Goal: Information Seeking & Learning: Learn about a topic

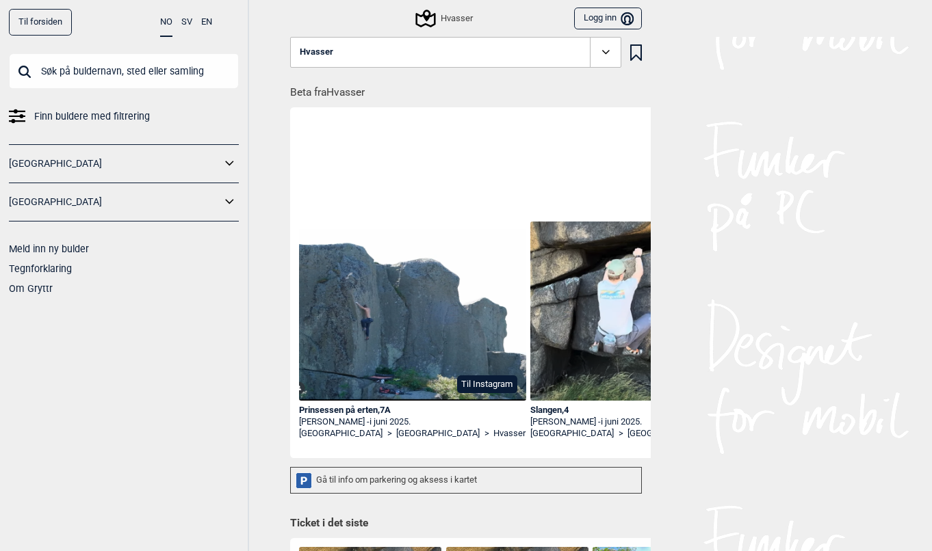
click at [483, 384] on button "Til Instagram" at bounding box center [487, 385] width 60 height 18
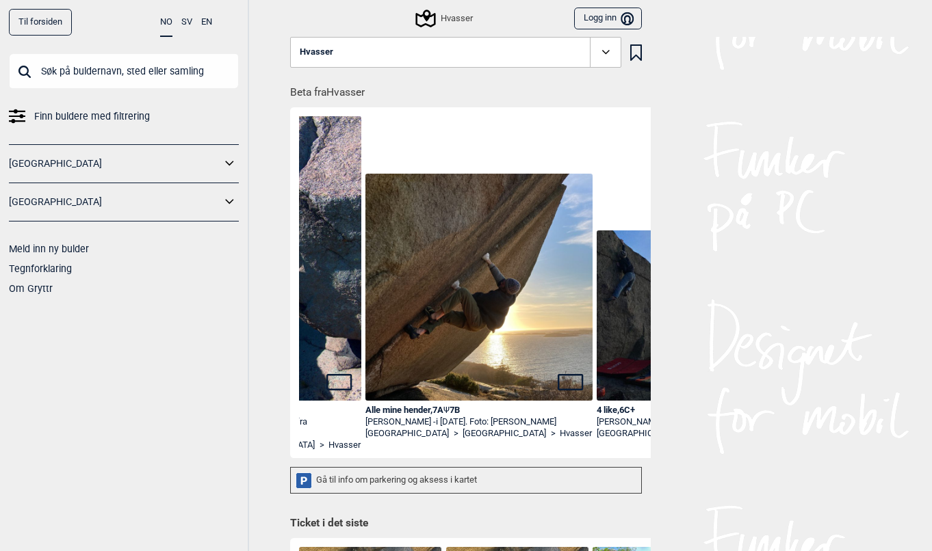
scroll to position [0, 1089]
click at [469, 331] on img at bounding box center [479, 287] width 227 height 227
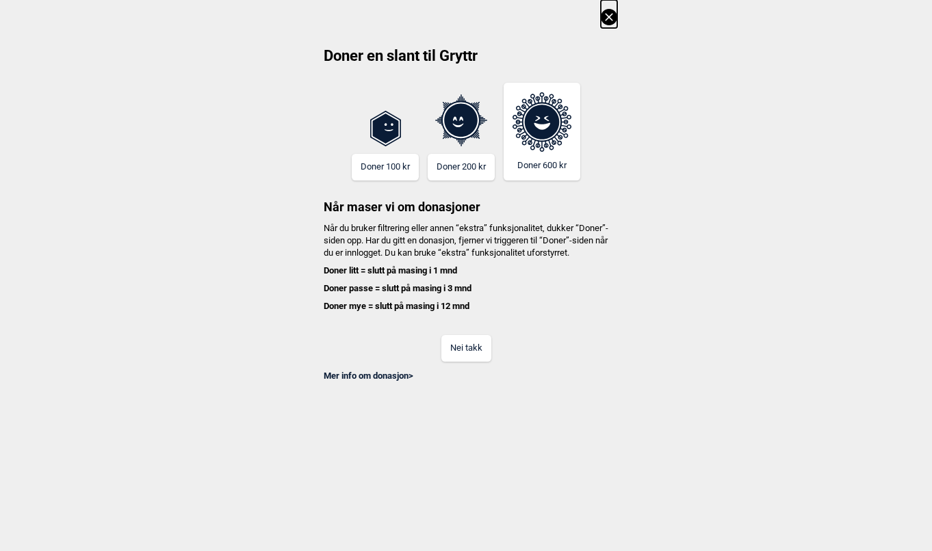
click at [452, 360] on button "Nei takk" at bounding box center [466, 348] width 50 height 27
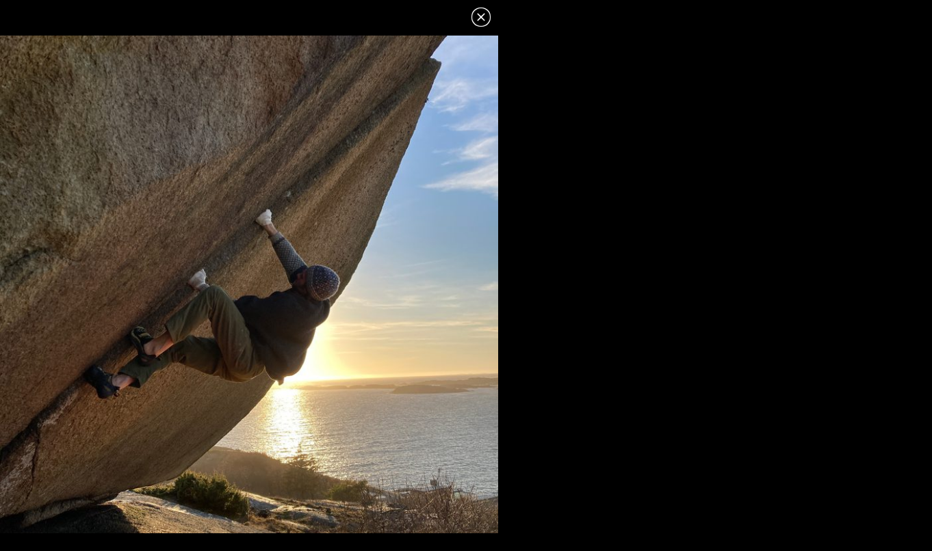
click at [479, 23] on icon at bounding box center [481, 17] width 16 height 16
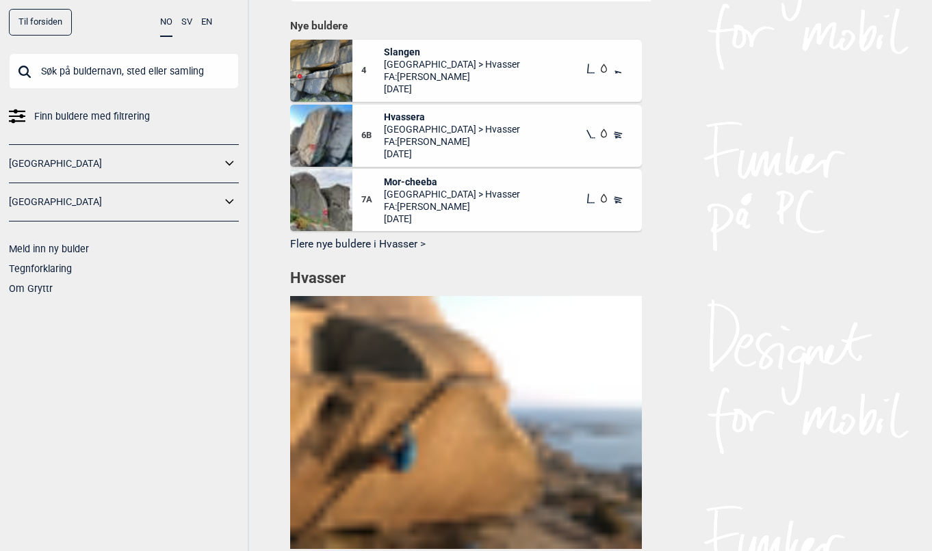
scroll to position [925, 0]
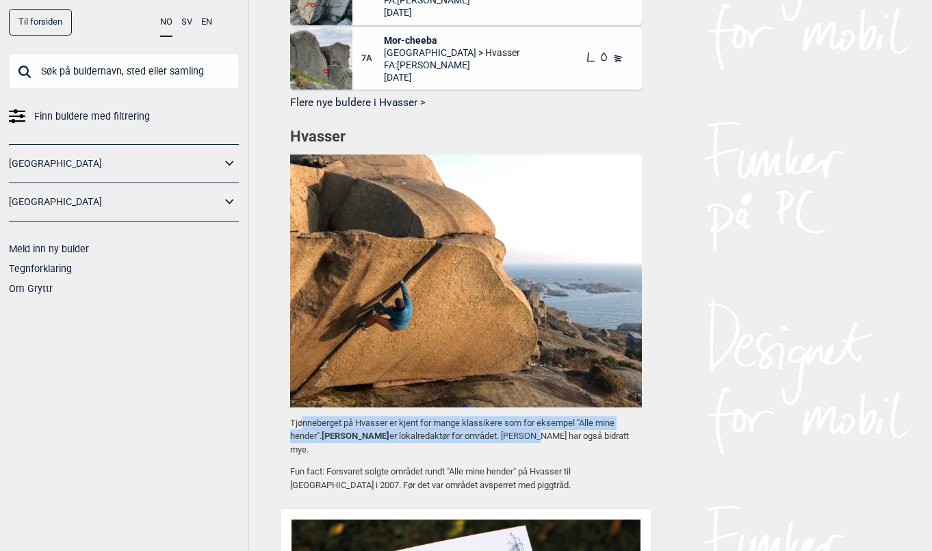
drag, startPoint x: 557, startPoint y: 432, endPoint x: 301, endPoint y: 422, distance: 256.0
click at [301, 422] on p "Tjønneberget på Hvasser er kjent for mange klassikere som for eksempel "Alle mi…" at bounding box center [466, 437] width 352 height 40
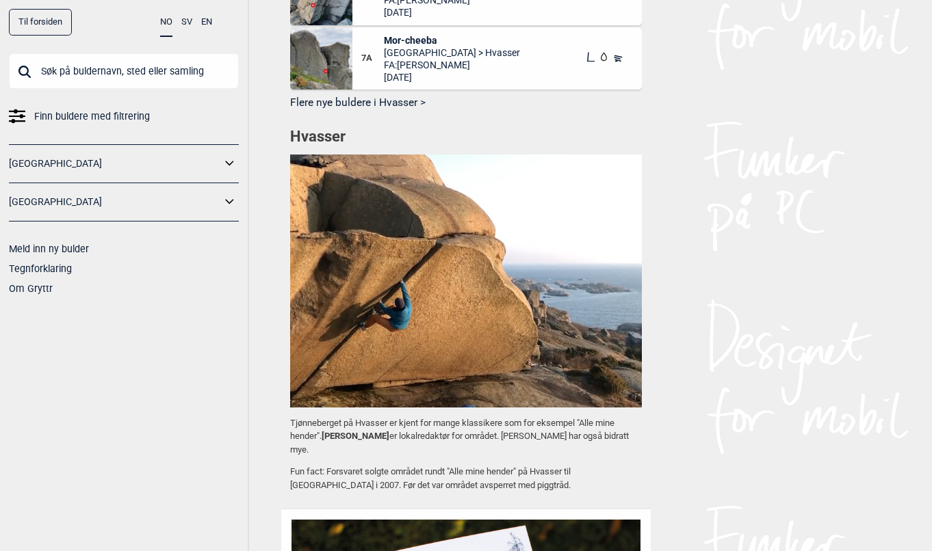
click at [301, 422] on p "Tjønneberget på Hvasser er kjent for mange klassikere som for eksempel "Alle mi…" at bounding box center [466, 437] width 352 height 40
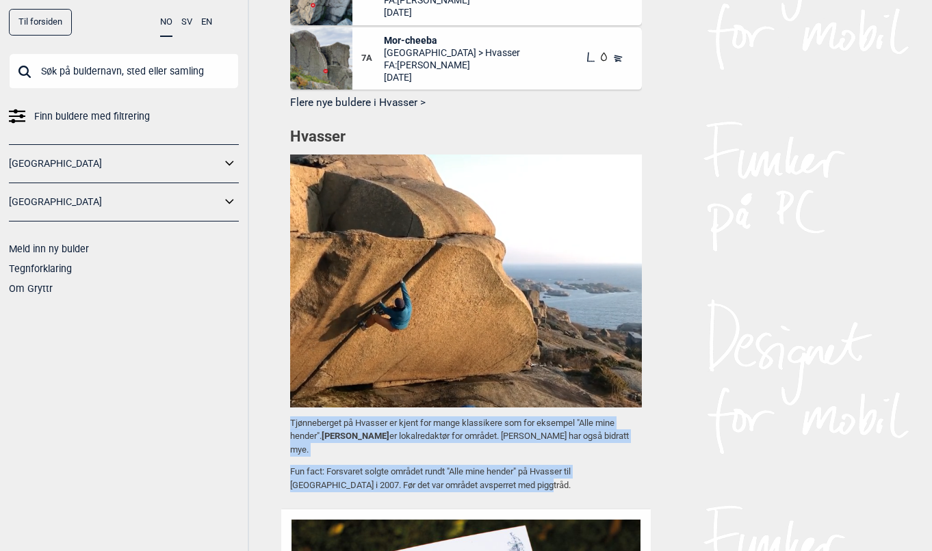
drag, startPoint x: 301, startPoint y: 422, endPoint x: 508, endPoint y: 489, distance: 217.8
click at [508, 489] on div "Tjønneberget på Hvasser er kjent for mange klassikere som for eksempel "Alle mi…" at bounding box center [466, 455] width 352 height 76
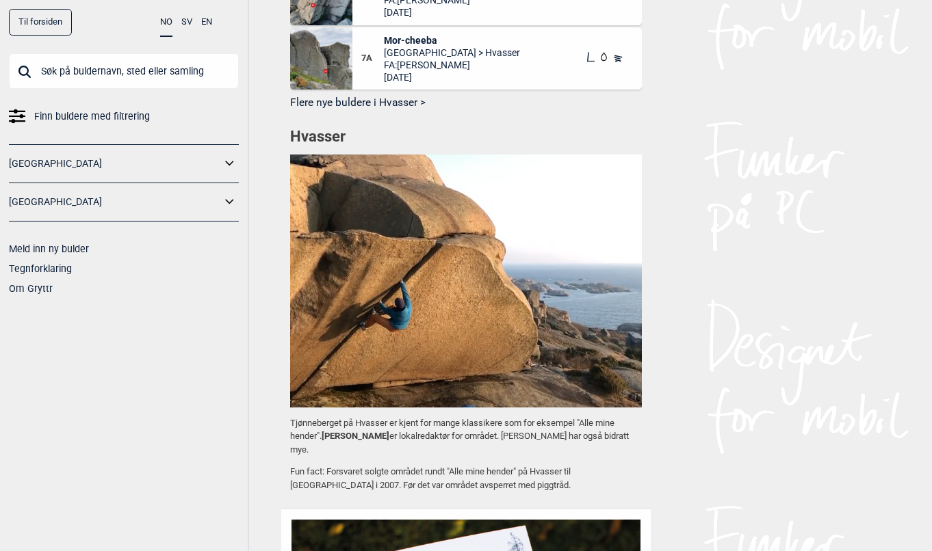
click at [534, 485] on p "Fun fact: Forsvaret solgte området rundt "Alle mine hender" på Hvasser til [GEO…" at bounding box center [466, 478] width 352 height 27
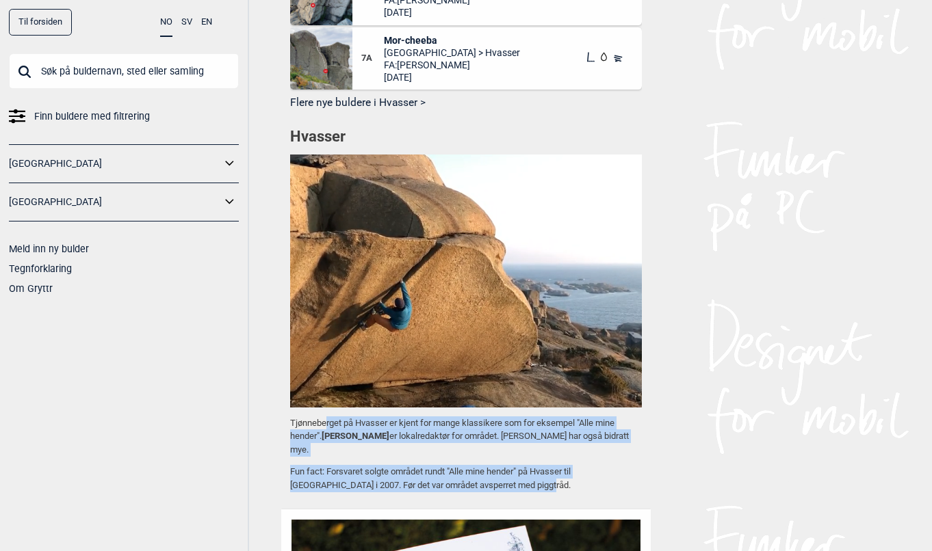
drag, startPoint x: 557, startPoint y: 484, endPoint x: 322, endPoint y: 425, distance: 242.1
click at [324, 425] on div "Tjønneberget på Hvasser er kjent for mange klassikere som for eksempel "Alle mi…" at bounding box center [466, 455] width 352 height 76
click at [322, 425] on p "Tjønneberget på Hvasser er kjent for mange klassikere som for eksempel "Alle mi…" at bounding box center [466, 437] width 352 height 40
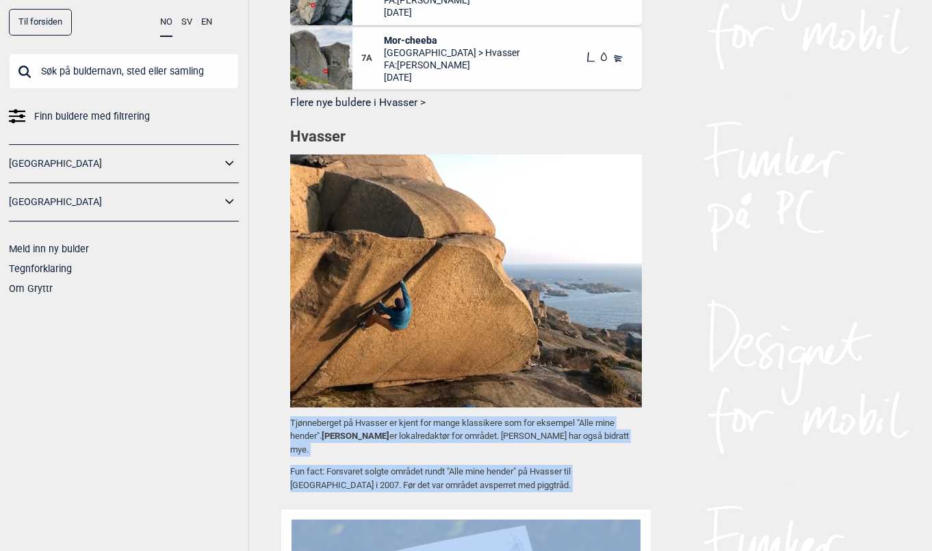
drag, startPoint x: 282, startPoint y: 420, endPoint x: 604, endPoint y: 502, distance: 332.5
click at [604, 502] on div "Hvasser Beta fra Hvasser Kætsjn , 7B [PERSON_NAME] - Foto: [PERSON_NAME] (fra […" at bounding box center [465, 80] width 369 height 1937
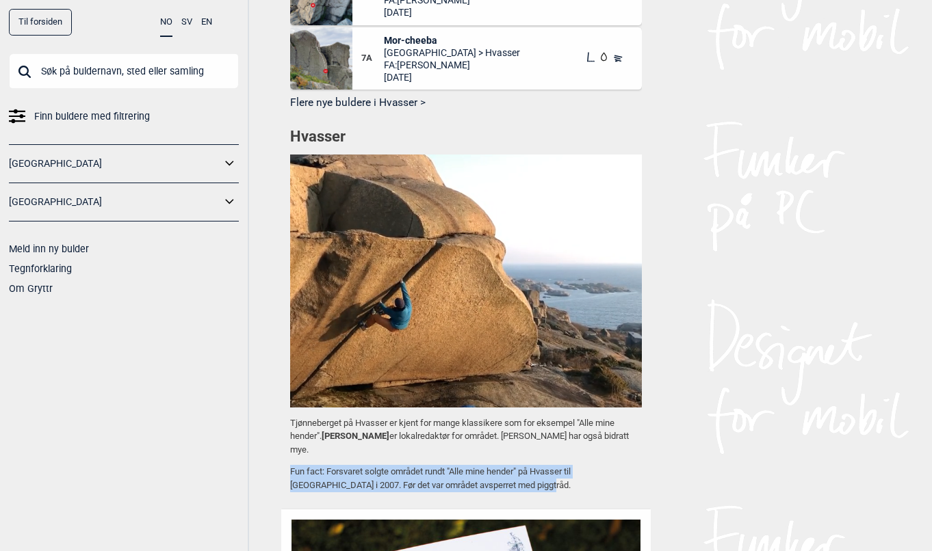
drag, startPoint x: 599, startPoint y: 496, endPoint x: 372, endPoint y: 461, distance: 229.8
click at [376, 461] on div "Hvasser Beta fra Hvasser Kætsjn , 7B [PERSON_NAME] - Foto: [PERSON_NAME] (fra […" at bounding box center [465, 80] width 369 height 1937
click at [372, 461] on div "Tjønneberget på Hvasser er kjent for mange klassikere som for eksempel "Alle mi…" at bounding box center [466, 455] width 352 height 76
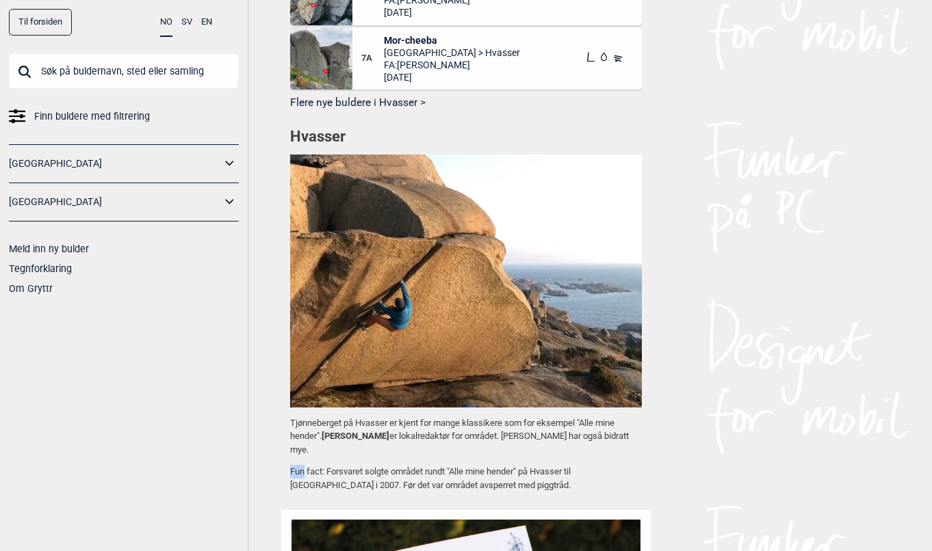
click at [372, 462] on div "Tjønneberget på Hvasser er kjent for mange klassikere som for eksempel "Alle mi…" at bounding box center [466, 455] width 352 height 76
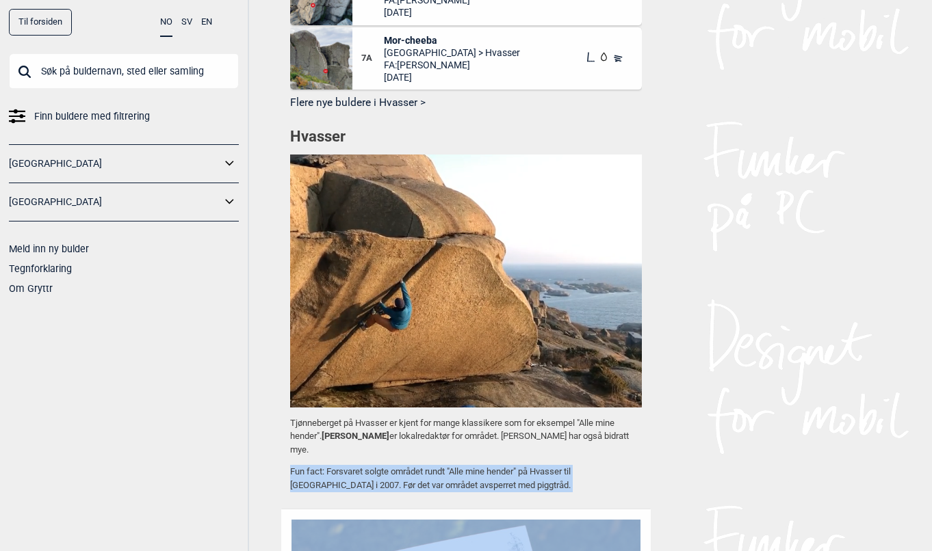
click at [372, 462] on div "Tjønneberget på Hvasser er kjent for mange klassikere som for eksempel "Alle mi…" at bounding box center [466, 455] width 352 height 76
click at [432, 475] on p "Fun fact: Forsvaret solgte området rundt "Alle mine hender" på Hvasser til [GEO…" at bounding box center [466, 478] width 352 height 27
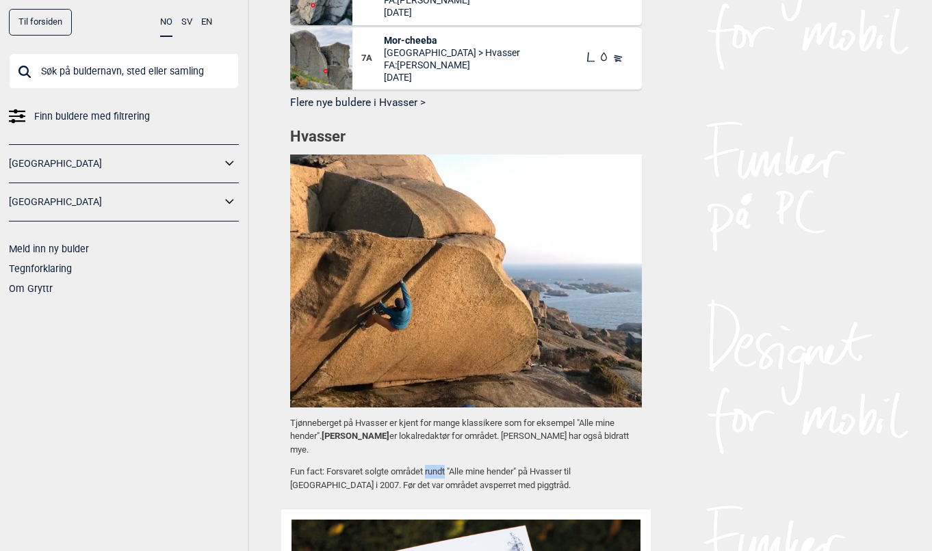
click at [432, 475] on p "Fun fact: Forsvaret solgte området rundt "Alle mine hender" på Hvasser til [GEO…" at bounding box center [466, 478] width 352 height 27
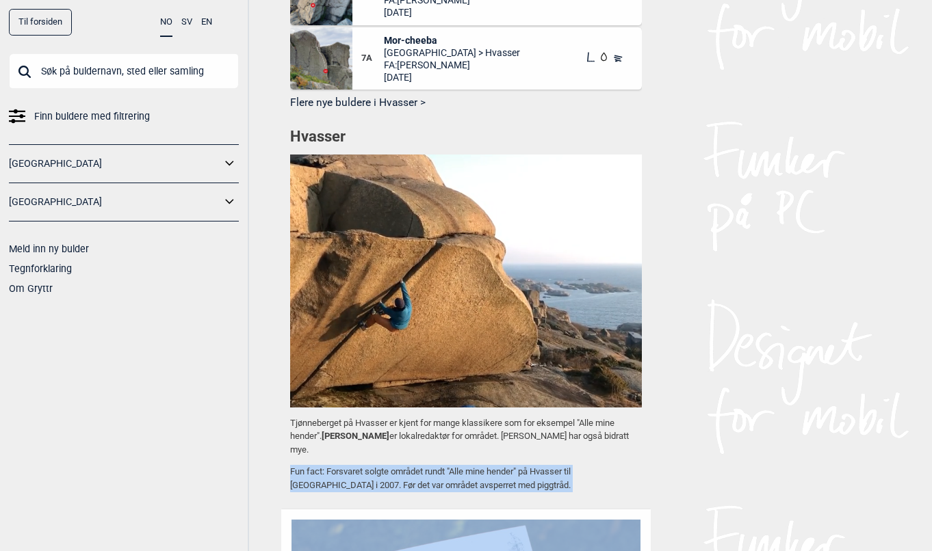
click at [432, 475] on p "Fun fact: Forsvaret solgte området rundt "Alle mine hender" på Hvasser til [GEO…" at bounding box center [466, 478] width 352 height 27
click at [458, 477] on p "Fun fact: Forsvaret solgte området rundt "Alle mine hender" på Hvasser til [GEO…" at bounding box center [466, 478] width 352 height 27
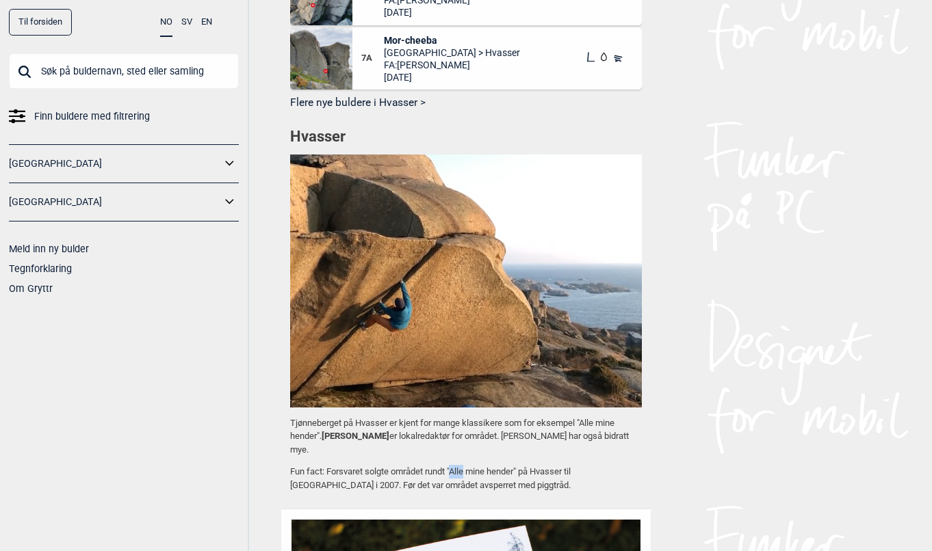
click at [458, 477] on p "Fun fact: Forsvaret solgte området rundt "Alle mine hender" på Hvasser til [GEO…" at bounding box center [466, 478] width 352 height 27
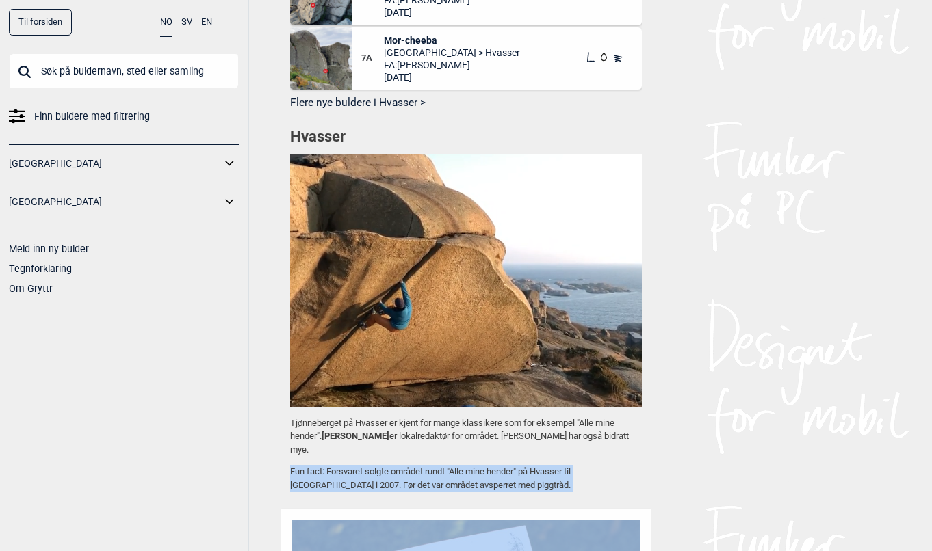
click at [458, 477] on p "Fun fact: Forsvaret solgte området rundt "Alle mine hender" på Hvasser til [GEO…" at bounding box center [466, 478] width 352 height 27
click at [438, 475] on p "Fun fact: Forsvaret solgte området rundt "Alle mine hender" på Hvasser til [GEO…" at bounding box center [466, 478] width 352 height 27
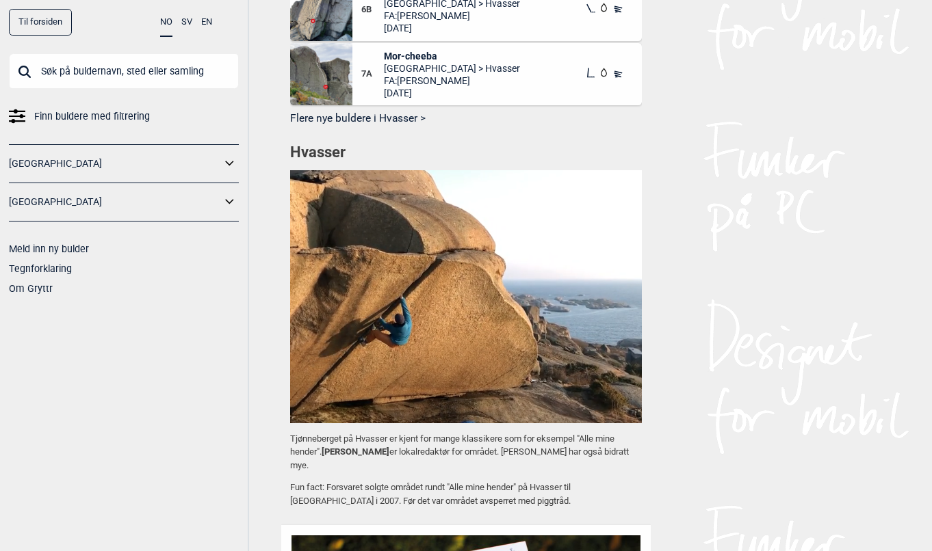
scroll to position [839, 0]
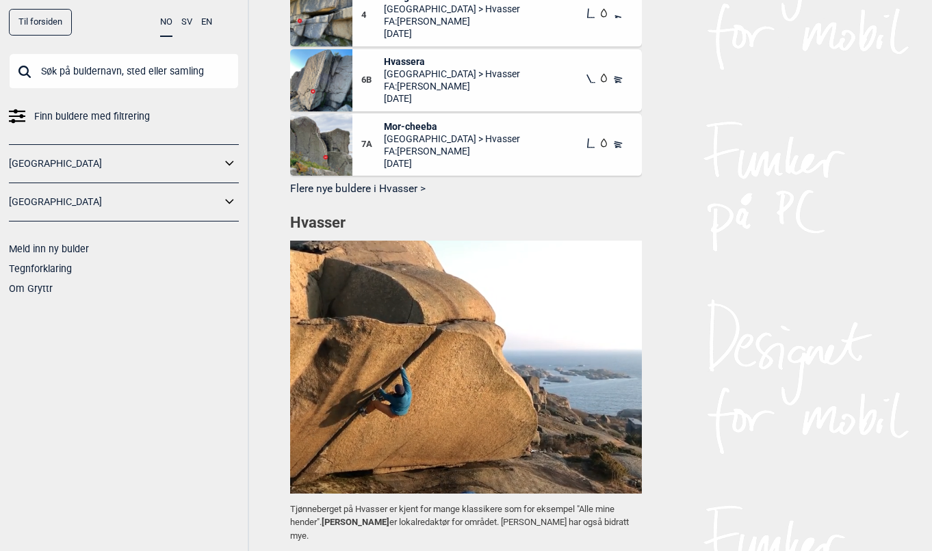
click at [378, 329] on img at bounding box center [466, 367] width 352 height 253
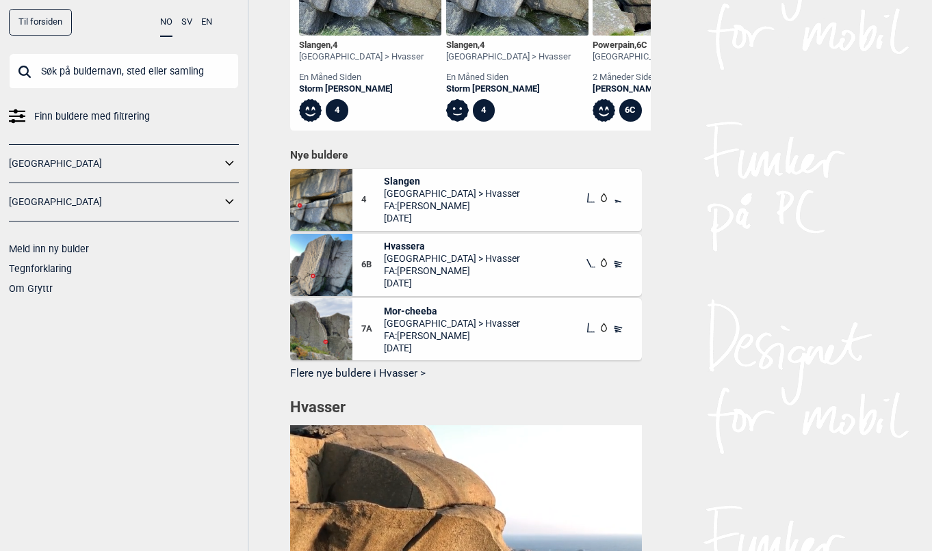
scroll to position [0, 0]
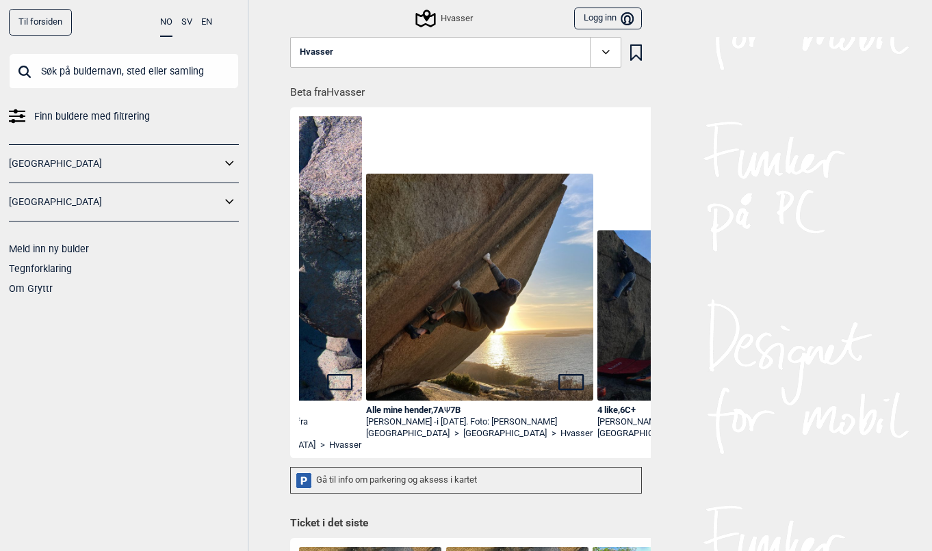
click at [581, 51] on button "Hvasser" at bounding box center [455, 52] width 331 height 31
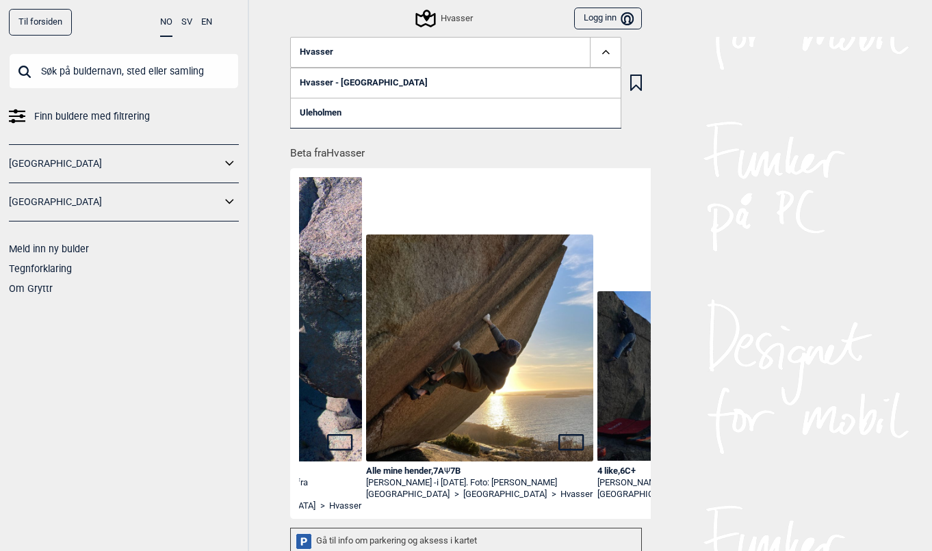
click at [353, 86] on link "Hvasser - [GEOGRAPHIC_DATA]" at bounding box center [455, 83] width 331 height 30
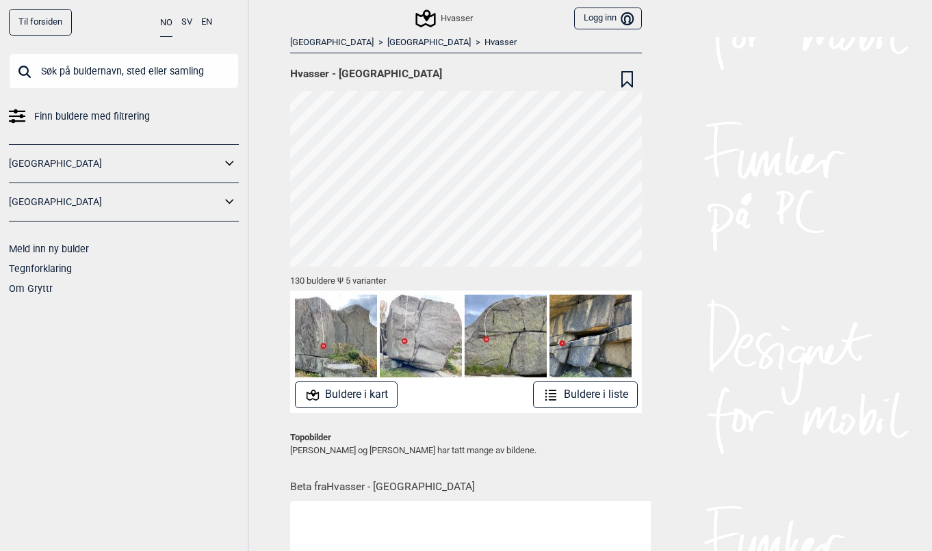
click at [360, 398] on button "Buldere i kart" at bounding box center [346, 395] width 103 height 27
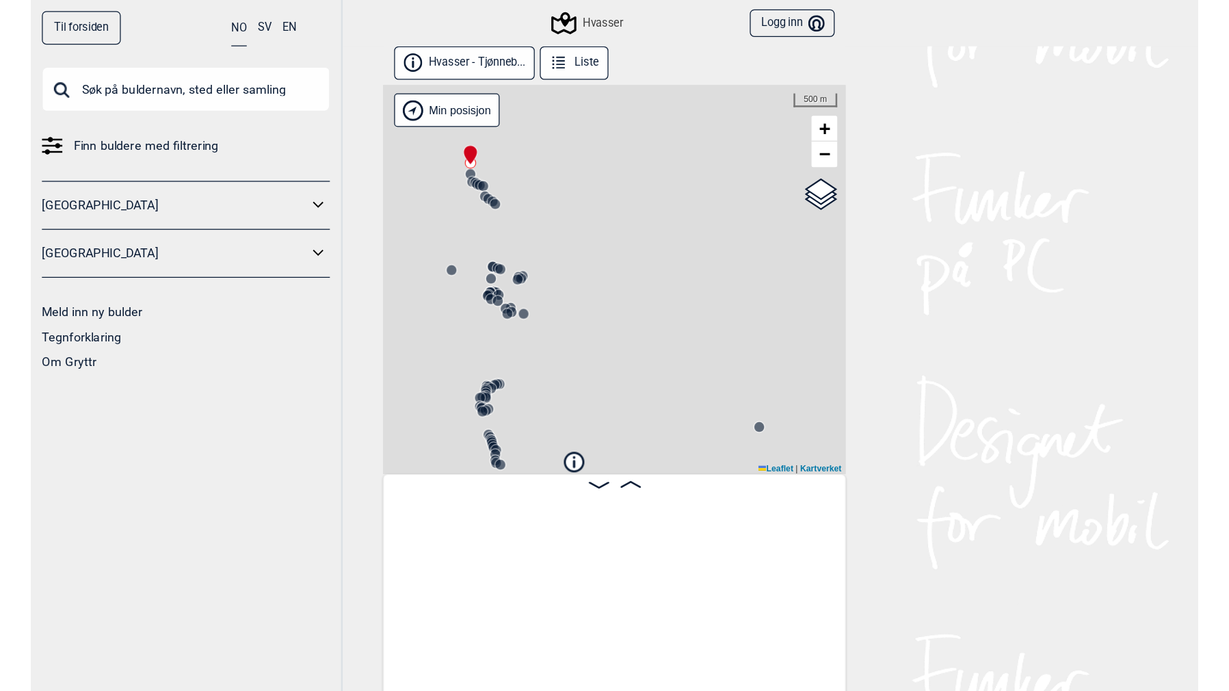
scroll to position [0, 107]
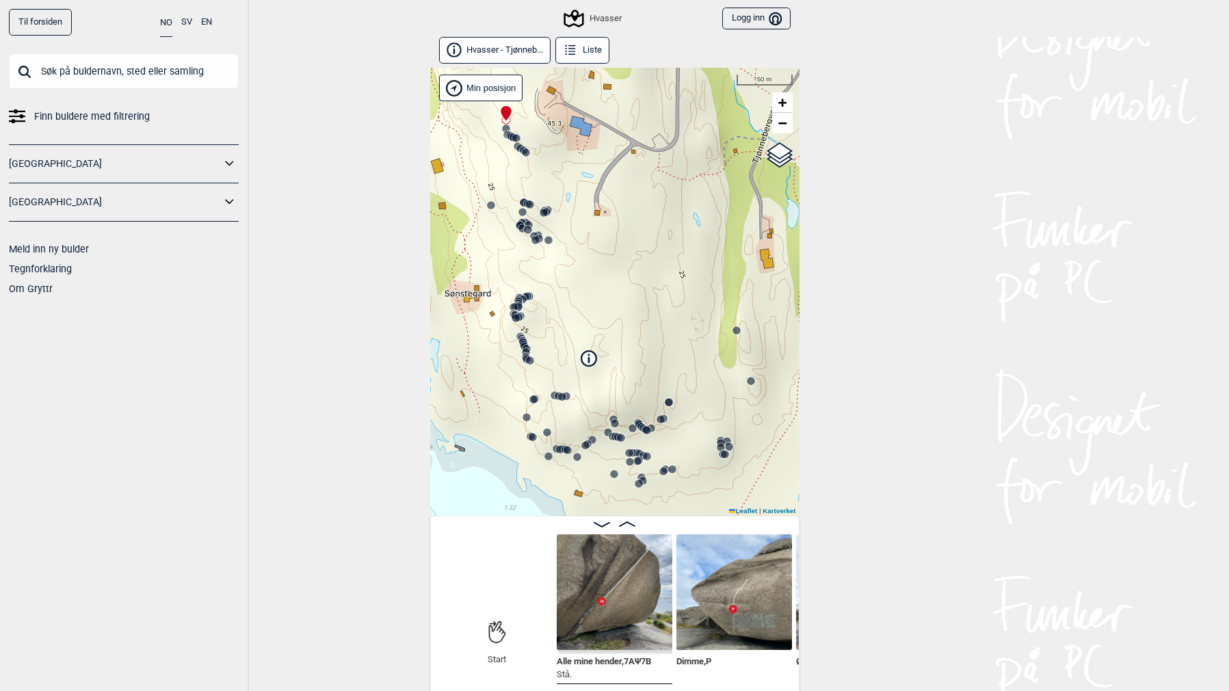
drag, startPoint x: 618, startPoint y: 166, endPoint x: 626, endPoint y: 176, distance: 13.1
click at [626, 176] on div "Hvasser" at bounding box center [614, 292] width 369 height 448
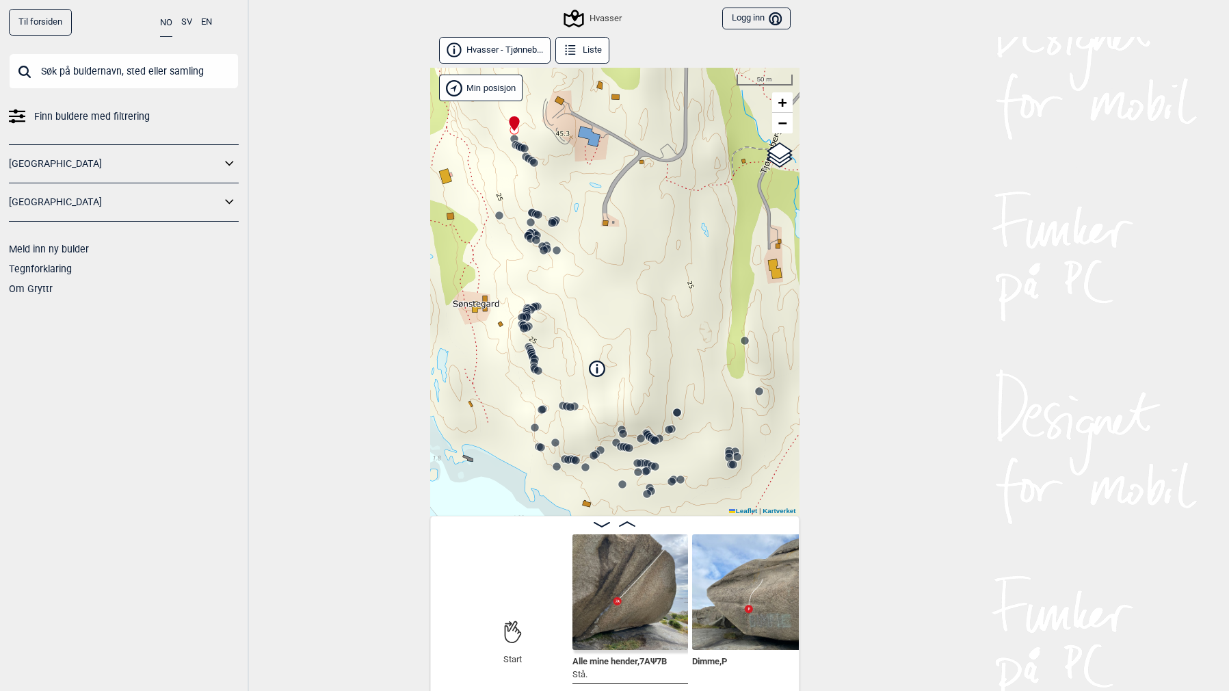
scroll to position [0, 88]
click at [621, 551] on img at bounding box center [634, 592] width 116 height 116
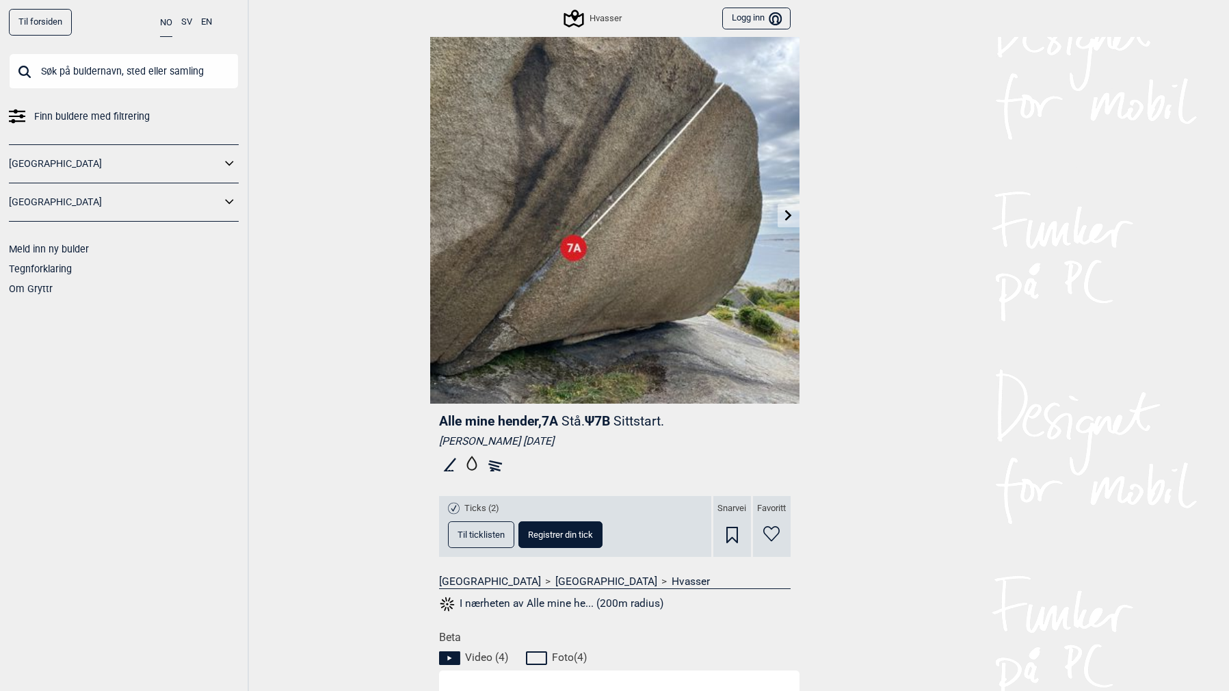
scroll to position [244, 0]
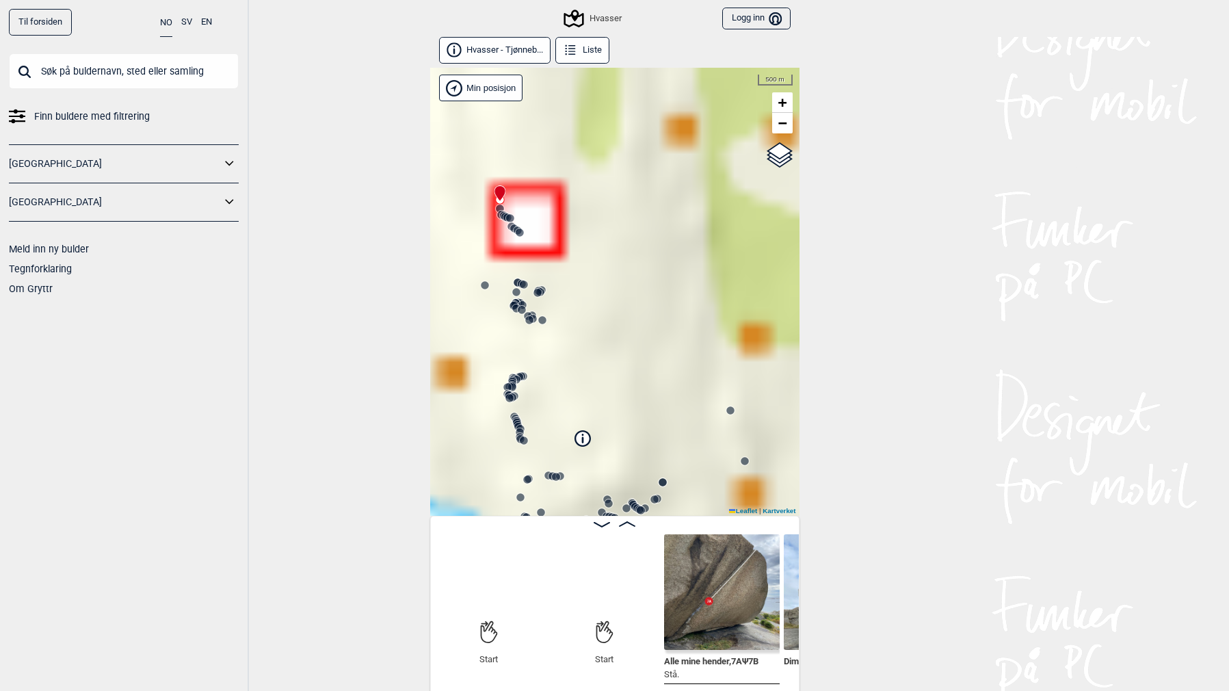
scroll to position [0, 107]
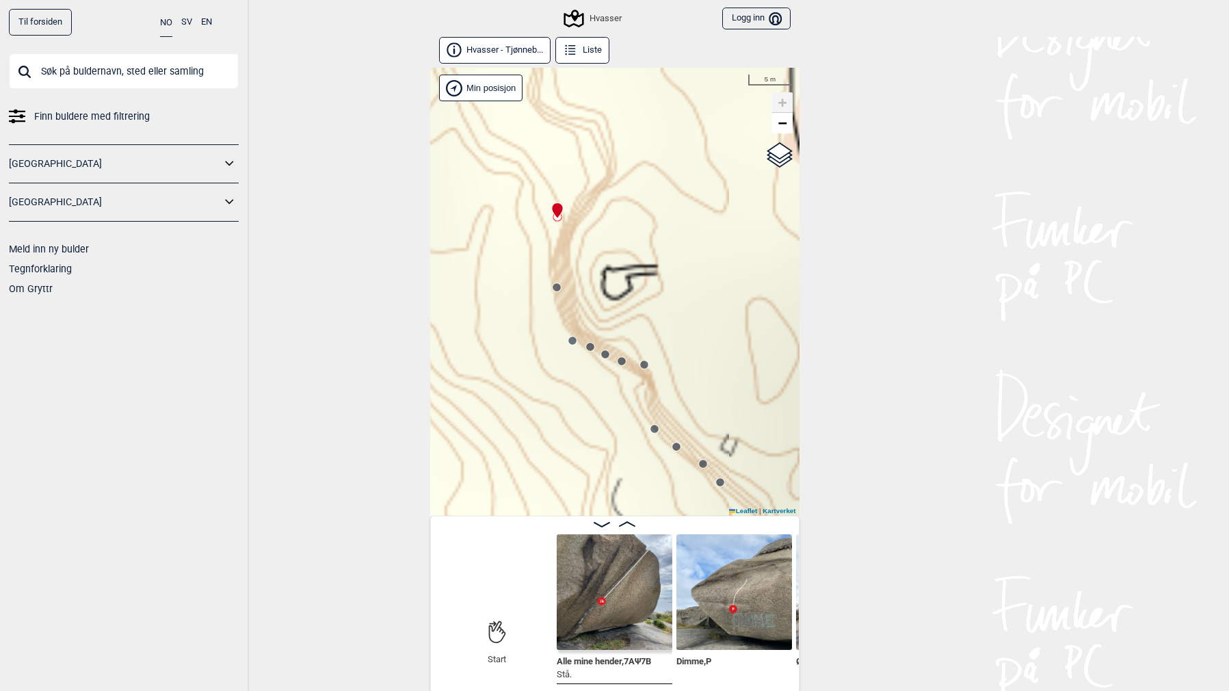
drag, startPoint x: 580, startPoint y: 300, endPoint x: 613, endPoint y: 275, distance: 41.5
click at [613, 275] on div "Hvasser" at bounding box center [614, 292] width 369 height 448
click at [560, 286] on circle at bounding box center [557, 287] width 8 height 8
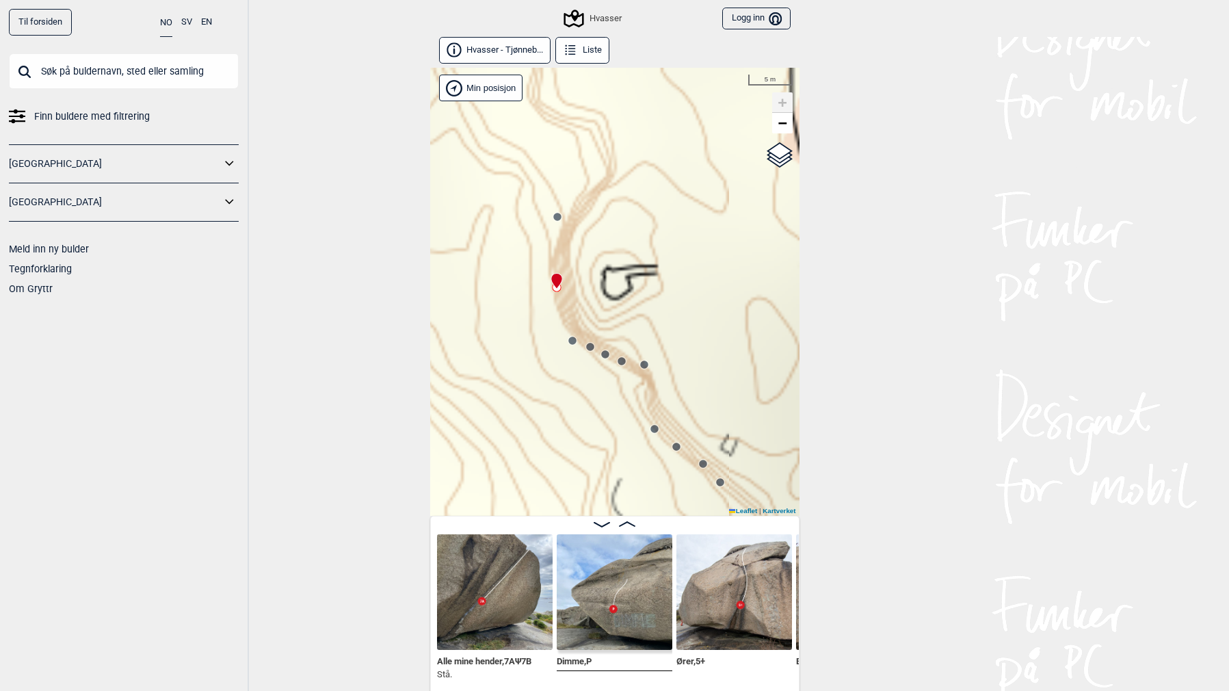
click at [575, 343] on icon at bounding box center [572, 340] width 11 height 11
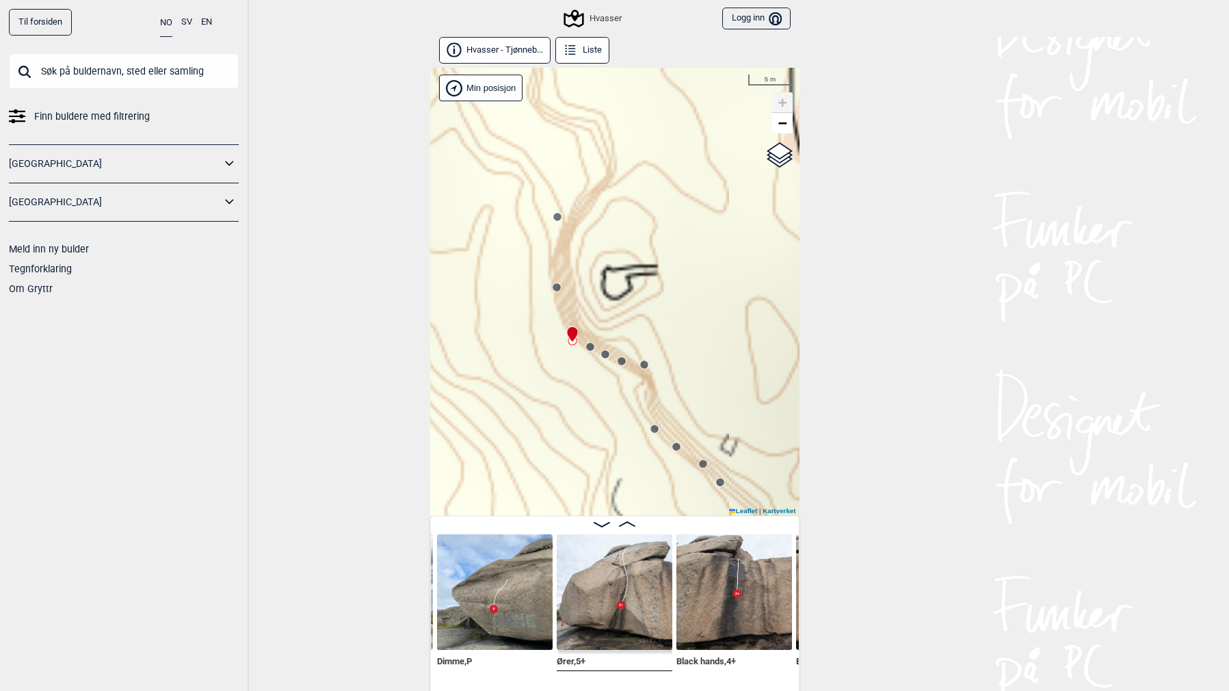
click at [590, 347] on circle at bounding box center [590, 347] width 8 height 8
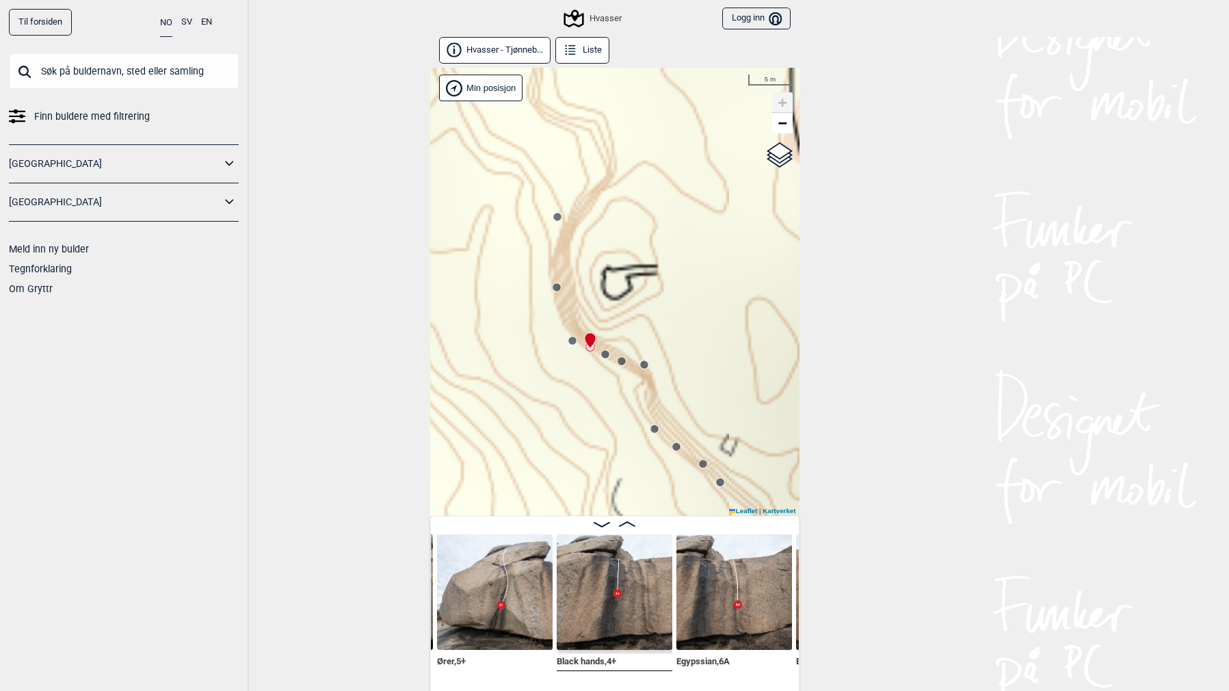
click at [573, 341] on circle at bounding box center [572, 341] width 8 height 8
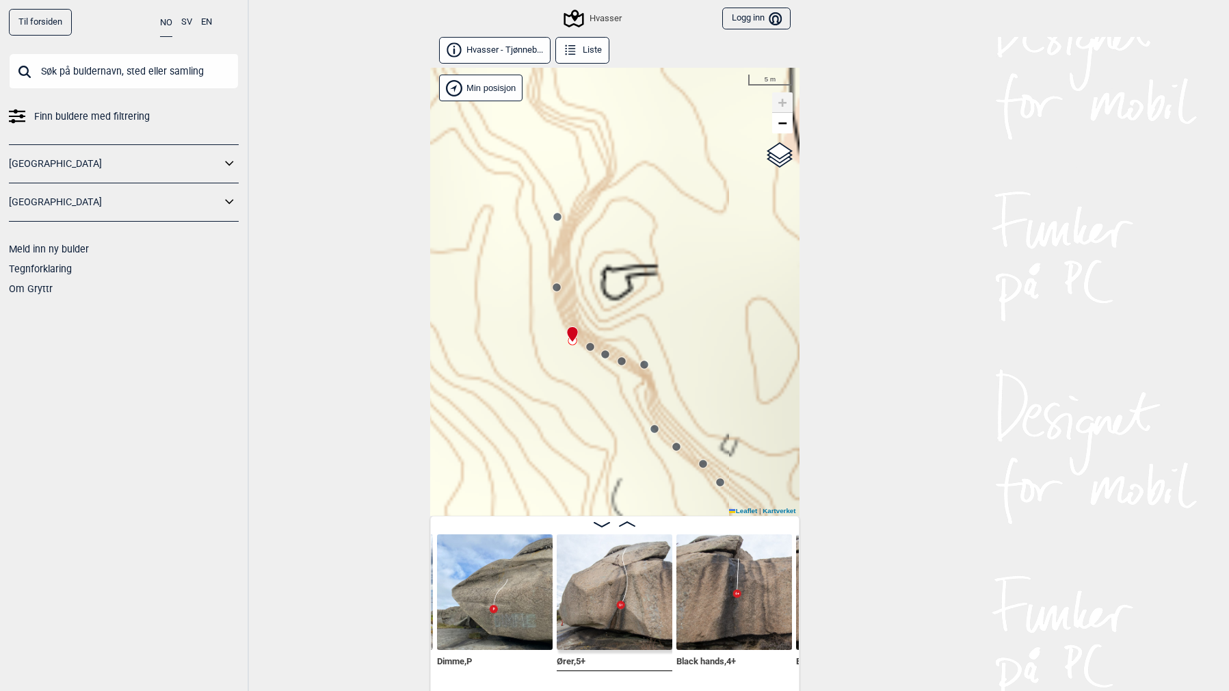
click at [605, 356] on circle at bounding box center [605, 354] width 8 height 8
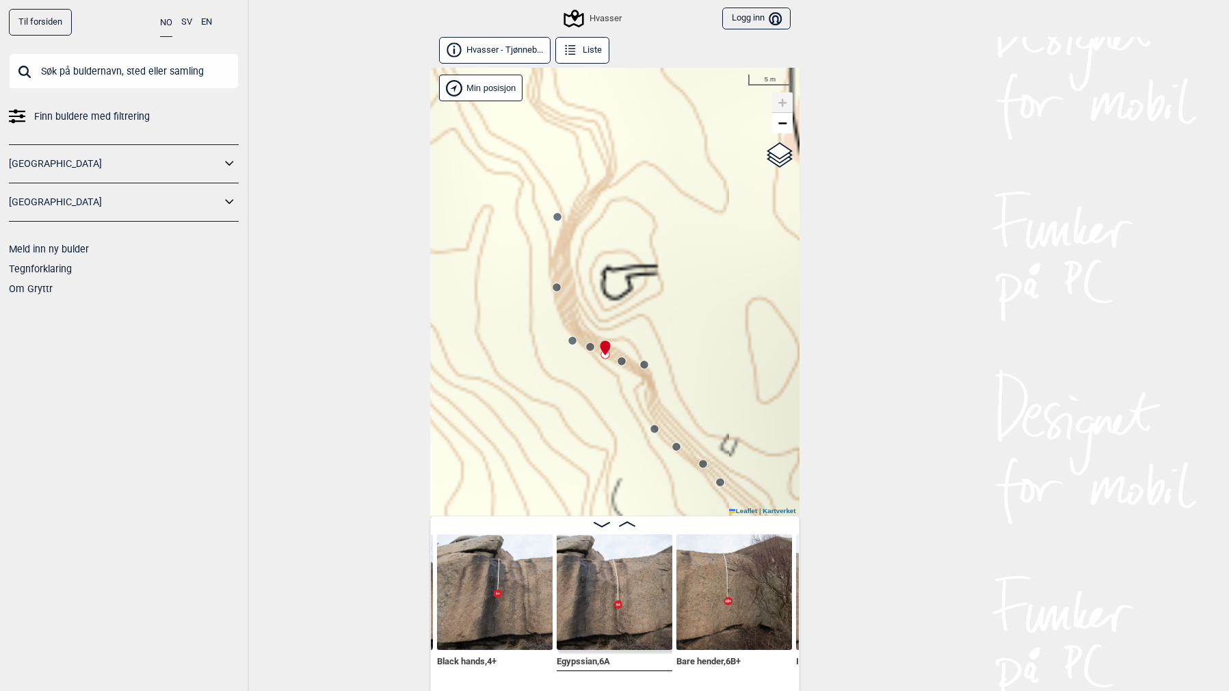
click at [620, 360] on circle at bounding box center [622, 361] width 8 height 8
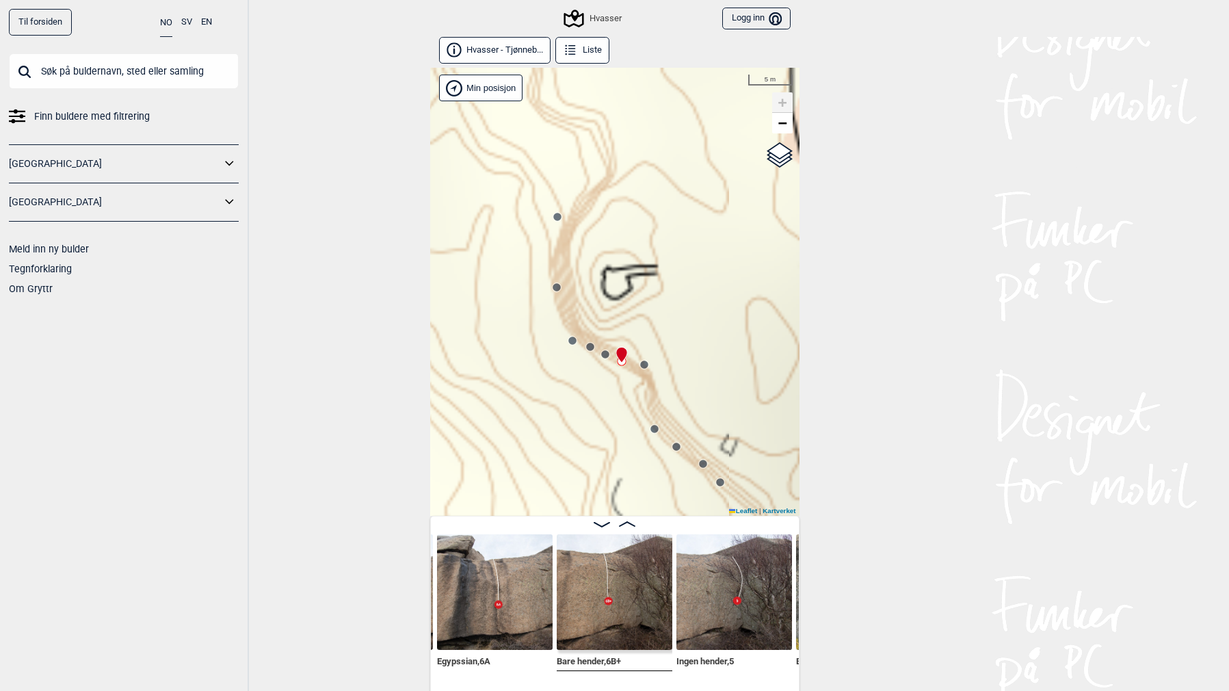
click at [646, 370] on div "Hvasser" at bounding box center [614, 292] width 369 height 448
click at [645, 368] on circle at bounding box center [644, 364] width 8 height 8
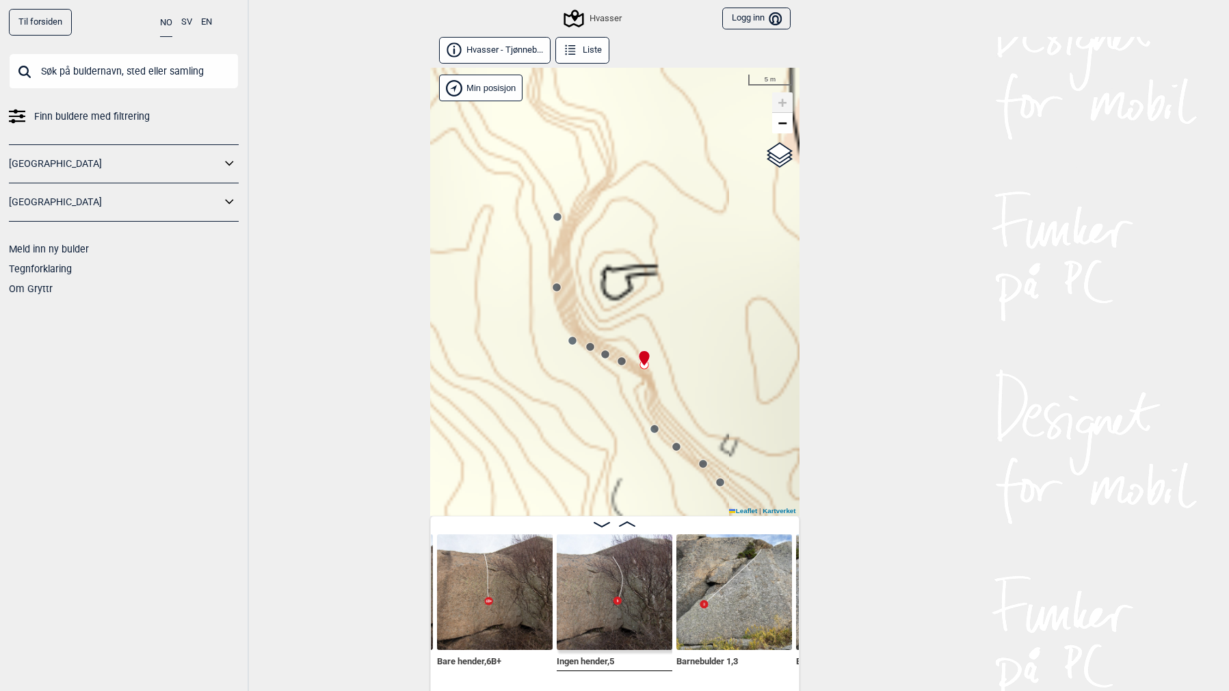
click at [653, 430] on circle at bounding box center [655, 429] width 8 height 8
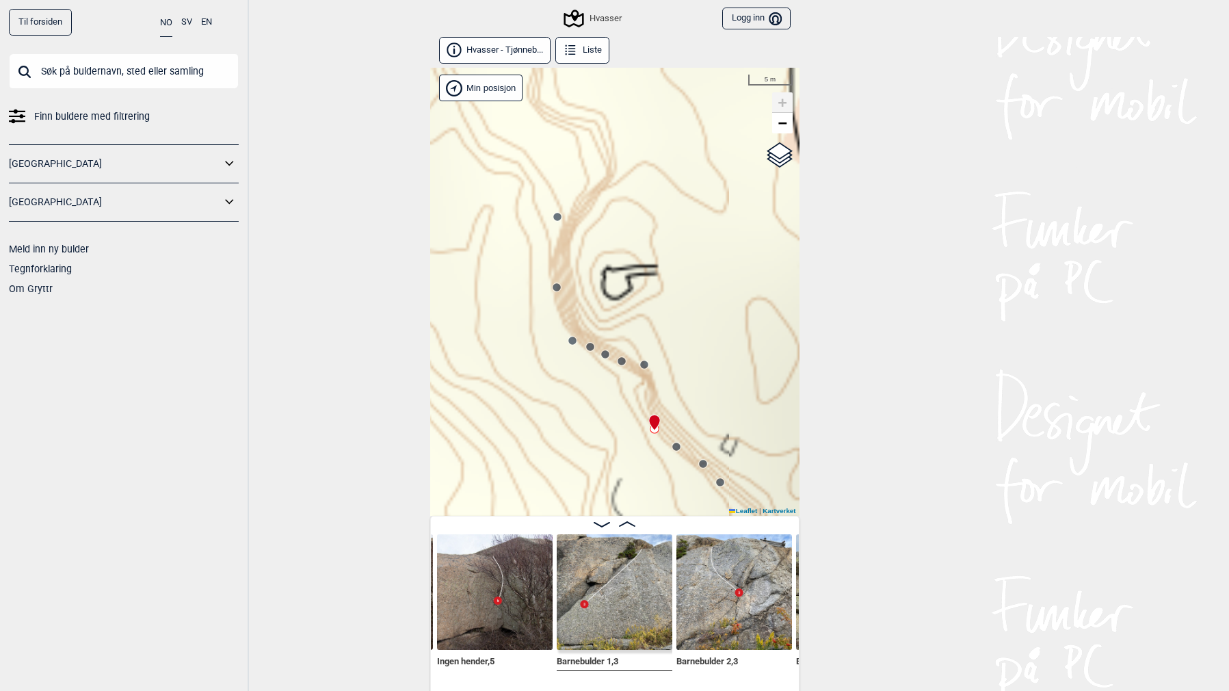
click at [672, 445] on circle at bounding box center [676, 446] width 9 height 9
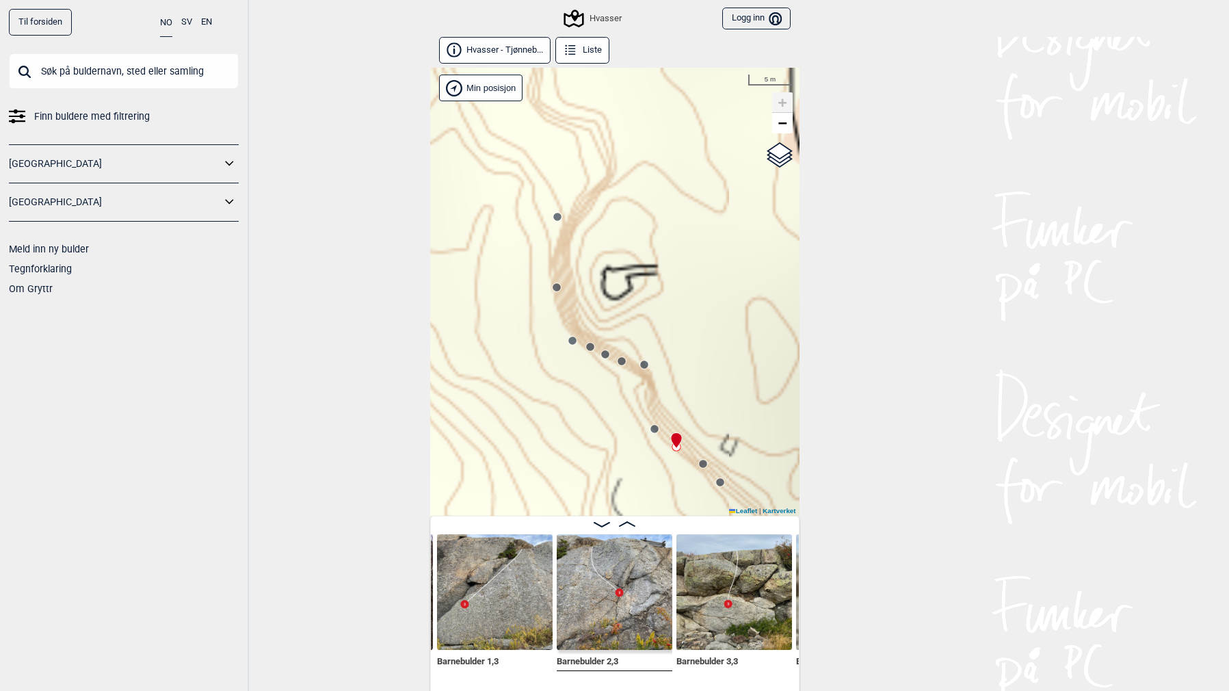
scroll to position [8, 0]
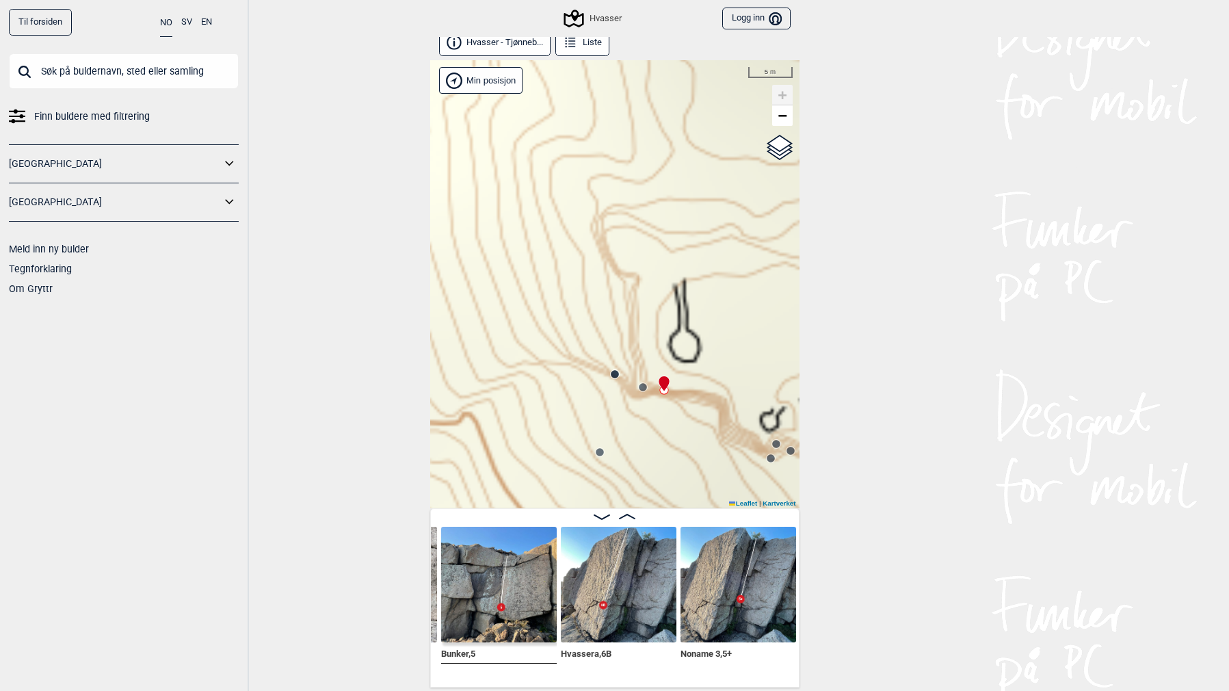
scroll to position [0, 1902]
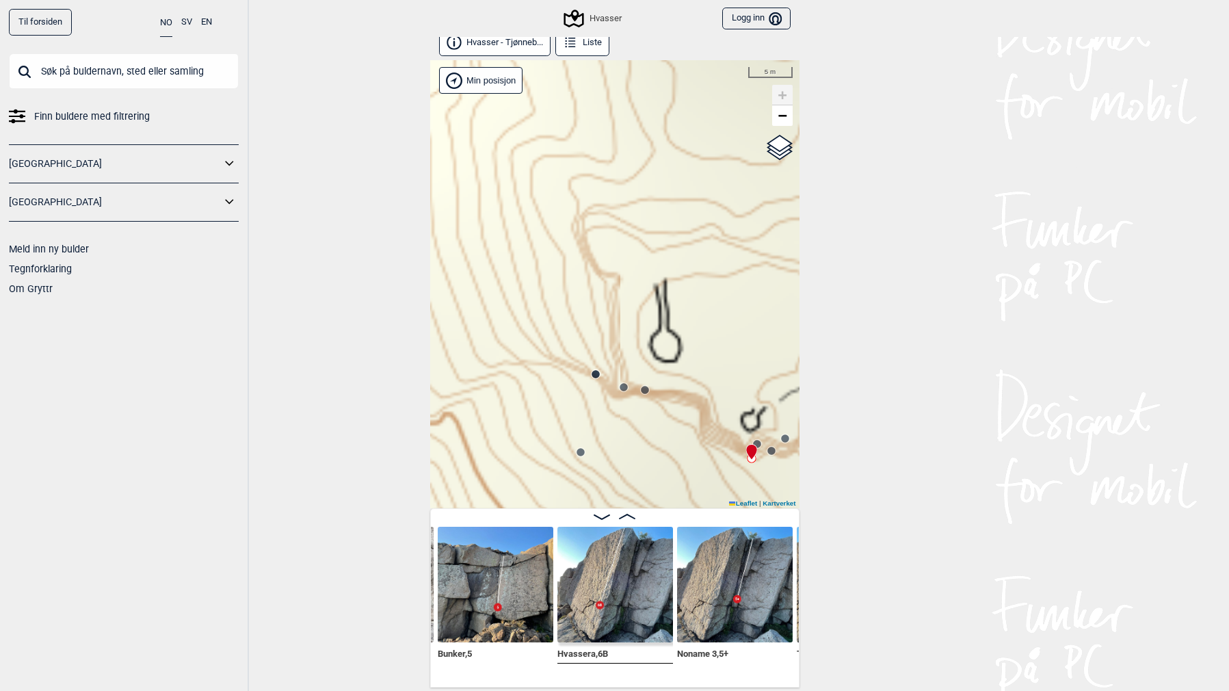
click at [624, 551] on img at bounding box center [615, 585] width 116 height 116
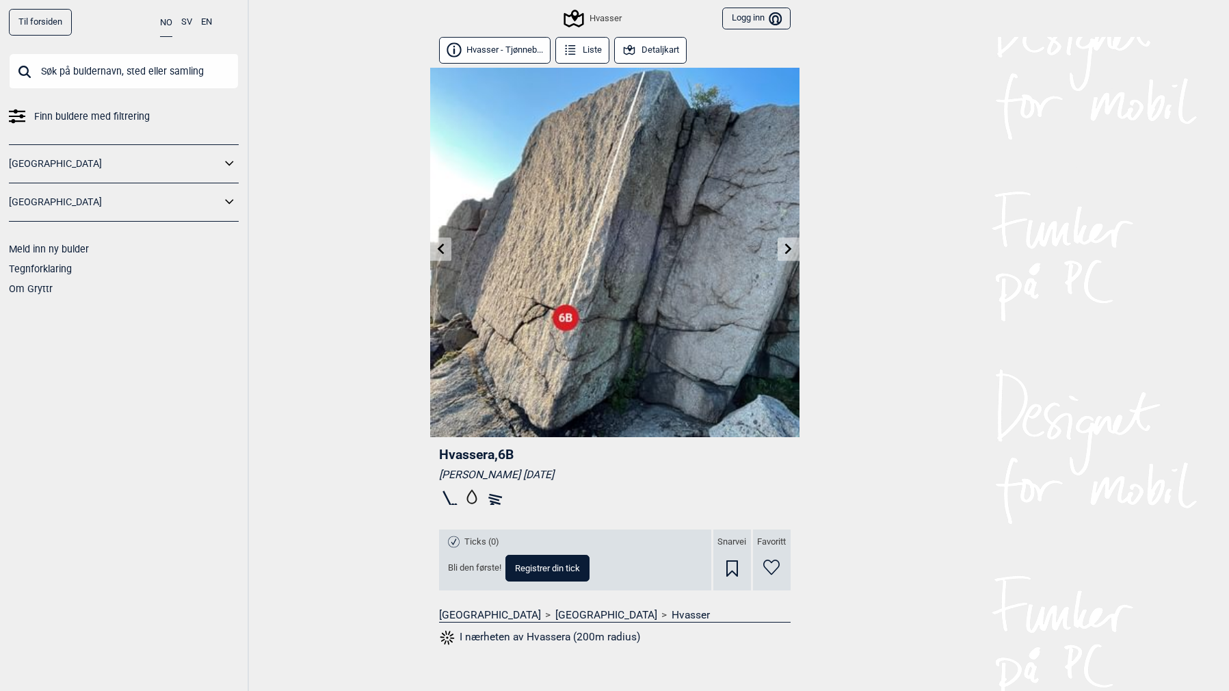
click at [787, 251] on icon at bounding box center [788, 248] width 7 height 11
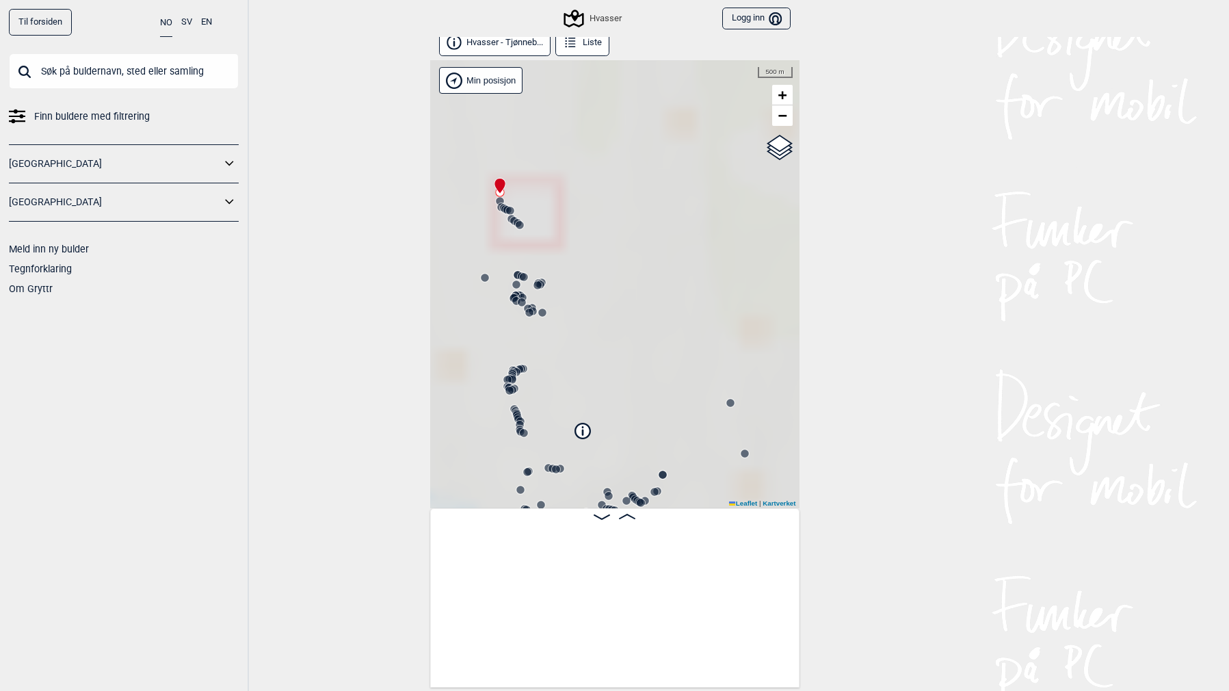
scroll to position [0, 107]
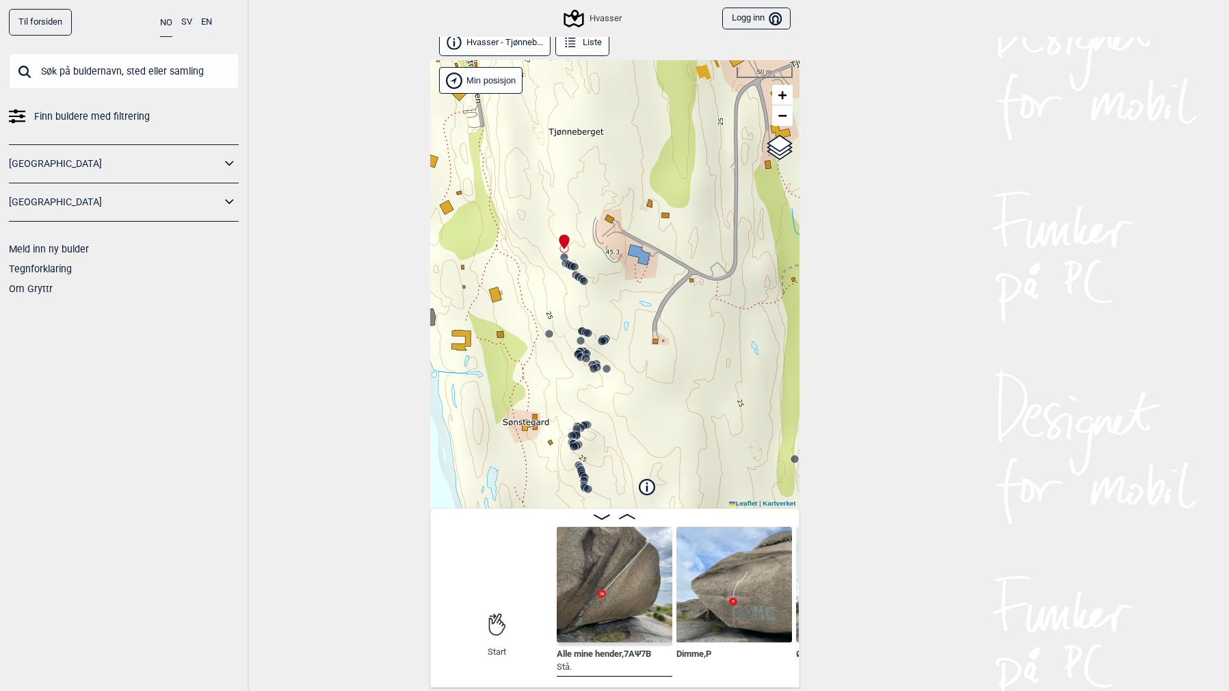
drag, startPoint x: 569, startPoint y: 270, endPoint x: 673, endPoint y: 365, distance: 140.4
click at [673, 365] on div "Hvasser" at bounding box center [614, 284] width 369 height 448
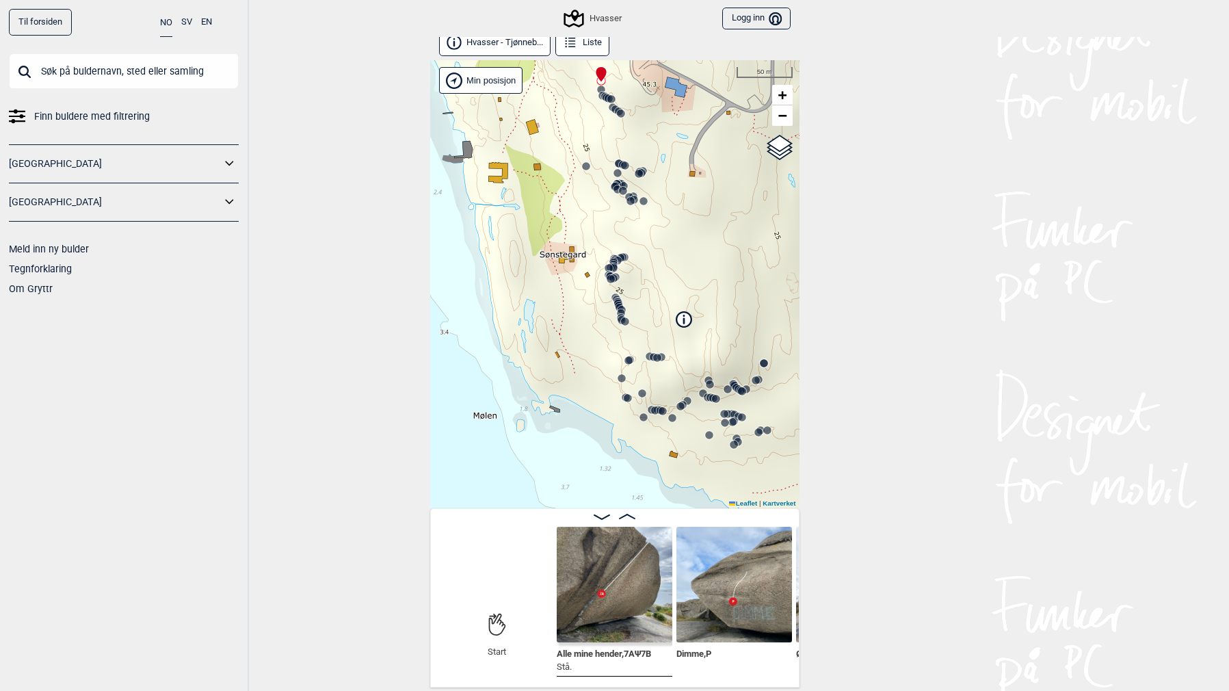
drag, startPoint x: 592, startPoint y: 319, endPoint x: 588, endPoint y: 208, distance: 111.6
click at [588, 208] on div "Hvasser" at bounding box center [614, 284] width 369 height 448
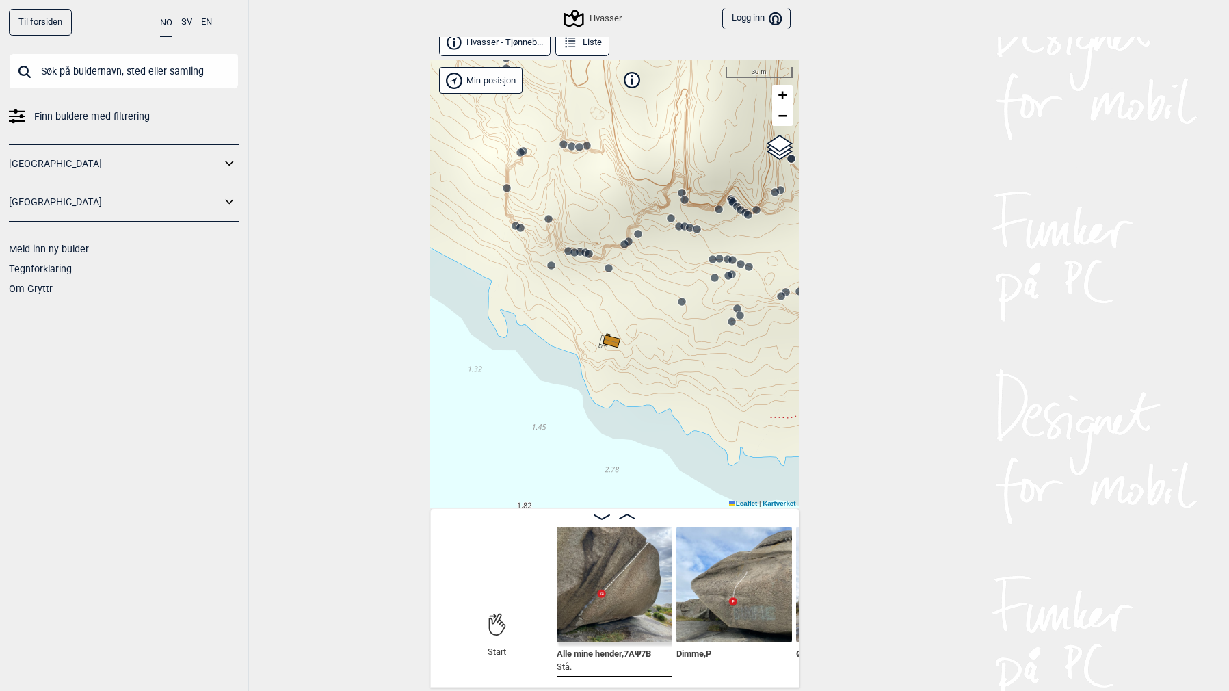
drag, startPoint x: 634, startPoint y: 456, endPoint x: 527, endPoint y: 201, distance: 276.8
click at [527, 201] on div "Hvasser" at bounding box center [614, 284] width 369 height 448
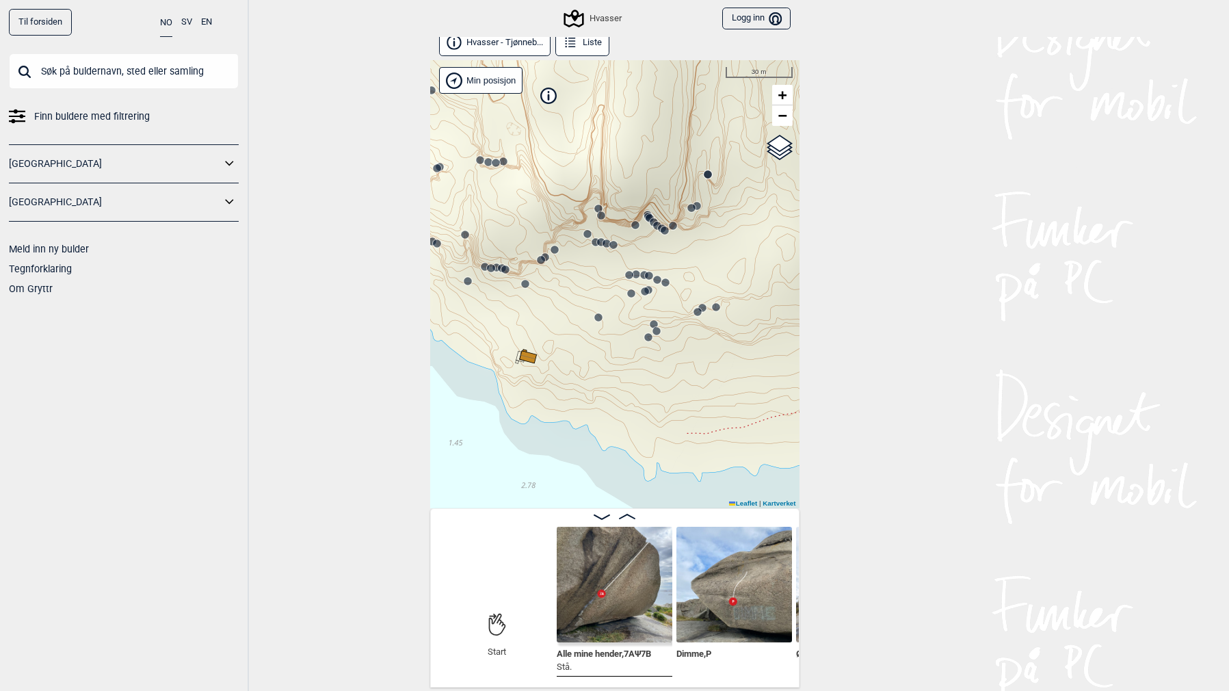
drag, startPoint x: 633, startPoint y: 305, endPoint x: 650, endPoint y: 350, distance: 47.6
click at [650, 350] on div "Hvasser" at bounding box center [614, 284] width 369 height 448
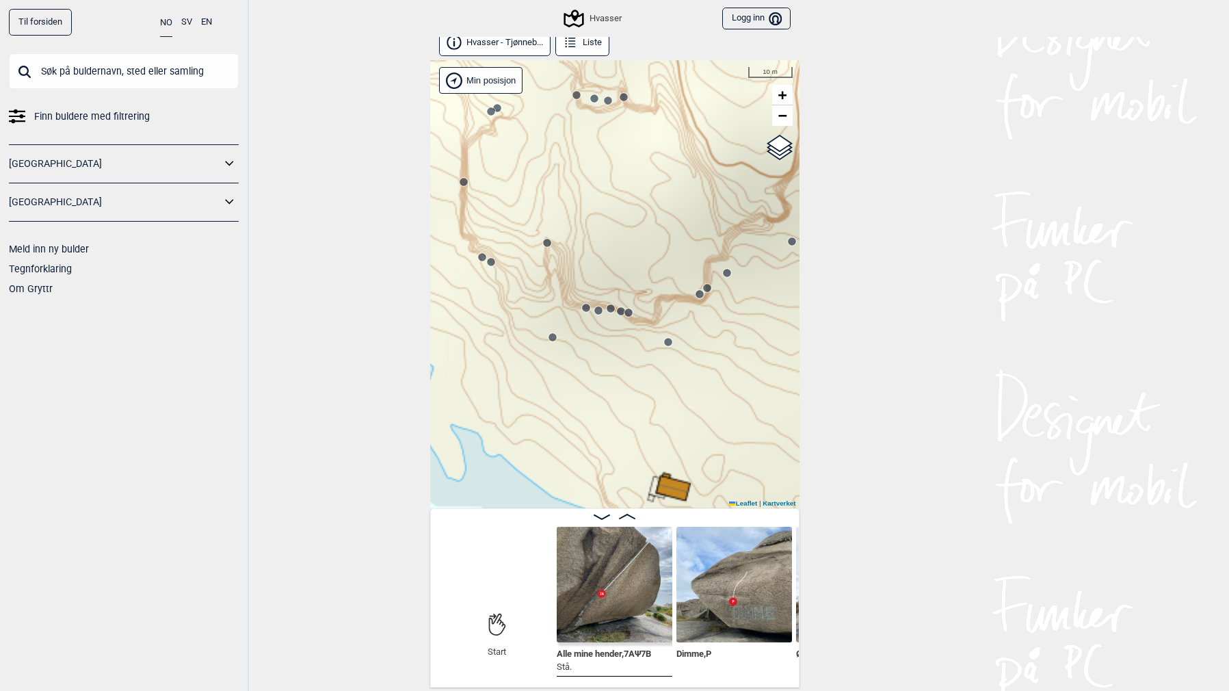
click at [587, 309] on circle at bounding box center [586, 308] width 8 height 8
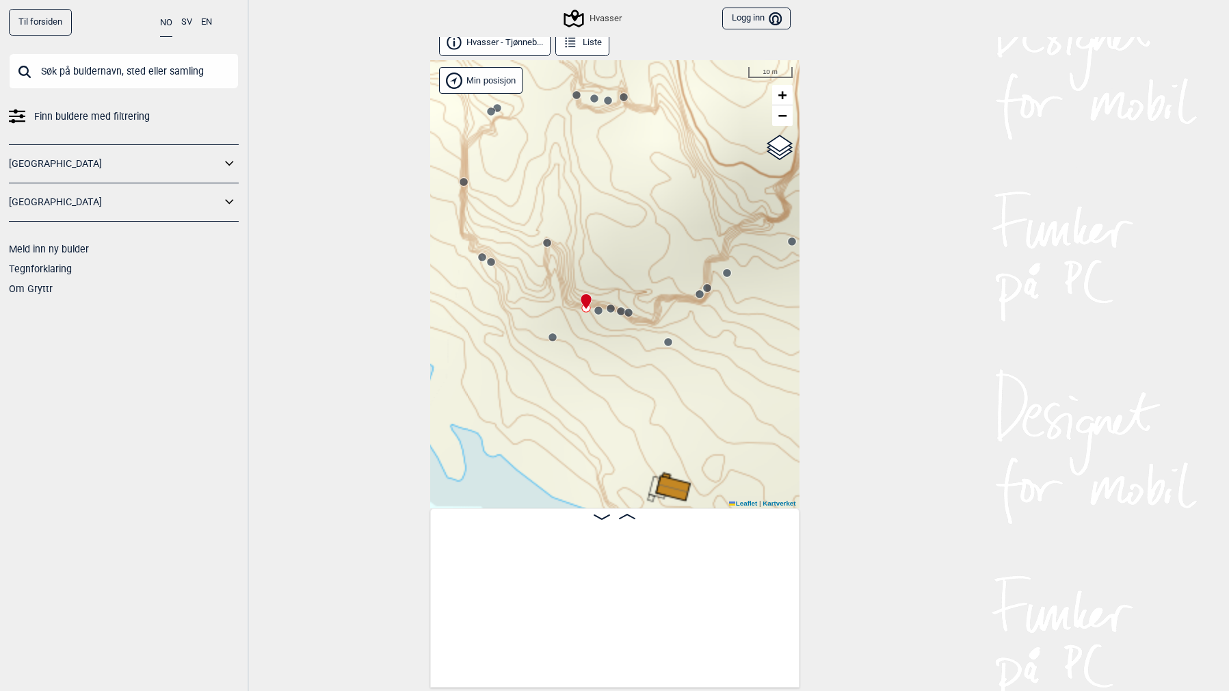
scroll to position [0, 9145]
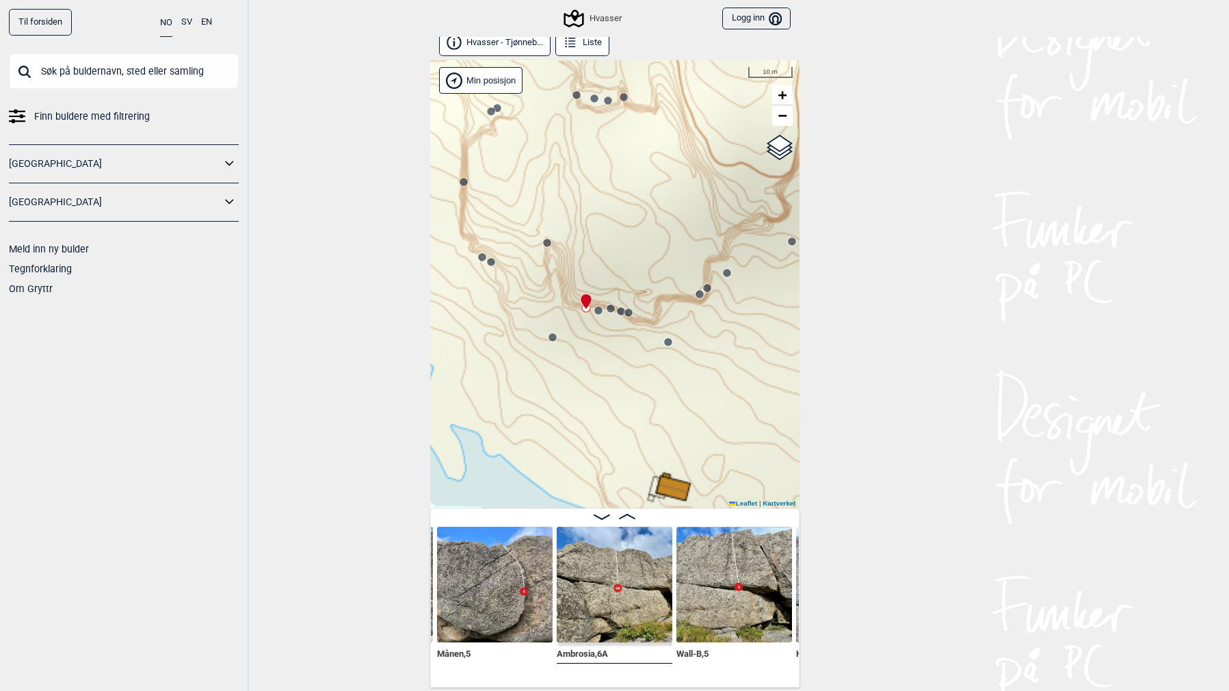
click at [600, 311] on circle at bounding box center [598, 310] width 8 height 8
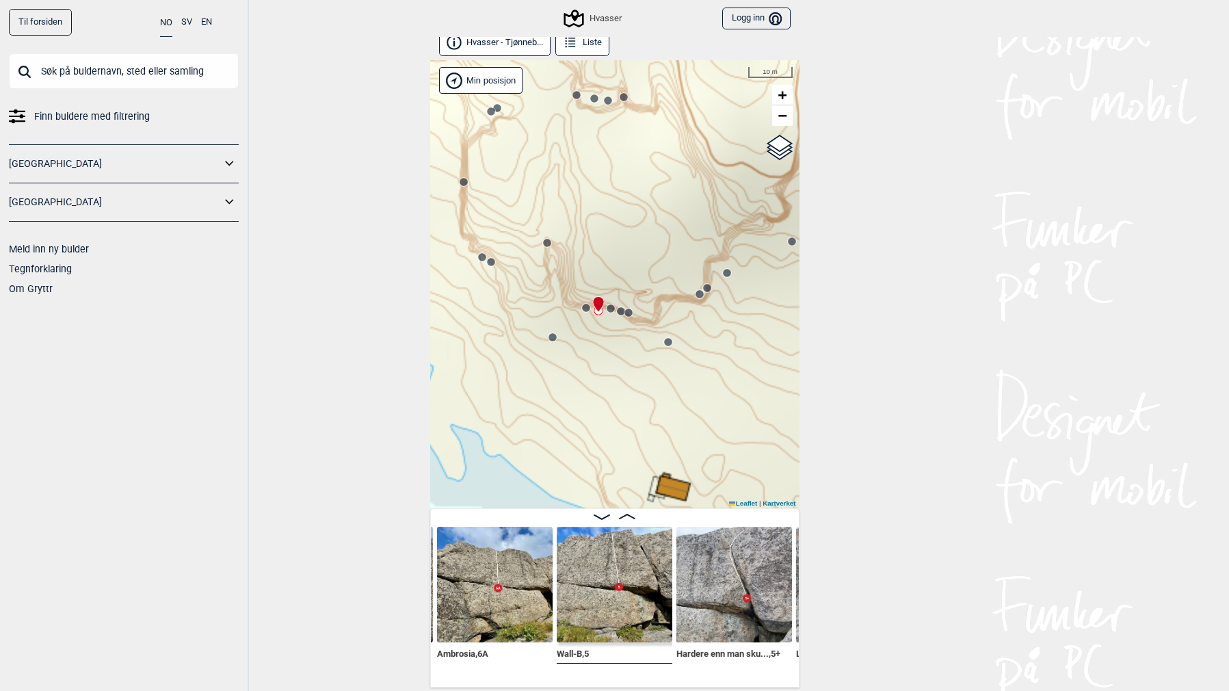
click at [550, 336] on circle at bounding box center [553, 337] width 8 height 8
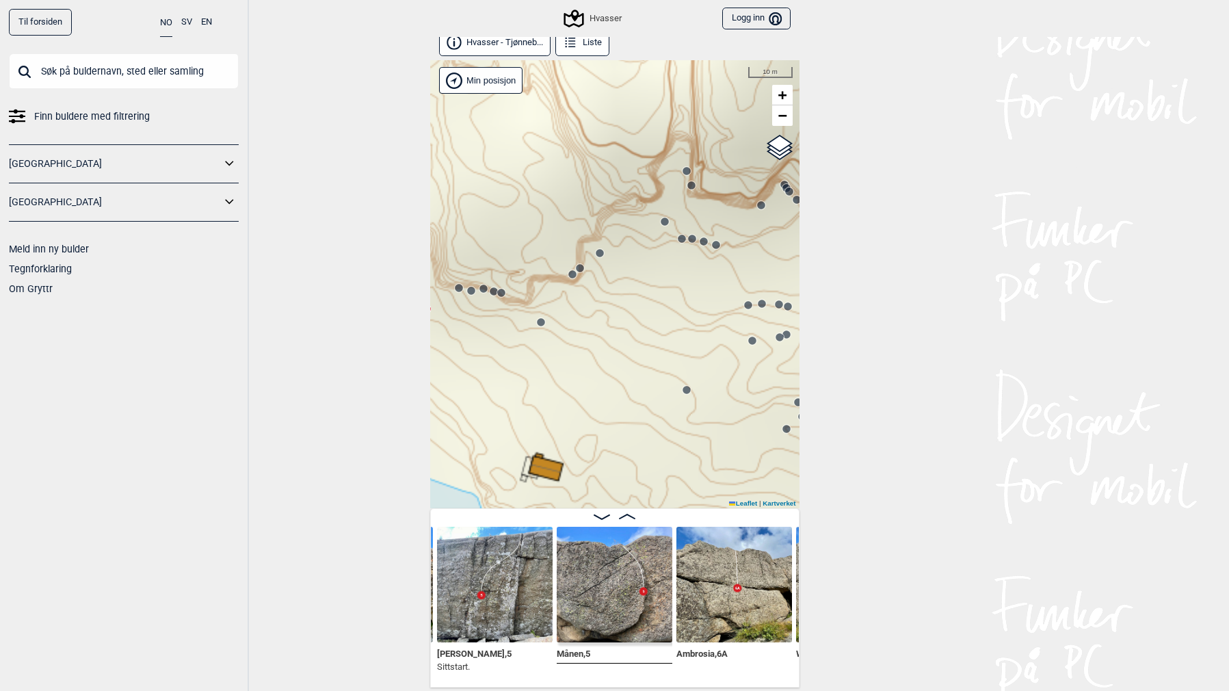
drag, startPoint x: 637, startPoint y: 368, endPoint x: 522, endPoint y: 345, distance: 117.1
click at [521, 346] on div "Hvasser" at bounding box center [614, 284] width 369 height 448
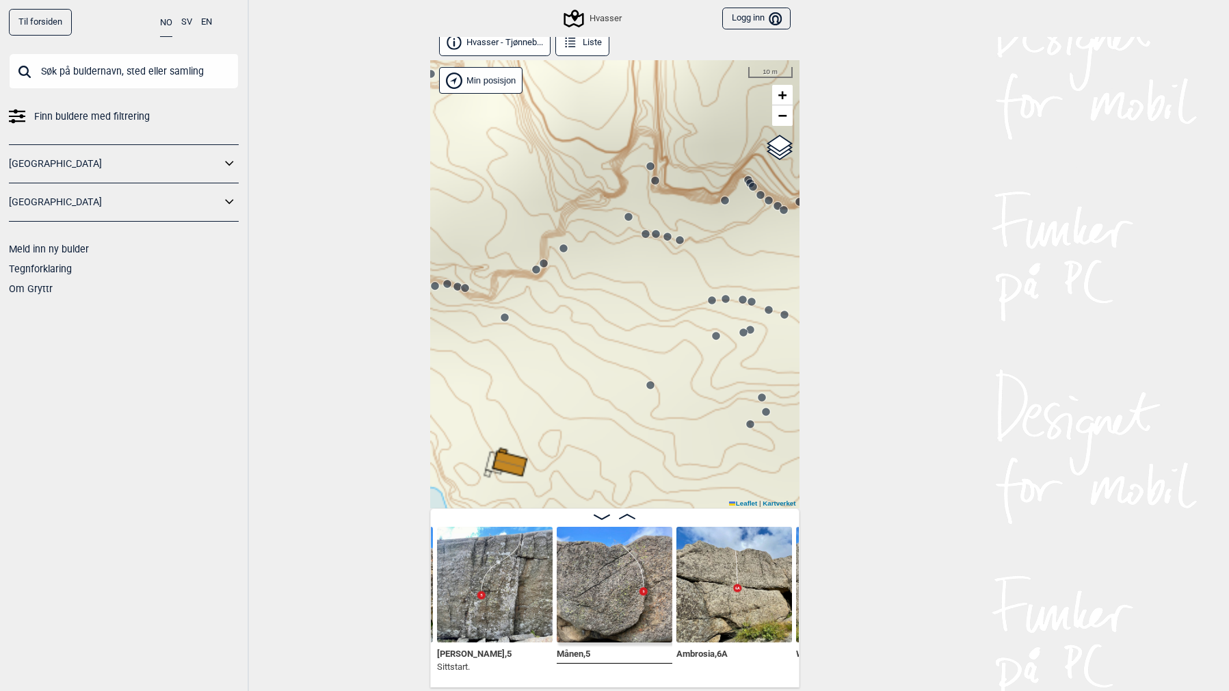
click at [648, 384] on circle at bounding box center [650, 385] width 8 height 8
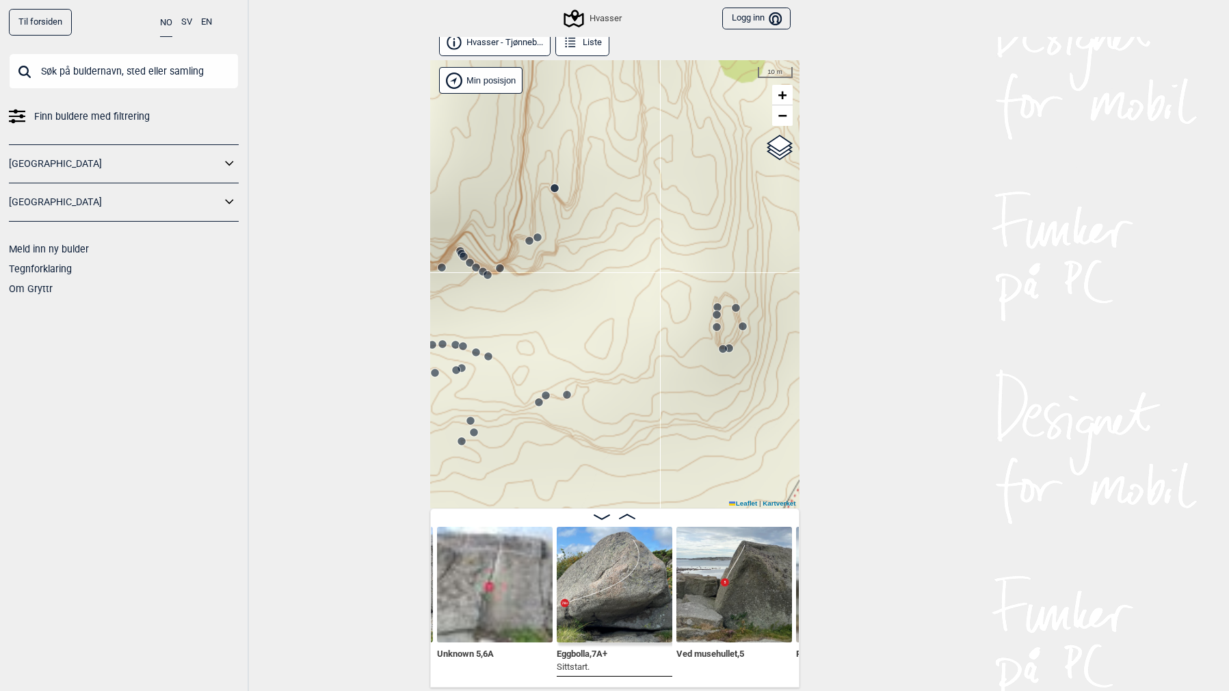
drag, startPoint x: 718, startPoint y: 422, endPoint x: 654, endPoint y: 402, distance: 66.8
click at [654, 402] on div "Hvasser" at bounding box center [614, 284] width 369 height 448
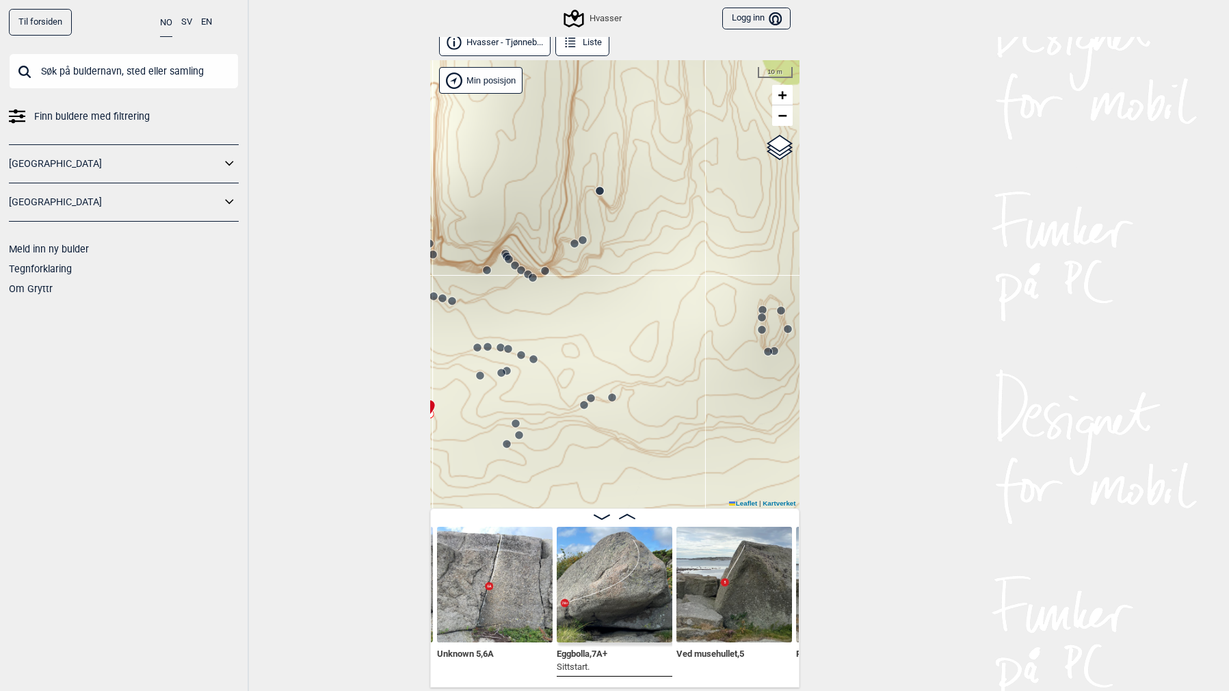
drag, startPoint x: 529, startPoint y: 441, endPoint x: 743, endPoint y: 450, distance: 213.6
click at [756, 449] on div "Hvasser" at bounding box center [614, 284] width 369 height 448
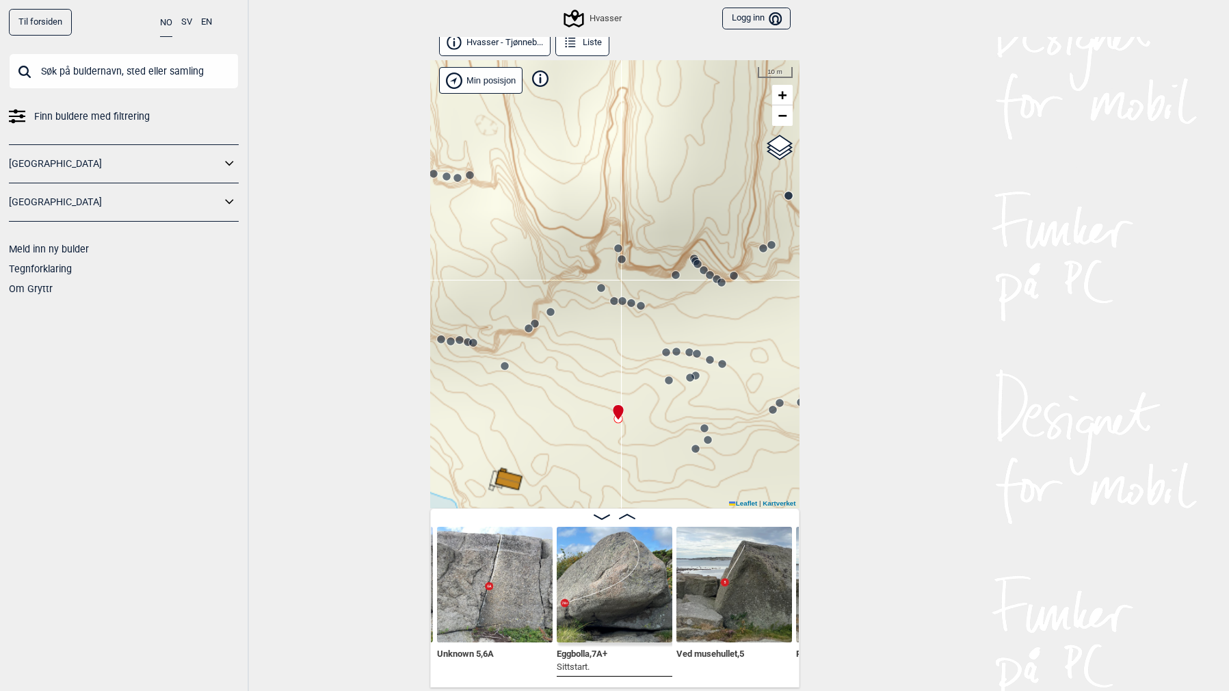
click at [697, 451] on circle at bounding box center [696, 449] width 8 height 8
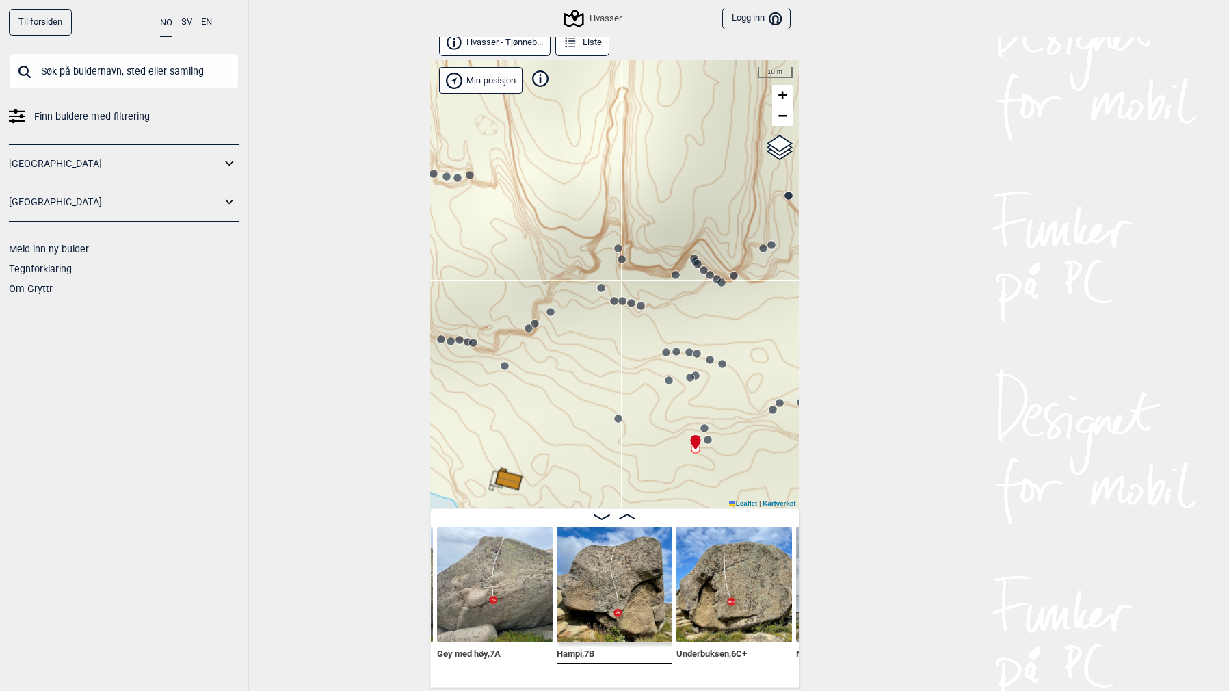
click at [709, 442] on circle at bounding box center [708, 440] width 8 height 8
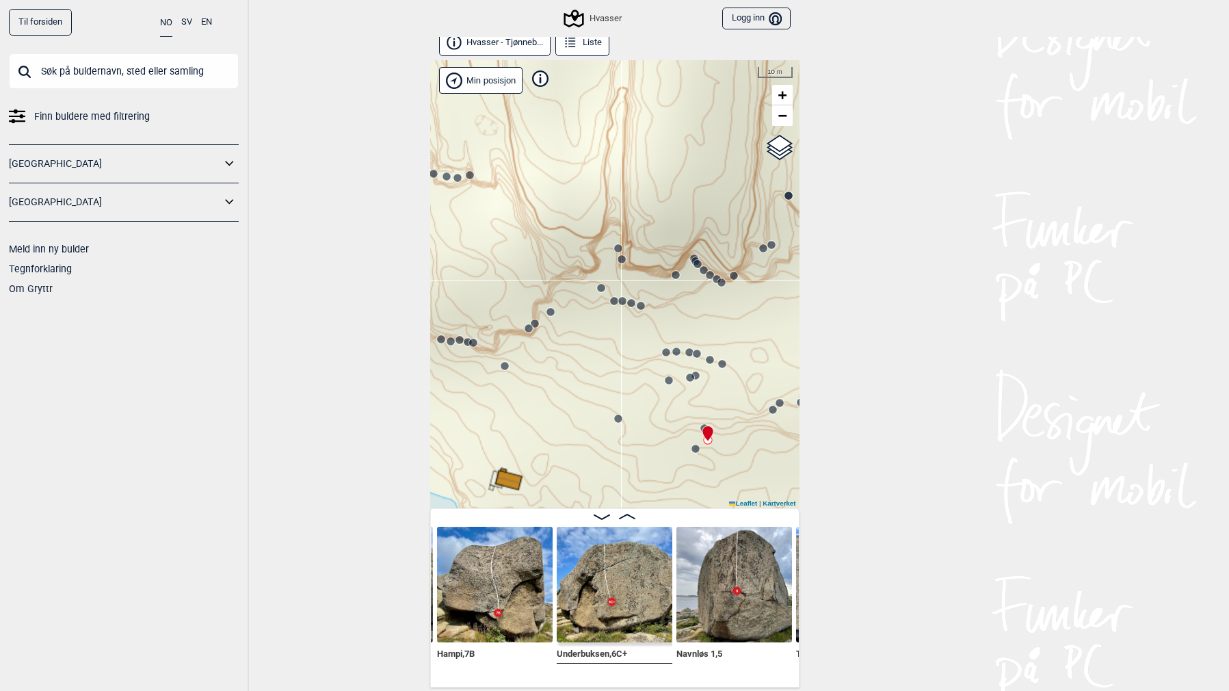
click at [703, 428] on icon at bounding box center [708, 433] width 10 height 15
click at [690, 382] on icon at bounding box center [690, 377] width 11 height 11
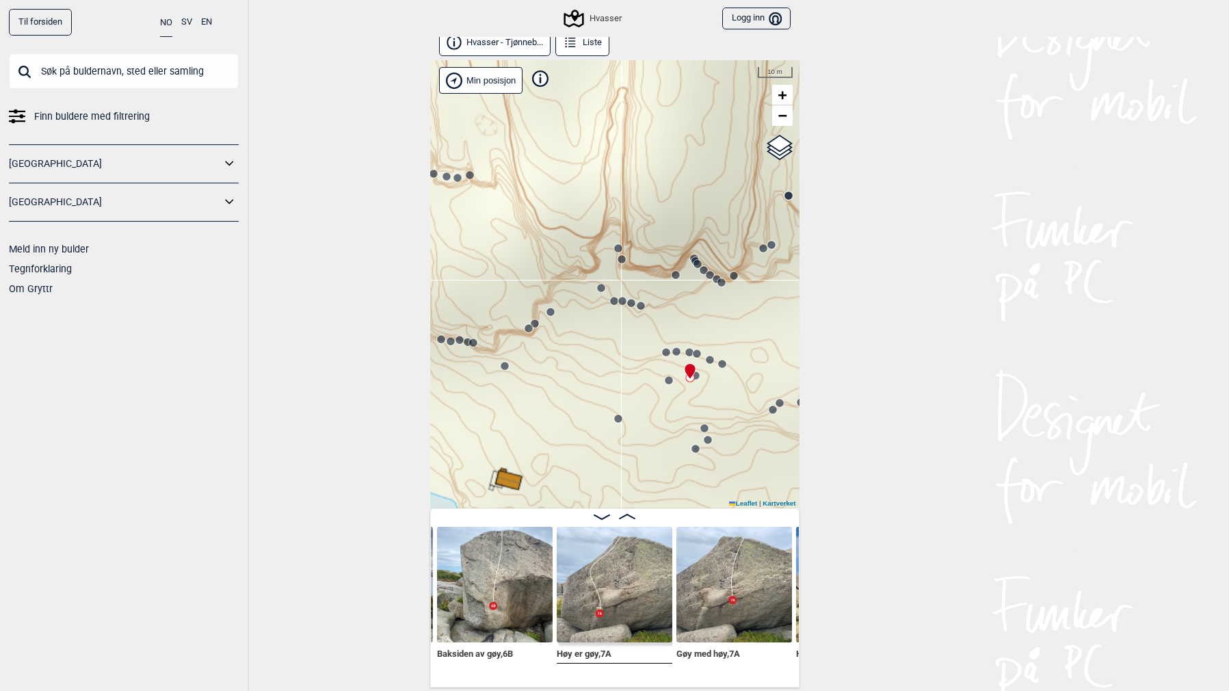
click at [698, 376] on circle at bounding box center [696, 375] width 8 height 8
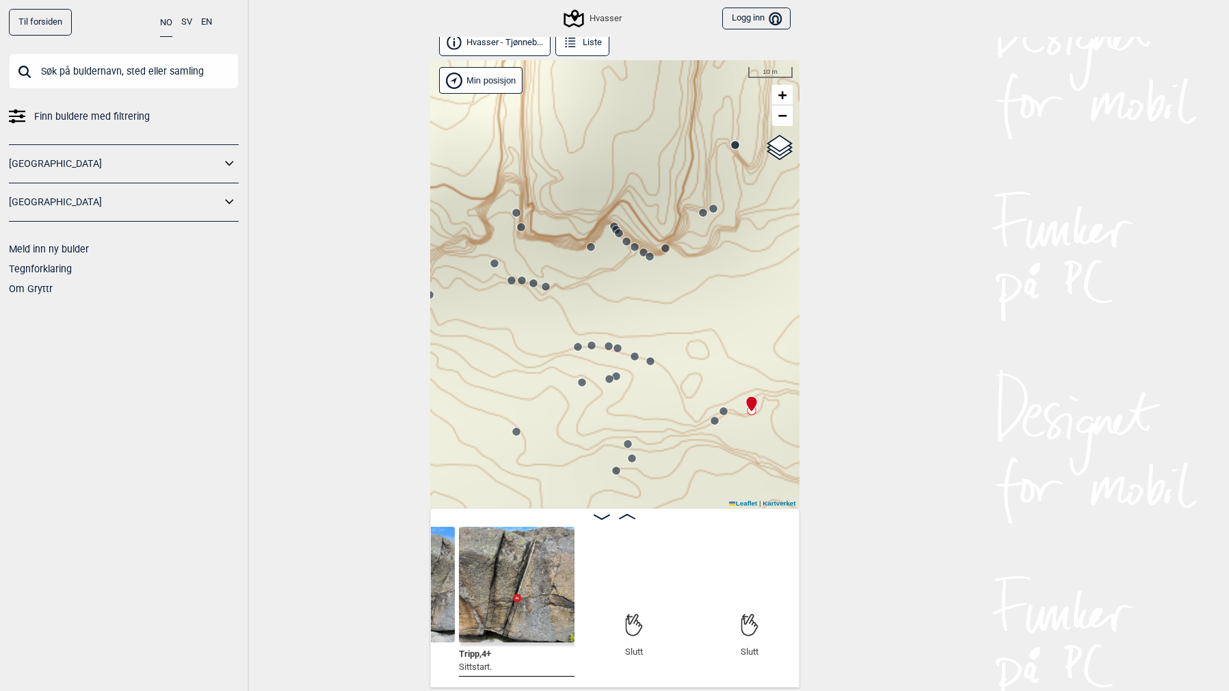
scroll to position [0, 15457]
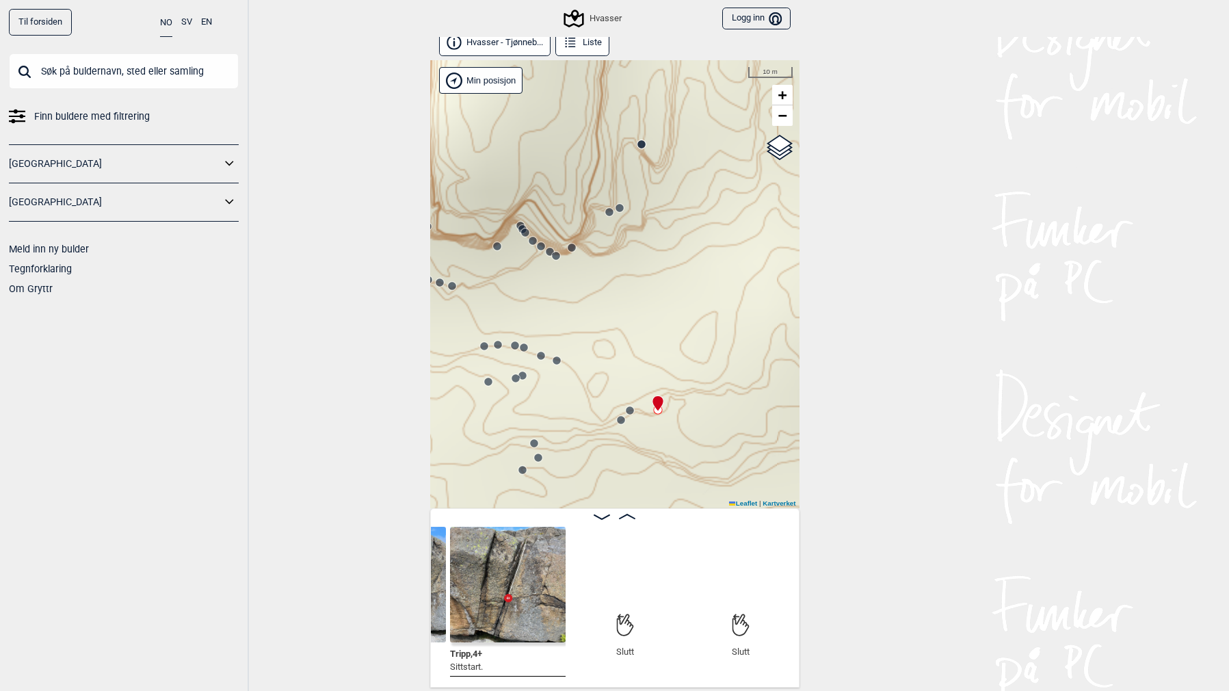
drag, startPoint x: 680, startPoint y: 464, endPoint x: 578, endPoint y: 433, distance: 106.5
click at [573, 467] on div "Hvasser" at bounding box center [614, 284] width 369 height 448
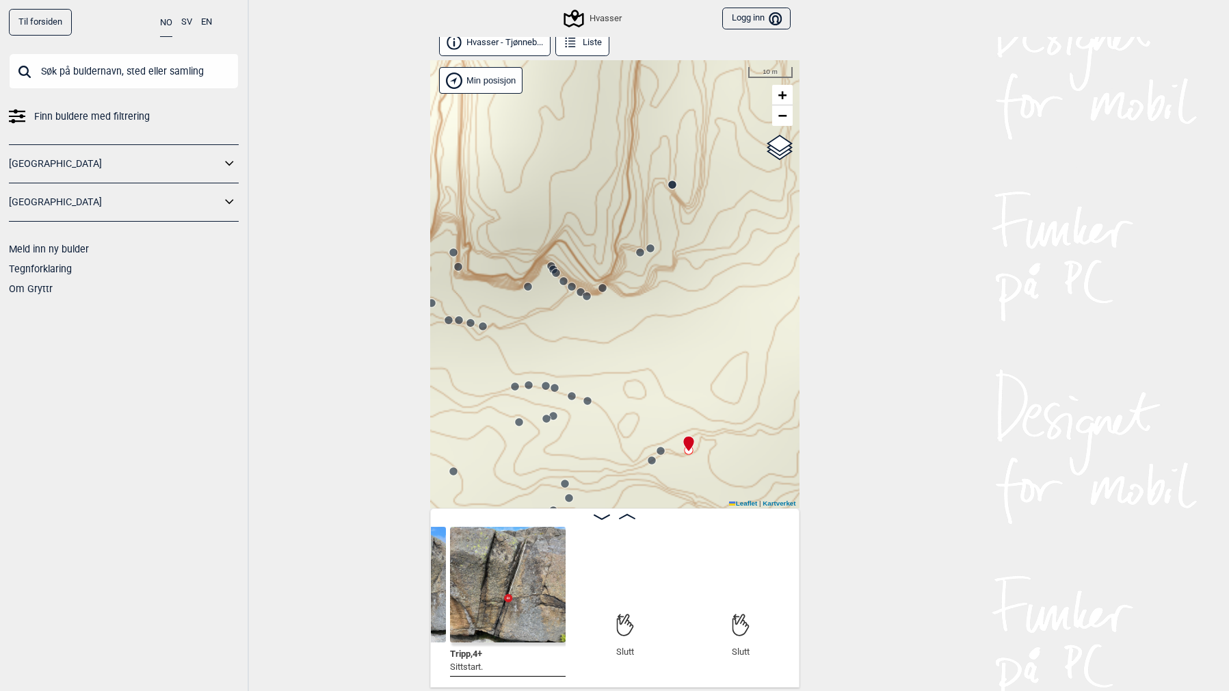
drag, startPoint x: 646, startPoint y: 407, endPoint x: 677, endPoint y: 421, distance: 33.1
click at [682, 432] on div "Hvasser" at bounding box center [614, 284] width 369 height 448
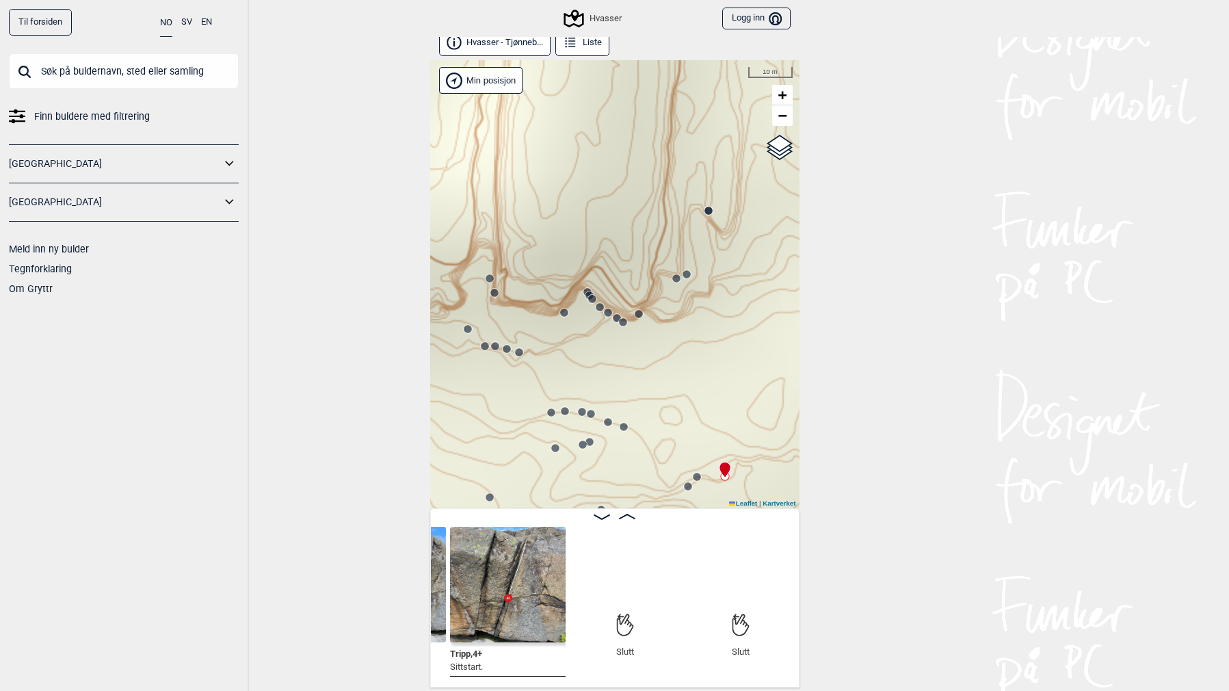
click at [614, 316] on circle at bounding box center [617, 318] width 8 height 8
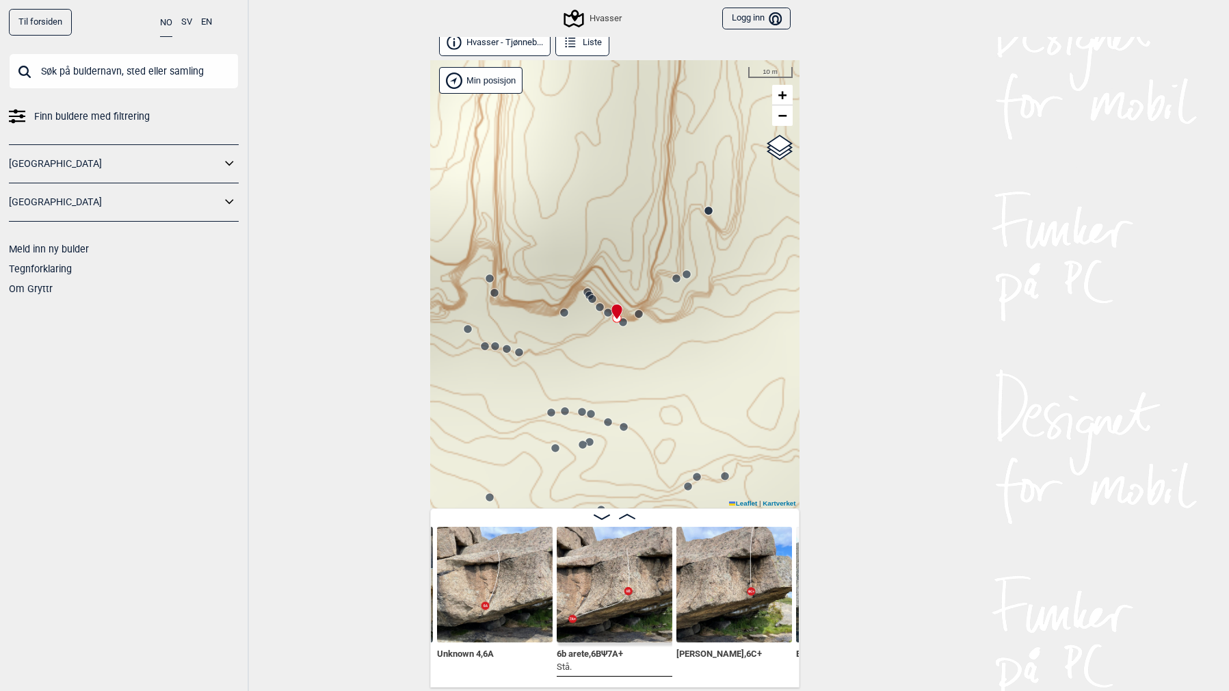
click at [597, 306] on circle at bounding box center [600, 307] width 8 height 8
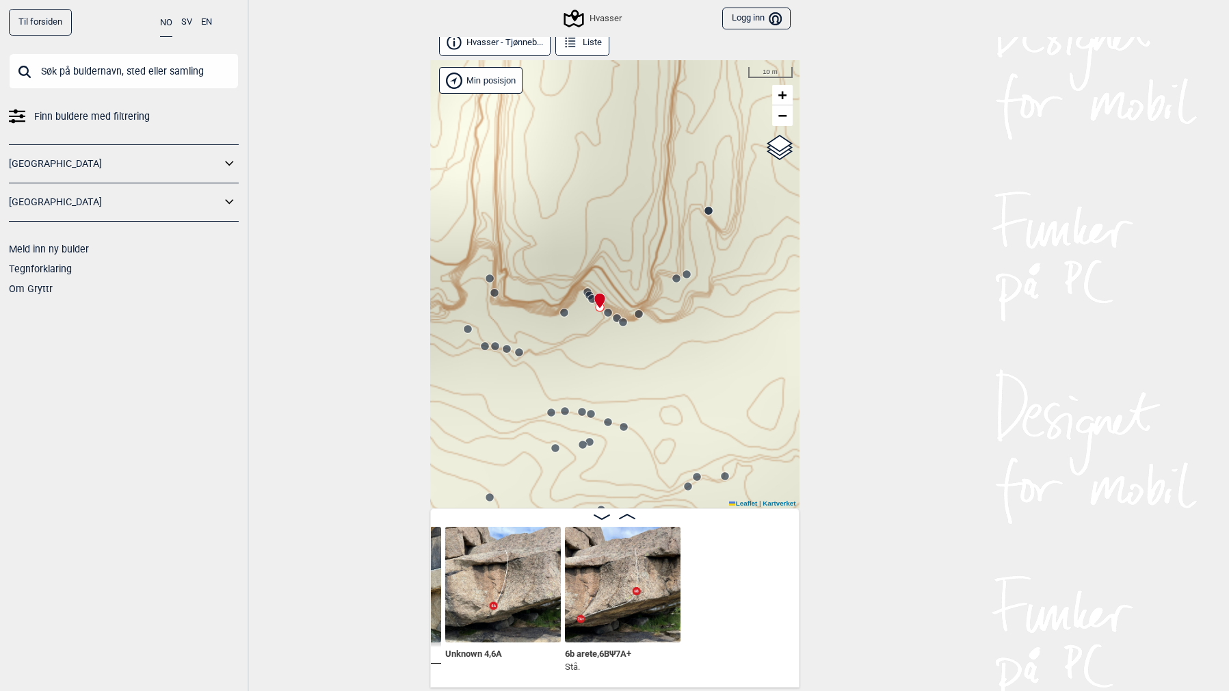
scroll to position [0, 11486]
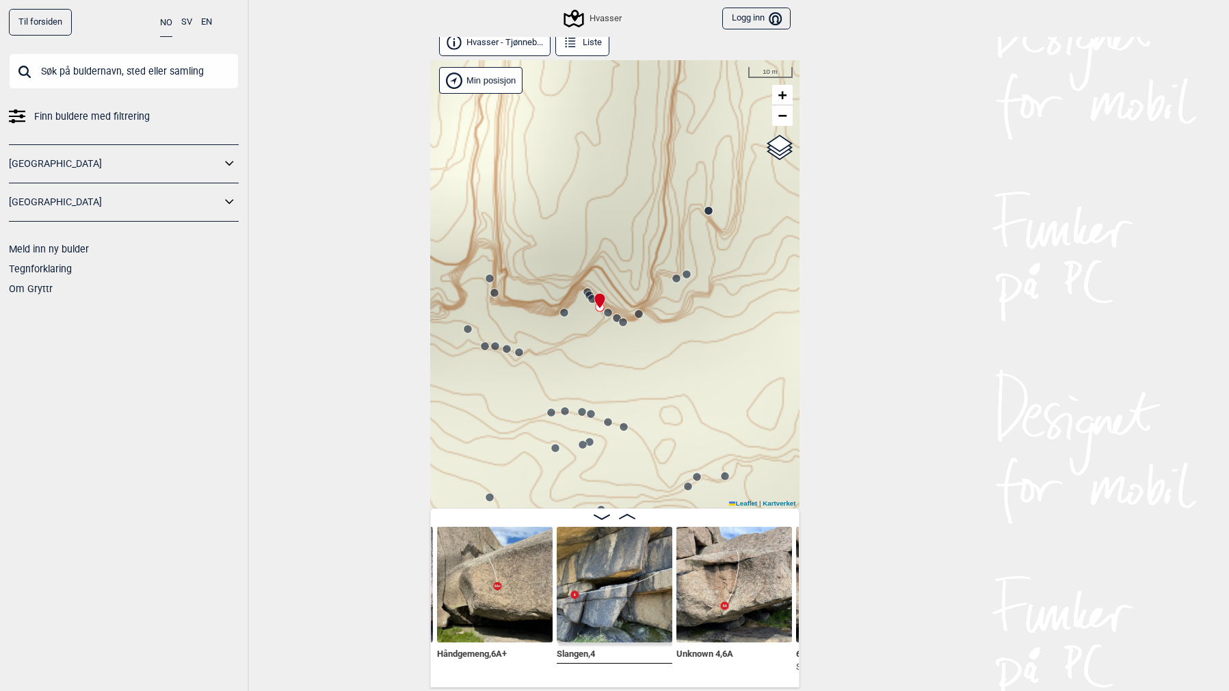
click at [589, 296] on circle at bounding box center [592, 299] width 8 height 8
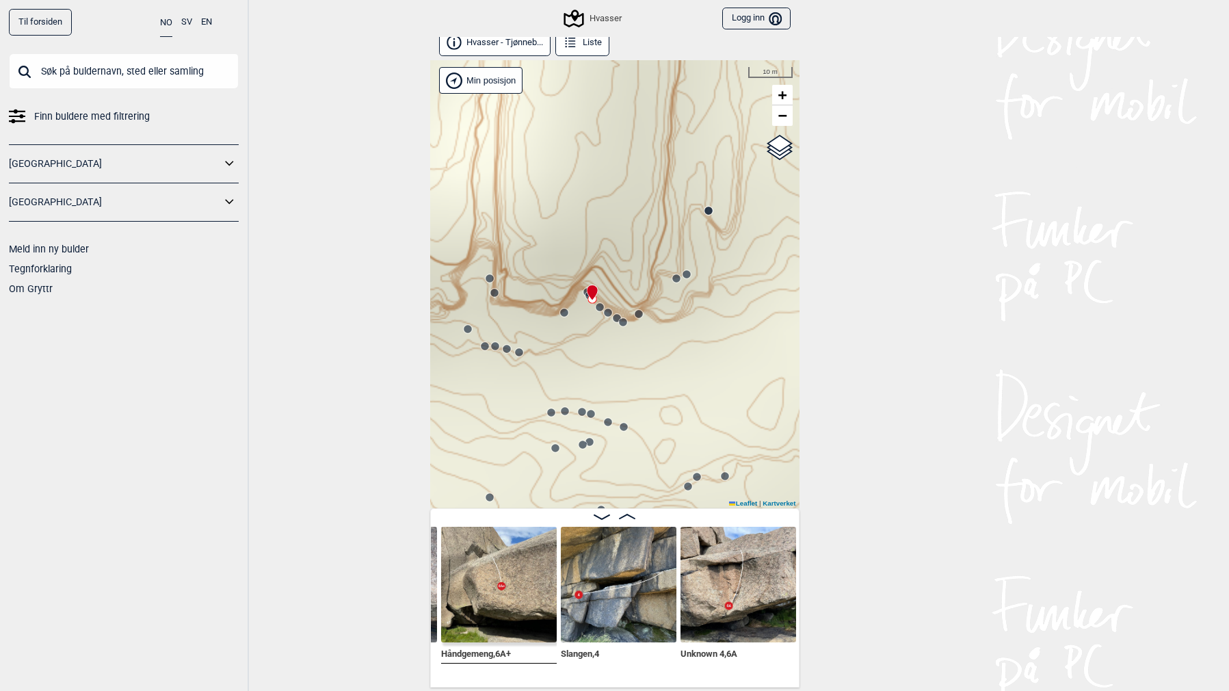
scroll to position [0, 11370]
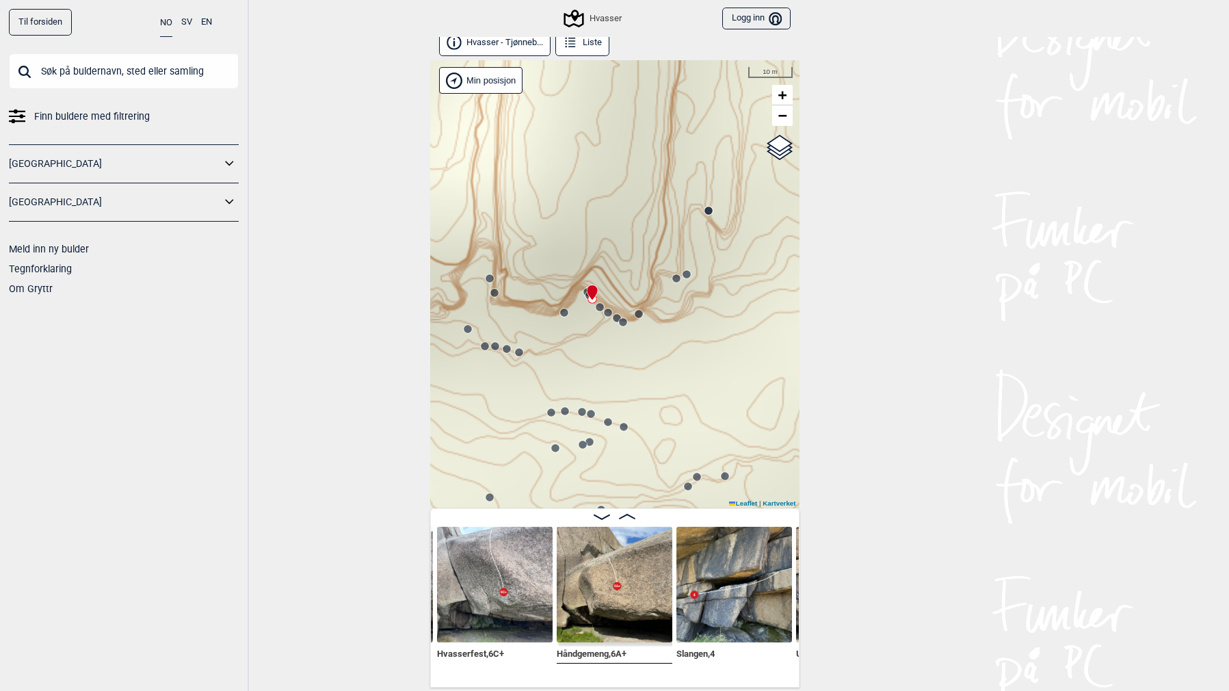
click at [677, 278] on circle at bounding box center [676, 278] width 8 height 8
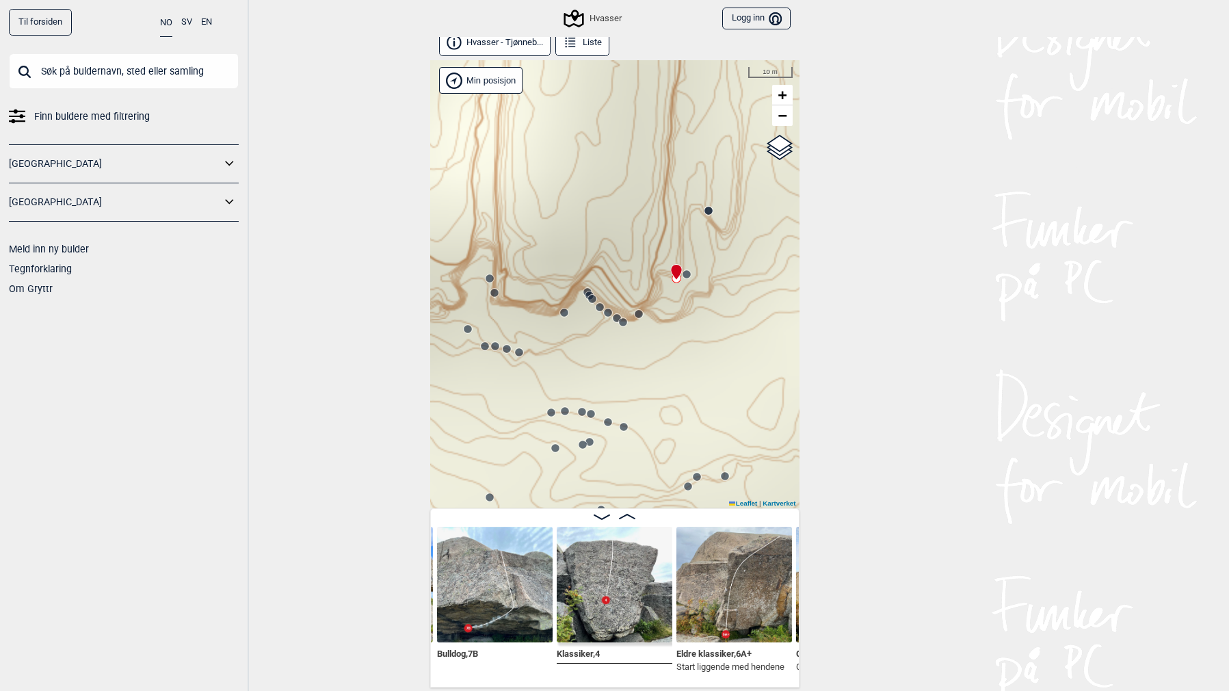
click at [685, 274] on circle at bounding box center [687, 274] width 8 height 8
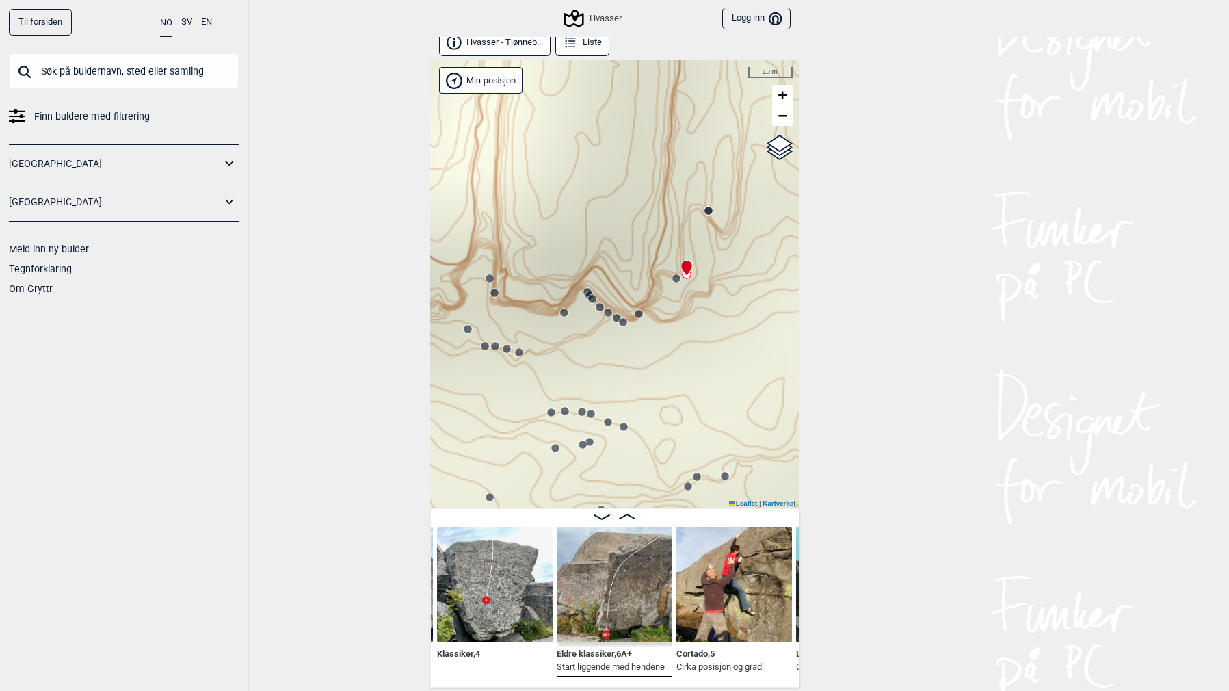
click at [518, 354] on circle at bounding box center [519, 352] width 8 height 8
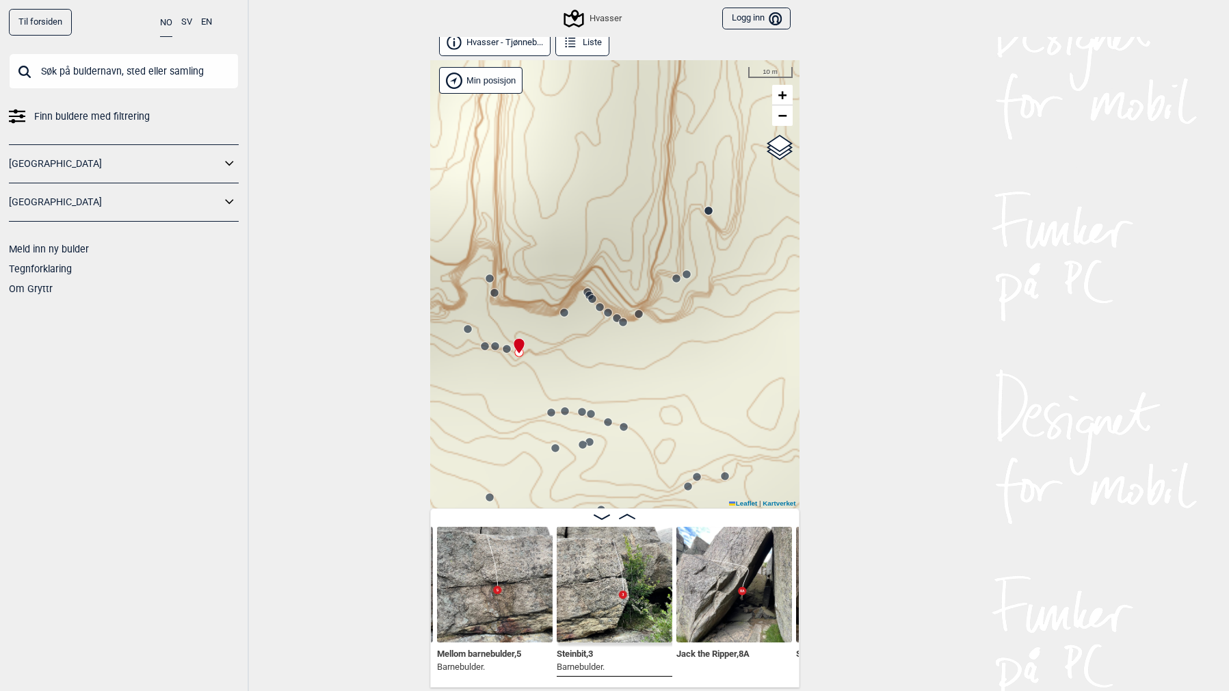
click at [497, 347] on circle at bounding box center [495, 346] width 8 height 8
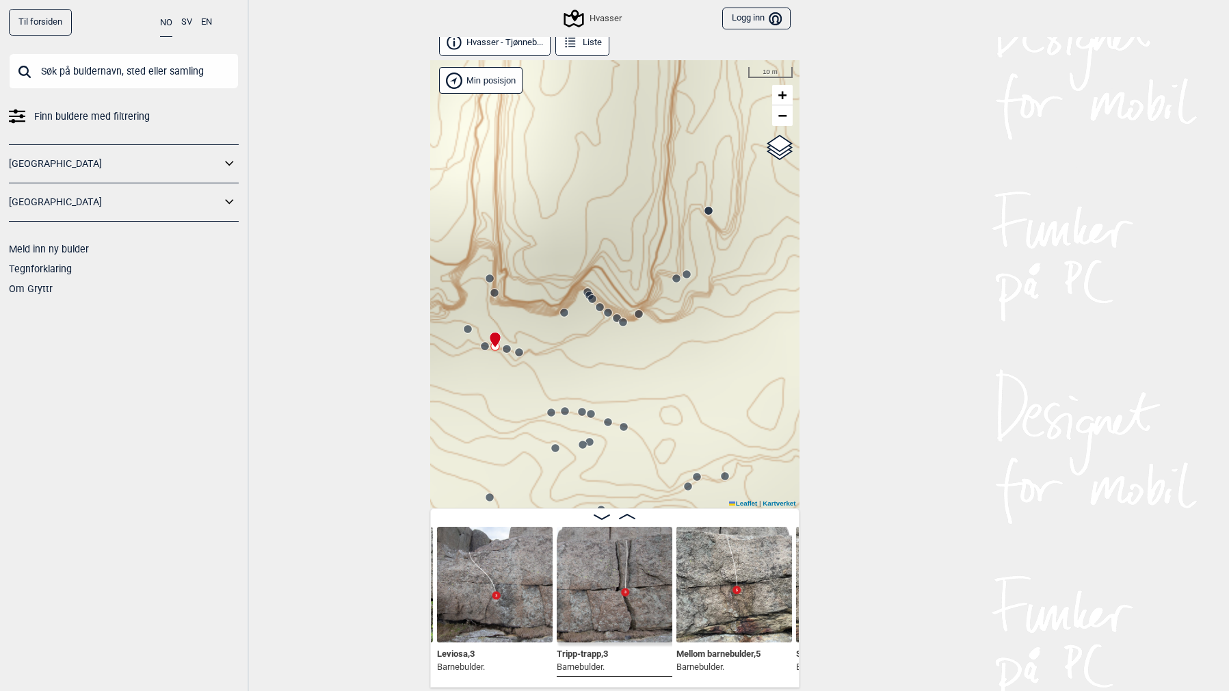
click at [520, 353] on circle at bounding box center [519, 352] width 8 height 8
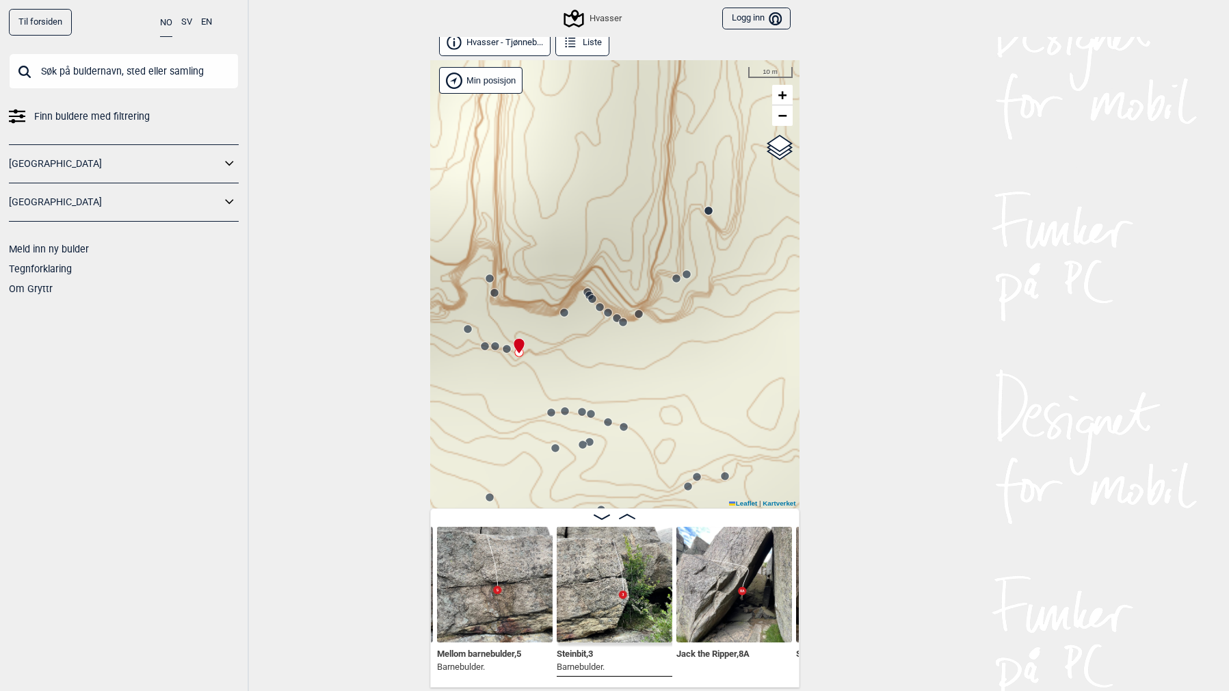
click at [563, 309] on circle at bounding box center [564, 313] width 8 height 8
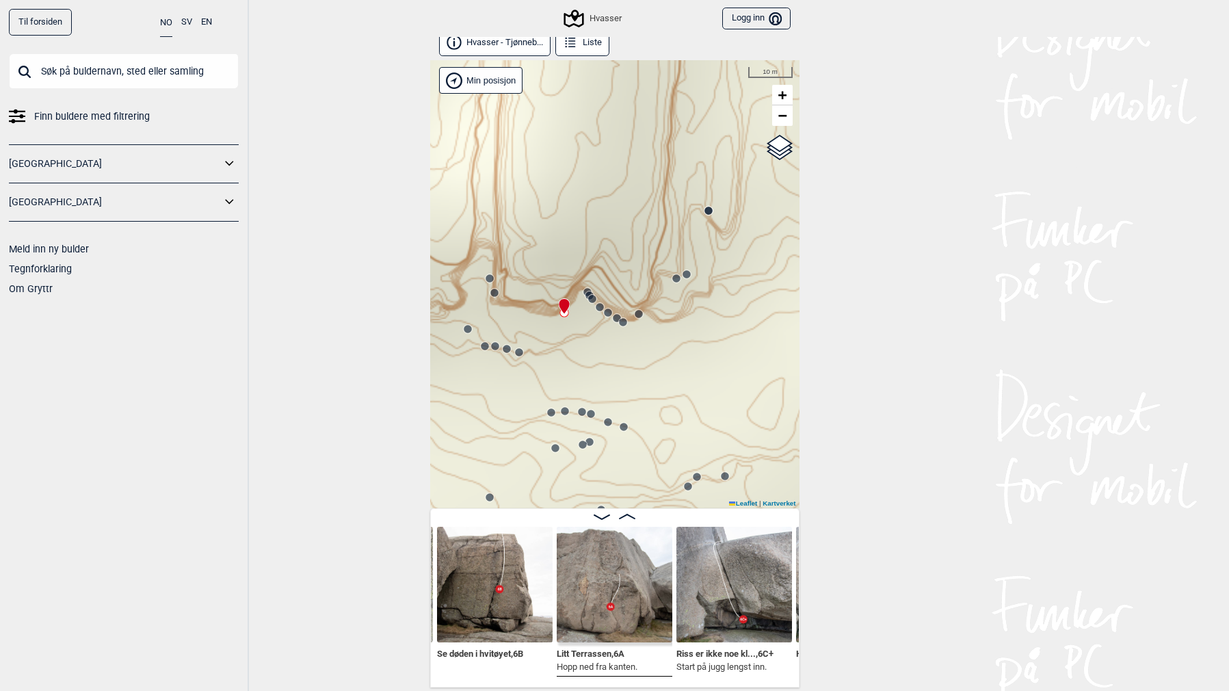
click at [553, 412] on circle at bounding box center [551, 412] width 8 height 8
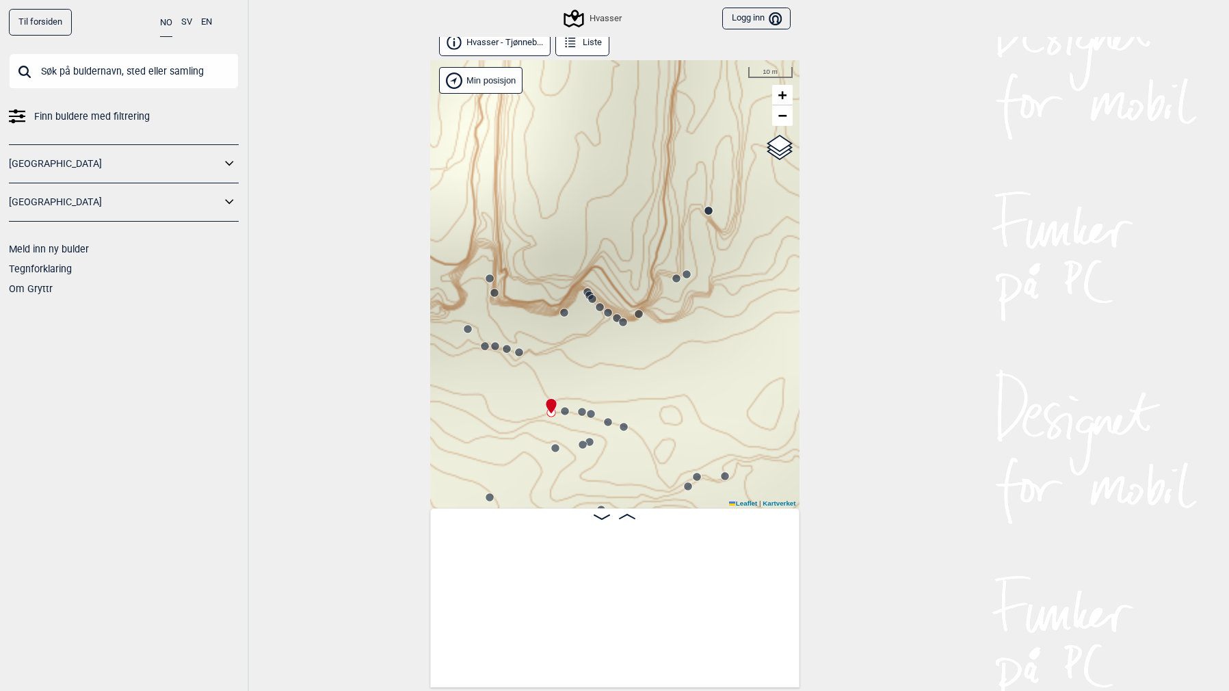
scroll to position [0, 14363]
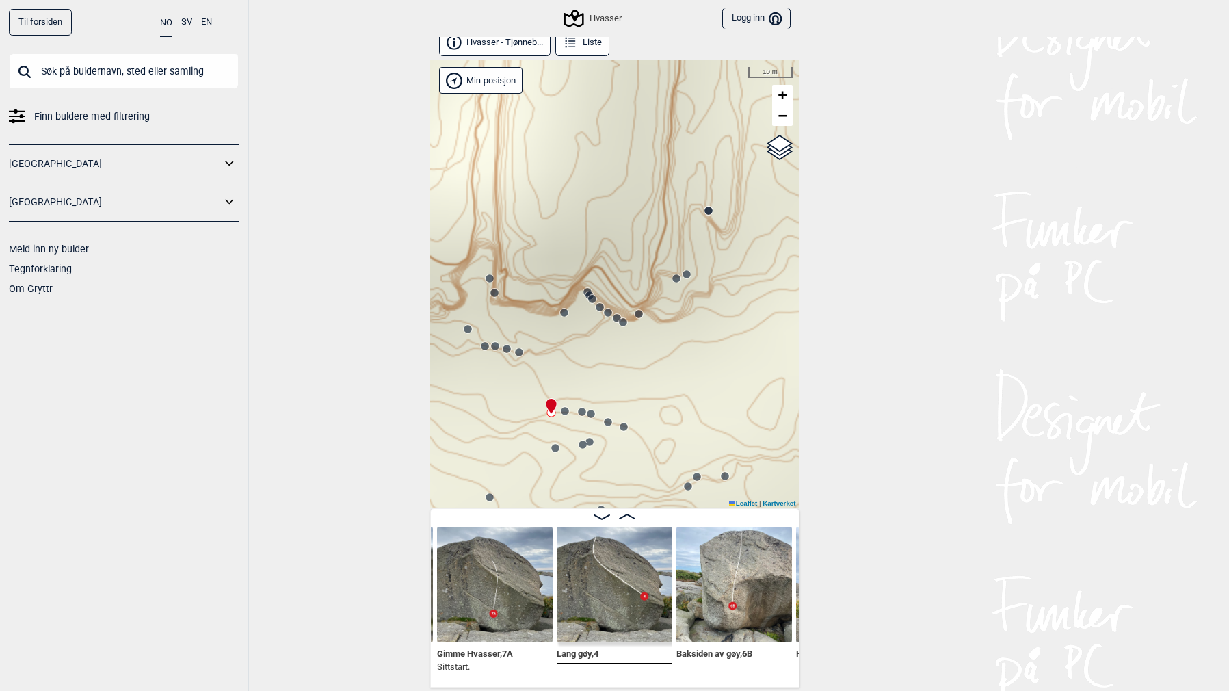
click at [563, 311] on circle at bounding box center [564, 313] width 8 height 8
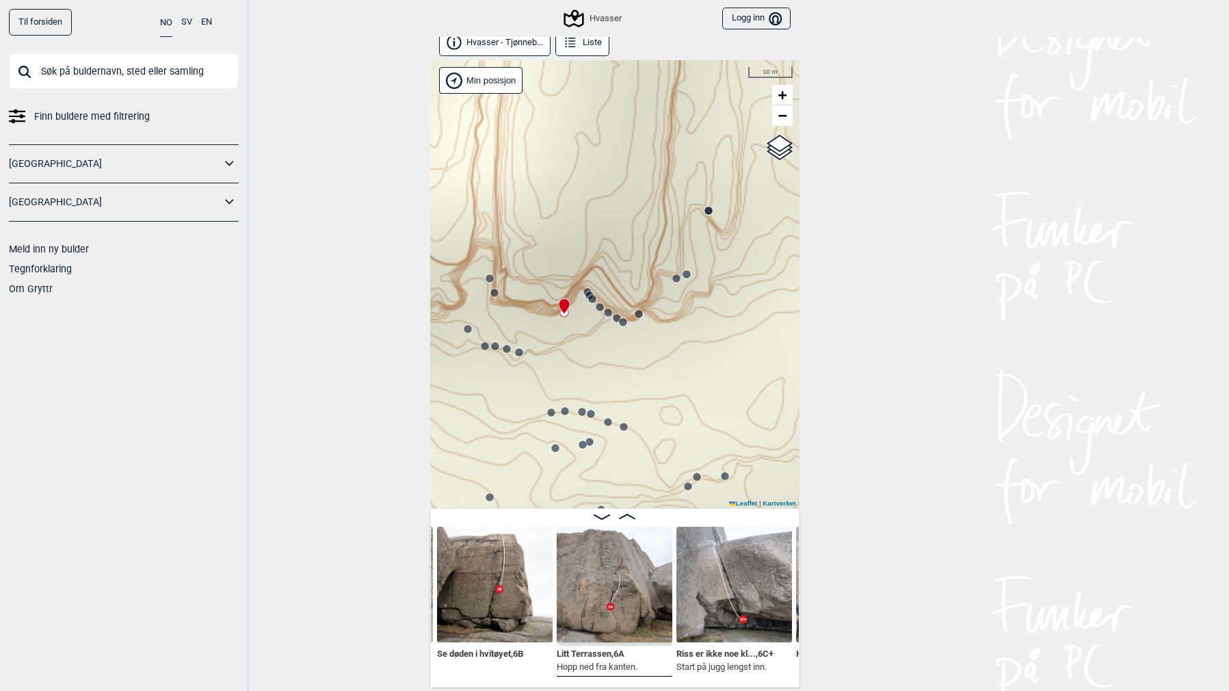
click at [498, 293] on circle at bounding box center [494, 293] width 8 height 8
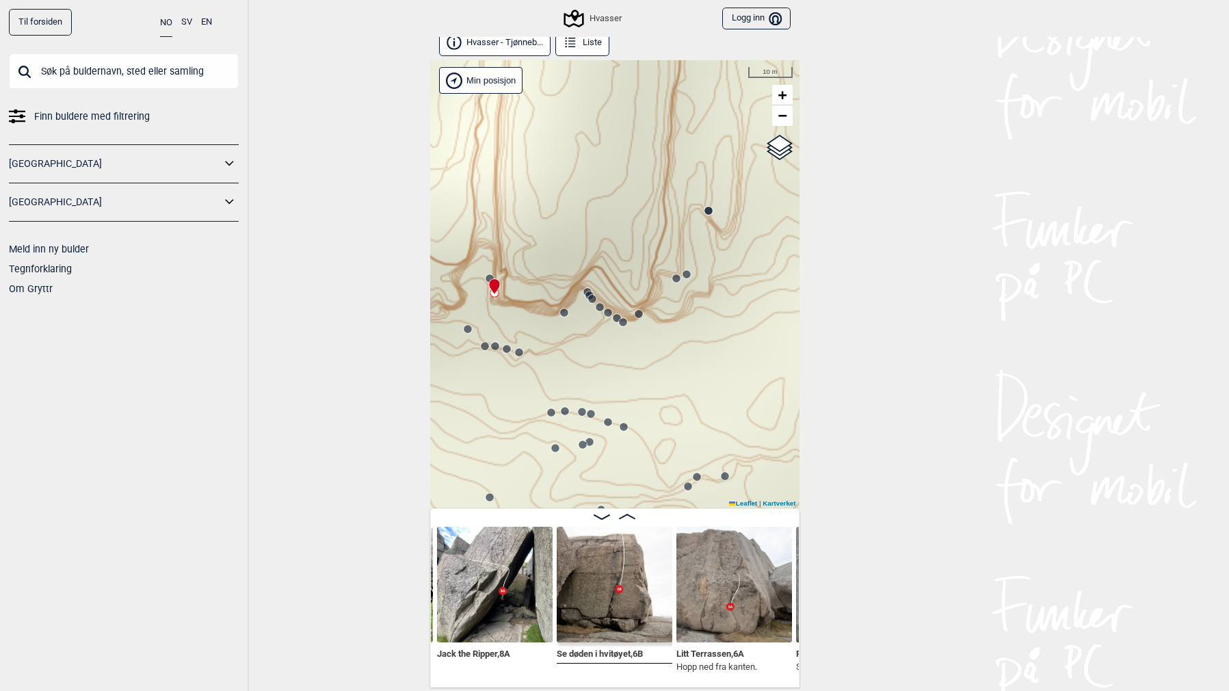
click at [491, 551] on img at bounding box center [495, 585] width 116 height 116
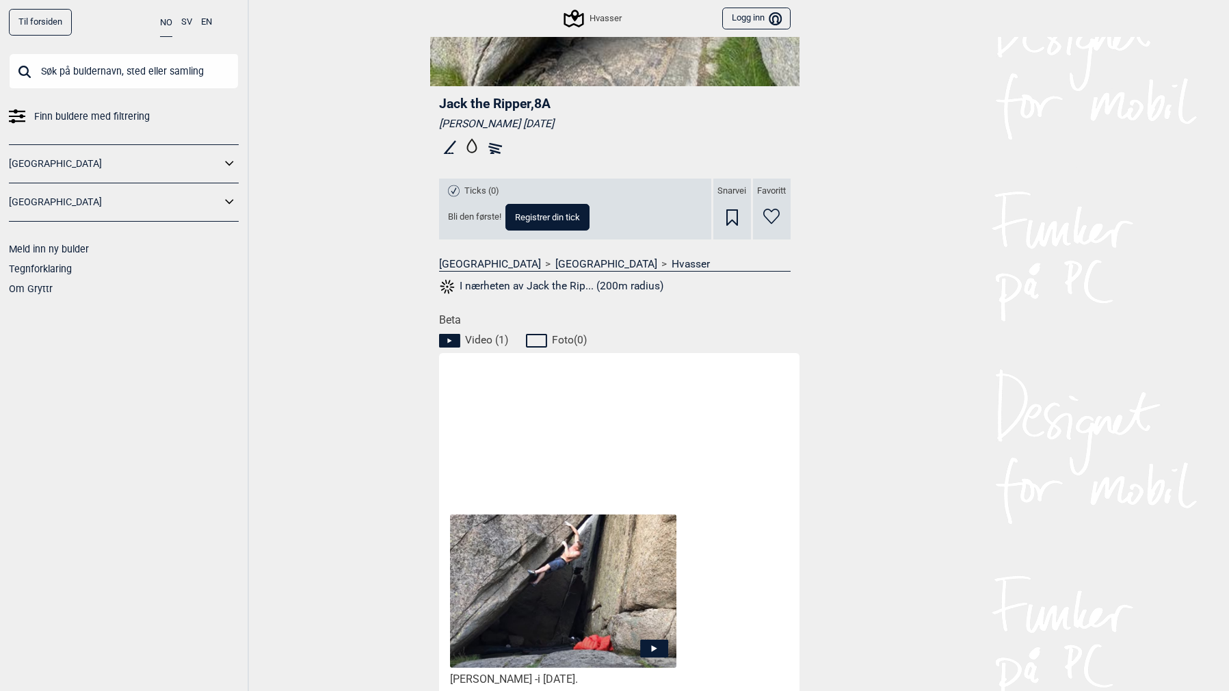
scroll to position [573, 0]
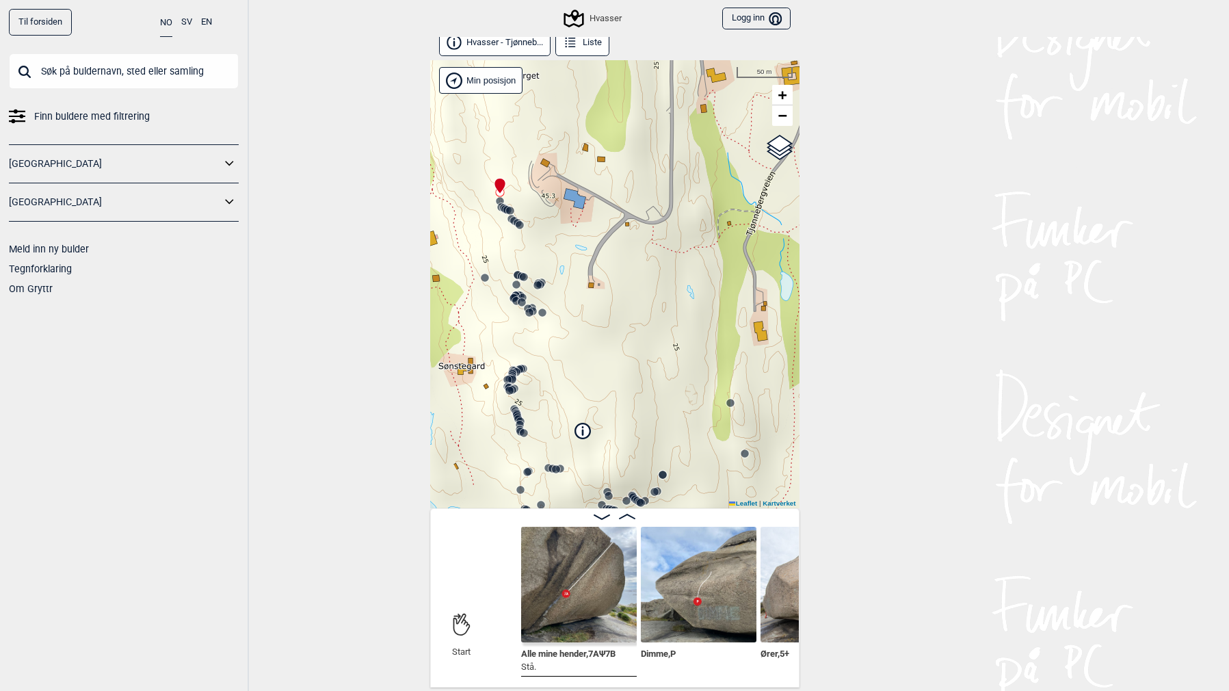
scroll to position [0, 162]
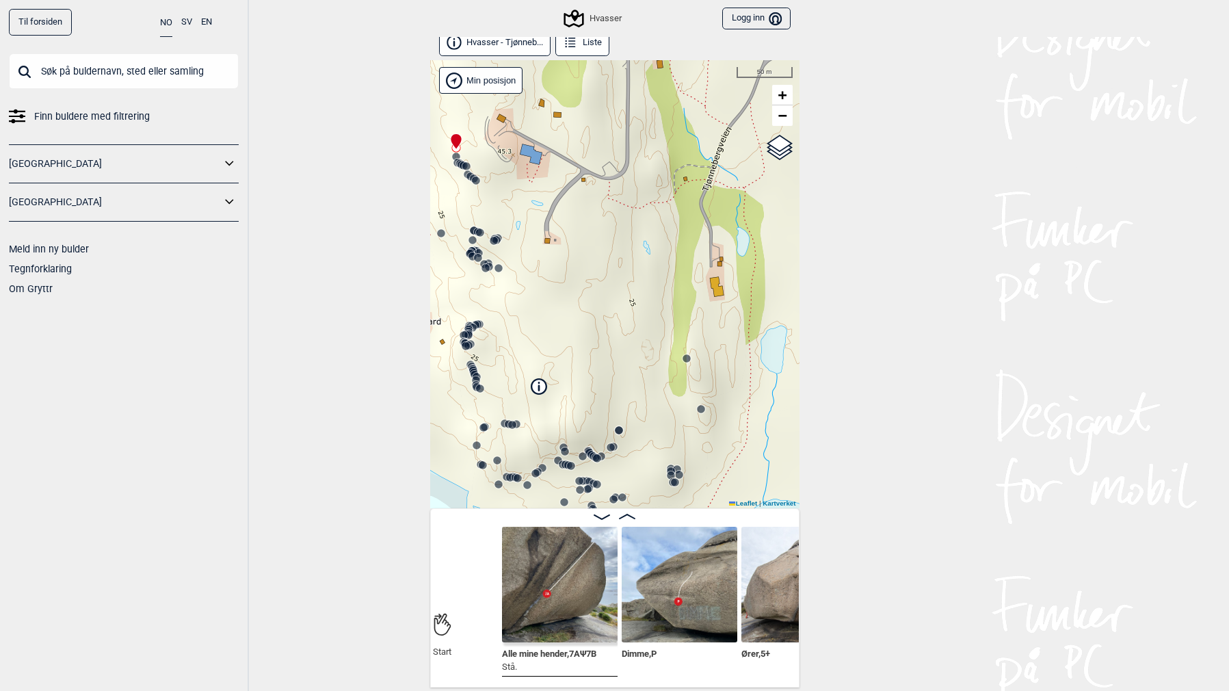
drag, startPoint x: 612, startPoint y: 436, endPoint x: 575, endPoint y: 399, distance: 52.2
click at [575, 399] on div "Hvasser" at bounding box center [614, 284] width 369 height 448
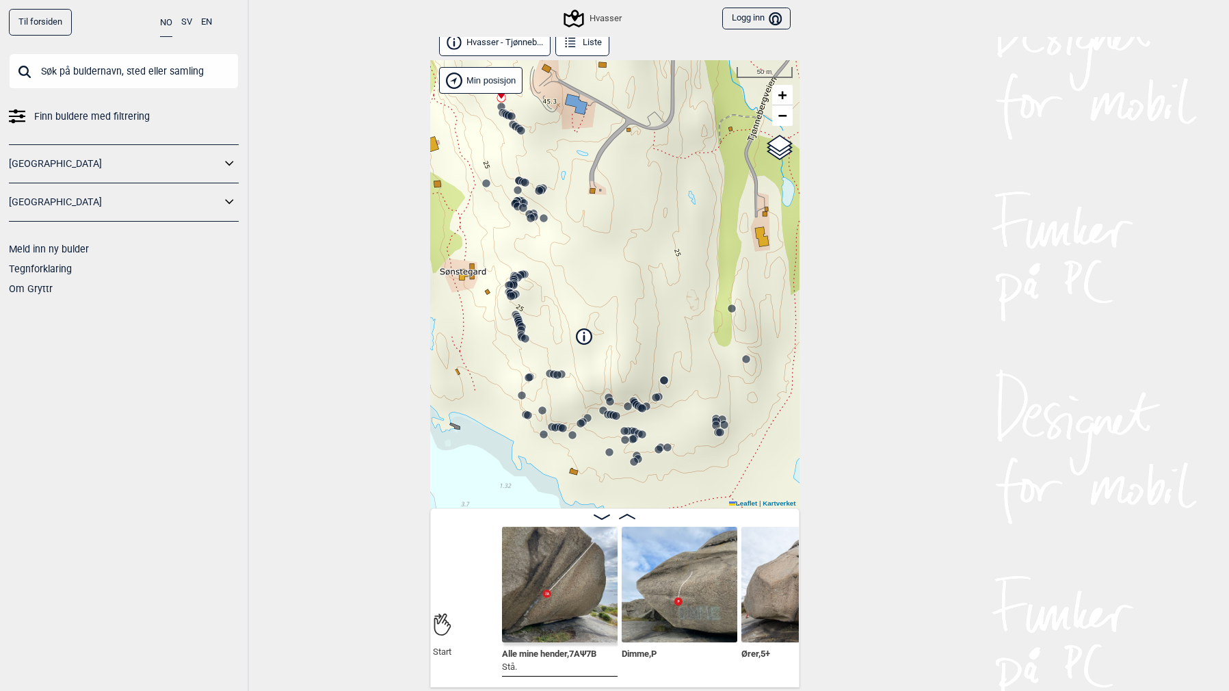
drag, startPoint x: 580, startPoint y: 419, endPoint x: 655, endPoint y: 345, distance: 105.0
click at [656, 344] on div "Hvasser" at bounding box center [614, 284] width 369 height 448
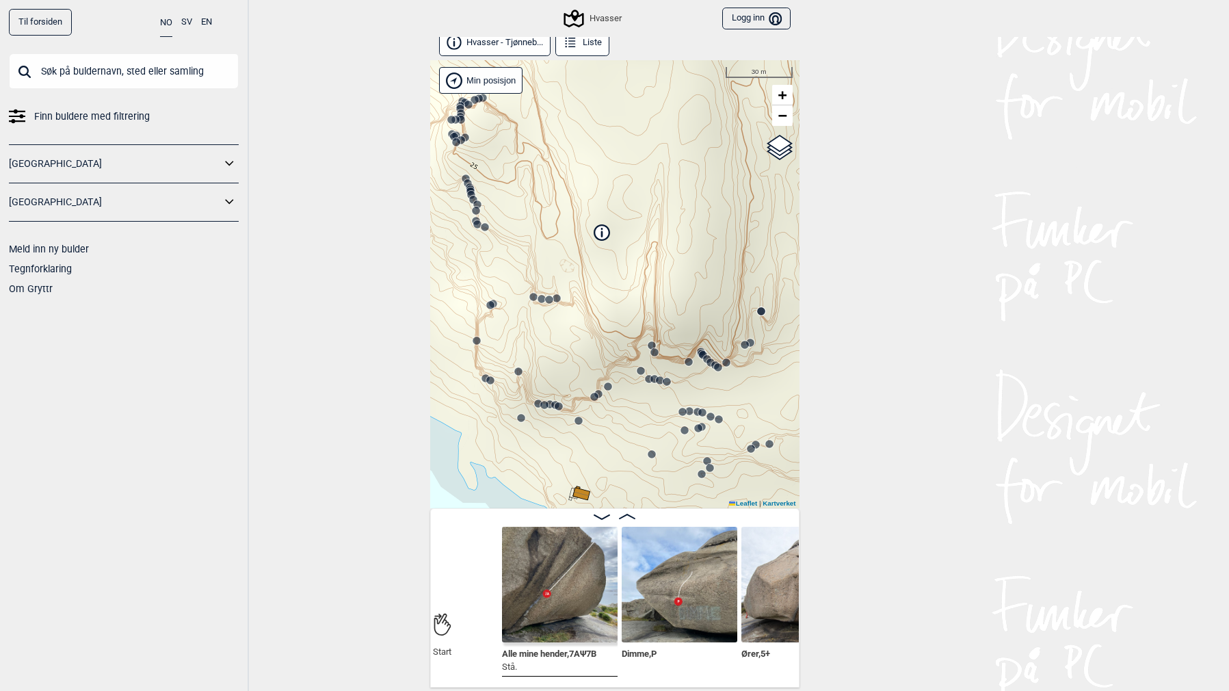
click at [536, 293] on icon at bounding box center [541, 298] width 11 height 11
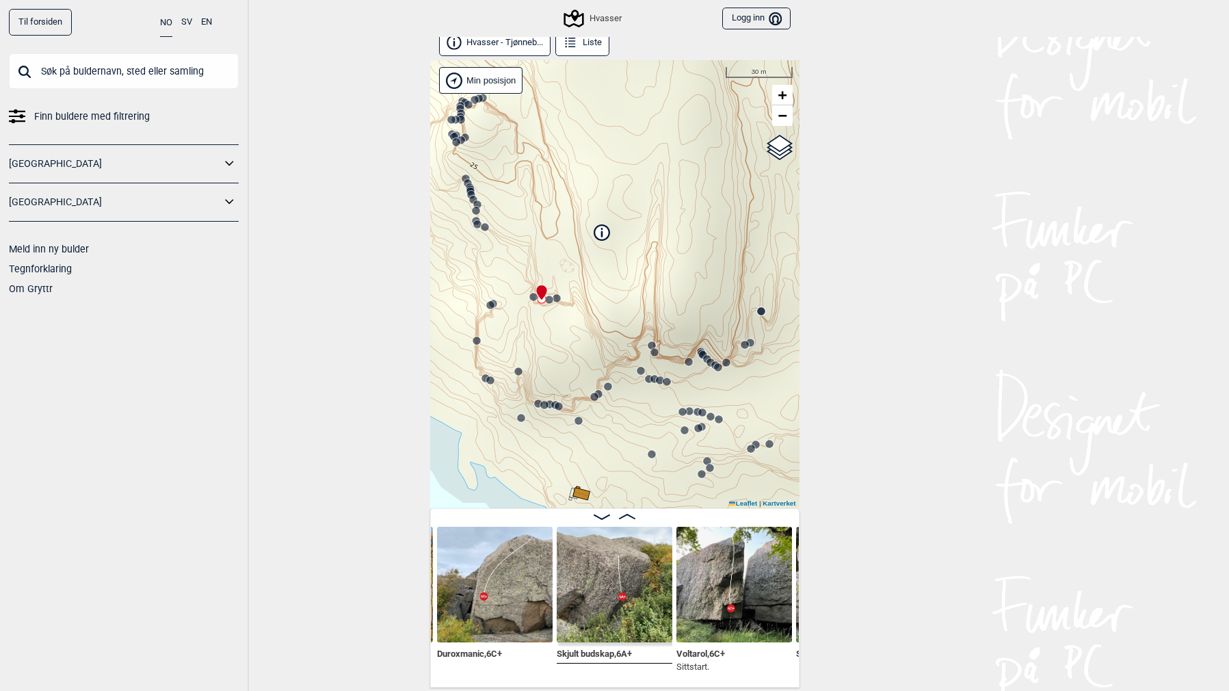
click at [659, 380] on circle at bounding box center [660, 380] width 8 height 8
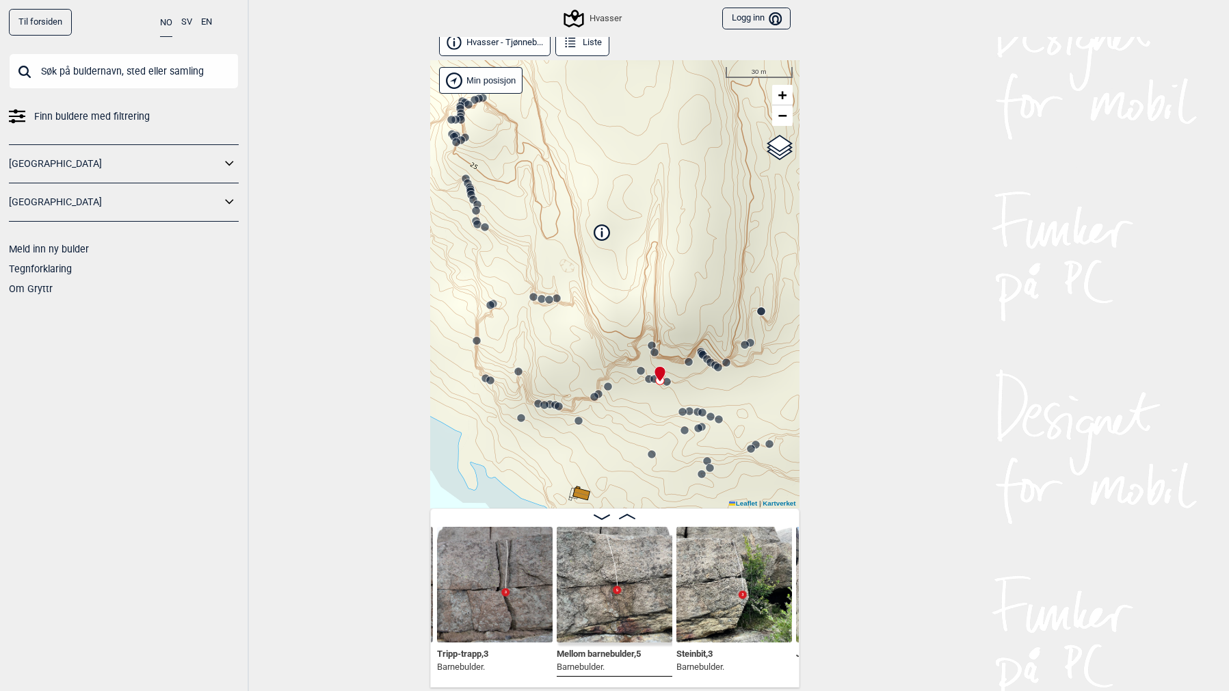
click at [654, 356] on circle at bounding box center [655, 352] width 8 height 8
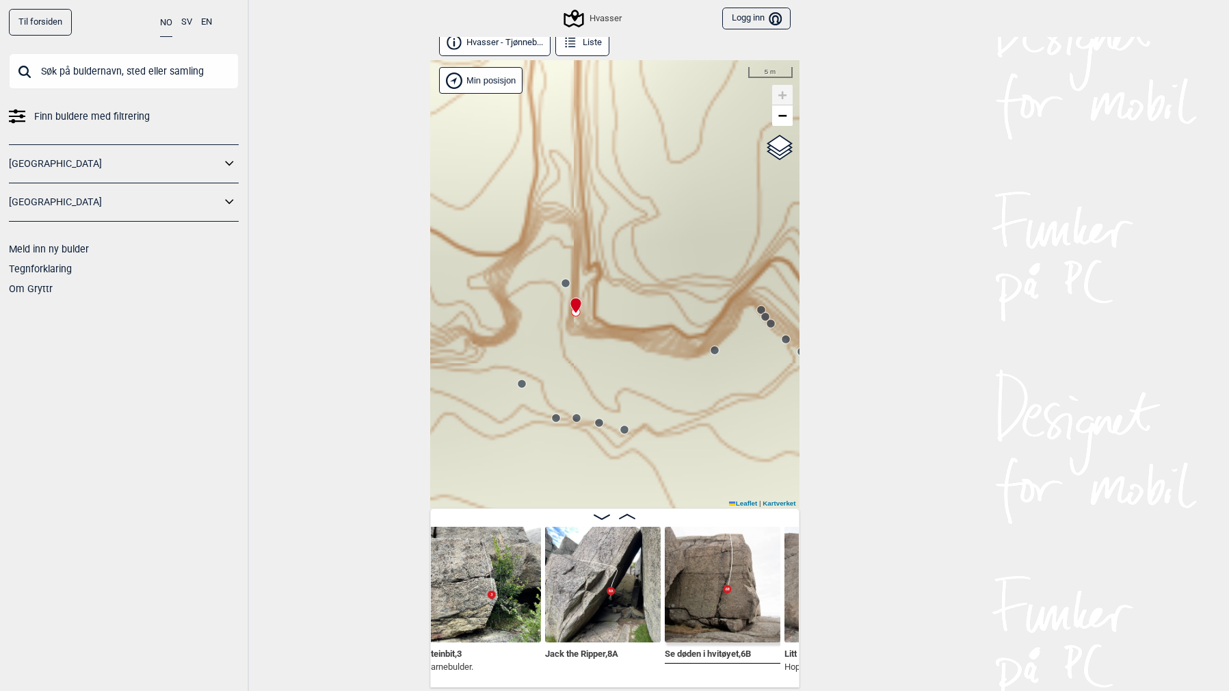
scroll to position [0, 10796]
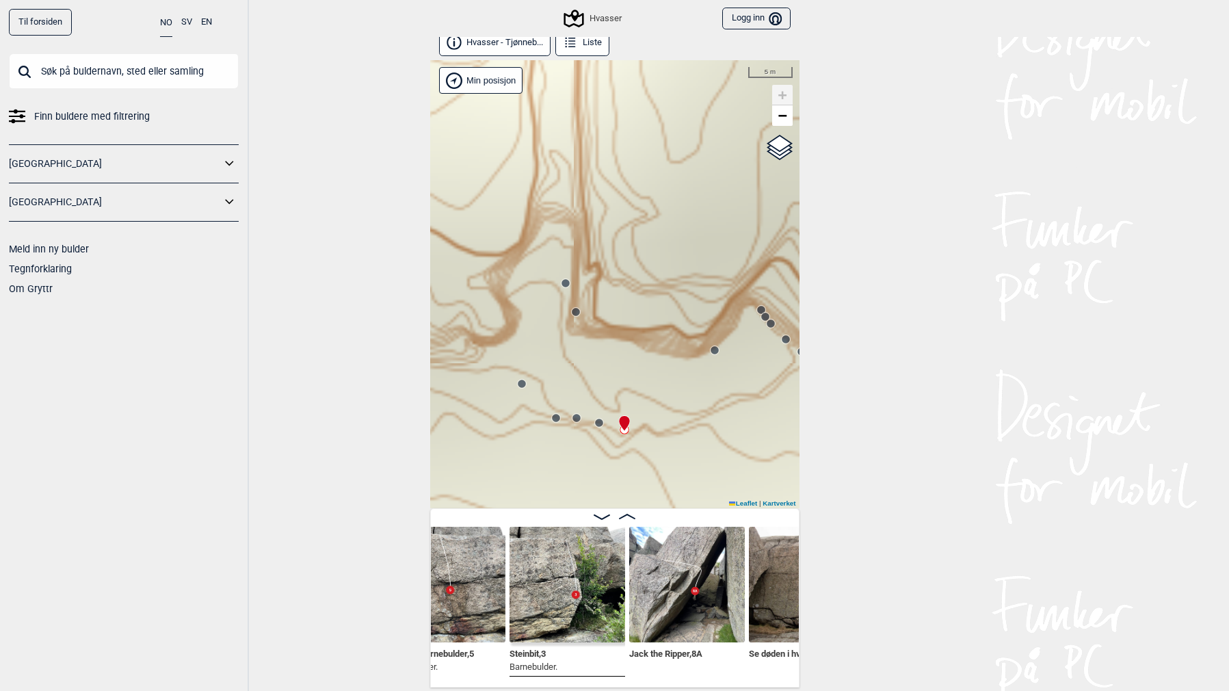
scroll to position [0, 10753]
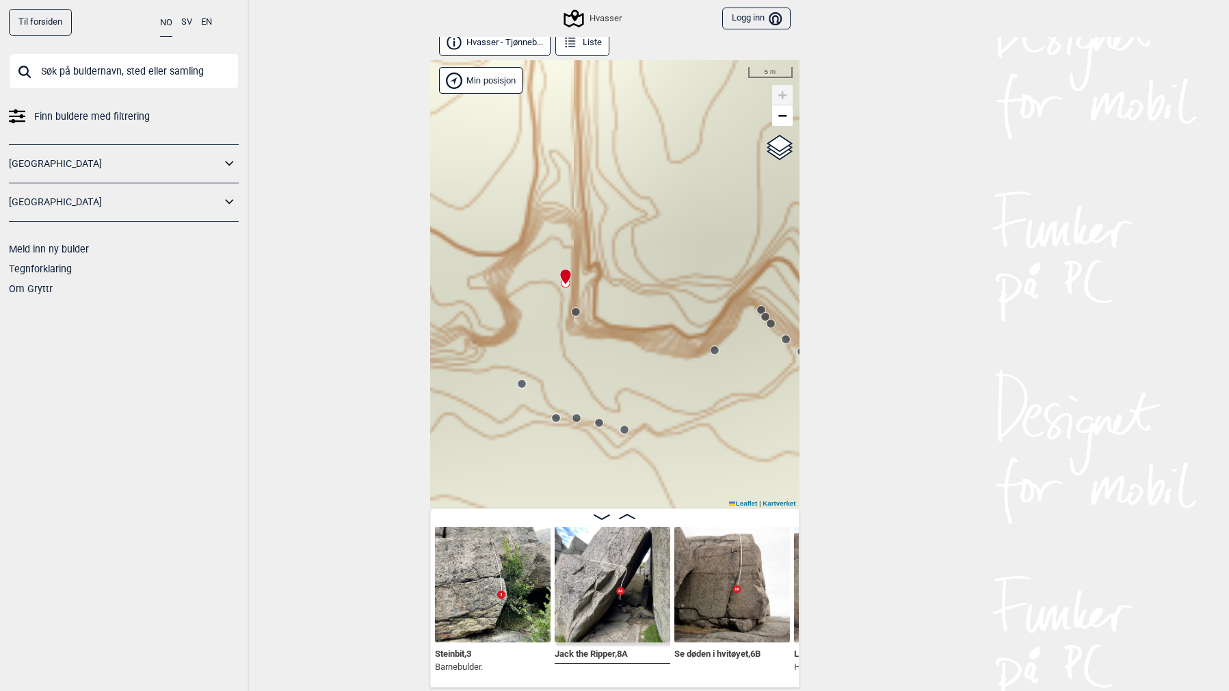
scroll to position [0, 10821]
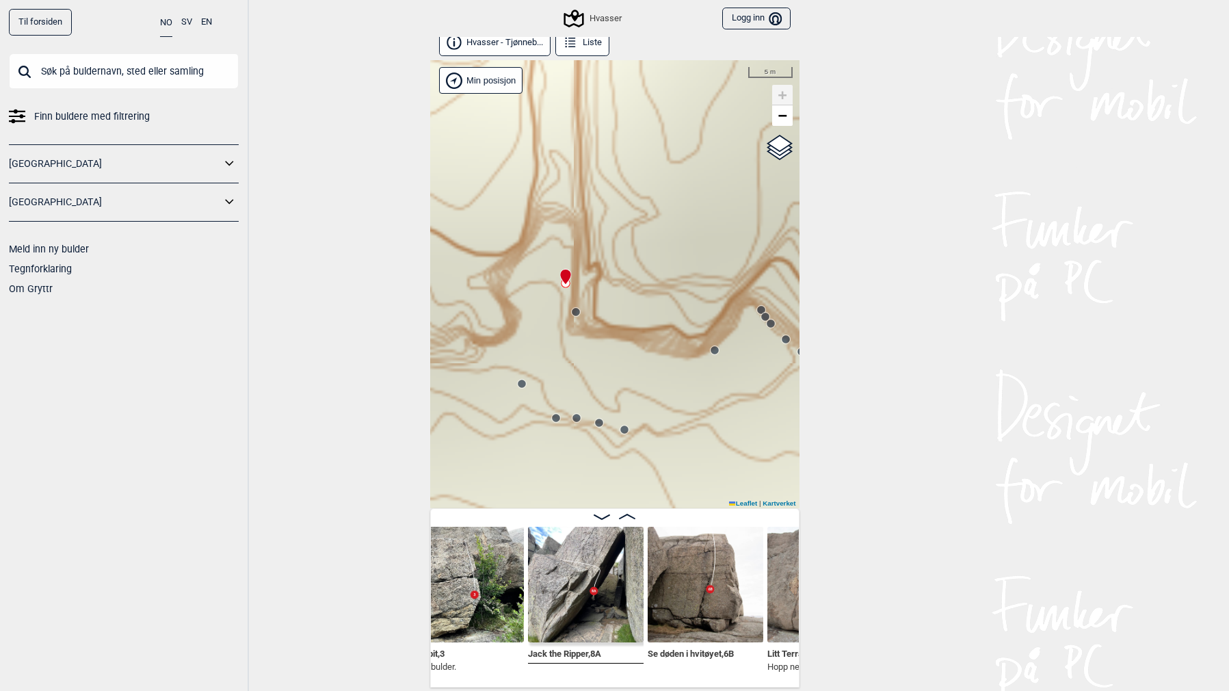
click at [576, 311] on circle at bounding box center [576, 312] width 8 height 8
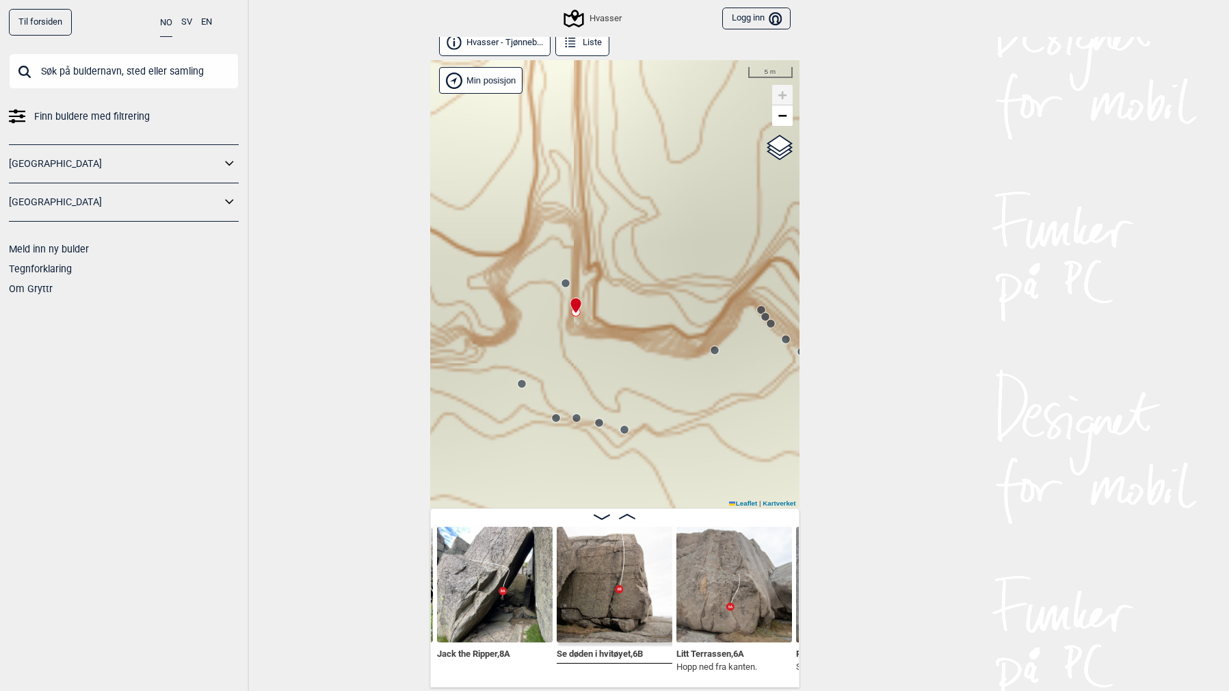
click at [566, 285] on circle at bounding box center [566, 283] width 8 height 8
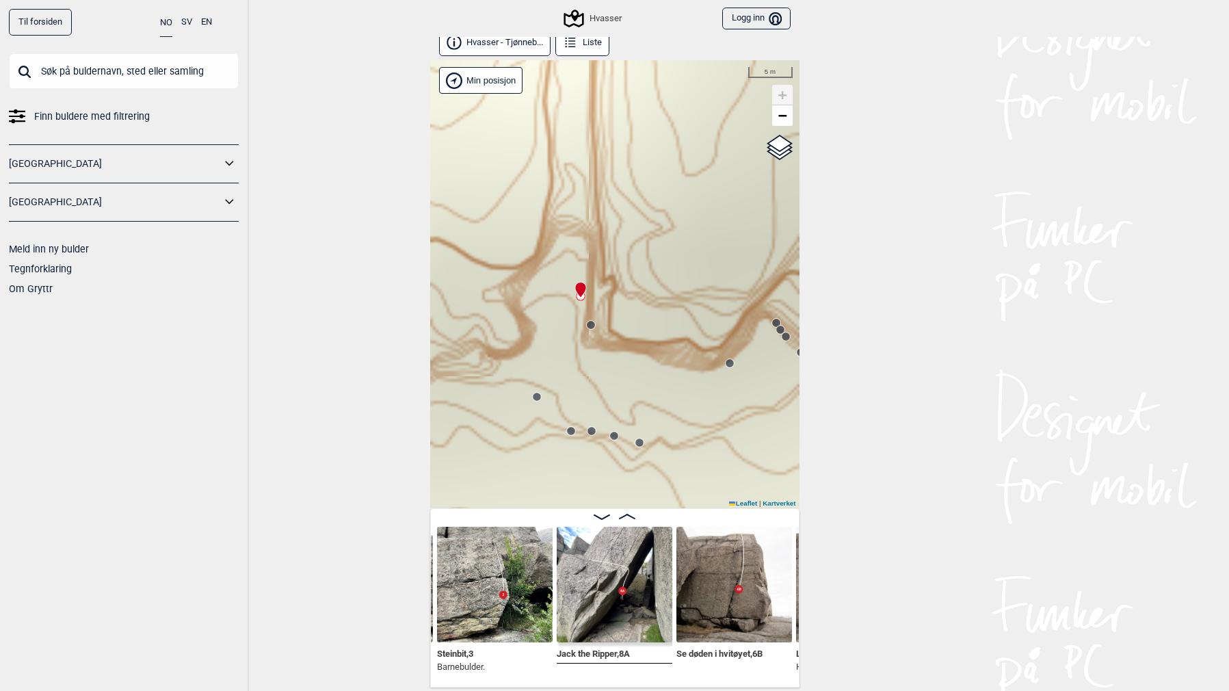
drag, startPoint x: 570, startPoint y: 215, endPoint x: 584, endPoint y: 228, distance: 19.4
click at [584, 228] on div "Hvasser" at bounding box center [614, 284] width 369 height 448
click at [591, 328] on circle at bounding box center [591, 325] width 8 height 8
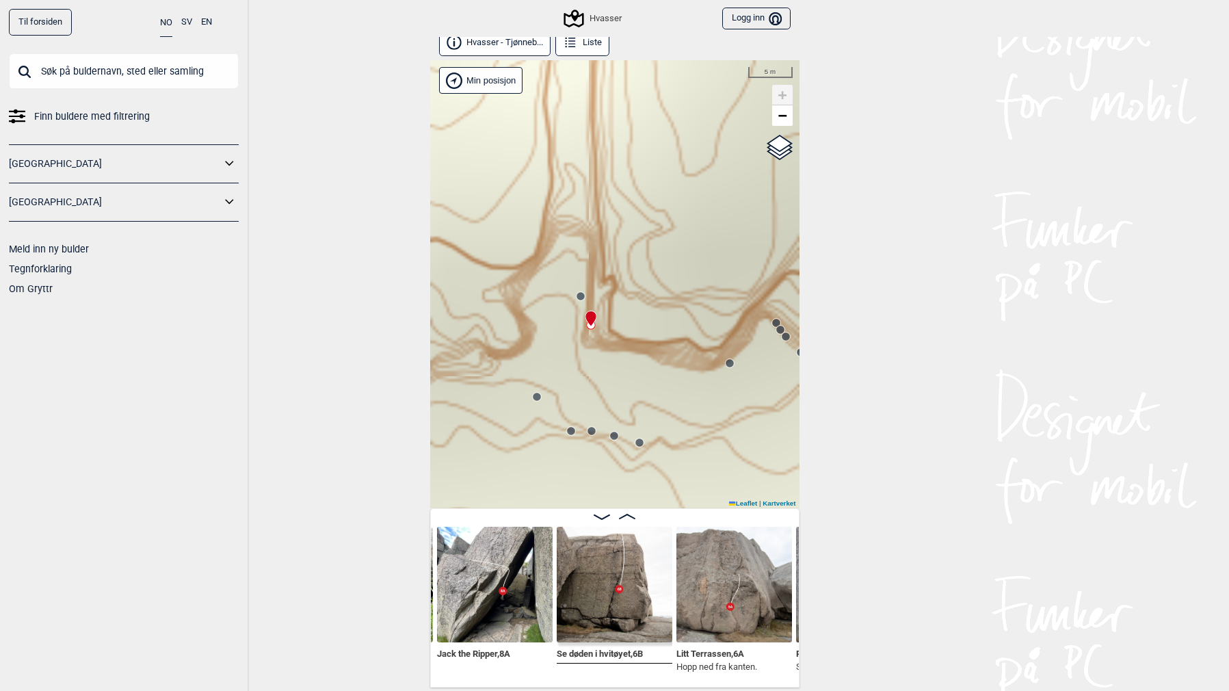
drag, startPoint x: 629, startPoint y: 155, endPoint x: 684, endPoint y: 317, distance: 172.0
click at [684, 317] on div "Hvasser" at bounding box center [614, 284] width 369 height 448
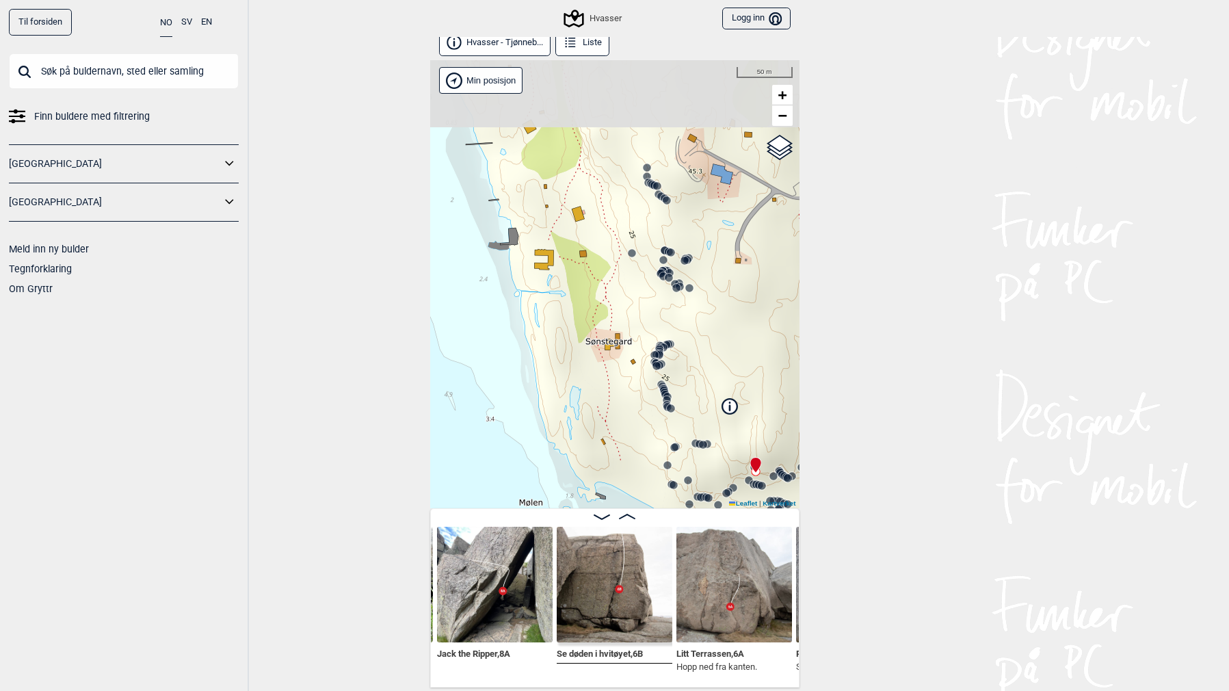
drag, startPoint x: 553, startPoint y: 185, endPoint x: 697, endPoint y: 360, distance: 226.4
click at [698, 360] on div "Hvasser" at bounding box center [614, 284] width 369 height 448
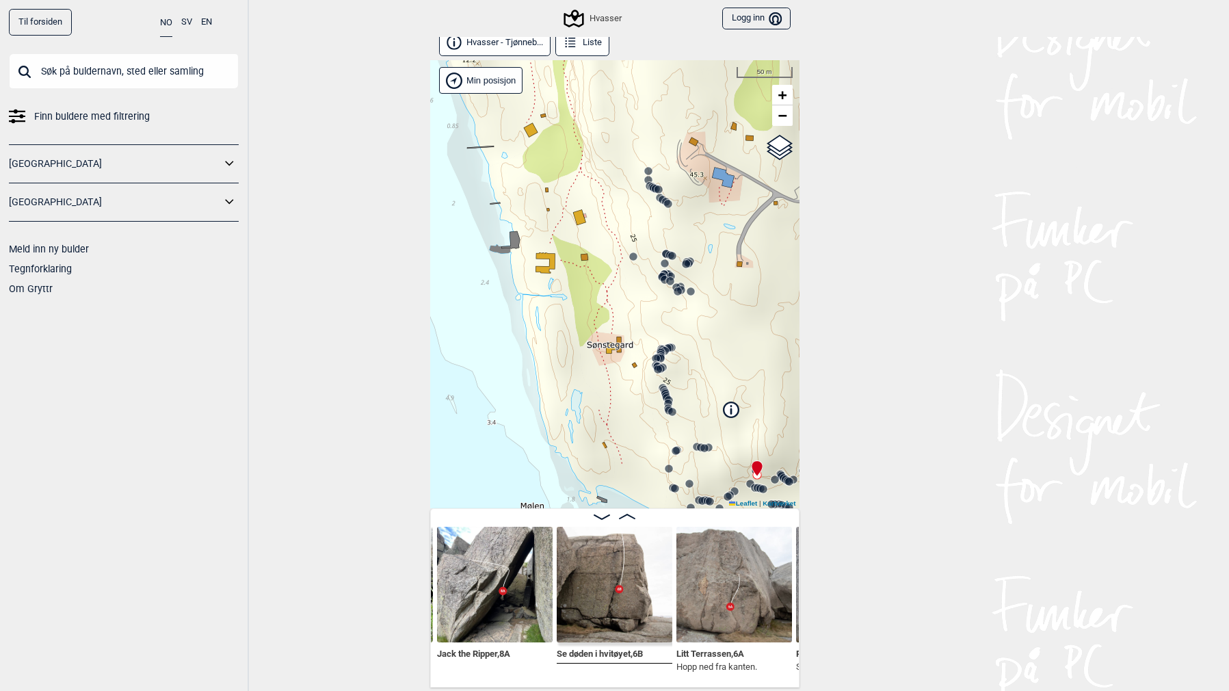
click at [648, 169] on circle at bounding box center [648, 171] width 8 height 8
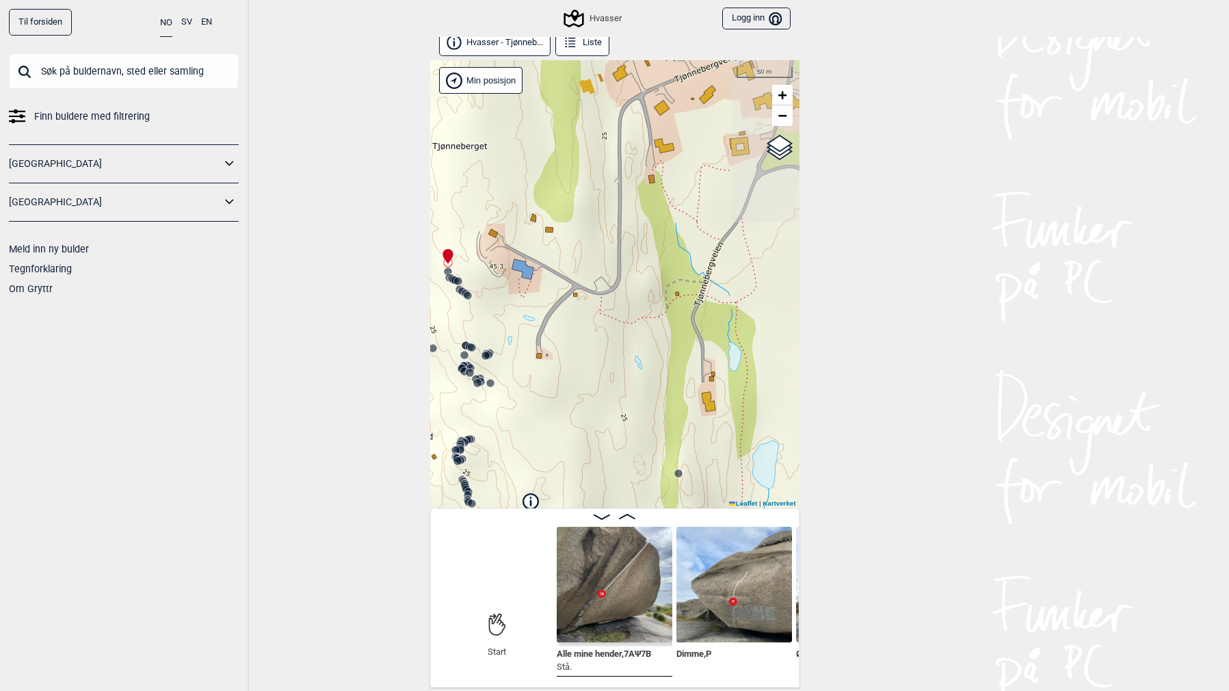
drag, startPoint x: 696, startPoint y: 179, endPoint x: 503, endPoint y: 261, distance: 210.3
click at [501, 260] on div "Hvasser" at bounding box center [614, 284] width 369 height 448
click at [644, 551] on span "Alle mine hender , 7A Ψ 7B" at bounding box center [604, 652] width 94 height 13
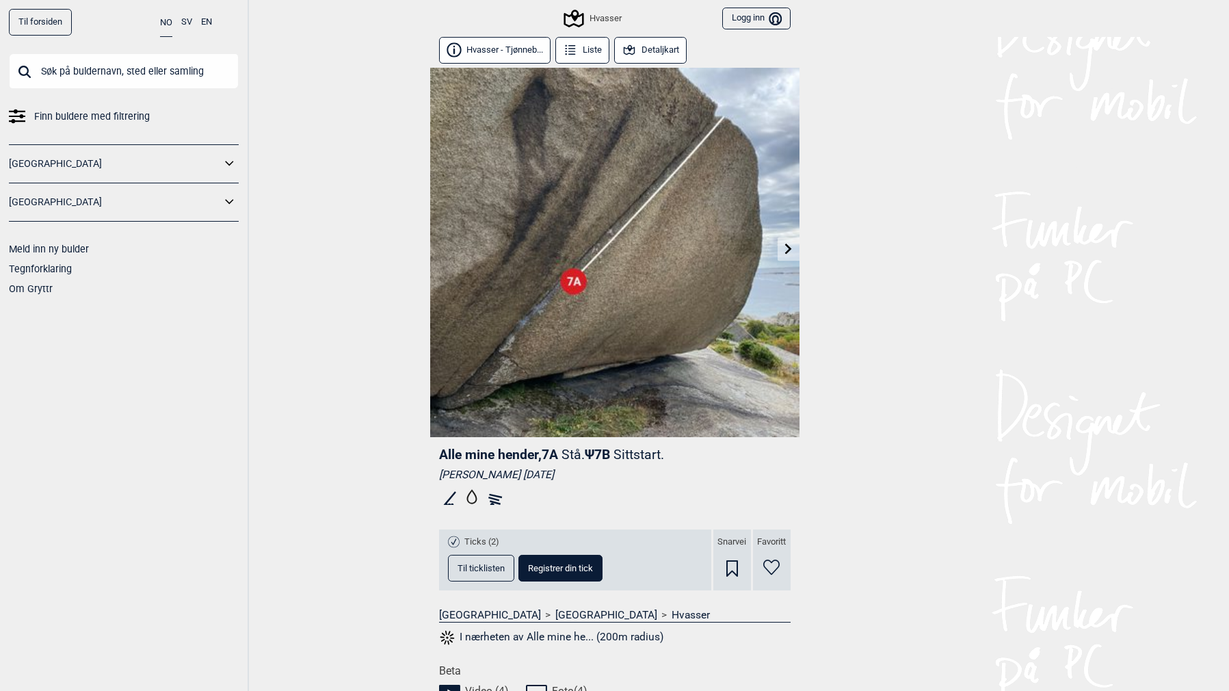
drag, startPoint x: 592, startPoint y: 456, endPoint x: 601, endPoint y: 455, distance: 9.6
click at [601, 455] on span "Ψ 7B Sittstart." at bounding box center [624, 455] width 79 height 16
copy span "Ψ"
click at [865, 263] on div "Til forsiden NO SV EN Finn buldere med filtrering [GEOGRAPHIC_DATA] [GEOGRAPHIC…" at bounding box center [614, 345] width 1229 height 691
click at [794, 247] on link at bounding box center [788, 249] width 21 height 23
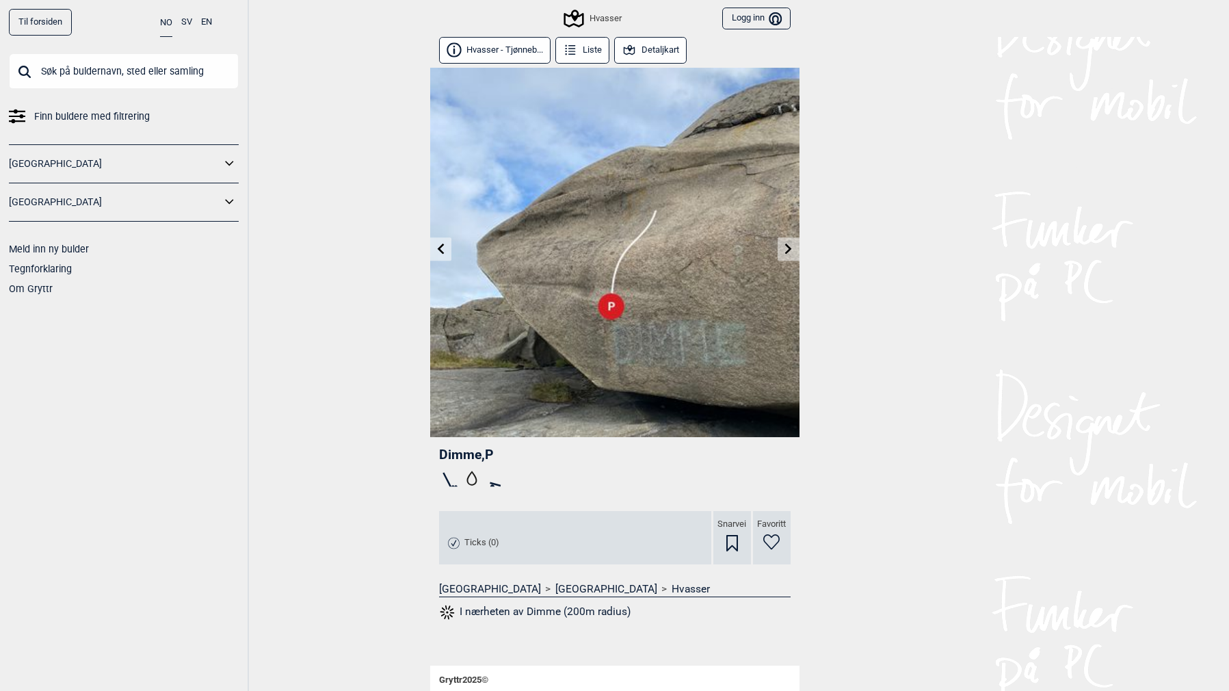
click at [434, 251] on link at bounding box center [440, 249] width 21 height 23
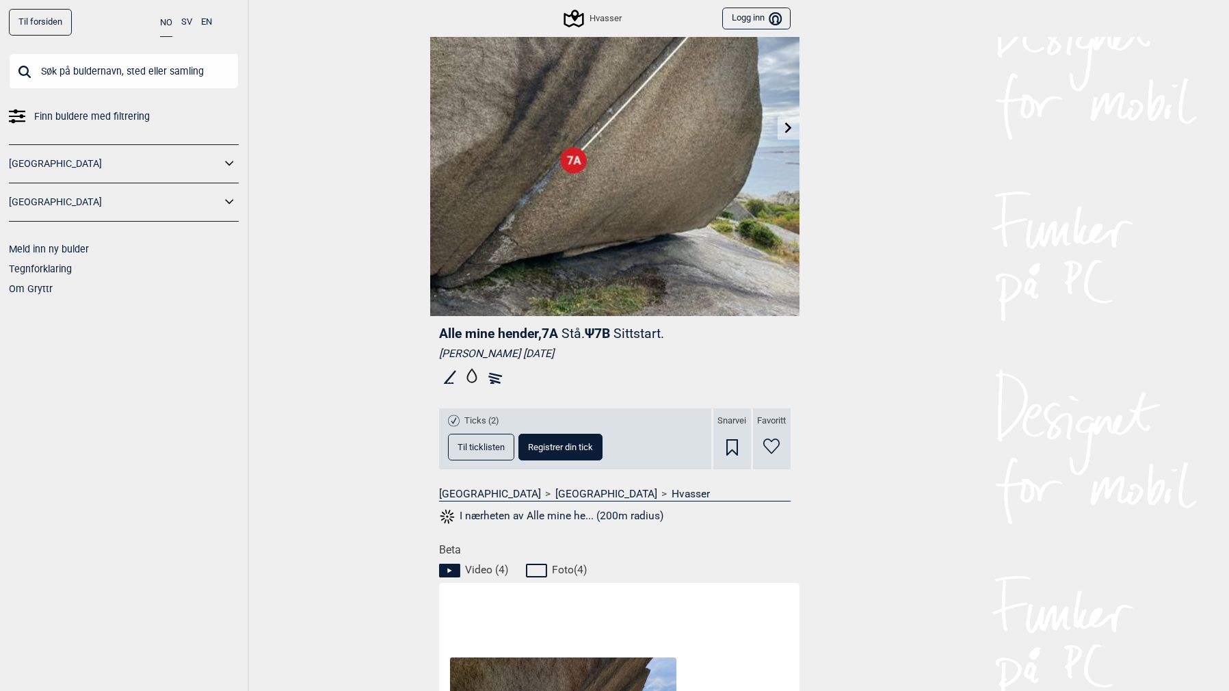
scroll to position [192, 0]
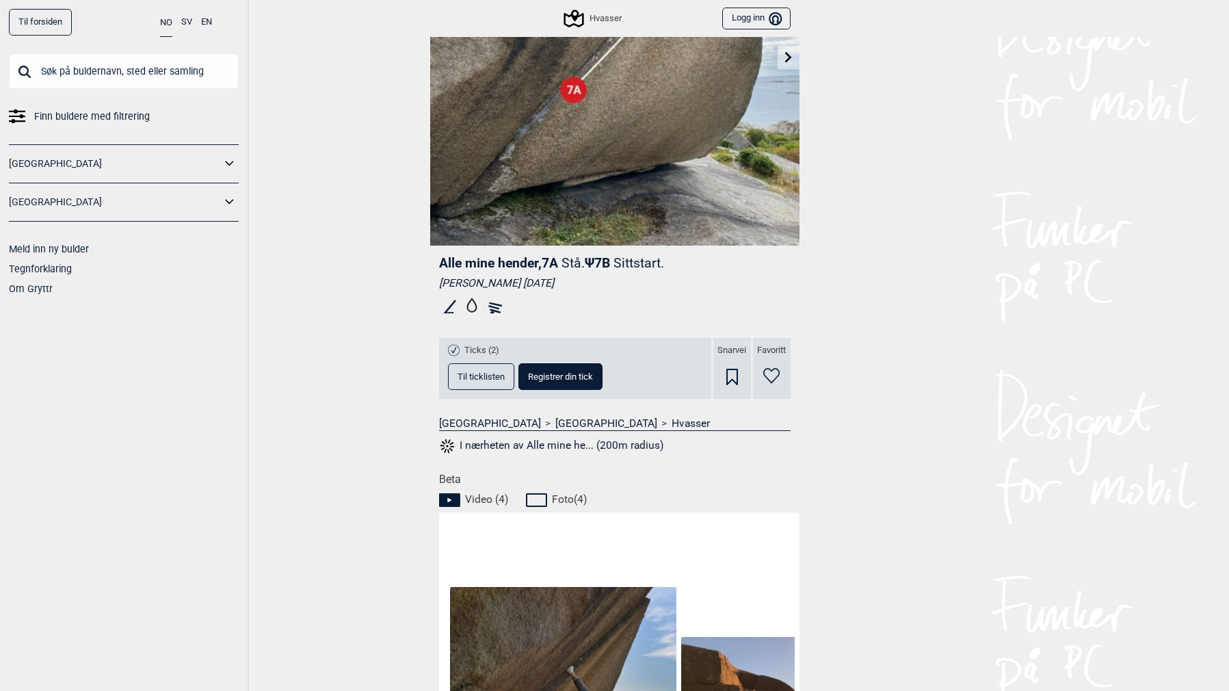
drag, startPoint x: 448, startPoint y: 296, endPoint x: 547, endPoint y: 316, distance: 101.3
click at [547, 316] on div "Alle mine hender , [GEOGRAPHIC_DATA]. Ψ 7B Sittstart. [PERSON_NAME] [DATE] Tick…" at bounding box center [614, 359] width 369 height 227
drag, startPoint x: 478, startPoint y: 311, endPoint x: 398, endPoint y: 317, distance: 80.3
click at [398, 317] on div "Til forsiden NO SV EN Finn buldere med filtrering [GEOGRAPHIC_DATA] [GEOGRAPHIC…" at bounding box center [614, 153] width 1229 height 691
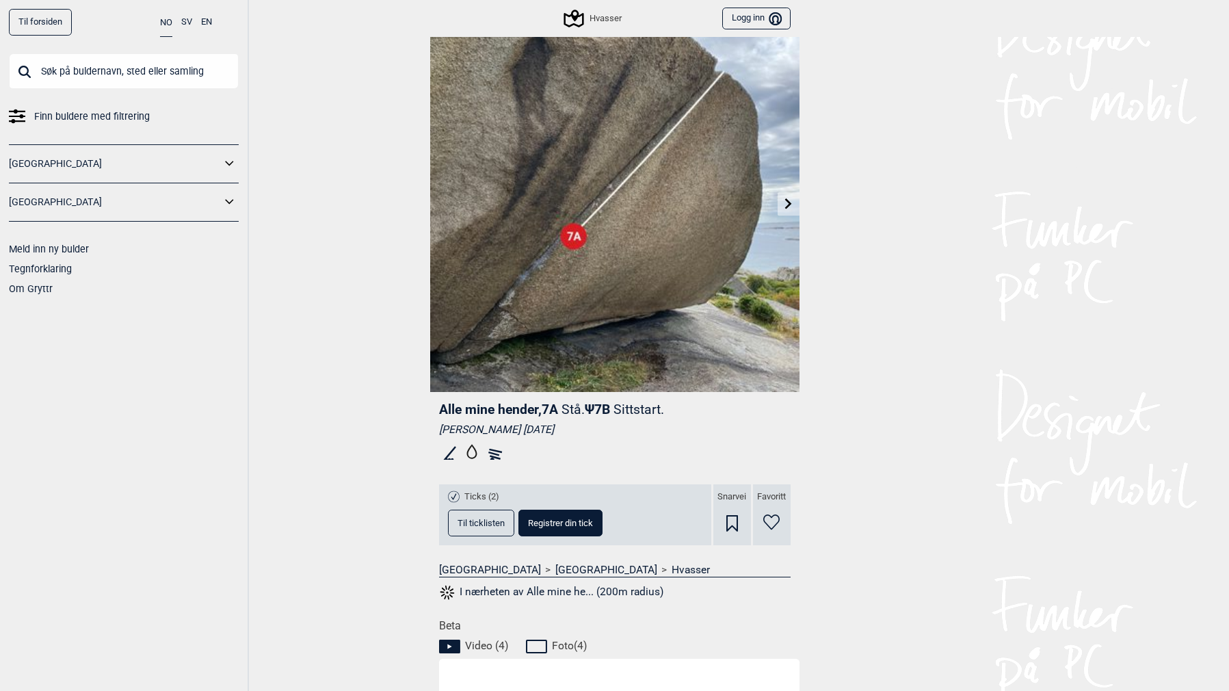
scroll to position [0, 0]
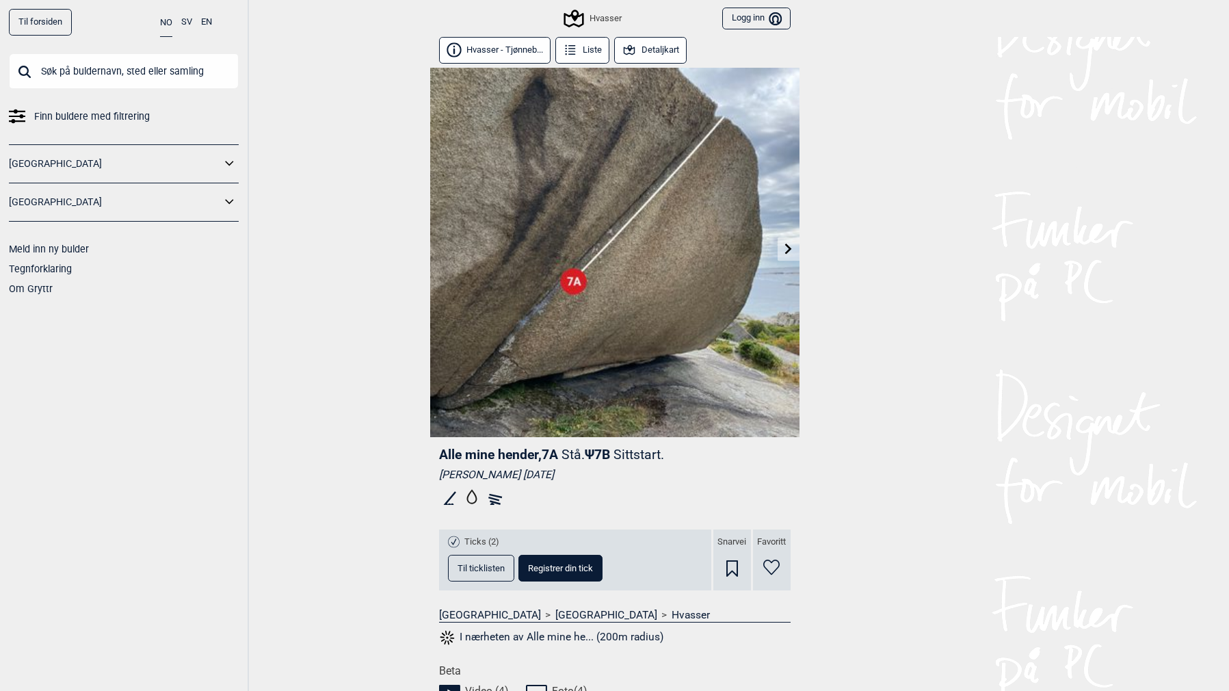
drag, startPoint x: 439, startPoint y: 454, endPoint x: 750, endPoint y: 469, distance: 311.6
click at [750, 469] on div "Alle mine hender , [GEOGRAPHIC_DATA]. Ψ 7B Sittstart. [PERSON_NAME] [DATE]" at bounding box center [615, 479] width 352 height 66
click at [750, 469] on div "[PERSON_NAME] [DATE]" at bounding box center [615, 475] width 352 height 14
drag, startPoint x: 735, startPoint y: 471, endPoint x: 429, endPoint y: 446, distance: 307.5
click at [430, 446] on div "Alle mine hender , [GEOGRAPHIC_DATA]. Ψ 7B Sittstart. [PERSON_NAME] [DATE] Tick…" at bounding box center [614, 550] width 369 height 227
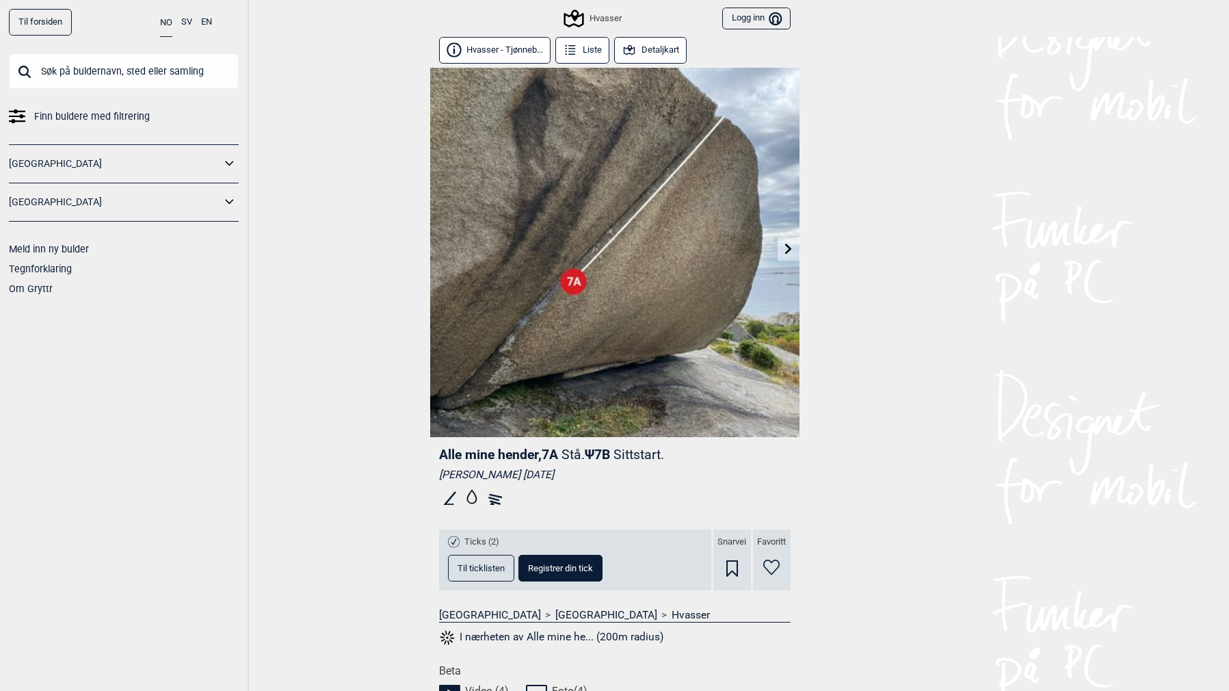
click at [411, 447] on div "Til forsiden NO SV EN Finn buldere med filtrering [GEOGRAPHIC_DATA] [GEOGRAPHIC…" at bounding box center [614, 345] width 1229 height 691
drag, startPoint x: 415, startPoint y: 448, endPoint x: 606, endPoint y: 477, distance: 193.0
click at [603, 477] on div "Til forsiden NO SV EN Finn buldere med filtrering [GEOGRAPHIC_DATA] [GEOGRAPHIC…" at bounding box center [614, 345] width 1229 height 691
click at [612, 476] on div "[PERSON_NAME] [DATE]" at bounding box center [615, 475] width 352 height 14
drag, startPoint x: 594, startPoint y: 455, endPoint x: 738, endPoint y: 464, distance: 143.9
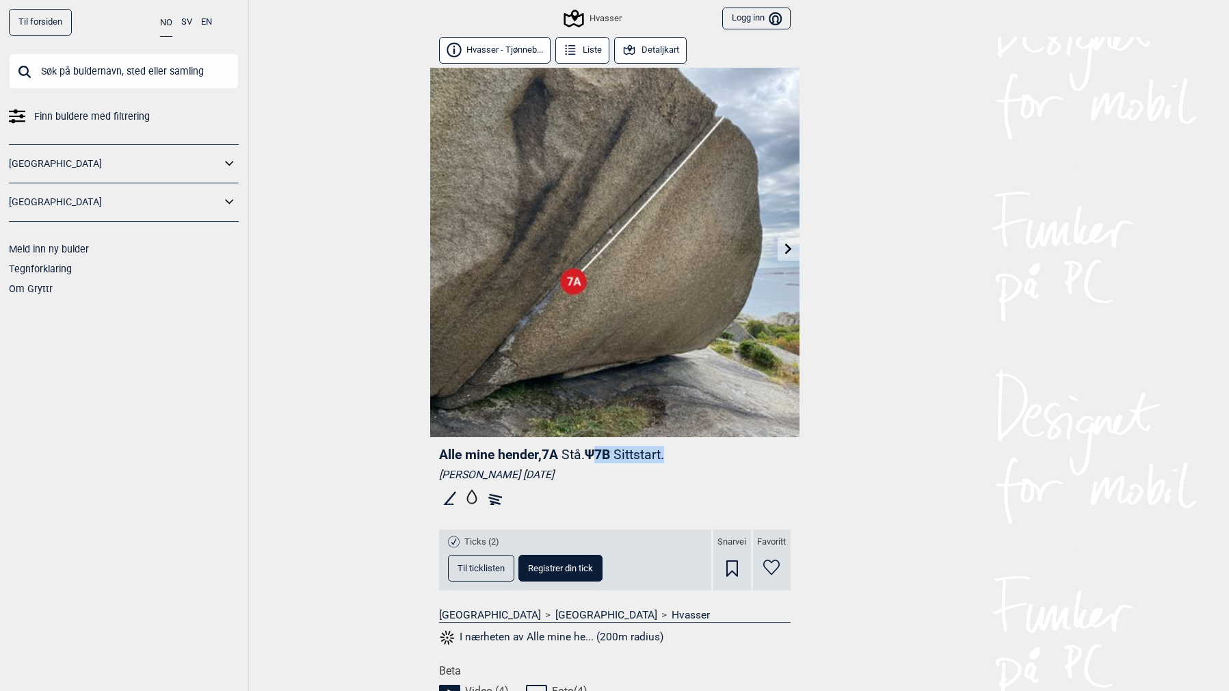
click at [738, 464] on div "Alle mine hender , [GEOGRAPHIC_DATA]. Ψ 7B Sittstart. [PERSON_NAME] [DATE]" at bounding box center [615, 479] width 352 height 66
drag, startPoint x: 669, startPoint y: 491, endPoint x: 352, endPoint y: 449, distance: 319.4
click at [352, 449] on div "Til forsiden NO SV EN Finn buldere med filtrering [GEOGRAPHIC_DATA] [GEOGRAPHIC…" at bounding box center [614, 345] width 1229 height 691
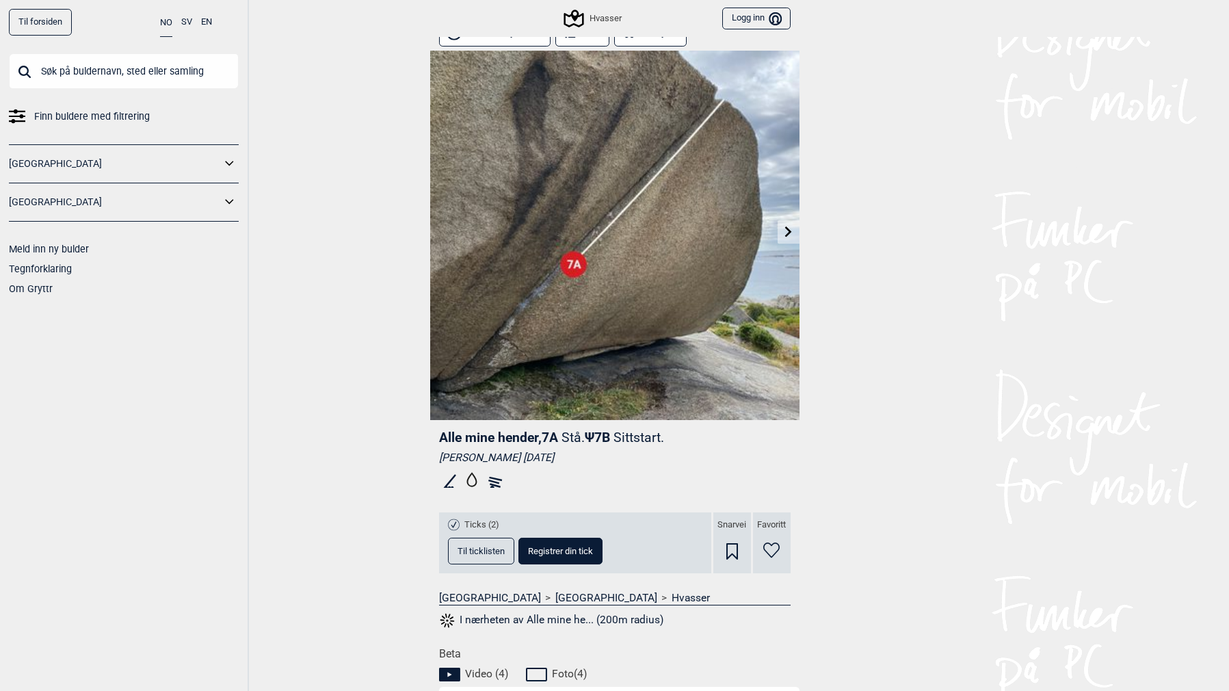
scroll to position [26, 0]
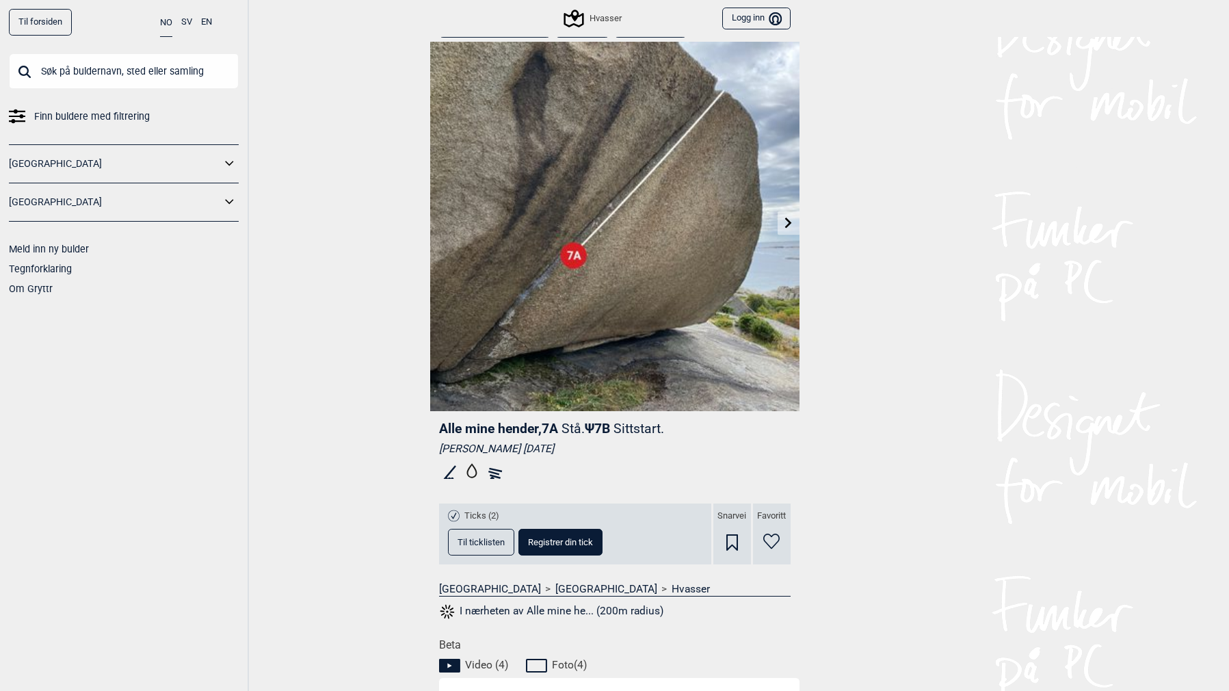
drag, startPoint x: 513, startPoint y: 475, endPoint x: 421, endPoint y: 474, distance: 92.3
click at [433, 475] on div "Alle mine hender , [GEOGRAPHIC_DATA]. Ψ 7B Sittstart. [PERSON_NAME] [DATE] Tick…" at bounding box center [614, 524] width 369 height 227
drag, startPoint x: 506, startPoint y: 477, endPoint x: 553, endPoint y: 479, distance: 47.2
click at [553, 479] on div "Til forsiden NO SV EN Finn buldere med filtrering [GEOGRAPHIC_DATA] [GEOGRAPHIC…" at bounding box center [614, 319] width 1229 height 691
click at [553, 479] on div at bounding box center [615, 472] width 352 height 25
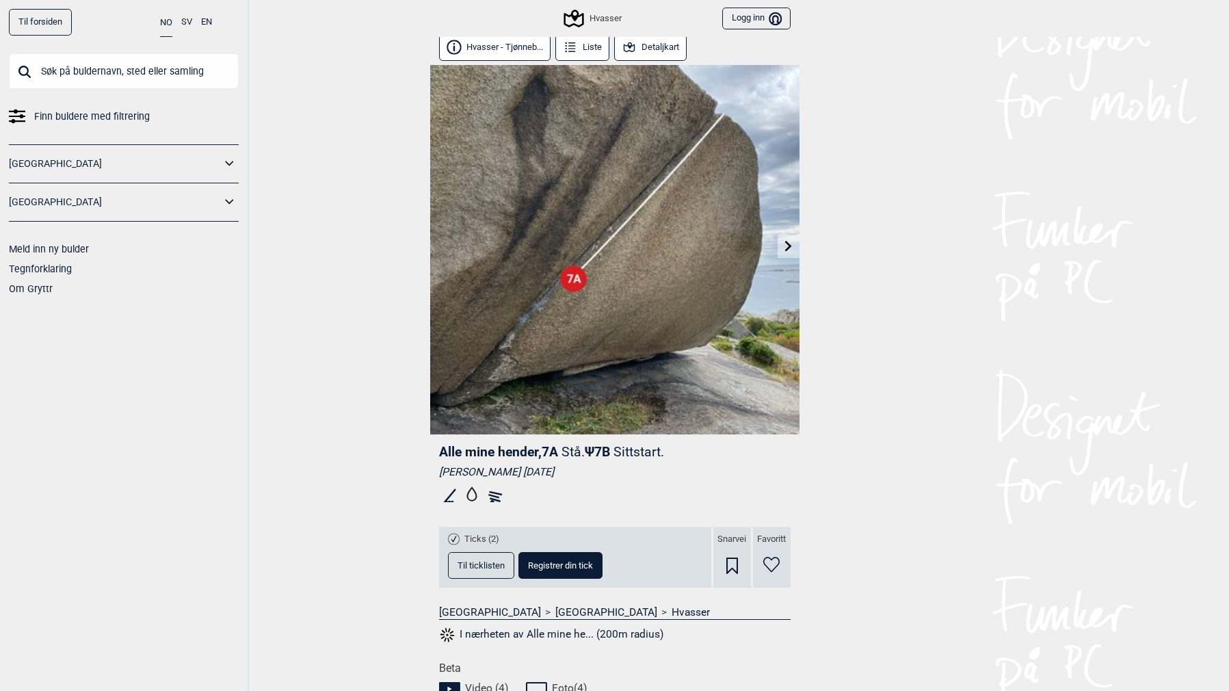
scroll to position [0, 0]
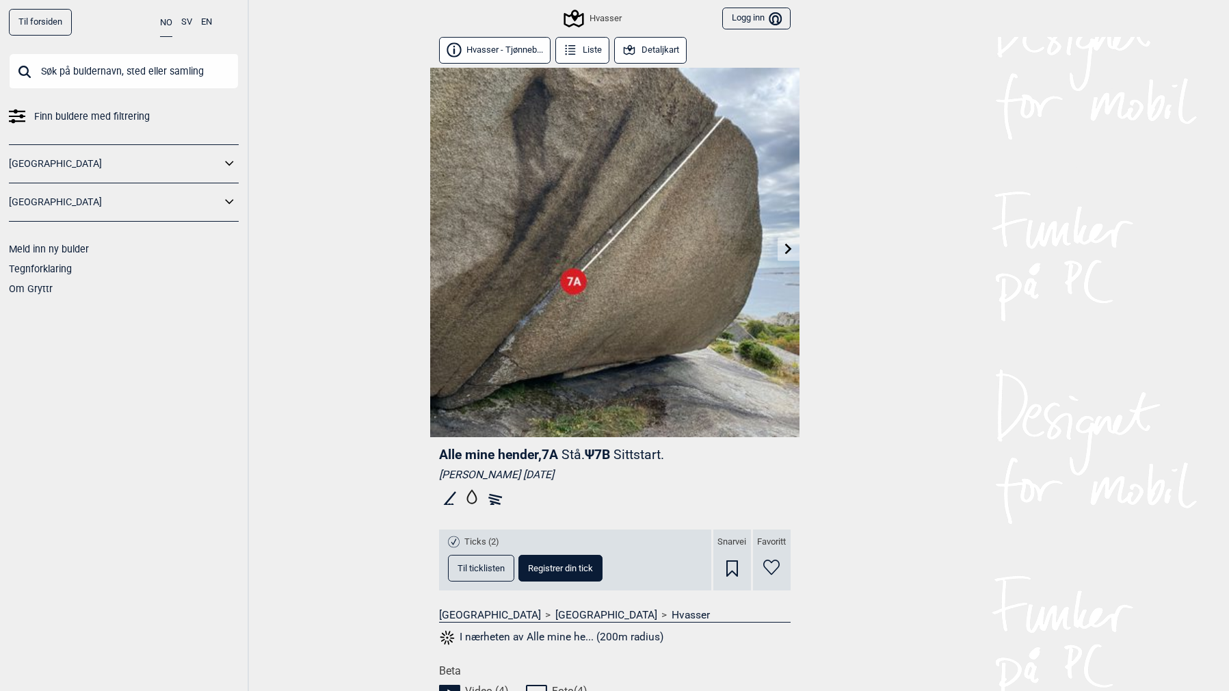
click at [598, 13] on div "Hvasser" at bounding box center [593, 18] width 55 height 16
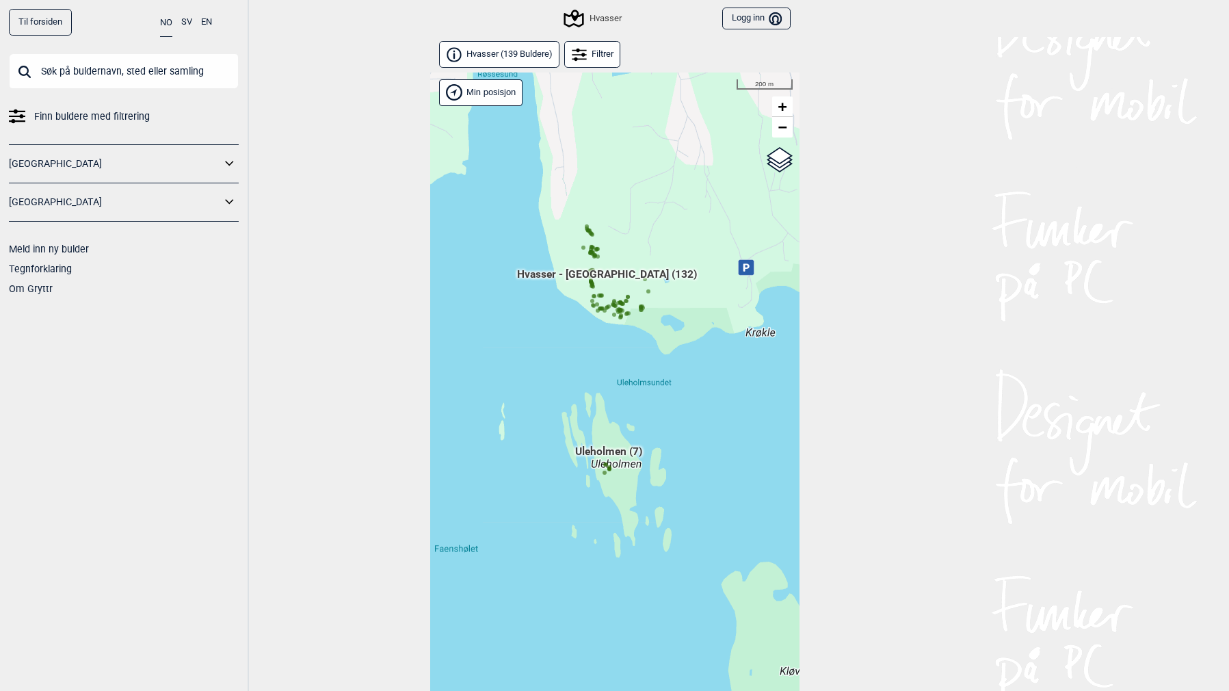
drag, startPoint x: 516, startPoint y: 458, endPoint x: 562, endPoint y: 311, distance: 154.7
click at [562, 308] on div "Hallingdal Gol Ål Stange Kolomoen [GEOGRAPHIC_DATA] [GEOGRAPHIC_DATA][PERSON_NA…" at bounding box center [614, 400] width 369 height 654
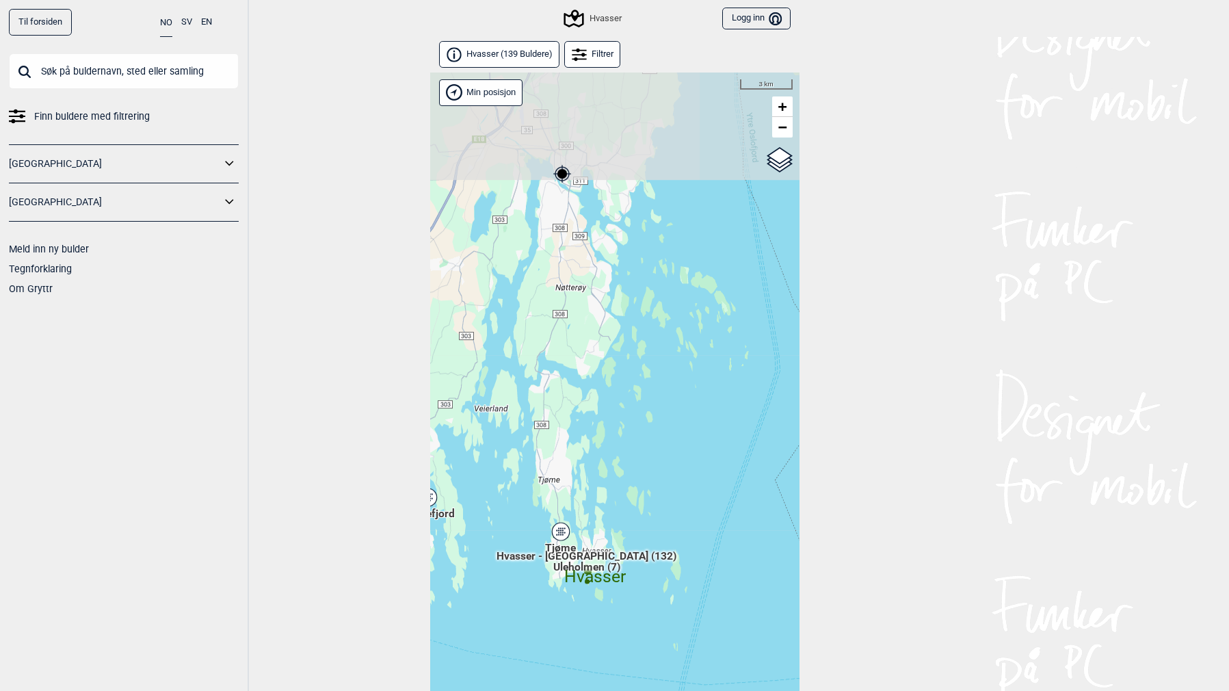
drag, startPoint x: 601, startPoint y: 250, endPoint x: 609, endPoint y: 479, distance: 228.6
click at [609, 479] on div "Hallingdal Gol Ål Stange Kolomoen [GEOGRAPHIC_DATA] [GEOGRAPHIC_DATA][PERSON_NA…" at bounding box center [614, 400] width 369 height 654
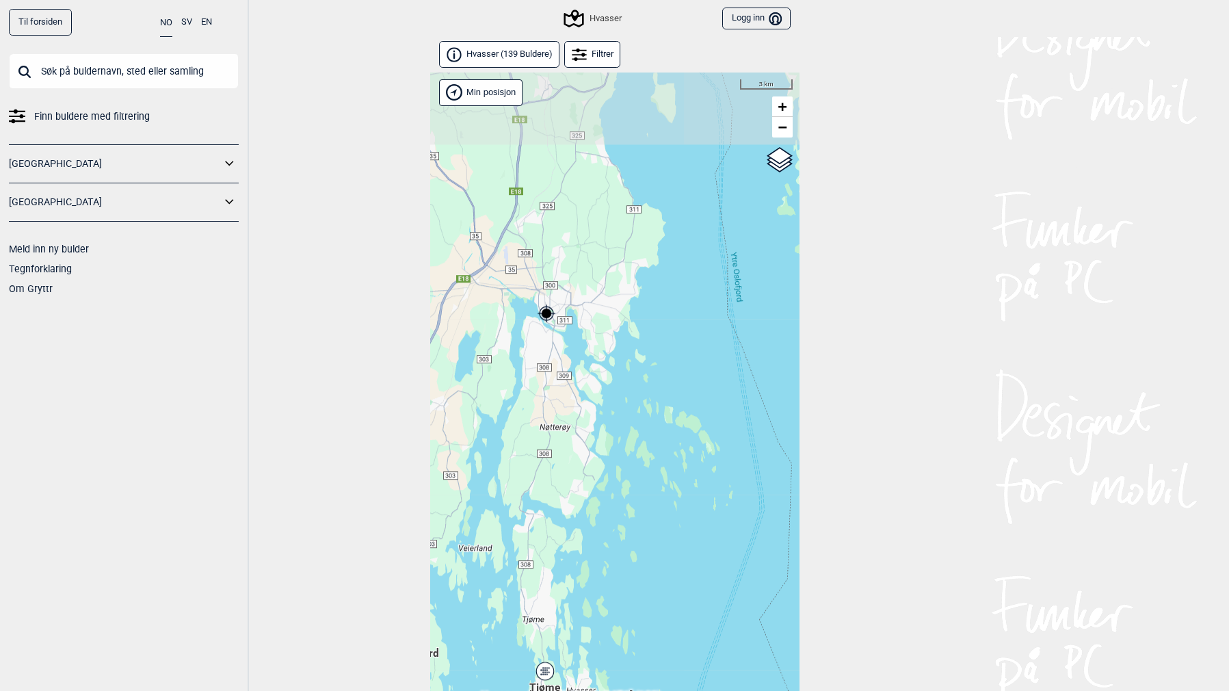
drag, startPoint x: 607, startPoint y: 153, endPoint x: 591, endPoint y: 293, distance: 140.4
click at [591, 293] on div "Hallingdal Gol Ål Stange Kolomoen [GEOGRAPHIC_DATA] [GEOGRAPHIC_DATA][PERSON_NA…" at bounding box center [614, 400] width 369 height 654
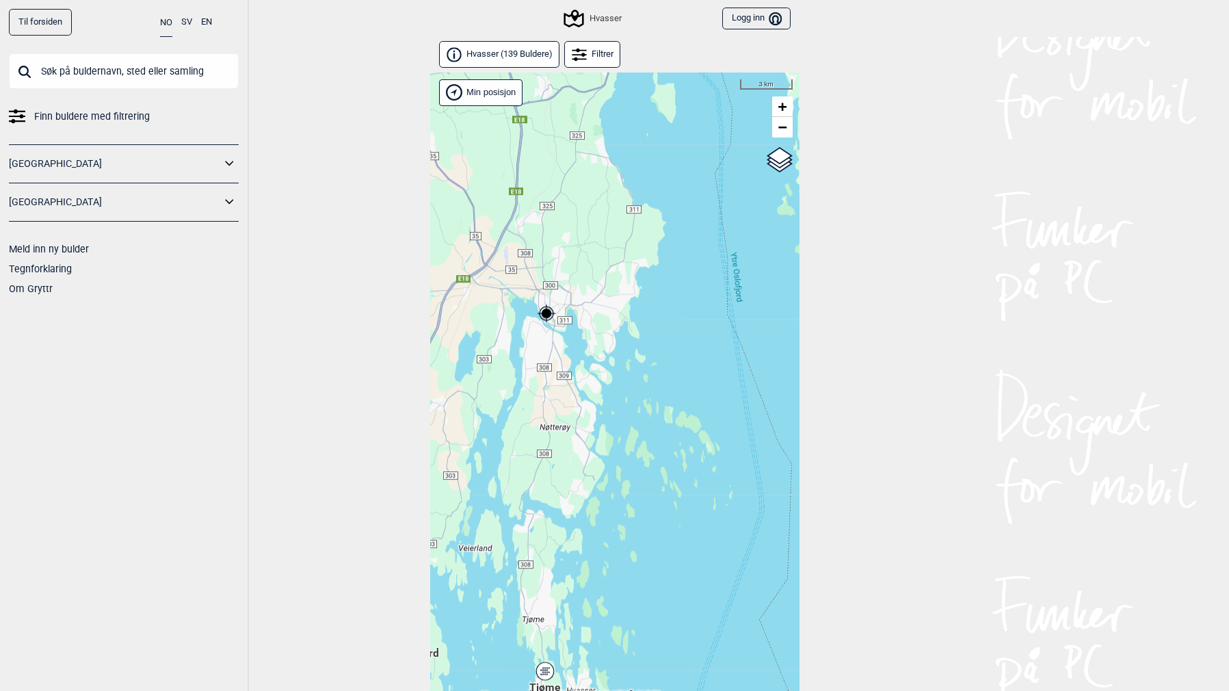
click at [133, 159] on link "[GEOGRAPHIC_DATA]" at bounding box center [115, 164] width 212 height 20
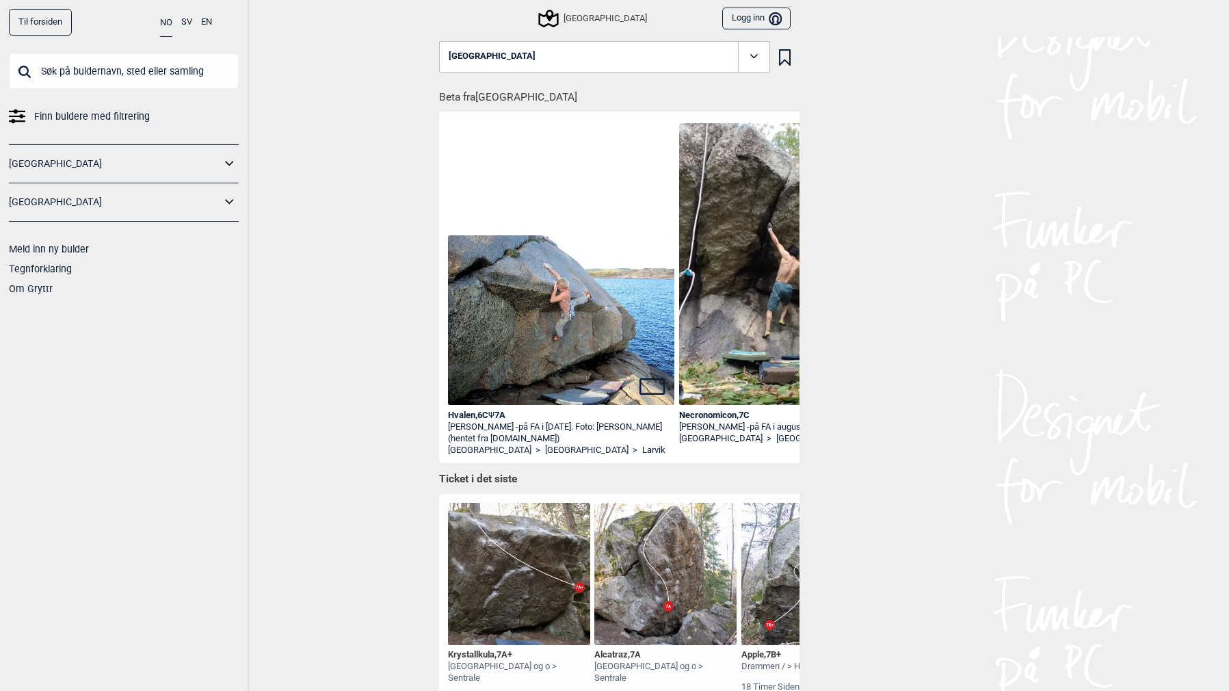
click at [603, 17] on div "[GEOGRAPHIC_DATA]" at bounding box center [593, 18] width 107 height 16
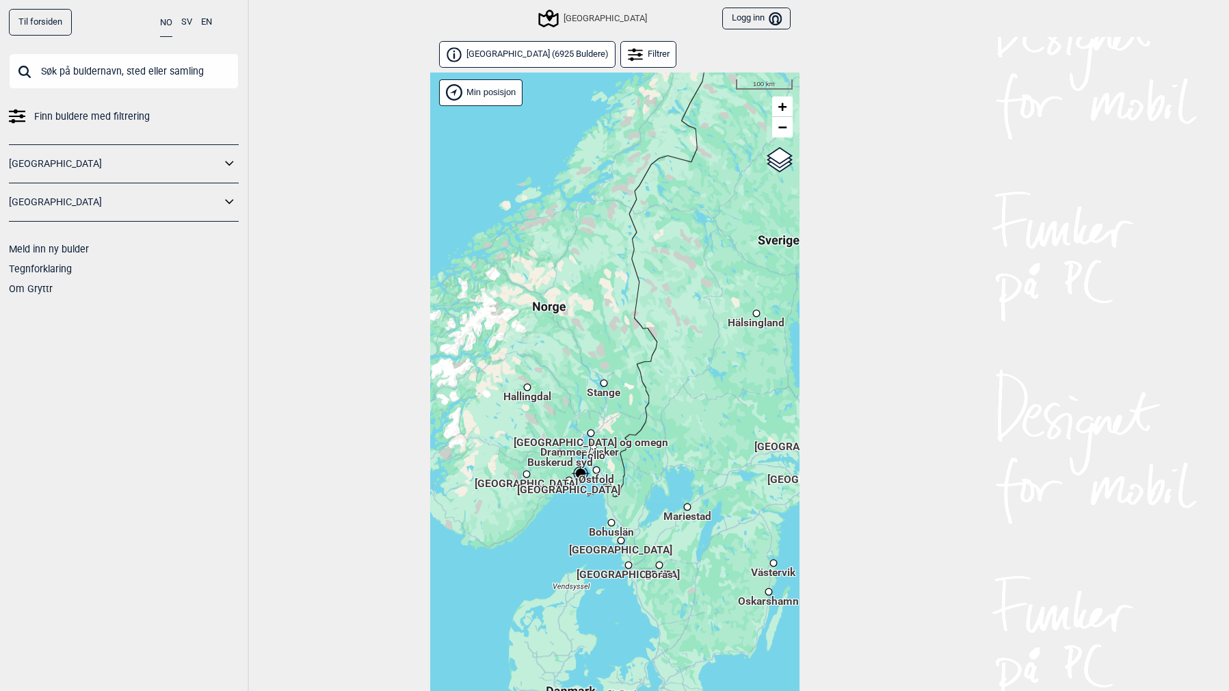
drag, startPoint x: 586, startPoint y: 330, endPoint x: 571, endPoint y: 376, distance: 48.7
click at [571, 376] on div "[PERSON_NAME] posisjon [GEOGRAPHIC_DATA] Stange [GEOGRAPHIC_DATA] syd [GEOGRAPH…" at bounding box center [614, 400] width 369 height 654
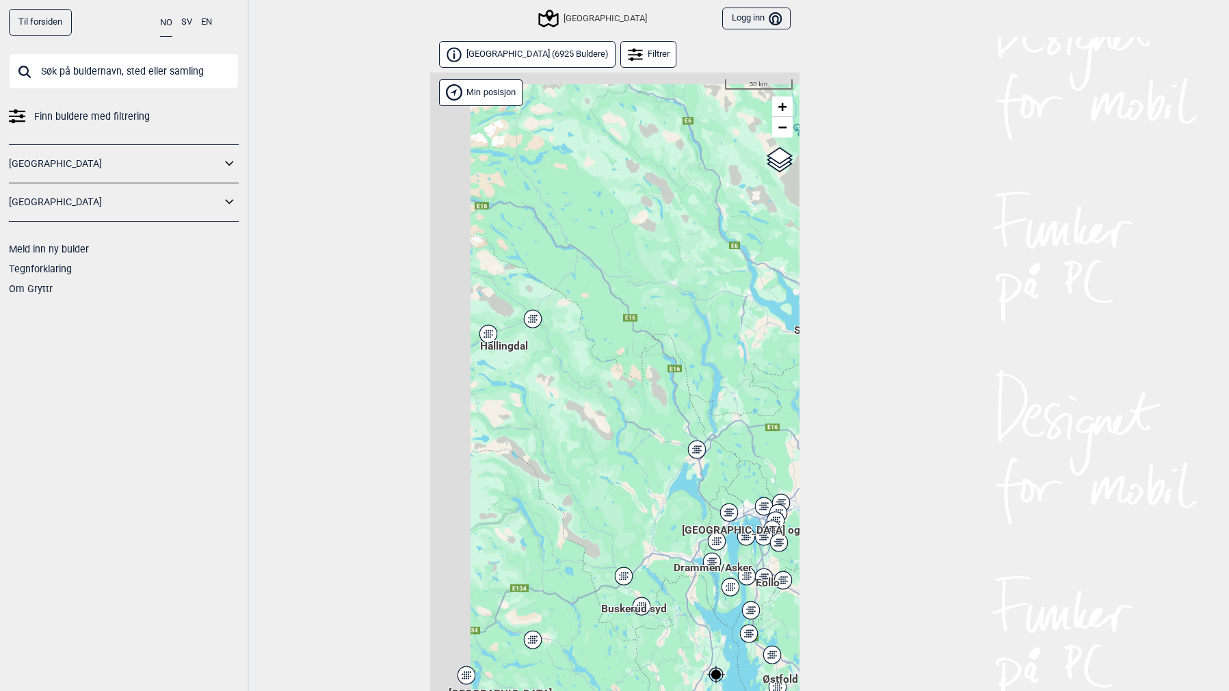
drag, startPoint x: 524, startPoint y: 356, endPoint x: 616, endPoint y: 416, distance: 109.3
click at [653, 440] on div "[PERSON_NAME] posisjon [GEOGRAPHIC_DATA] Stange [GEOGRAPHIC_DATA] syd [GEOGRAPH…" at bounding box center [614, 400] width 369 height 654
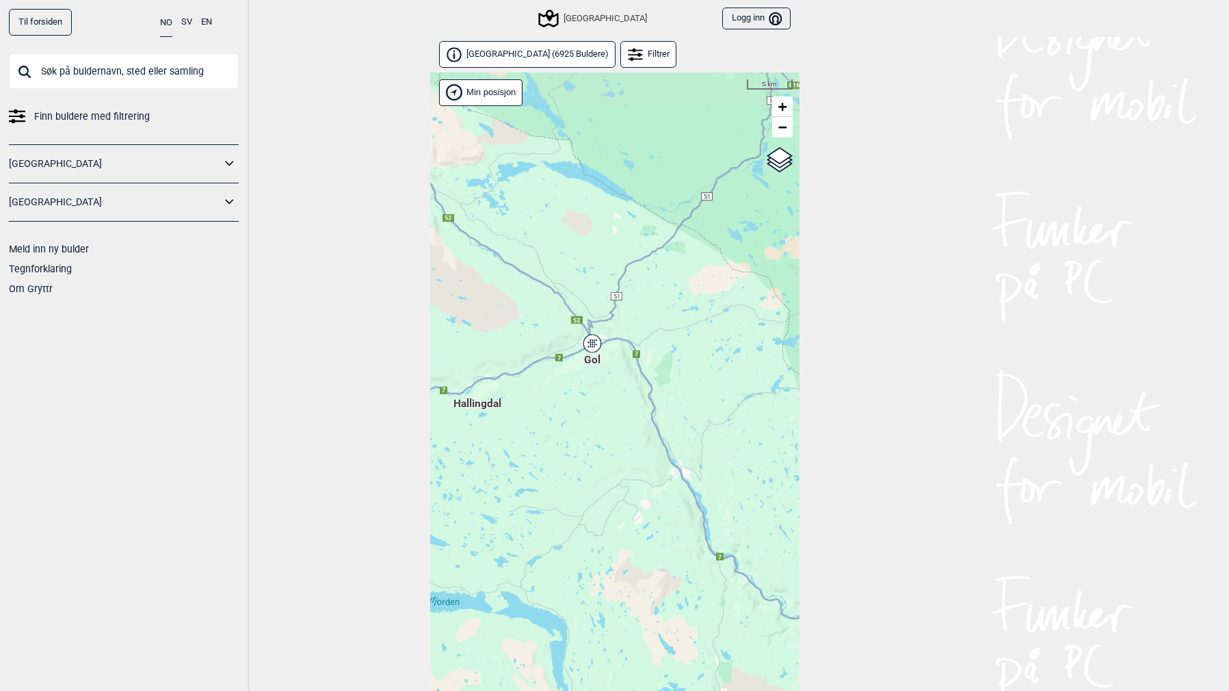
drag, startPoint x: 540, startPoint y: 321, endPoint x: 608, endPoint y: 366, distance: 82.0
click at [608, 366] on div "[PERSON_NAME] posisjon [GEOGRAPHIC_DATA] Stange [GEOGRAPHIC_DATA] syd [GEOGRAPH…" at bounding box center [614, 400] width 369 height 654
click at [594, 345] on div "Gol" at bounding box center [597, 343] width 8 height 8
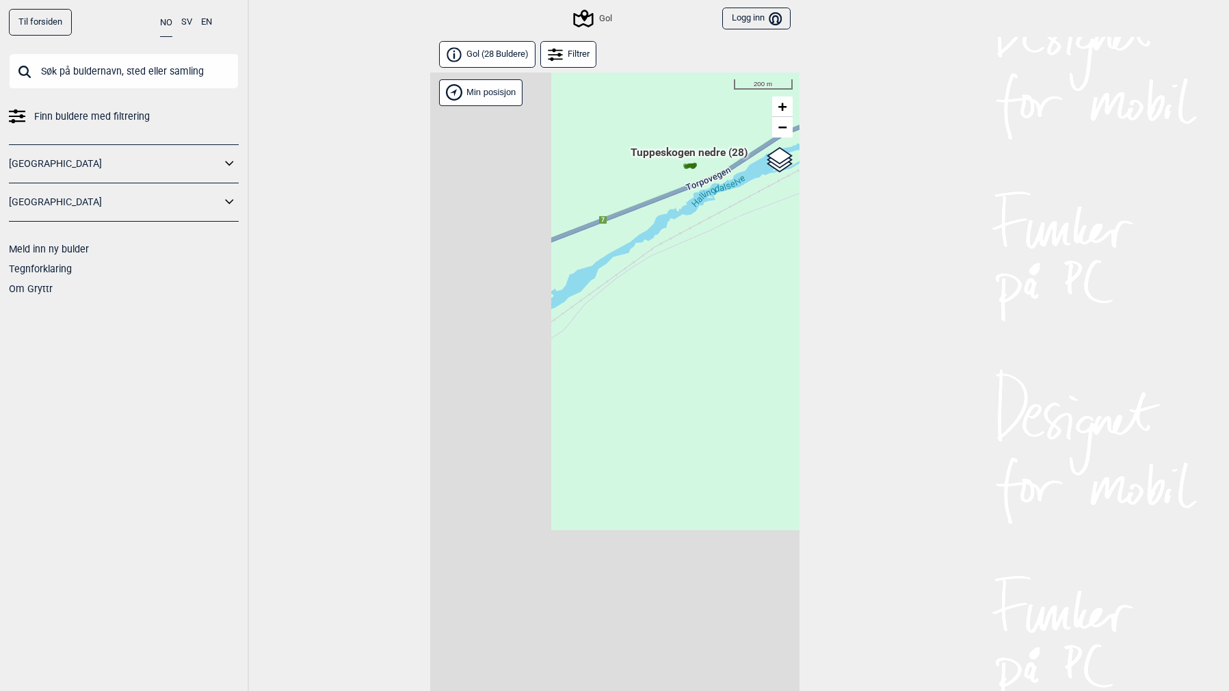
drag, startPoint x: 494, startPoint y: 522, endPoint x: 687, endPoint y: 230, distance: 350.4
click at [688, 220] on div "[PERSON_NAME] posisjon [GEOGRAPHIC_DATA] Stange [GEOGRAPHIC_DATA] syd [GEOGRAPH…" at bounding box center [614, 400] width 369 height 654
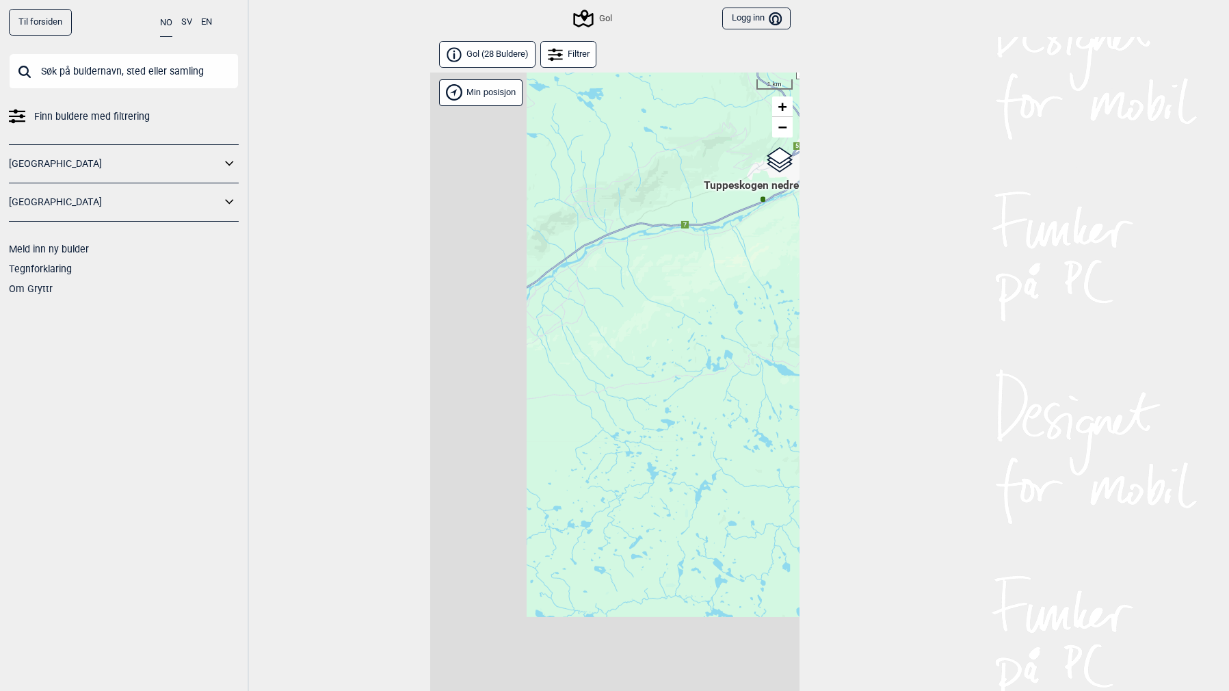
drag, startPoint x: 573, startPoint y: 415, endPoint x: 684, endPoint y: 283, distance: 172.4
click at [684, 283] on div "[PERSON_NAME] posisjon [GEOGRAPHIC_DATA] Stange [GEOGRAPHIC_DATA] syd [GEOGRAPH…" at bounding box center [614, 400] width 369 height 654
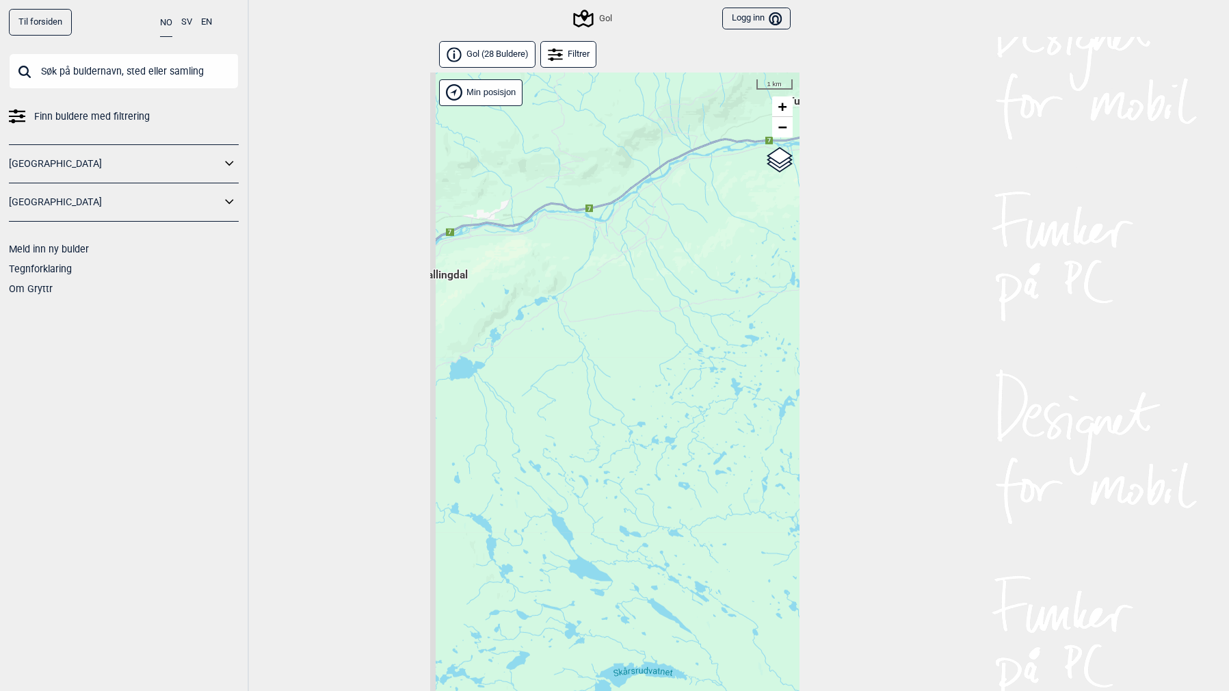
drag, startPoint x: 622, startPoint y: 373, endPoint x: 711, endPoint y: 286, distance: 124.8
click at [711, 286] on div "[PERSON_NAME] posisjon [GEOGRAPHIC_DATA] Stange [GEOGRAPHIC_DATA] syd [GEOGRAPH…" at bounding box center [614, 400] width 369 height 654
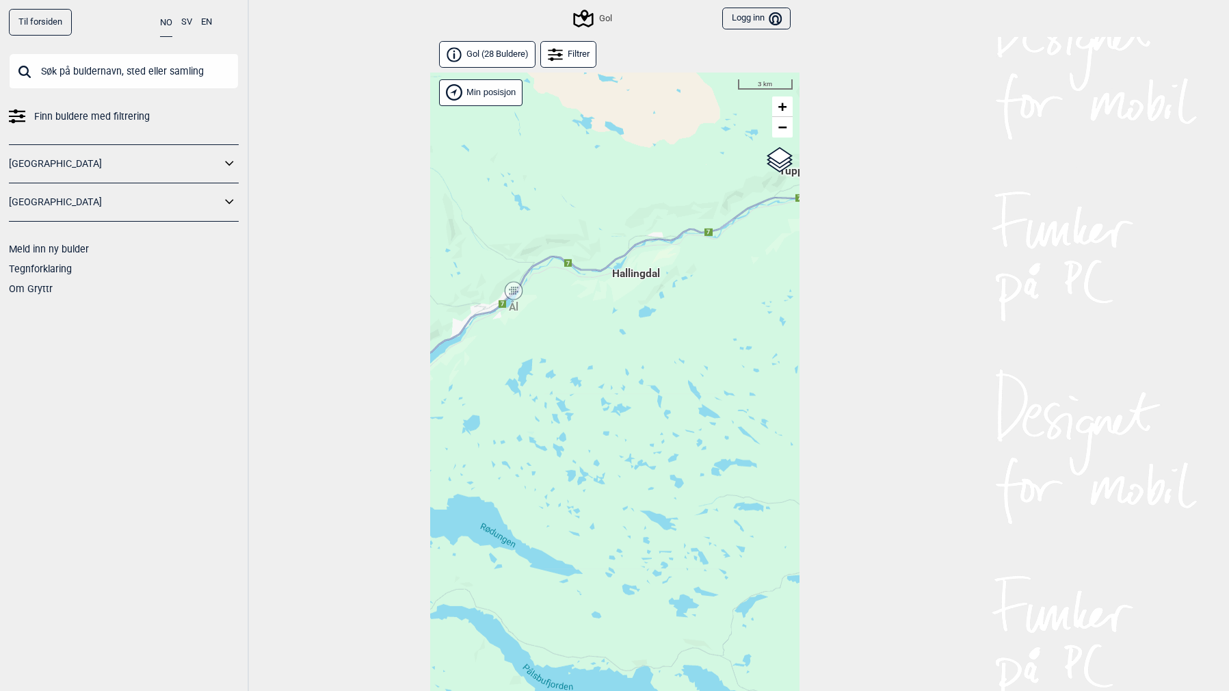
drag, startPoint x: 628, startPoint y: 352, endPoint x: 666, endPoint y: 345, distance: 38.2
click at [666, 345] on div "[PERSON_NAME] posisjon [GEOGRAPHIC_DATA] Stange [GEOGRAPHIC_DATA] syd [GEOGRAPH…" at bounding box center [614, 400] width 369 height 654
click at [513, 287] on div "Ål" at bounding box center [514, 290] width 8 height 8
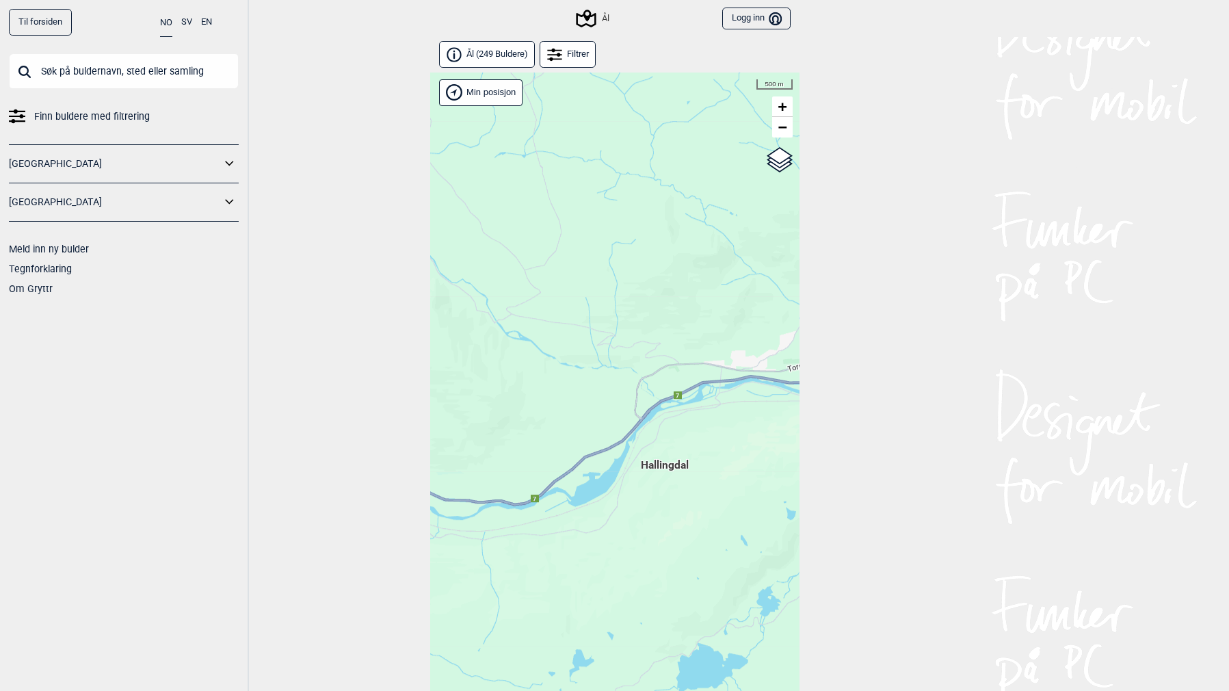
drag, startPoint x: 694, startPoint y: 303, endPoint x: 382, endPoint y: 469, distance: 352.8
click at [382, 469] on div "Til forsiden NO SV EN Finn buldere med filtrering [GEOGRAPHIC_DATA] [GEOGRAPHIC…" at bounding box center [614, 345] width 1229 height 691
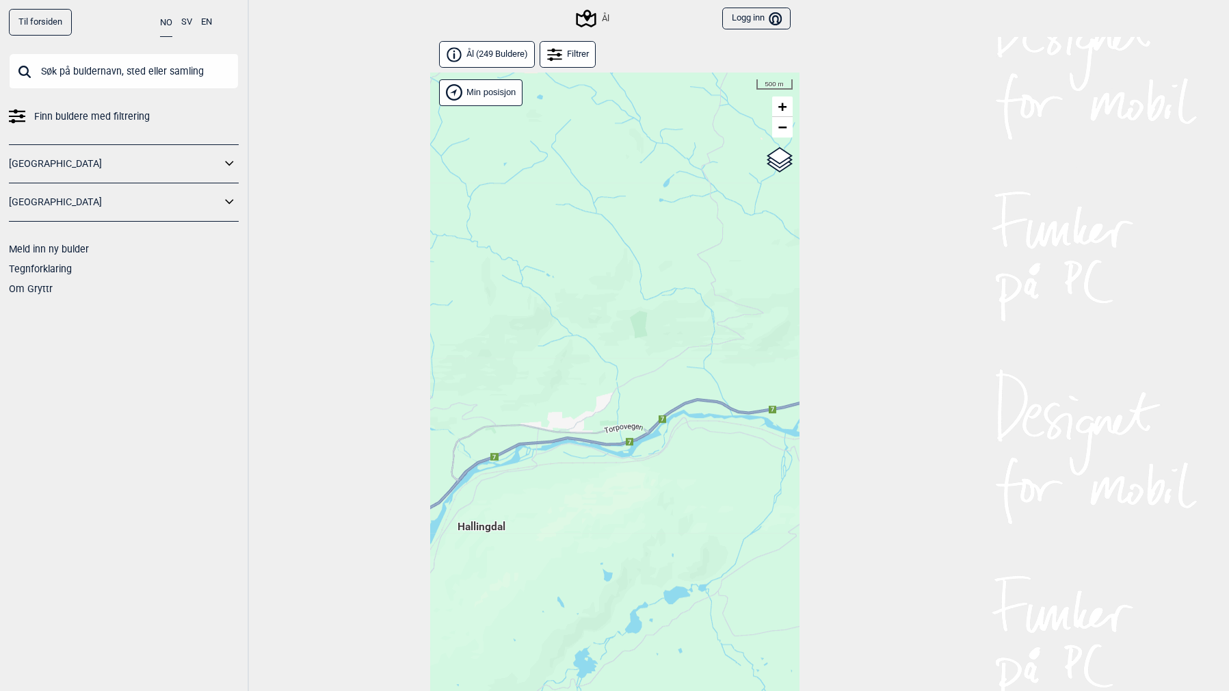
drag, startPoint x: 666, startPoint y: 453, endPoint x: 508, endPoint y: 493, distance: 163.1
click at [508, 493] on div "[PERSON_NAME] posisjon Hallingdal Stange [GEOGRAPHIC_DATA] syd [GEOGRAPHIC_DATA…" at bounding box center [614, 400] width 369 height 654
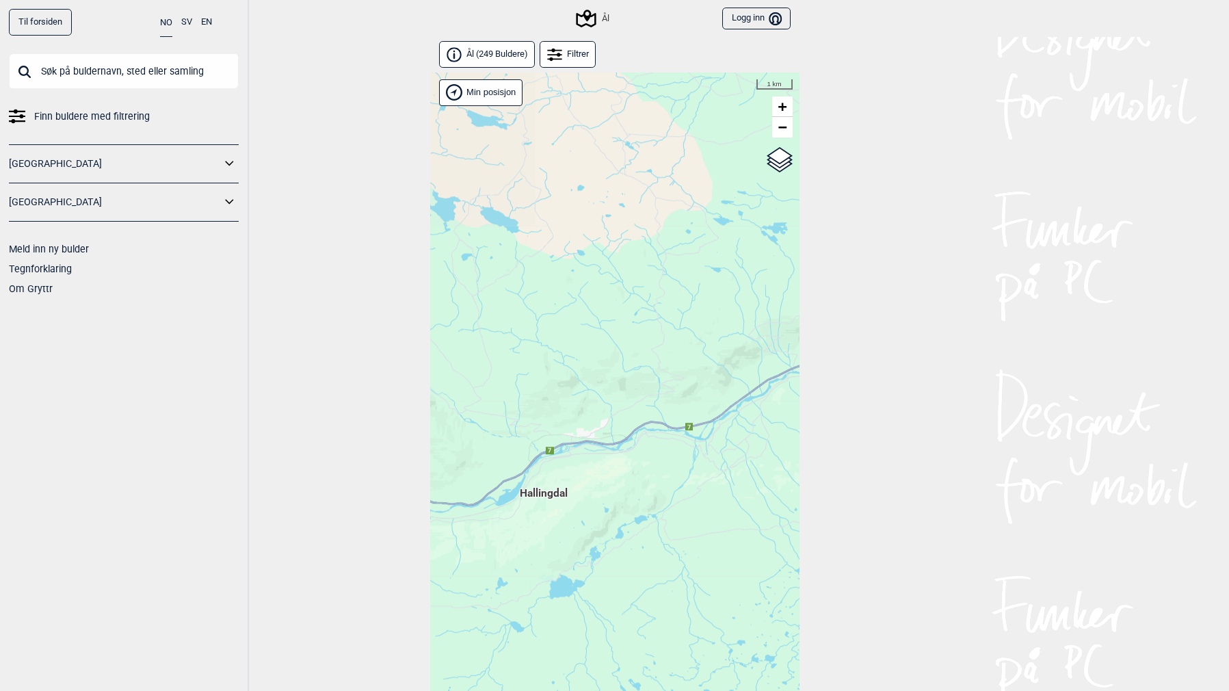
drag, startPoint x: 553, startPoint y: 461, endPoint x: 730, endPoint y: 411, distance: 184.1
click at [730, 411] on div "[PERSON_NAME] posisjon Hallingdal Stange [GEOGRAPHIC_DATA] syd [GEOGRAPHIC_DATA…" at bounding box center [614, 400] width 369 height 654
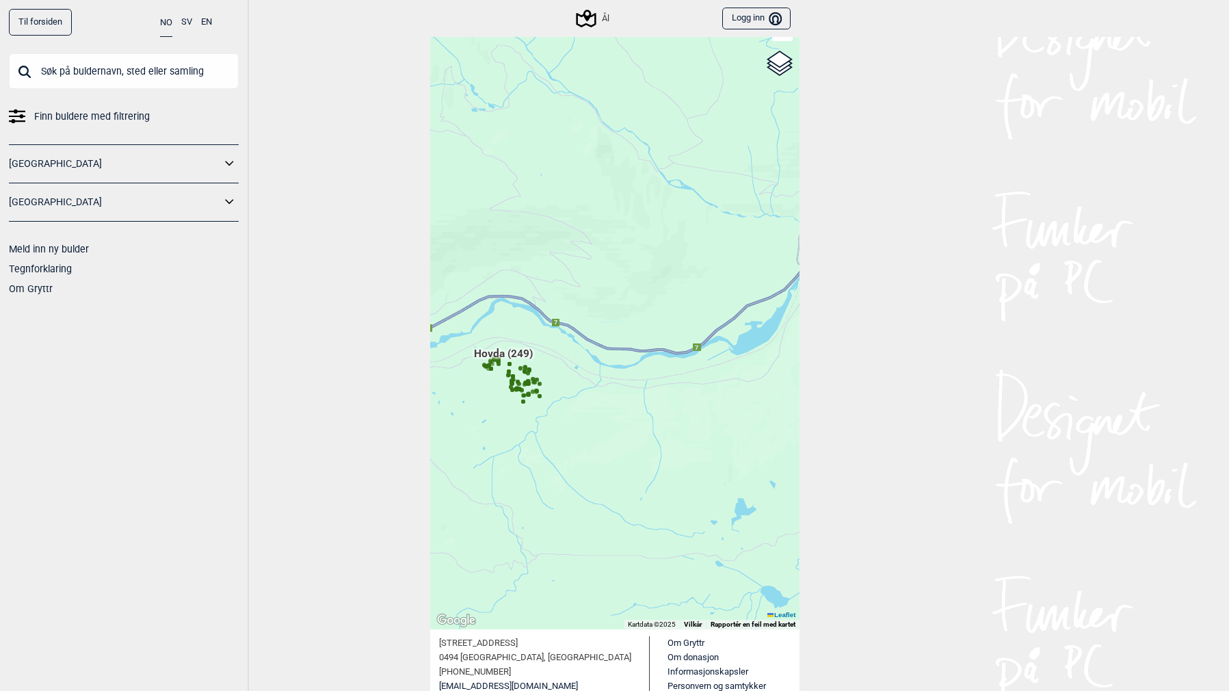
scroll to position [29, 0]
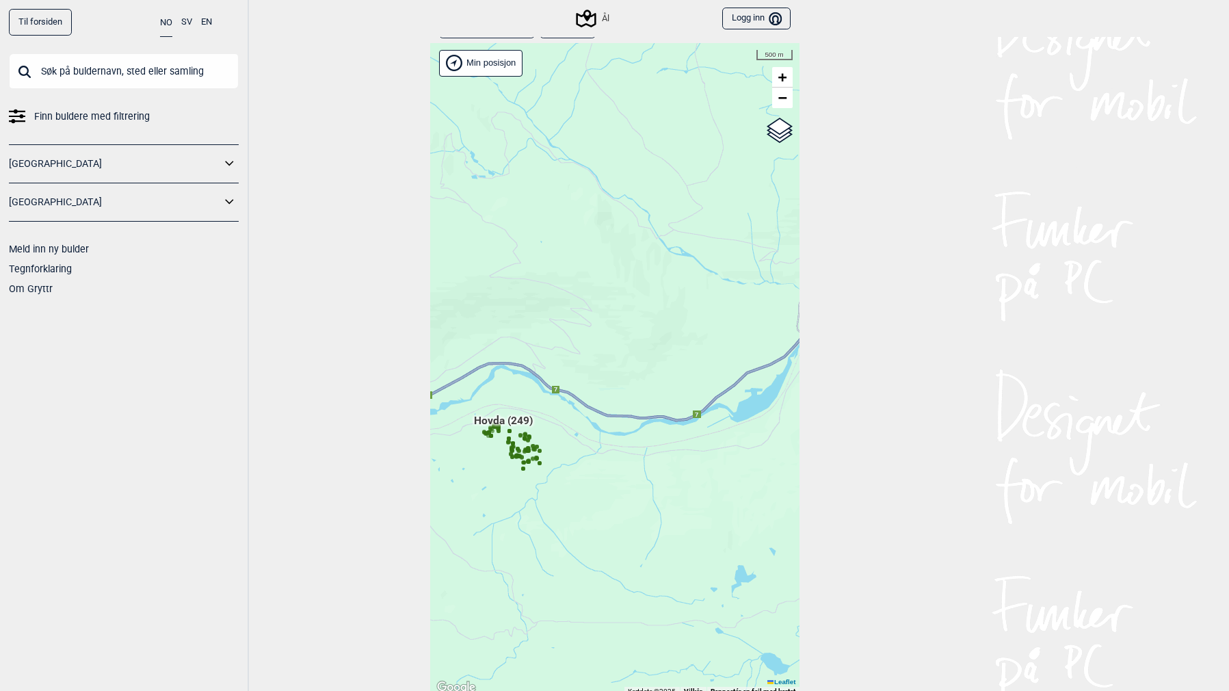
click at [527, 435] on span "Hovda (249)" at bounding box center [503, 426] width 59 height 26
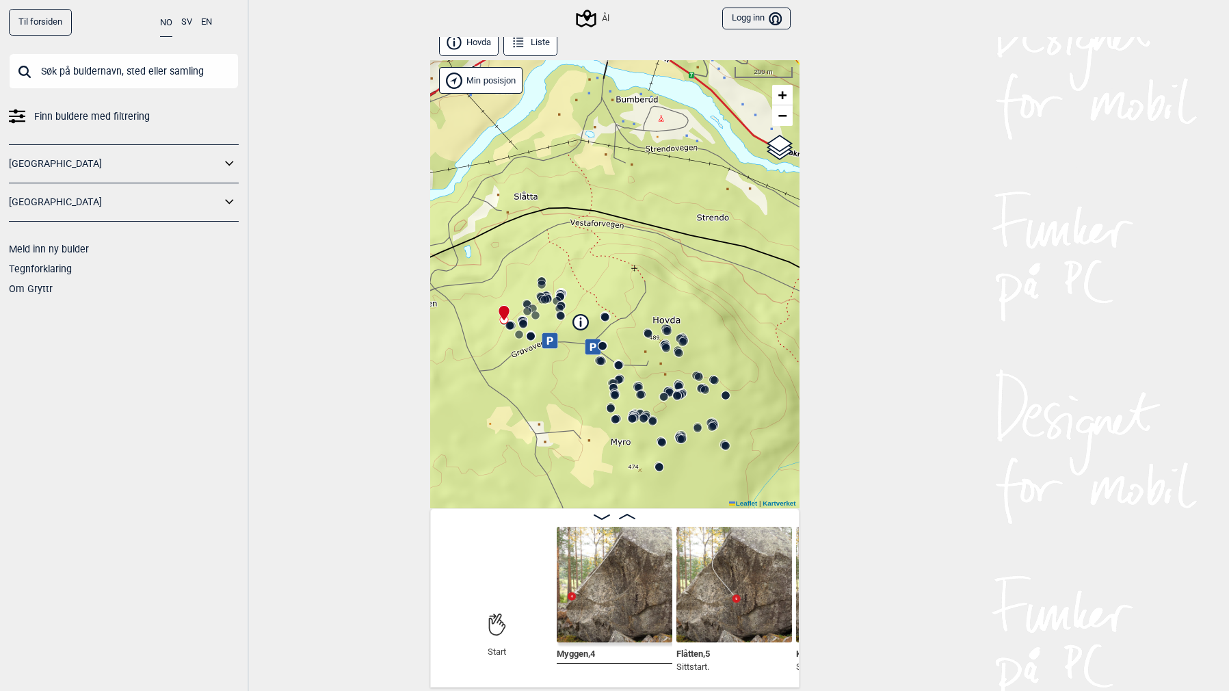
scroll to position [0, 185]
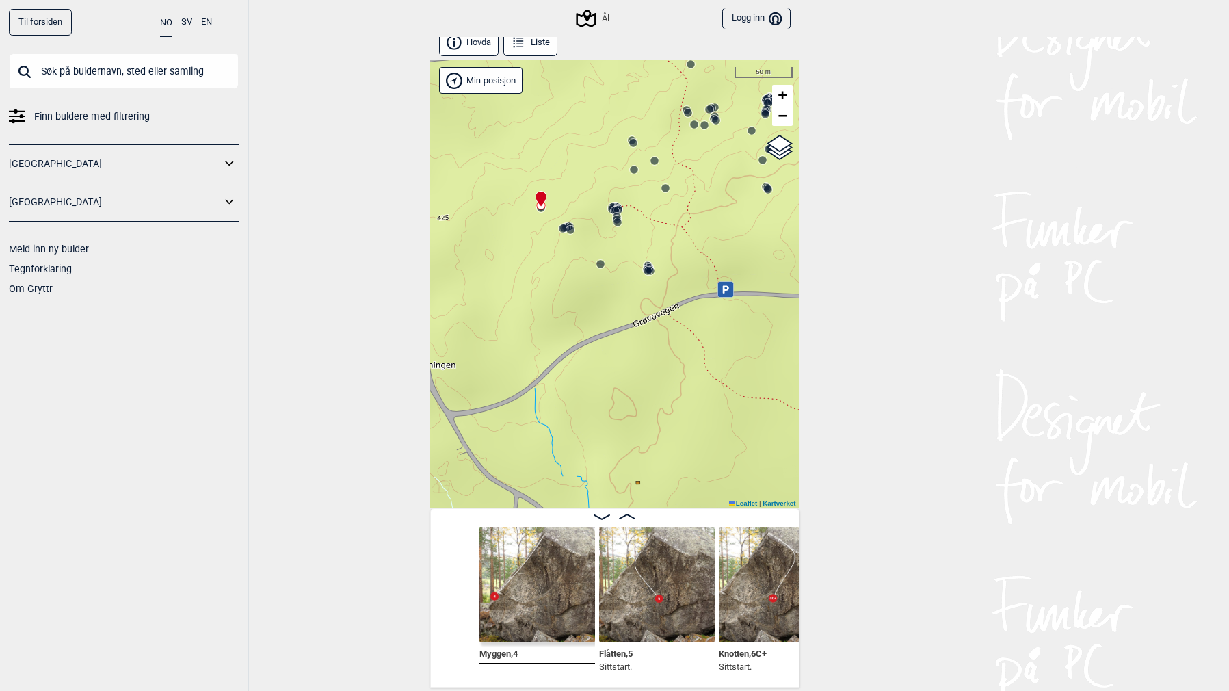
drag, startPoint x: 519, startPoint y: 390, endPoint x: 646, endPoint y: 285, distance: 164.7
click at [646, 285] on div "Ål" at bounding box center [614, 284] width 369 height 448
click at [650, 272] on circle at bounding box center [648, 271] width 8 height 8
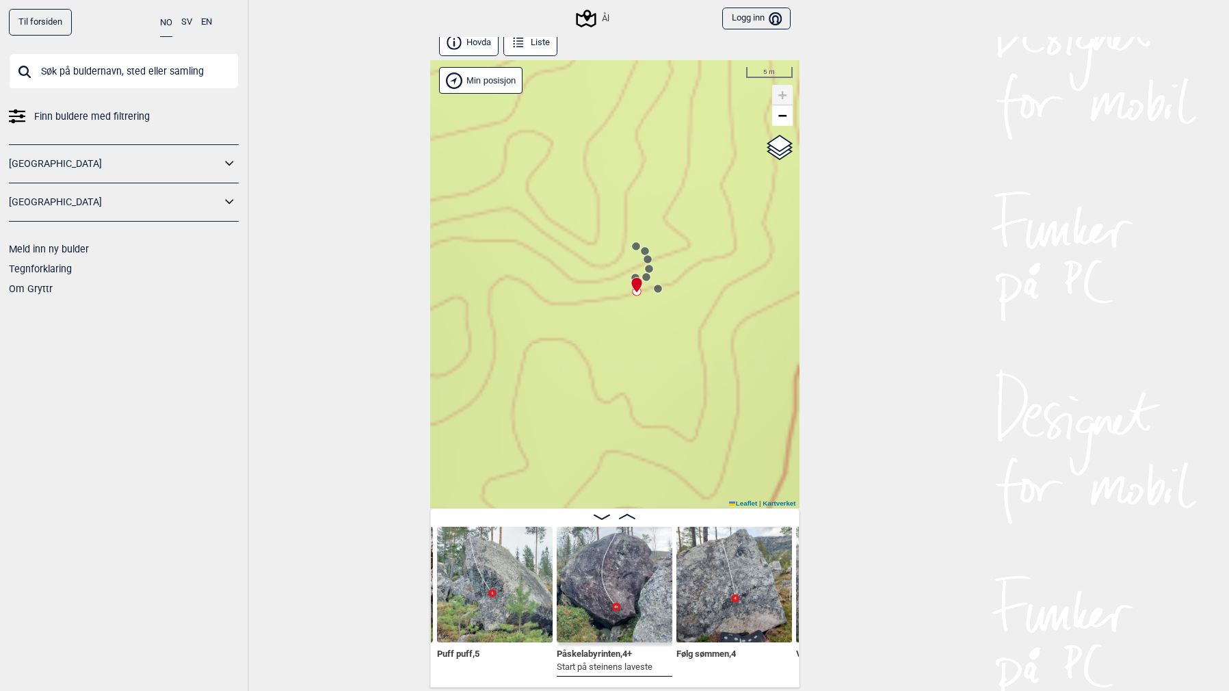
drag, startPoint x: 651, startPoint y: 263, endPoint x: 629, endPoint y: 353, distance: 93.1
click at [631, 297] on icon at bounding box center [636, 291] width 11 height 11
click at [648, 351] on circle at bounding box center [645, 347] width 9 height 9
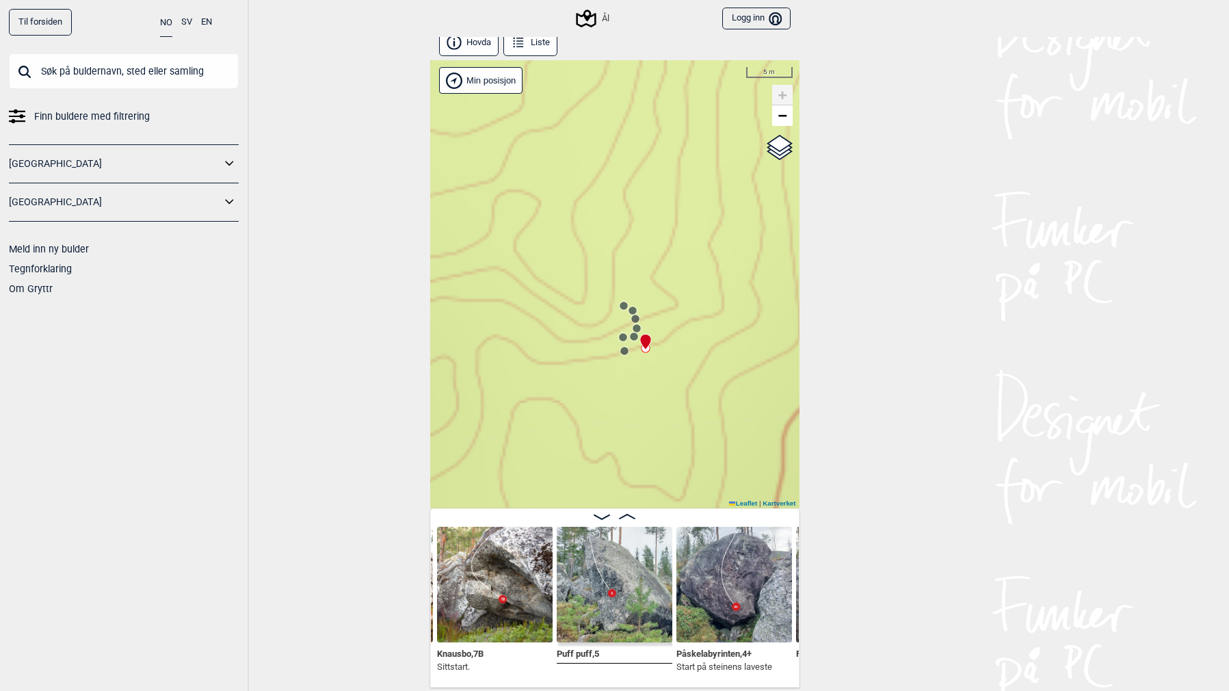
click at [632, 324] on icon at bounding box center [636, 328] width 11 height 11
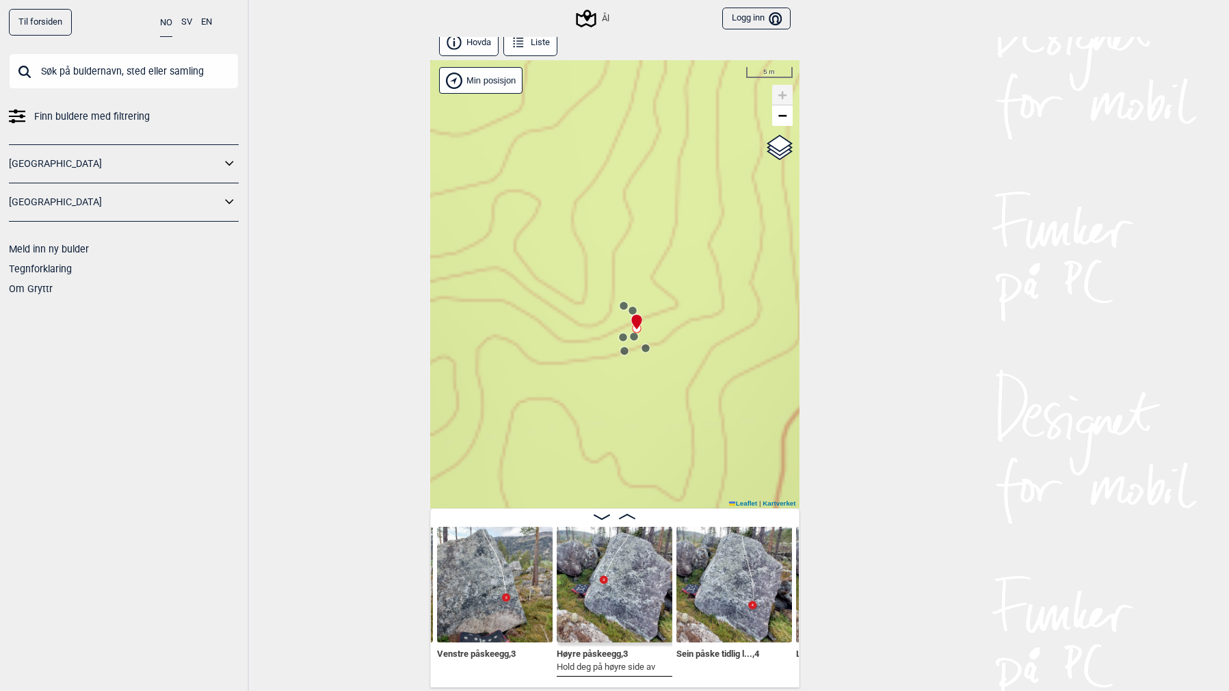
click at [632, 309] on circle at bounding box center [633, 310] width 8 height 8
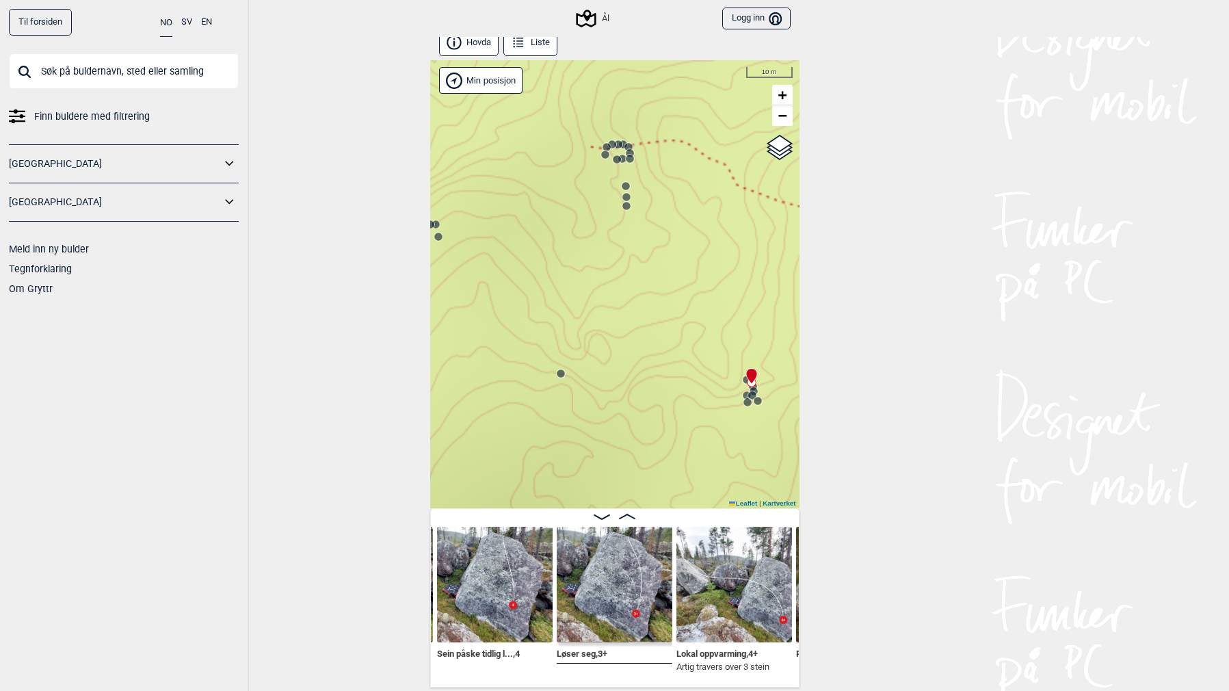
drag, startPoint x: 583, startPoint y: 320, endPoint x: 663, endPoint y: 369, distance: 93.0
click at [663, 369] on div "Ål" at bounding box center [614, 284] width 369 height 448
click at [562, 378] on circle at bounding box center [563, 375] width 8 height 8
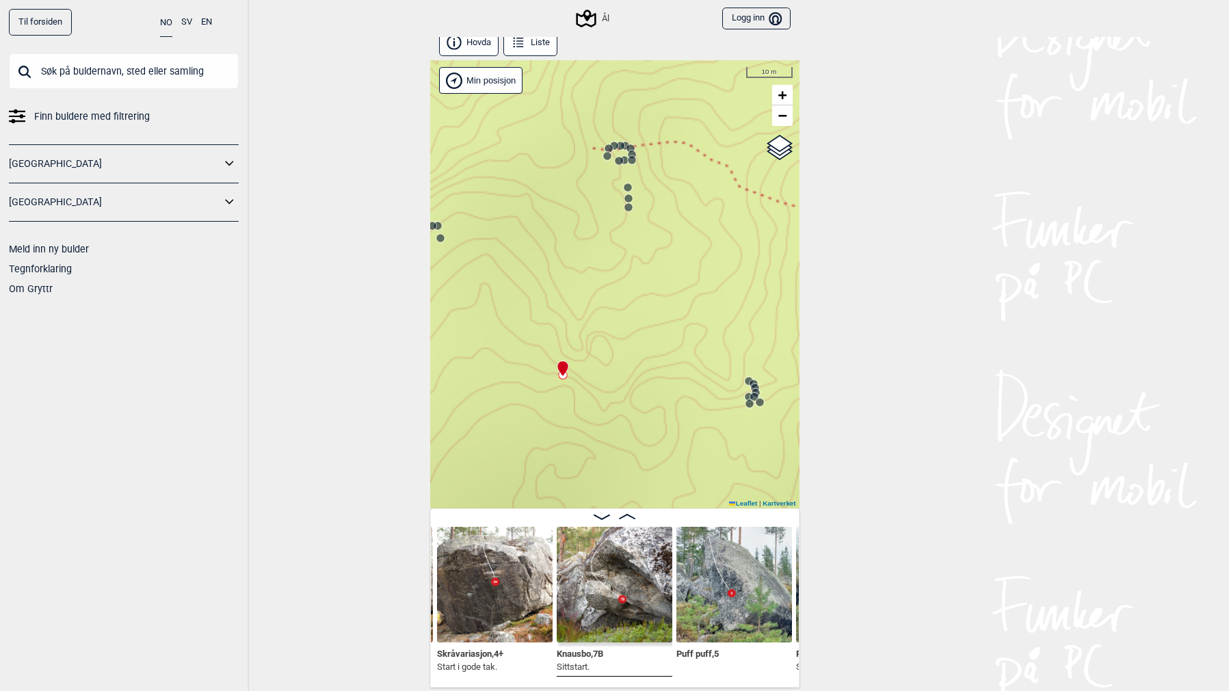
click at [622, 161] on circle at bounding box center [618, 160] width 9 height 9
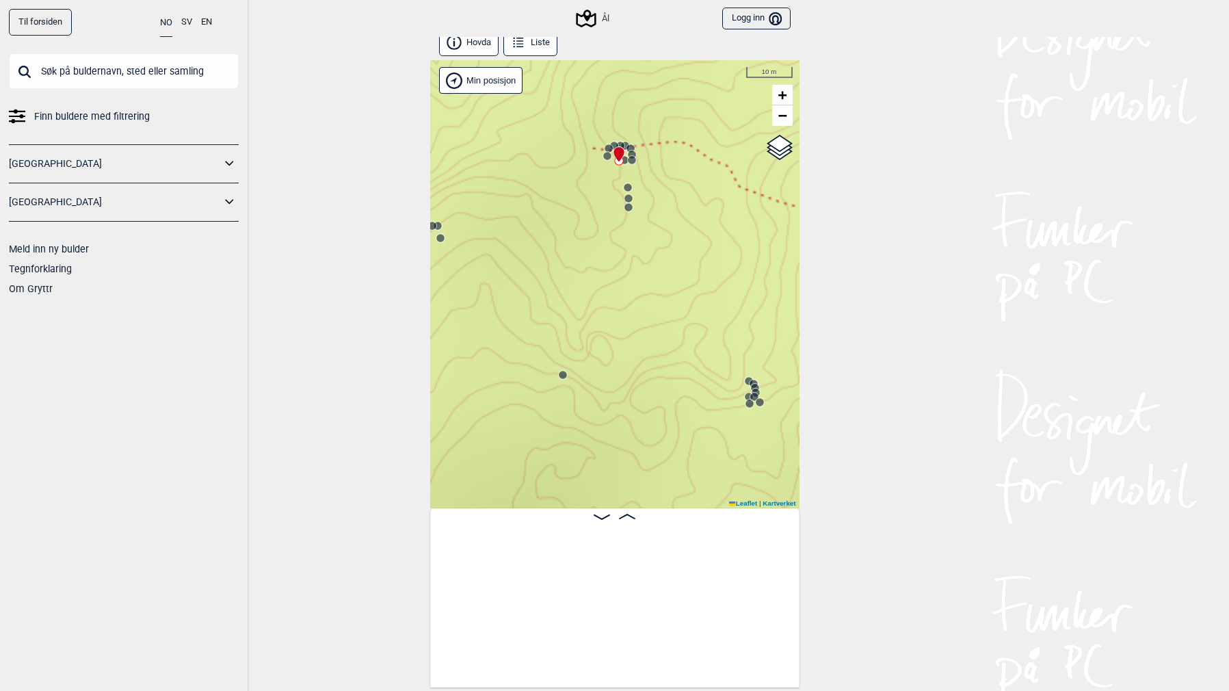
scroll to position [0, 2246]
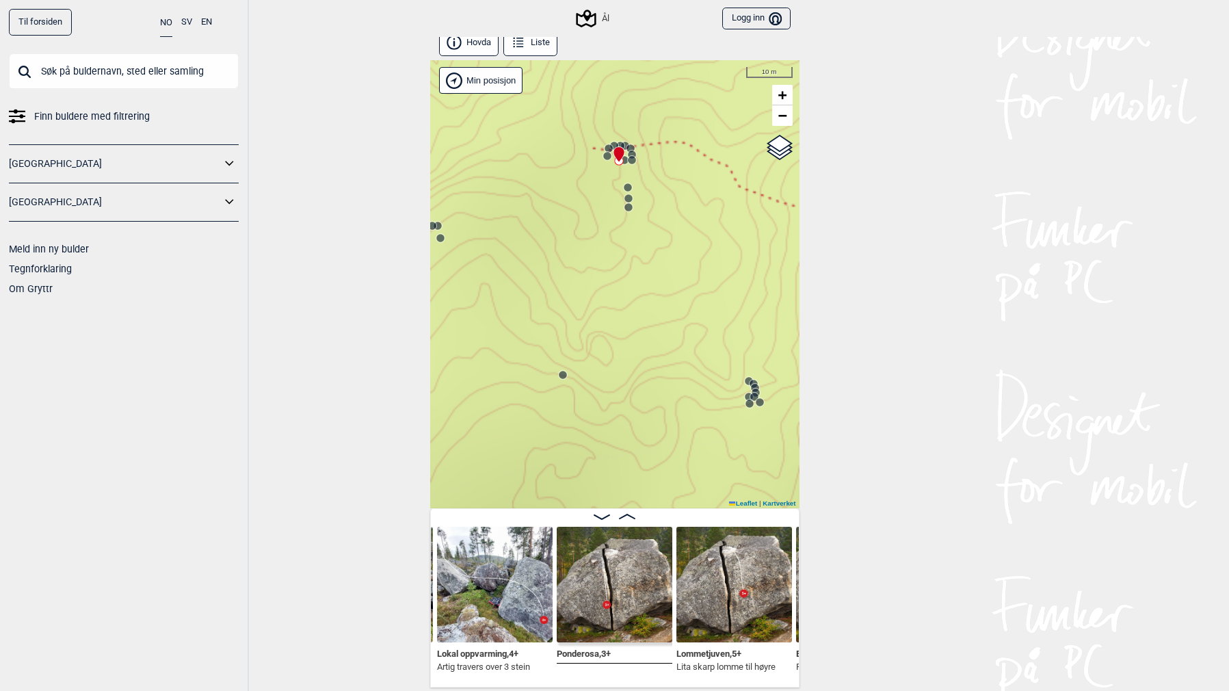
click at [631, 159] on circle at bounding box center [632, 160] width 8 height 8
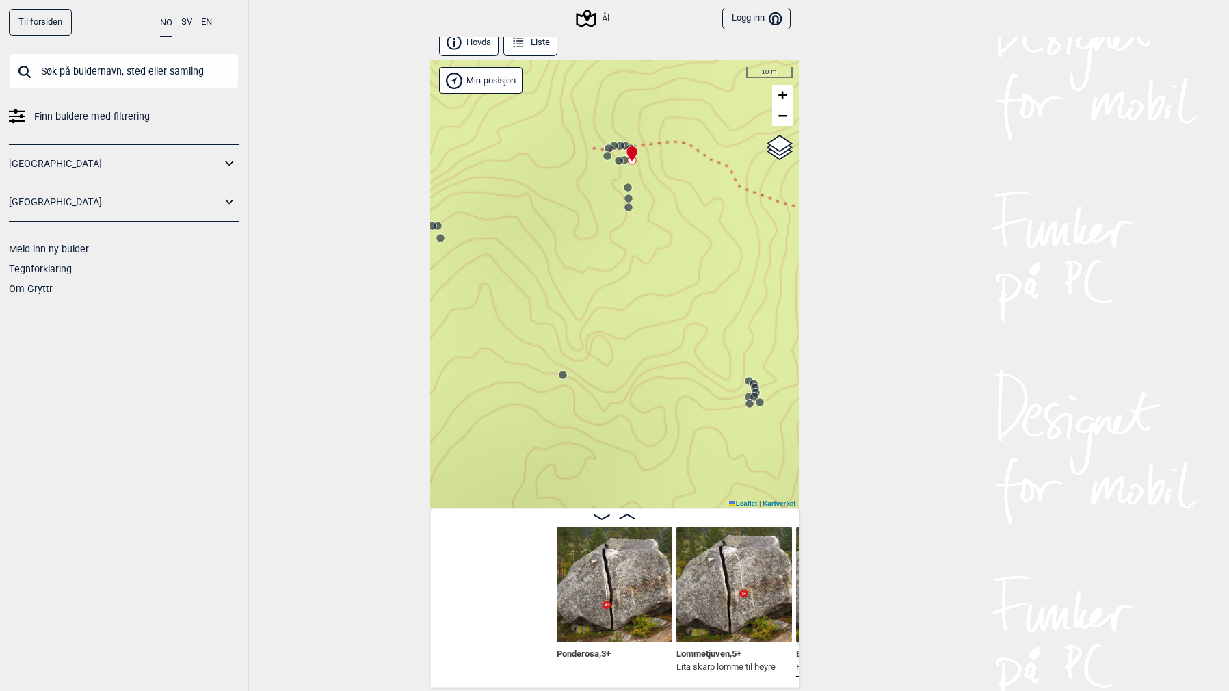
scroll to position [0, 2485]
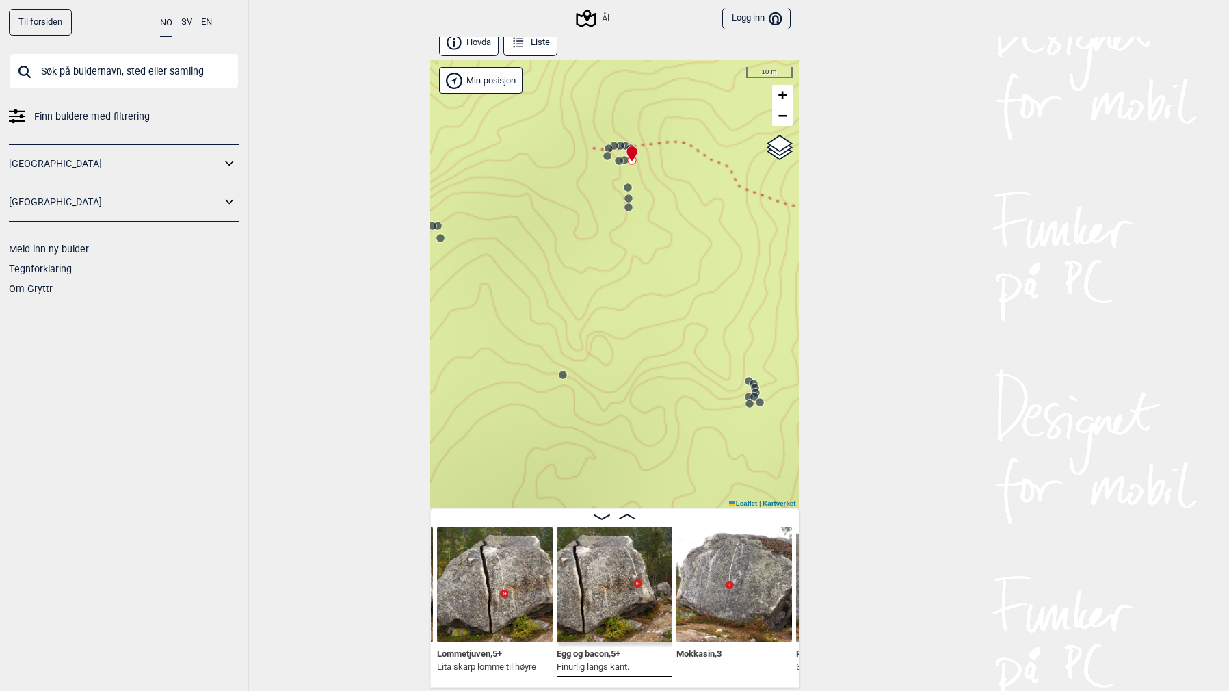
click at [619, 142] on circle at bounding box center [620, 146] width 8 height 8
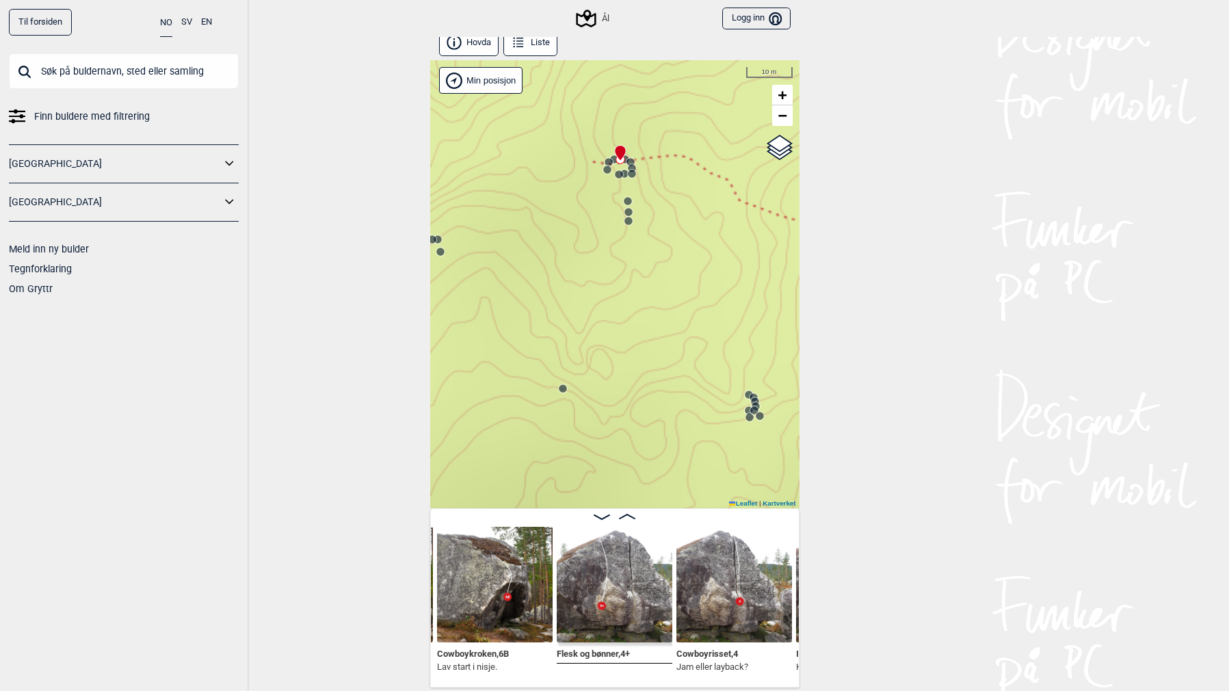
click at [628, 211] on circle at bounding box center [629, 212] width 8 height 8
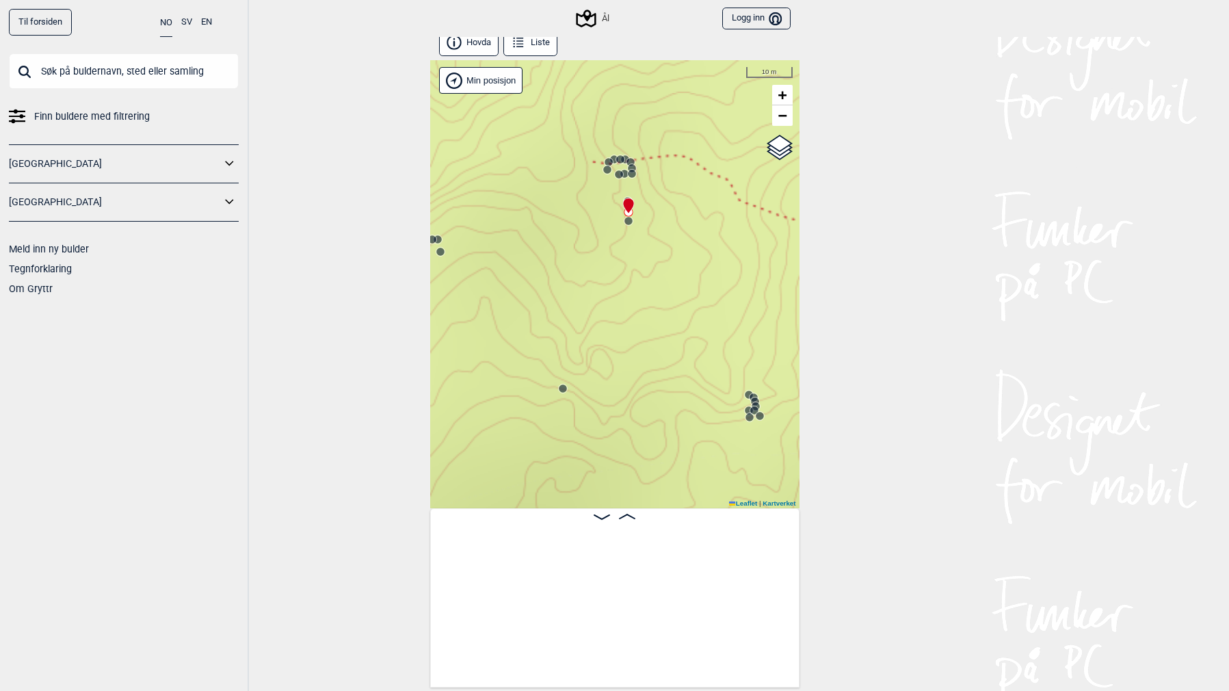
scroll to position [0, 3562]
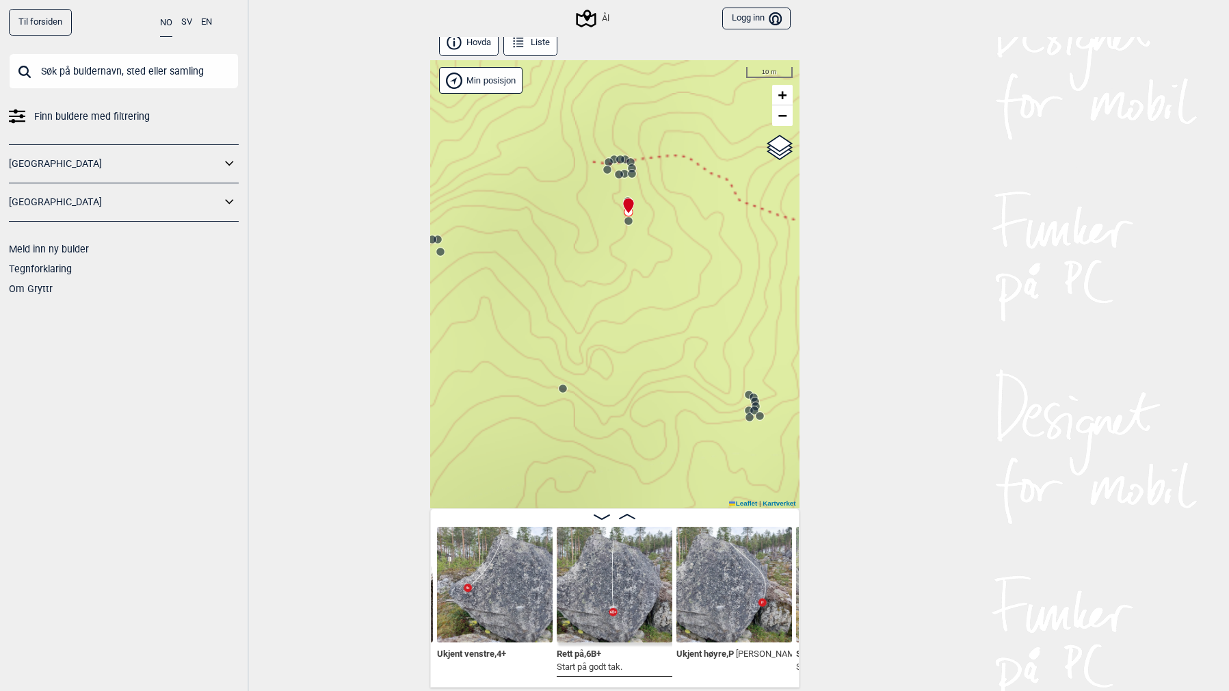
click at [627, 212] on icon at bounding box center [628, 206] width 12 height 16
click at [627, 219] on circle at bounding box center [629, 221] width 8 height 8
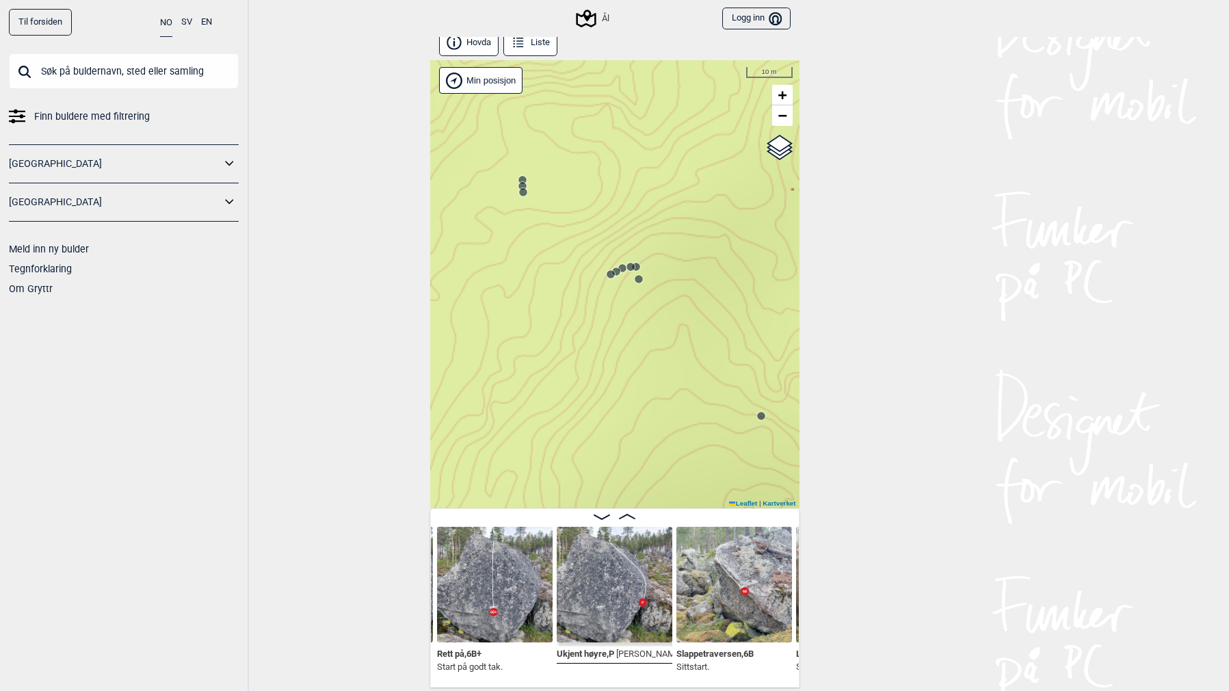
drag, startPoint x: 612, startPoint y: 297, endPoint x: 713, endPoint y: 309, distance: 101.2
click at [713, 309] on div "Ål" at bounding box center [614, 284] width 369 height 448
click at [638, 281] on circle at bounding box center [639, 279] width 8 height 8
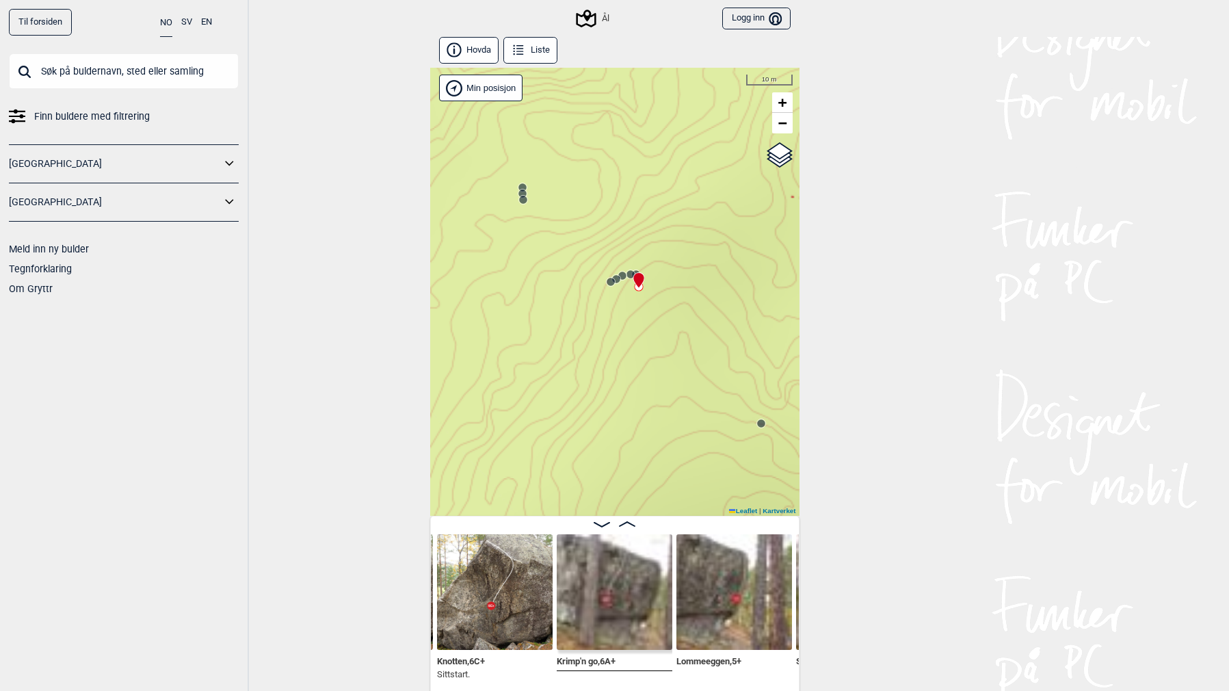
scroll to position [8, 0]
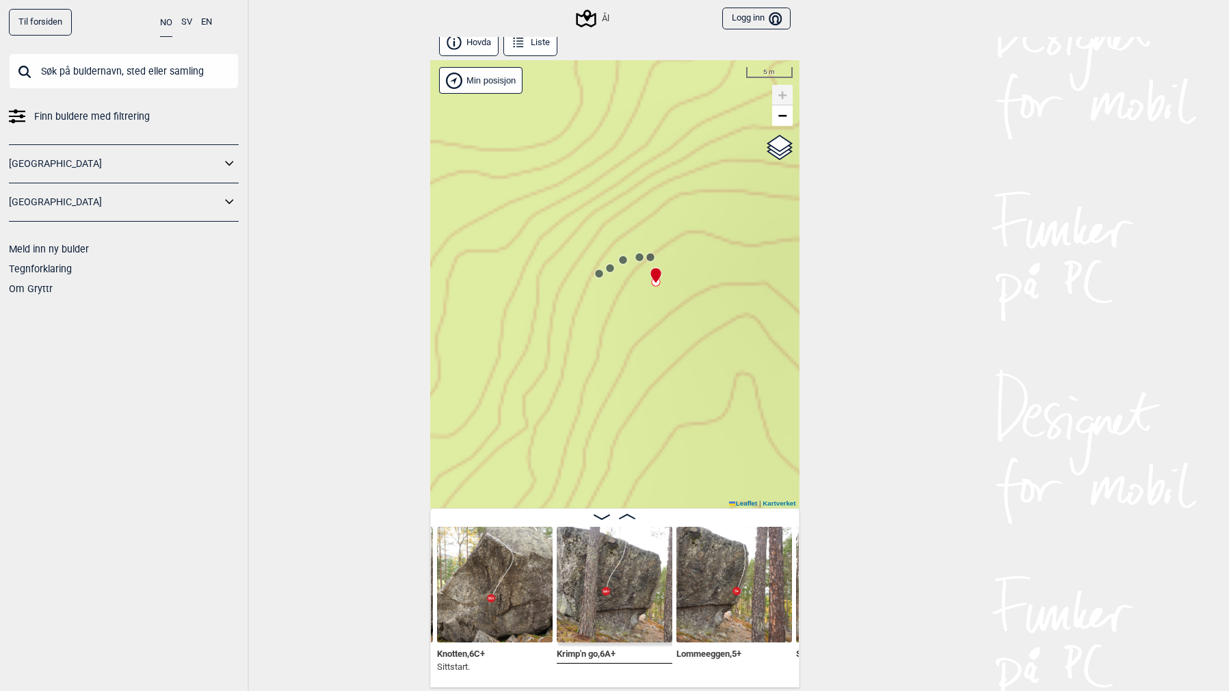
click at [598, 276] on circle at bounding box center [599, 274] width 8 height 8
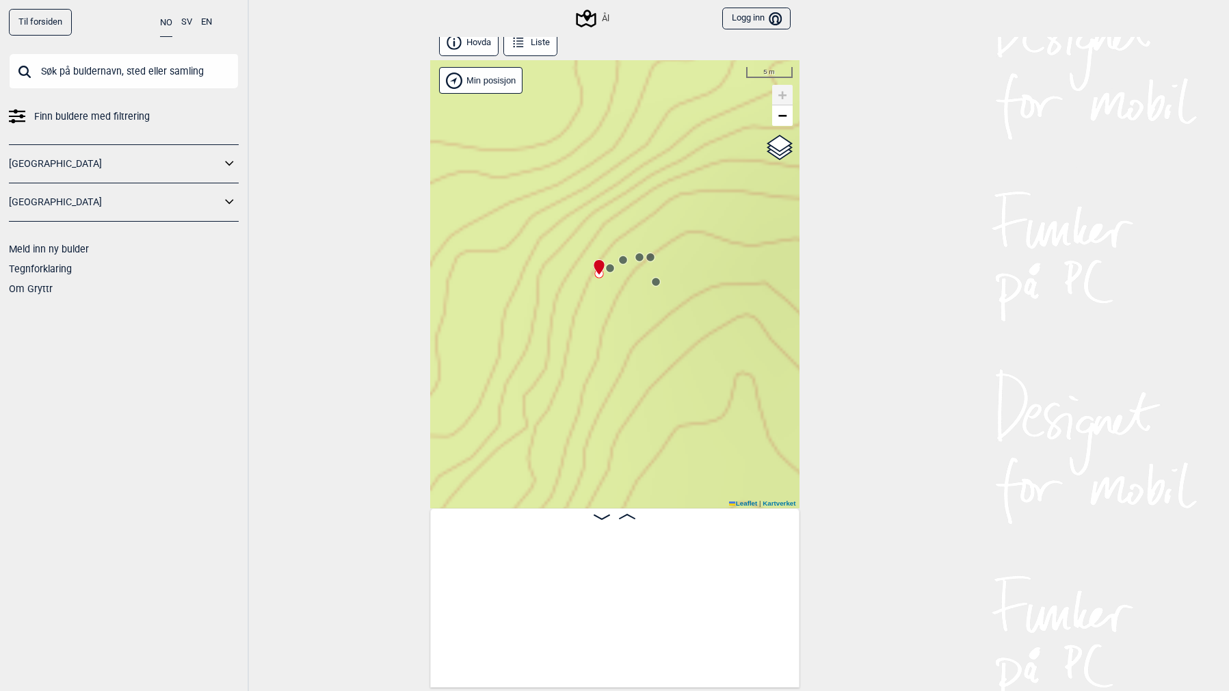
scroll to position [0, 1065]
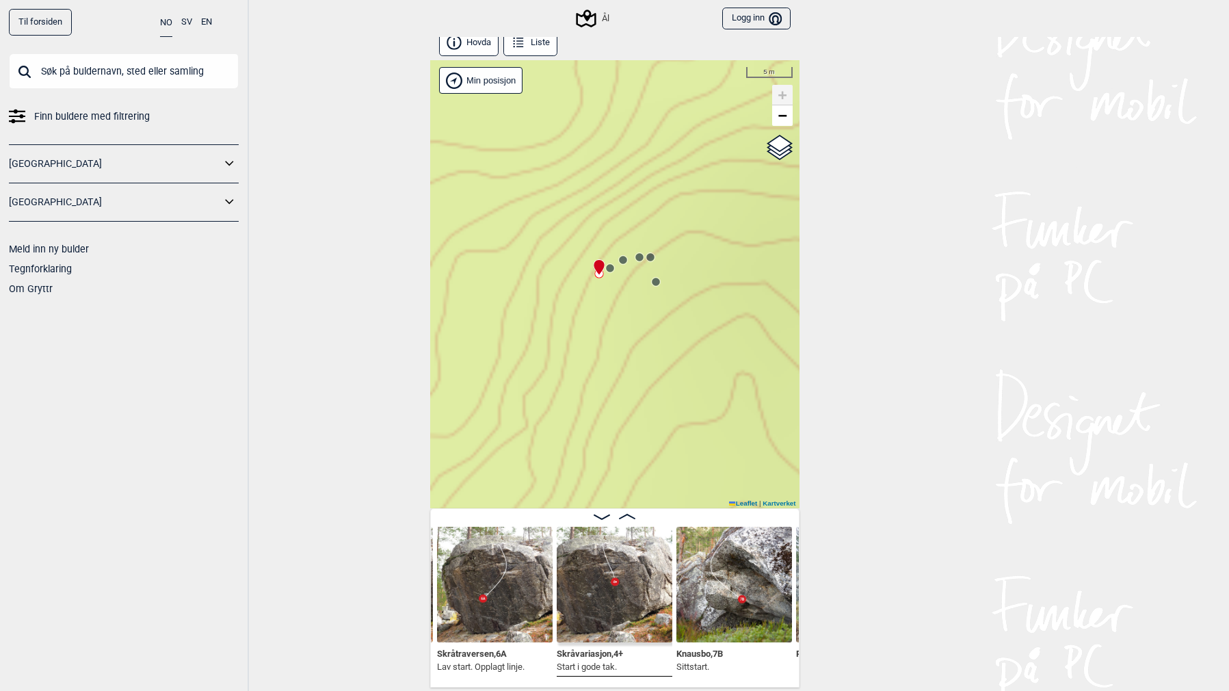
click at [610, 270] on circle at bounding box center [610, 268] width 8 height 8
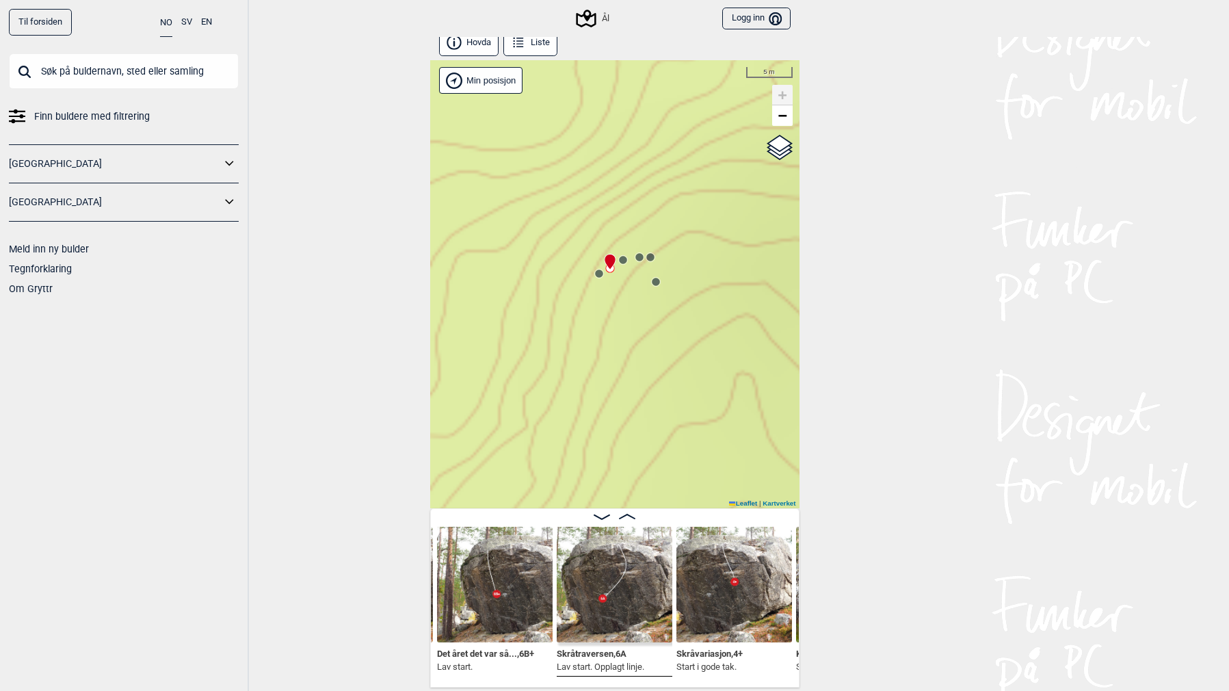
click at [622, 261] on circle at bounding box center [623, 260] width 8 height 8
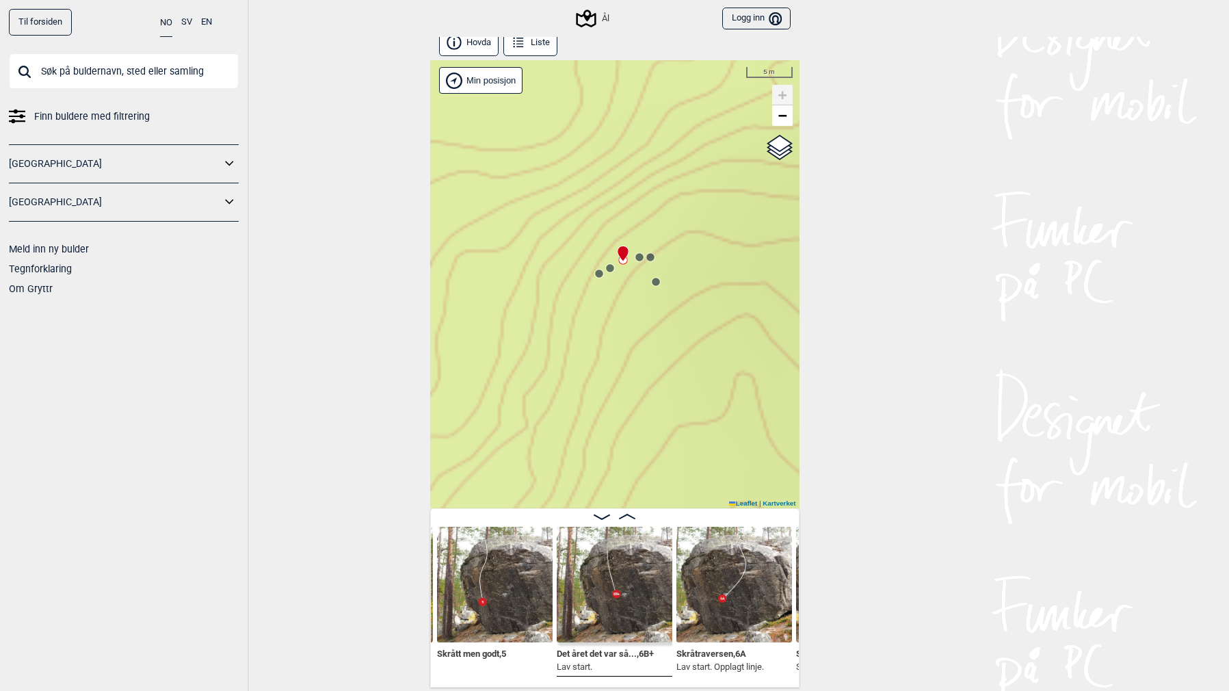
click at [640, 259] on circle at bounding box center [639, 257] width 8 height 8
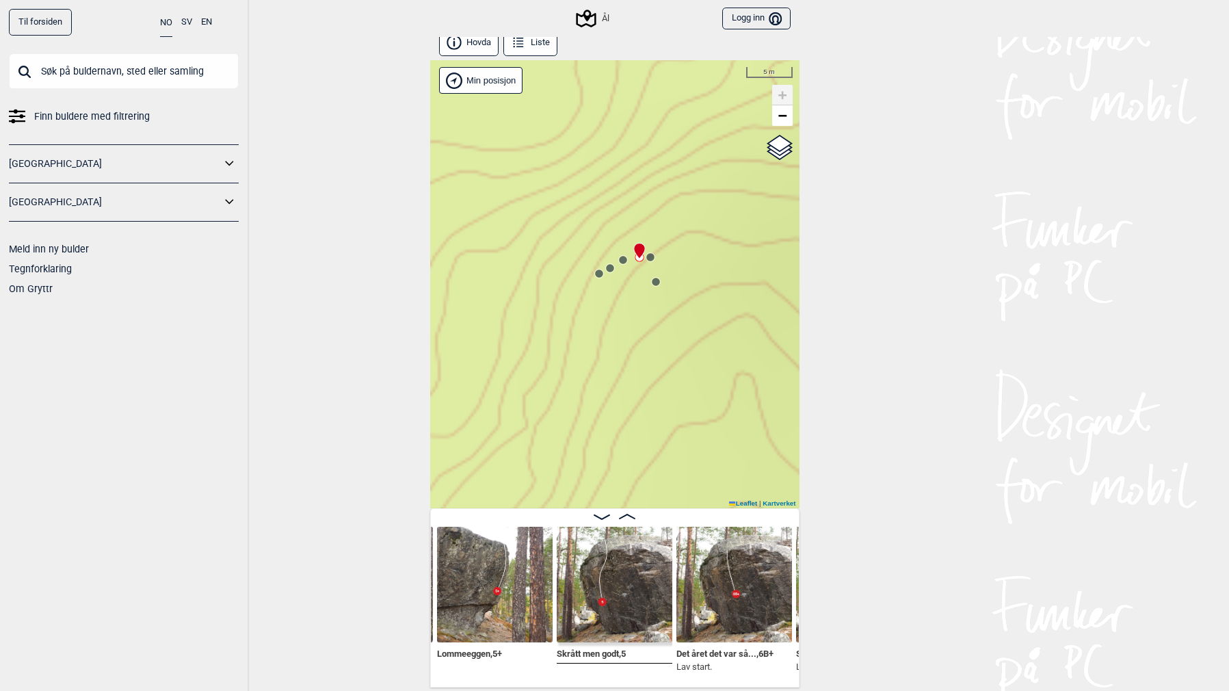
click at [652, 259] on circle at bounding box center [650, 257] width 8 height 8
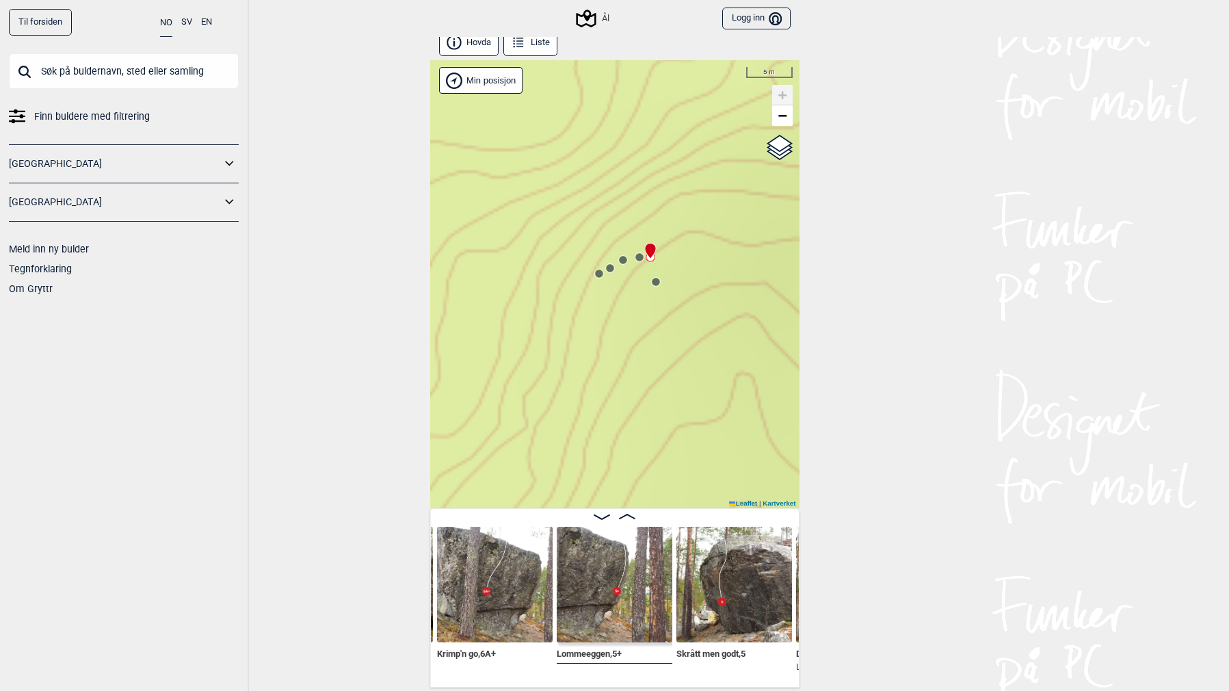
click at [656, 282] on circle at bounding box center [656, 282] width 8 height 8
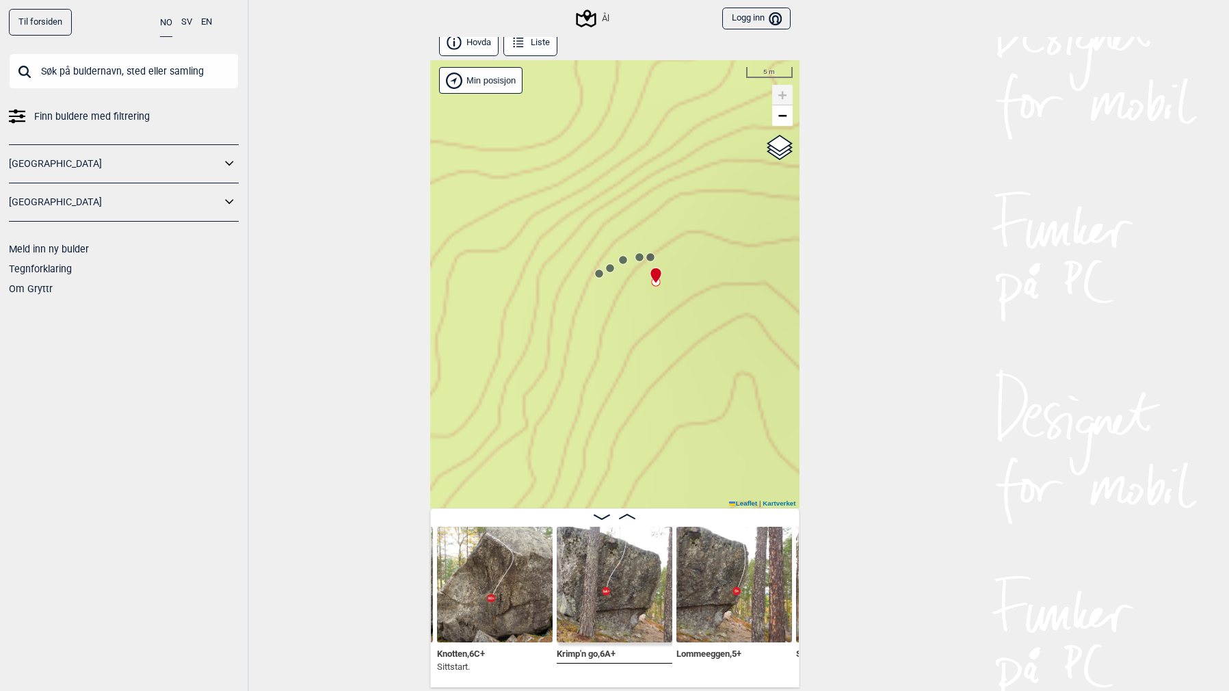
click at [572, 551] on img at bounding box center [615, 585] width 116 height 116
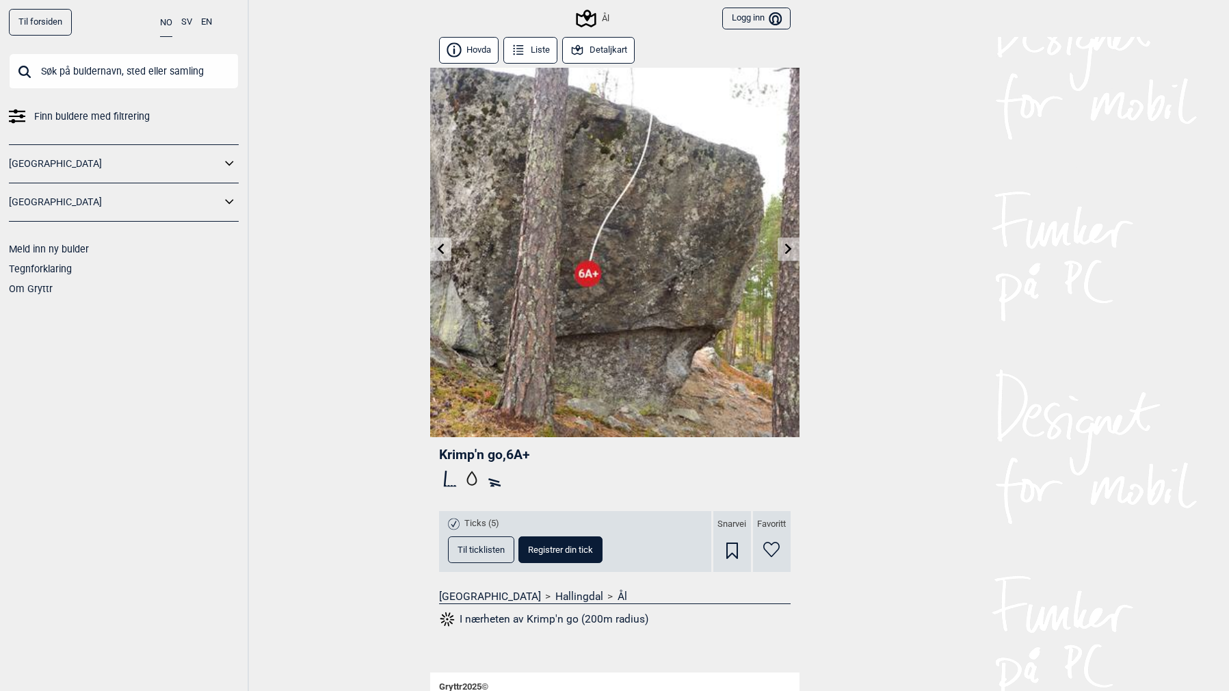
click at [789, 249] on icon at bounding box center [788, 248] width 7 height 11
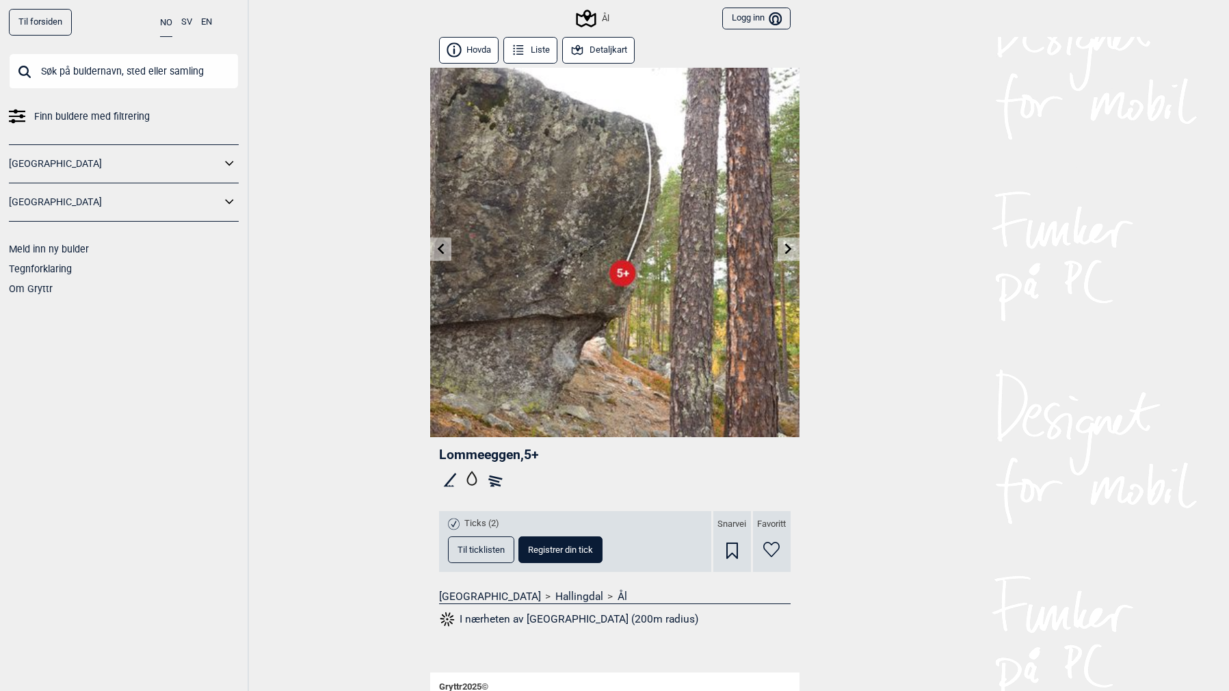
click at [789, 250] on icon at bounding box center [788, 248] width 7 height 11
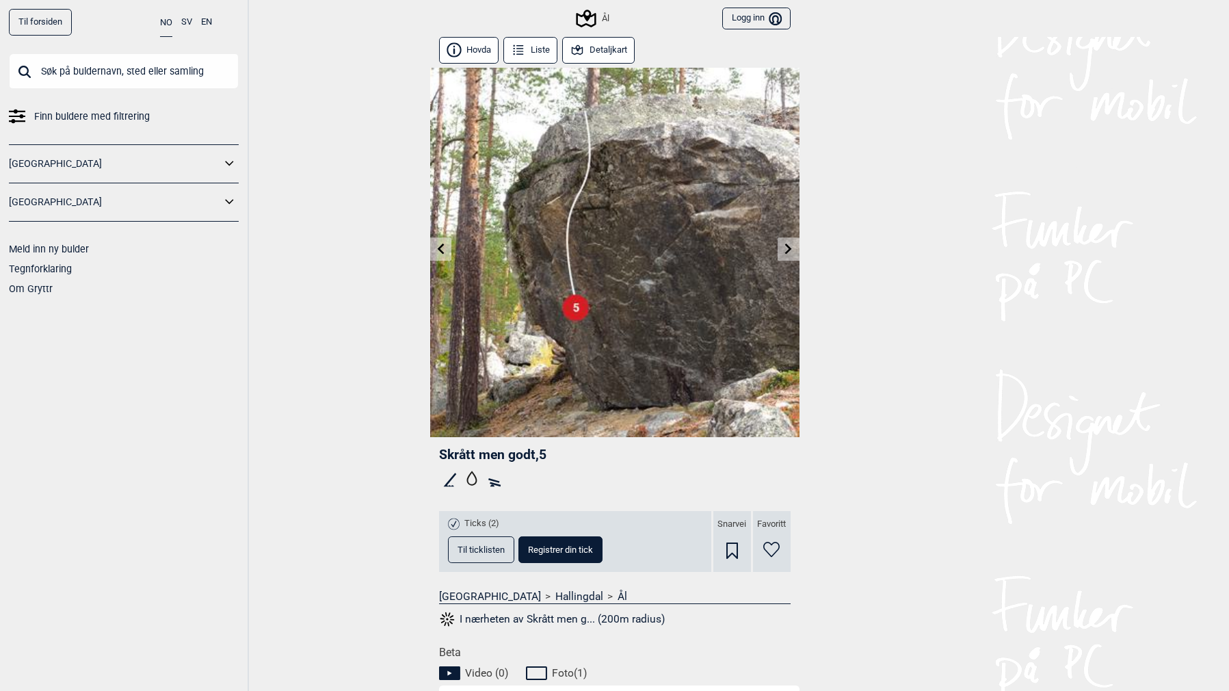
click at [789, 250] on icon at bounding box center [788, 248] width 7 height 11
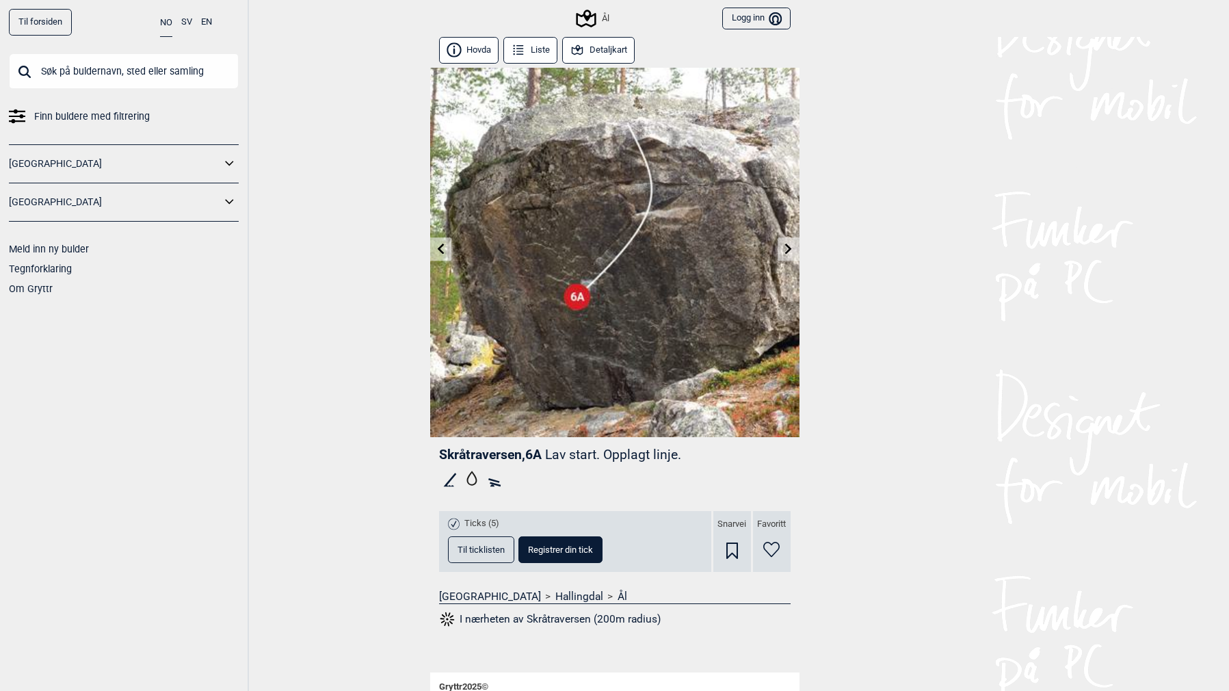
click at [789, 250] on icon at bounding box center [788, 248] width 7 height 11
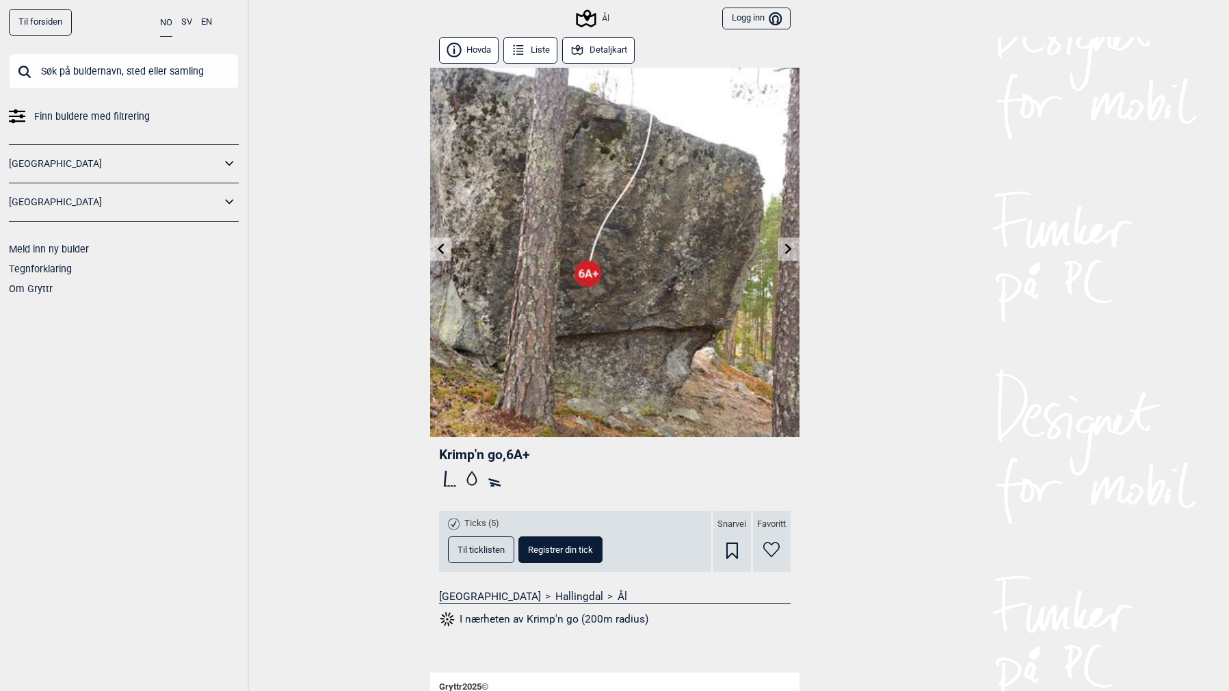
scroll to position [8, 0]
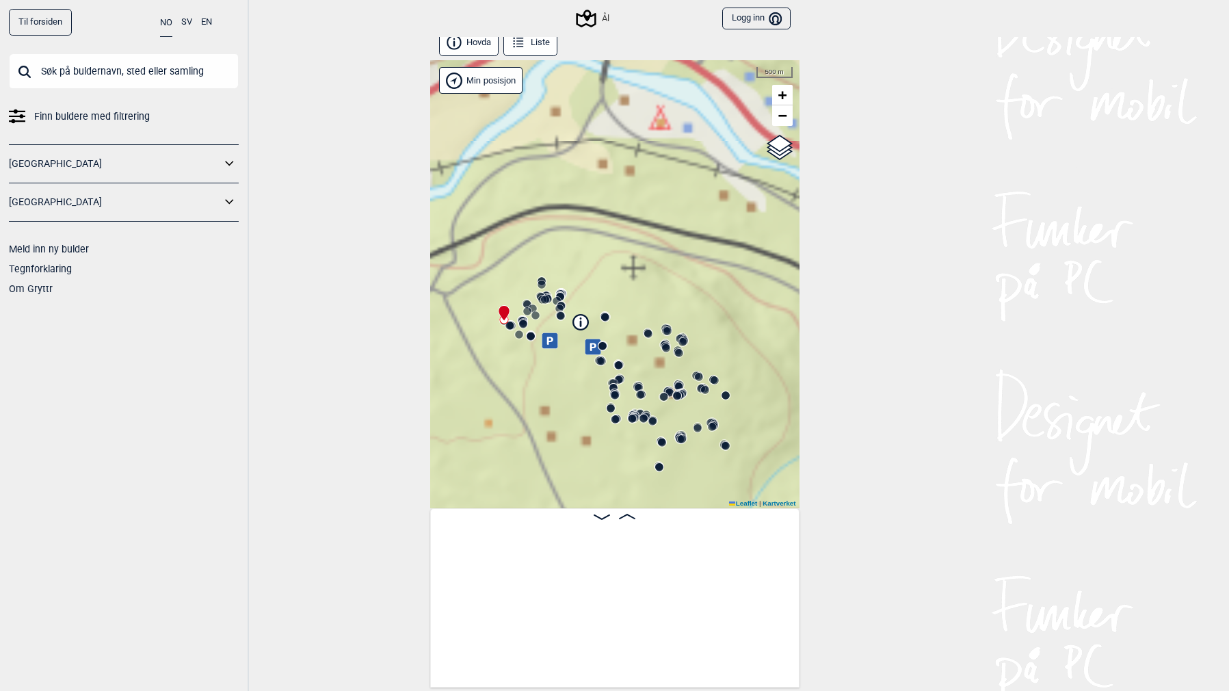
scroll to position [0, 107]
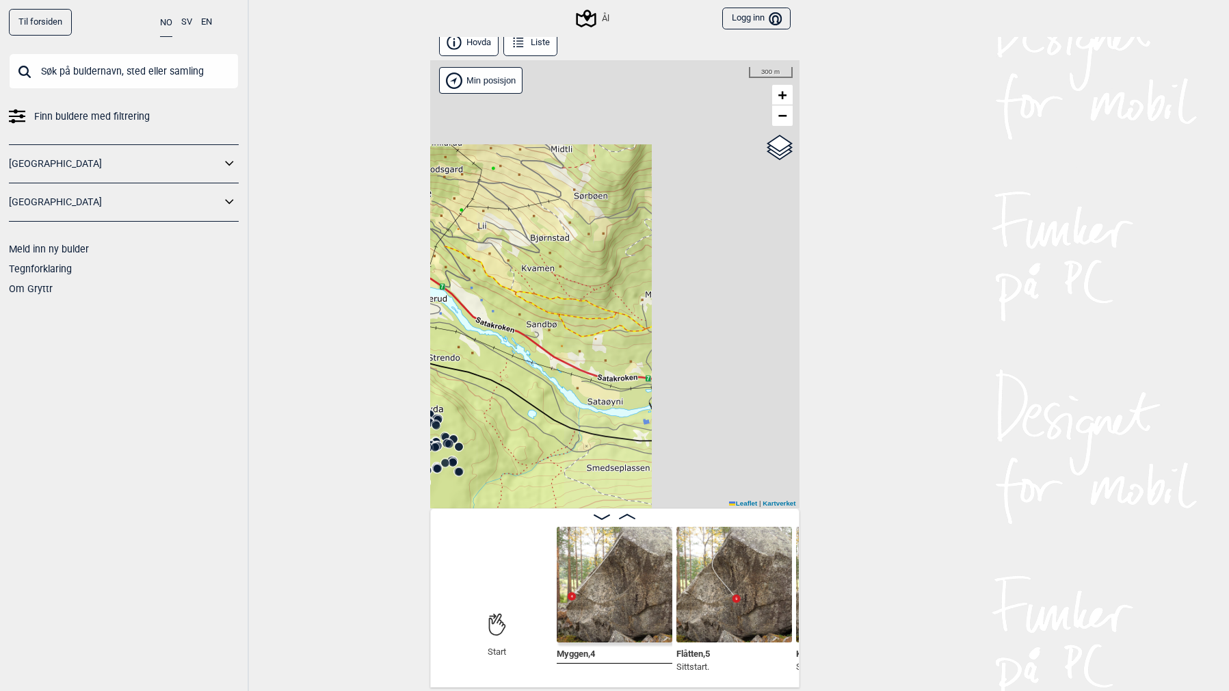
drag, startPoint x: 670, startPoint y: 258, endPoint x: 443, endPoint y: 343, distance: 242.0
click at [440, 343] on div "Ål" at bounding box center [614, 284] width 369 height 448
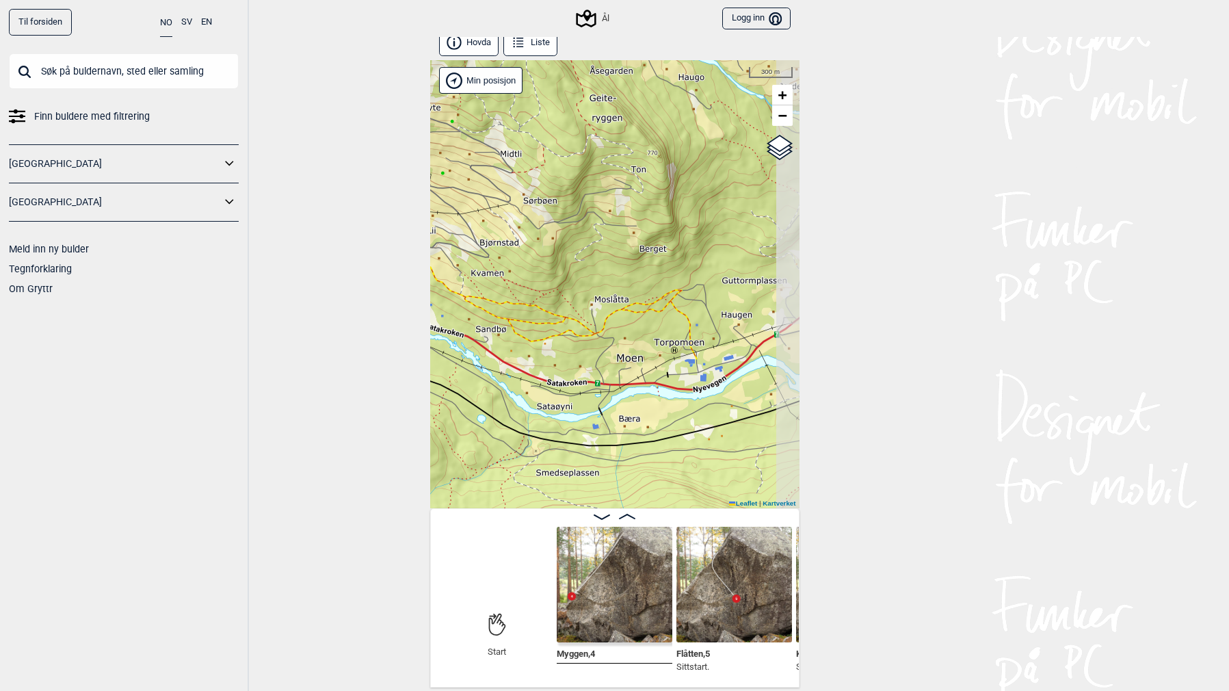
drag, startPoint x: 546, startPoint y: 324, endPoint x: 524, endPoint y: 326, distance: 22.0
click at [525, 326] on div "Ål" at bounding box center [614, 284] width 369 height 448
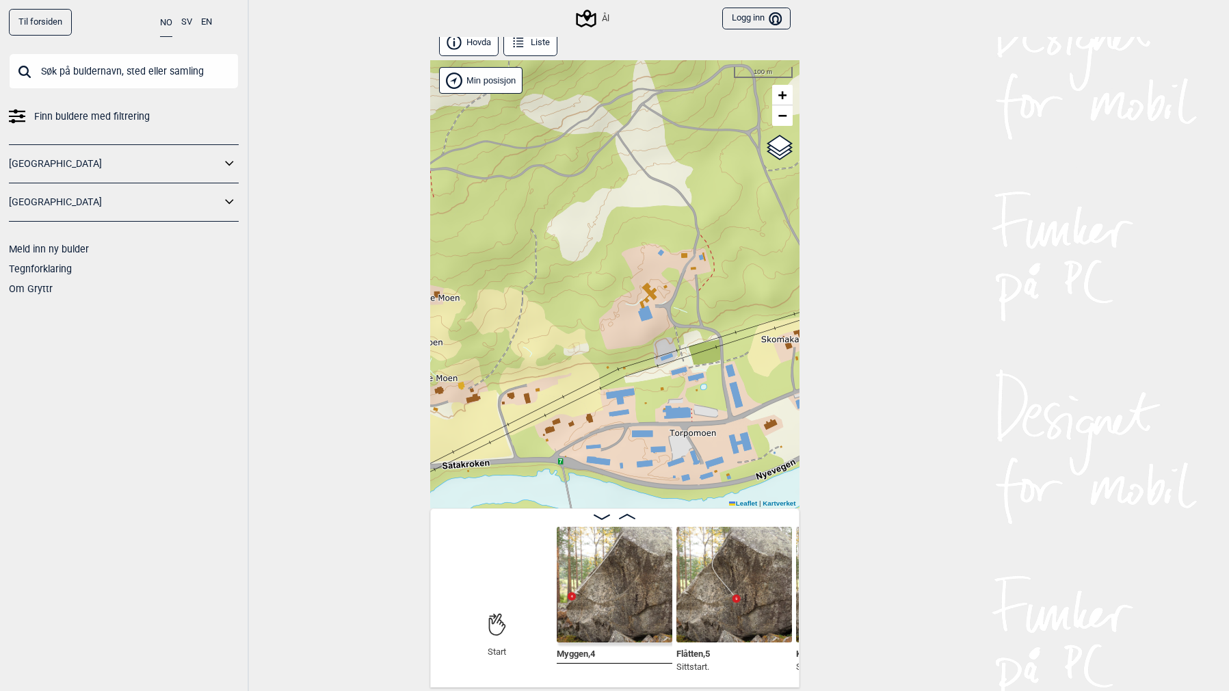
click at [653, 342] on div "Ål" at bounding box center [614, 284] width 369 height 448
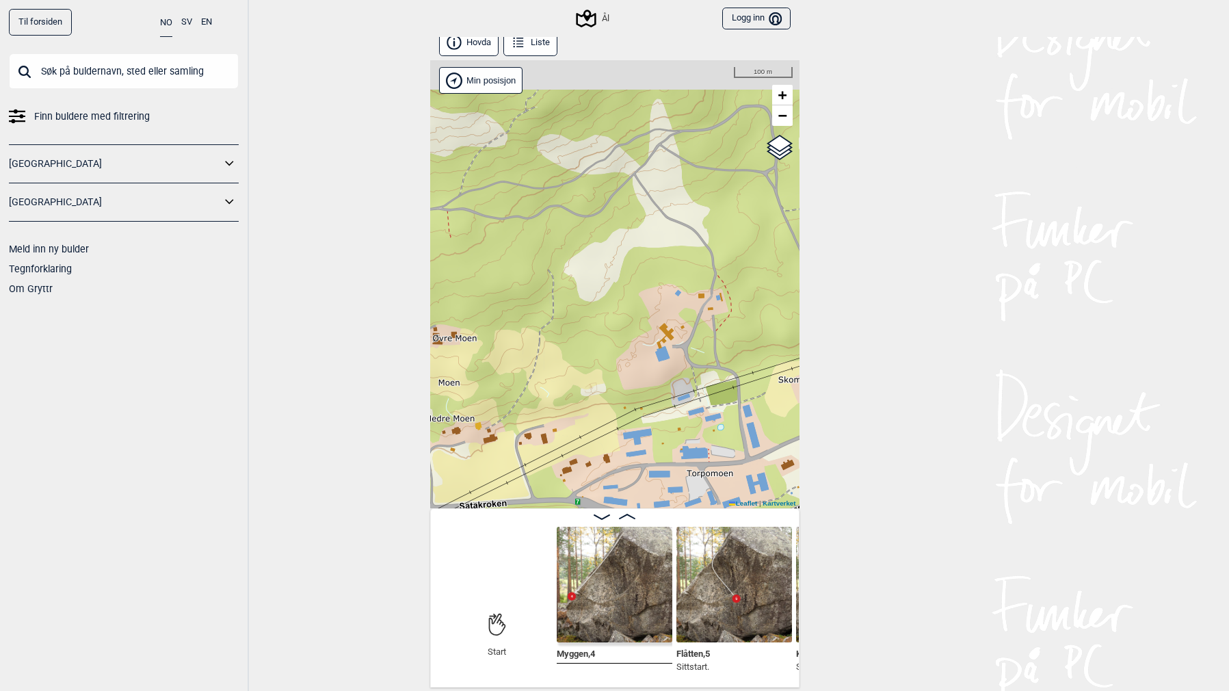
drag, startPoint x: 632, startPoint y: 292, endPoint x: 664, endPoint y: 369, distance: 83.1
click at [664, 369] on div "Ål" at bounding box center [614, 284] width 369 height 448
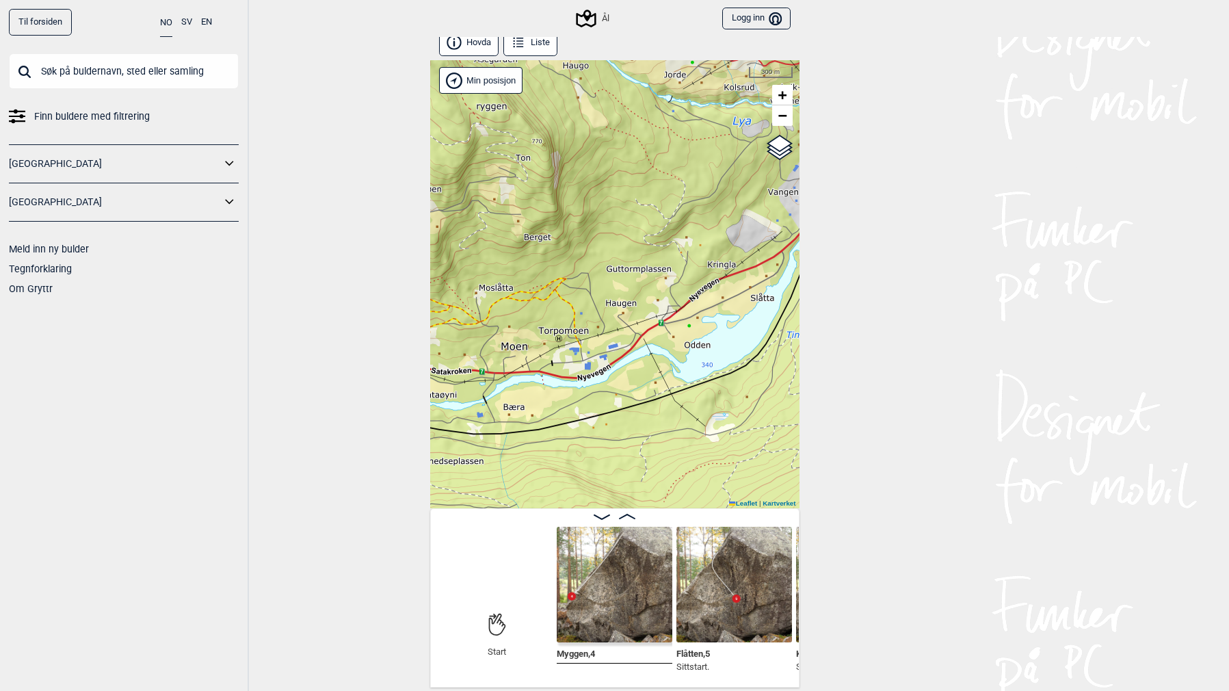
drag, startPoint x: 670, startPoint y: 306, endPoint x: 567, endPoint y: 283, distance: 106.0
click at [538, 324] on div "Ål" at bounding box center [614, 284] width 369 height 448
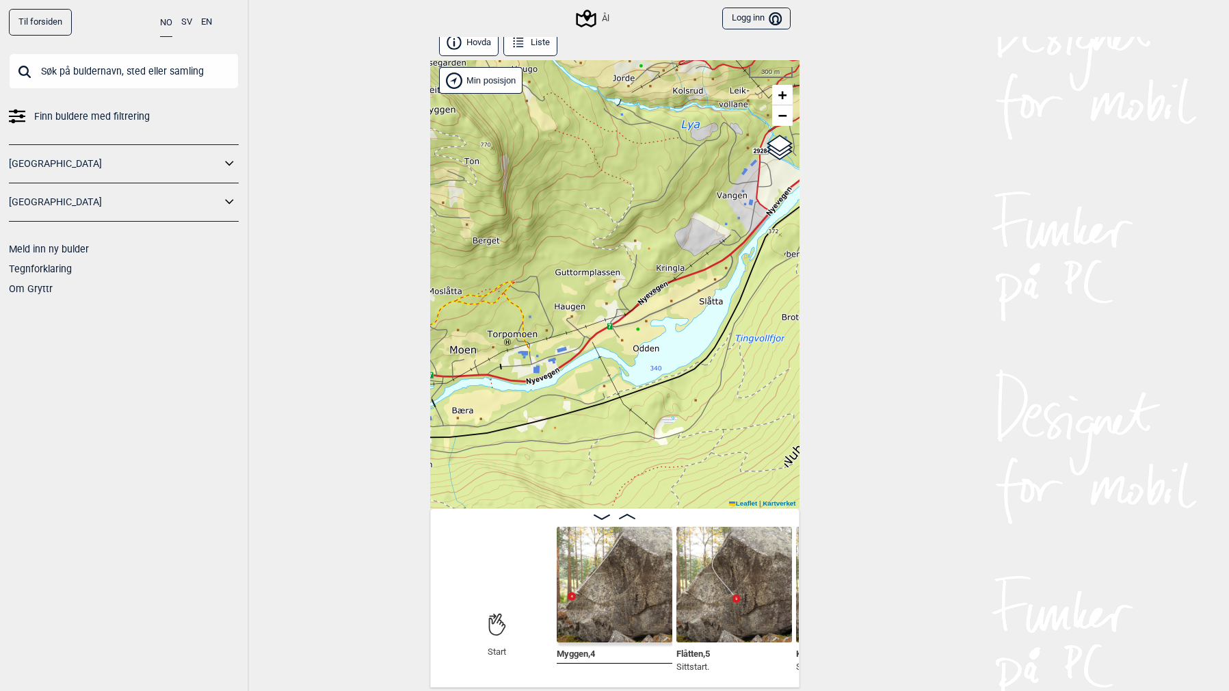
click at [461, 47] on icon at bounding box center [454, 42] width 15 height 15
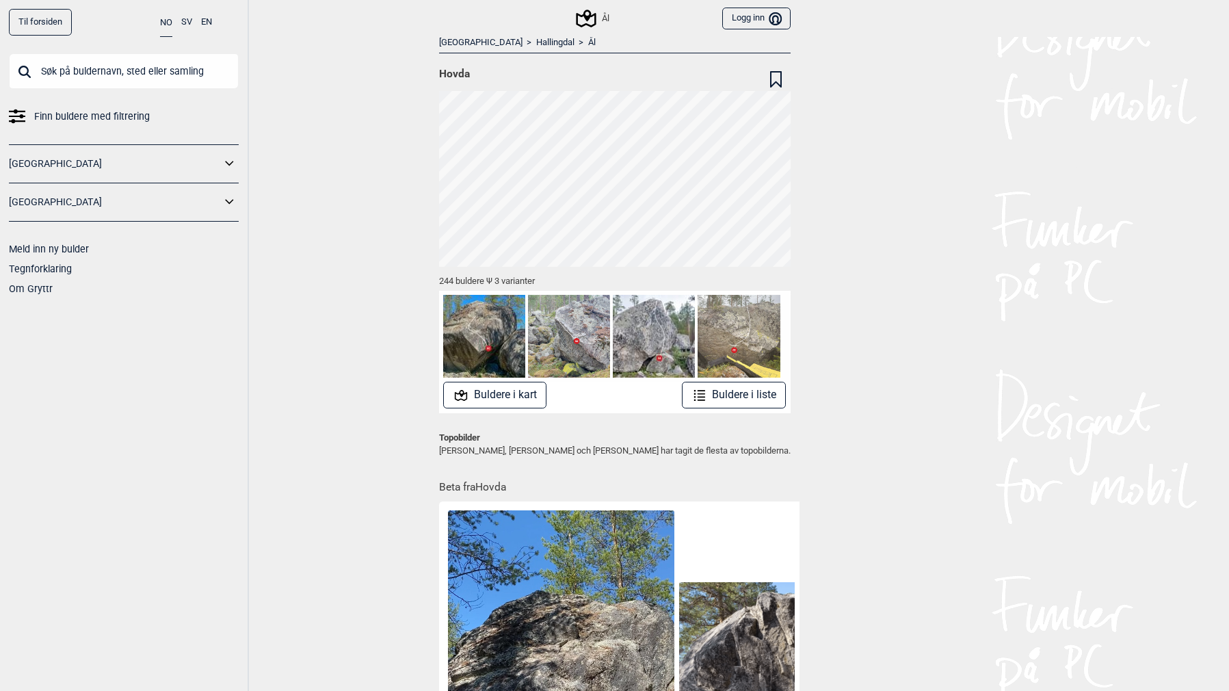
click at [225, 156] on icon at bounding box center [230, 164] width 18 height 20
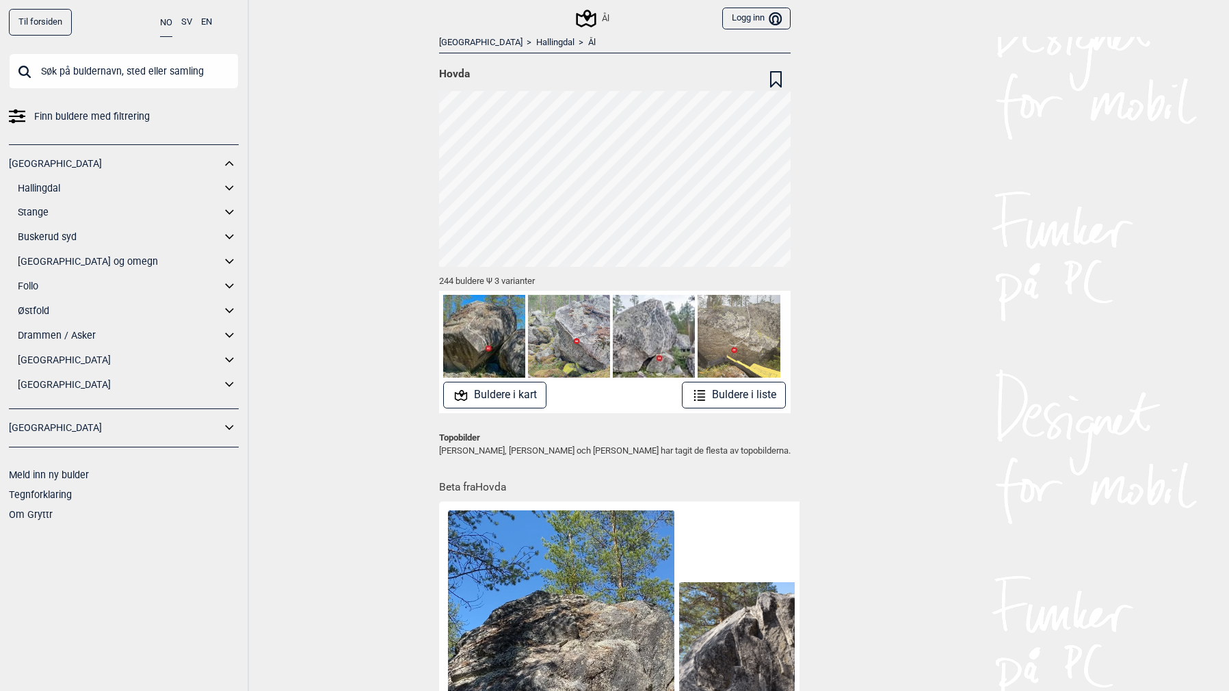
click at [227, 262] on icon at bounding box center [230, 262] width 18 height 20
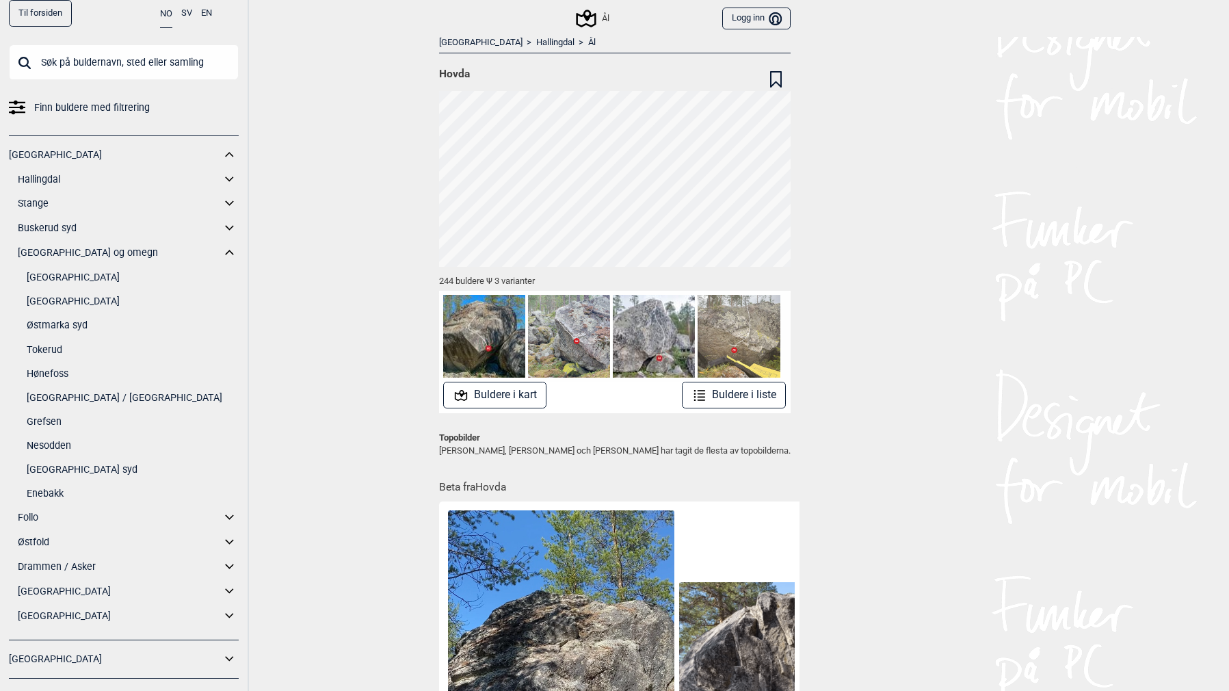
scroll to position [18, 0]
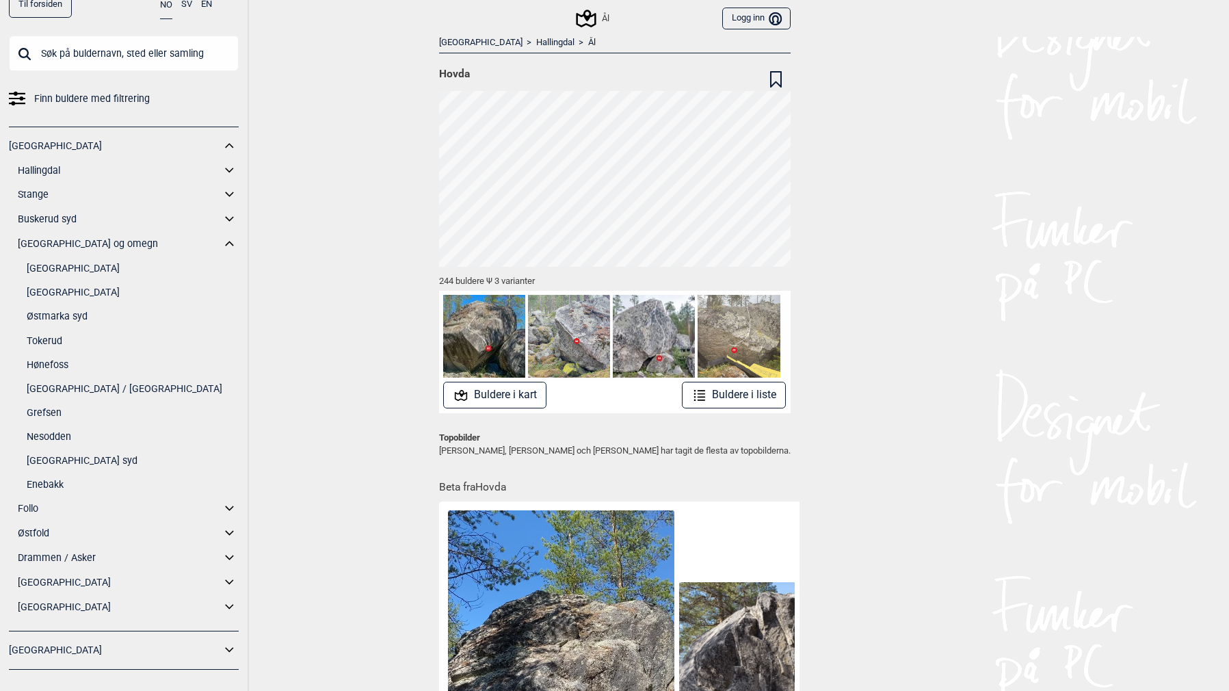
click at [224, 510] on icon at bounding box center [230, 509] width 18 height 20
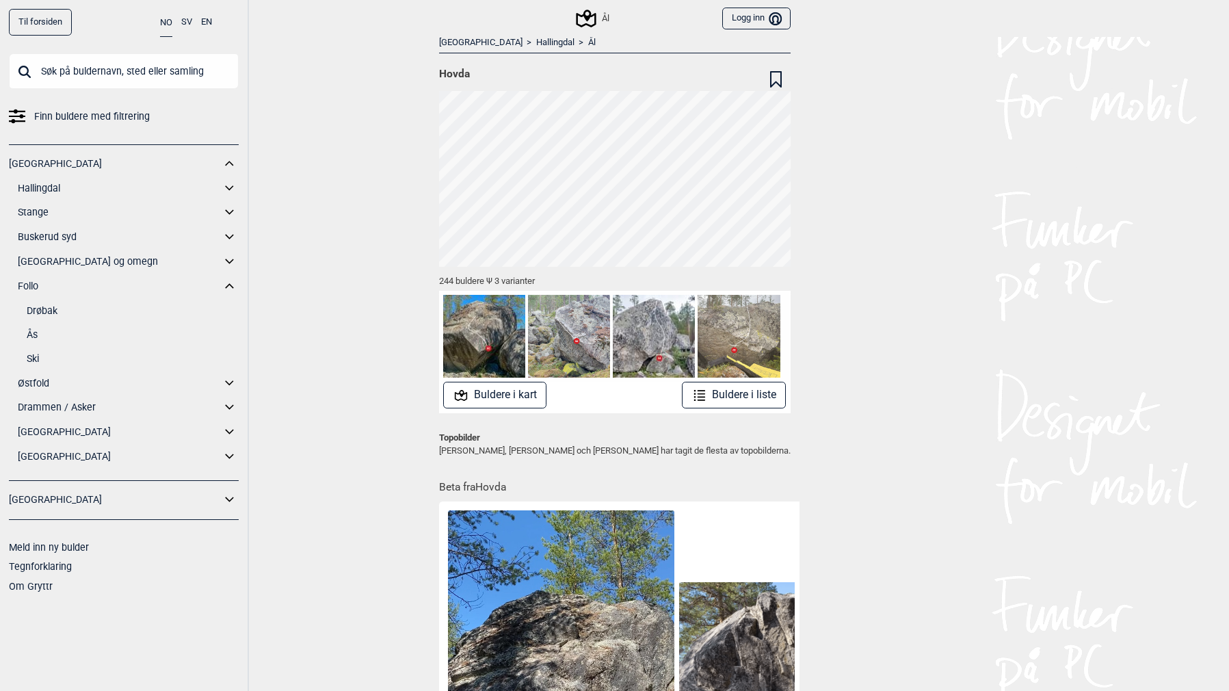
click at [229, 383] on icon at bounding box center [230, 383] width 18 height 20
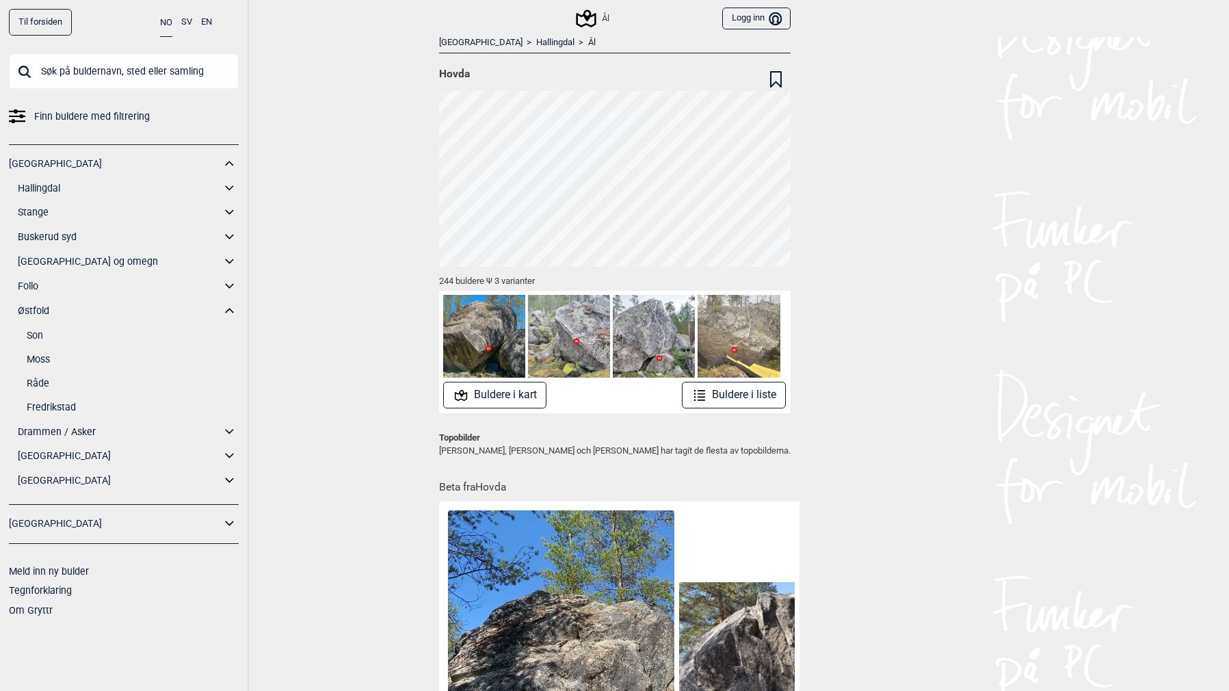
click at [199, 430] on link "Drammen / Asker" at bounding box center [119, 432] width 203 height 20
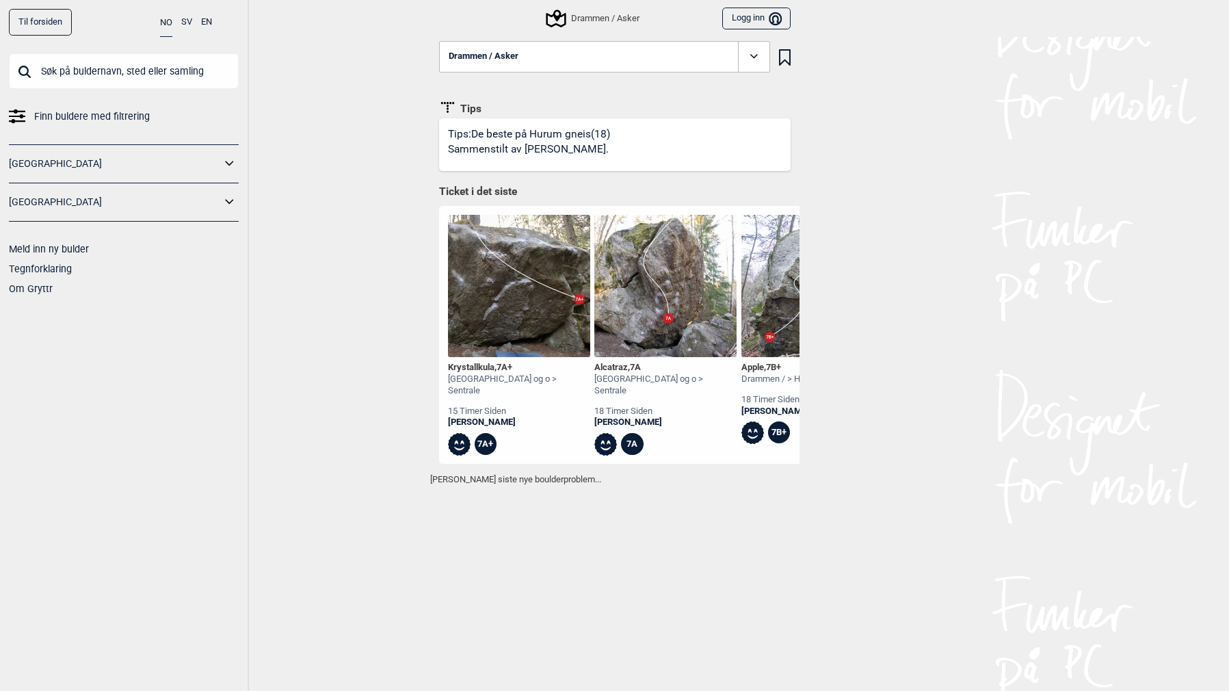
click at [213, 159] on link "[GEOGRAPHIC_DATA]" at bounding box center [115, 164] width 212 height 20
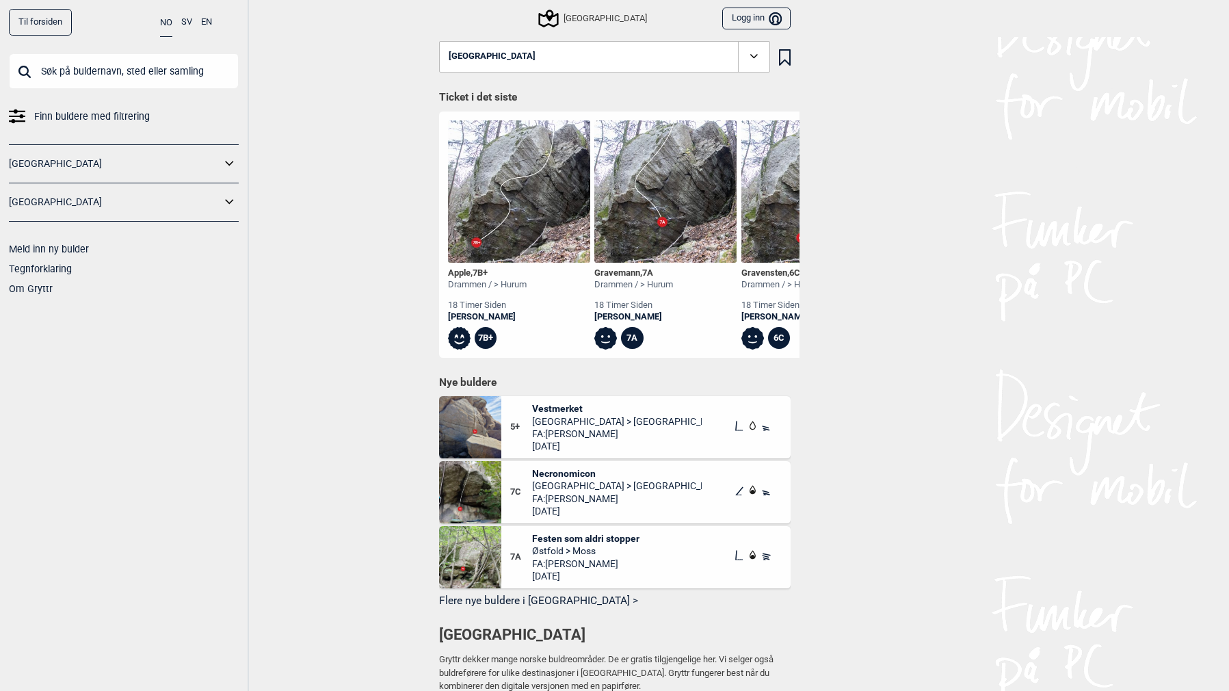
click at [228, 166] on icon at bounding box center [230, 164] width 18 height 20
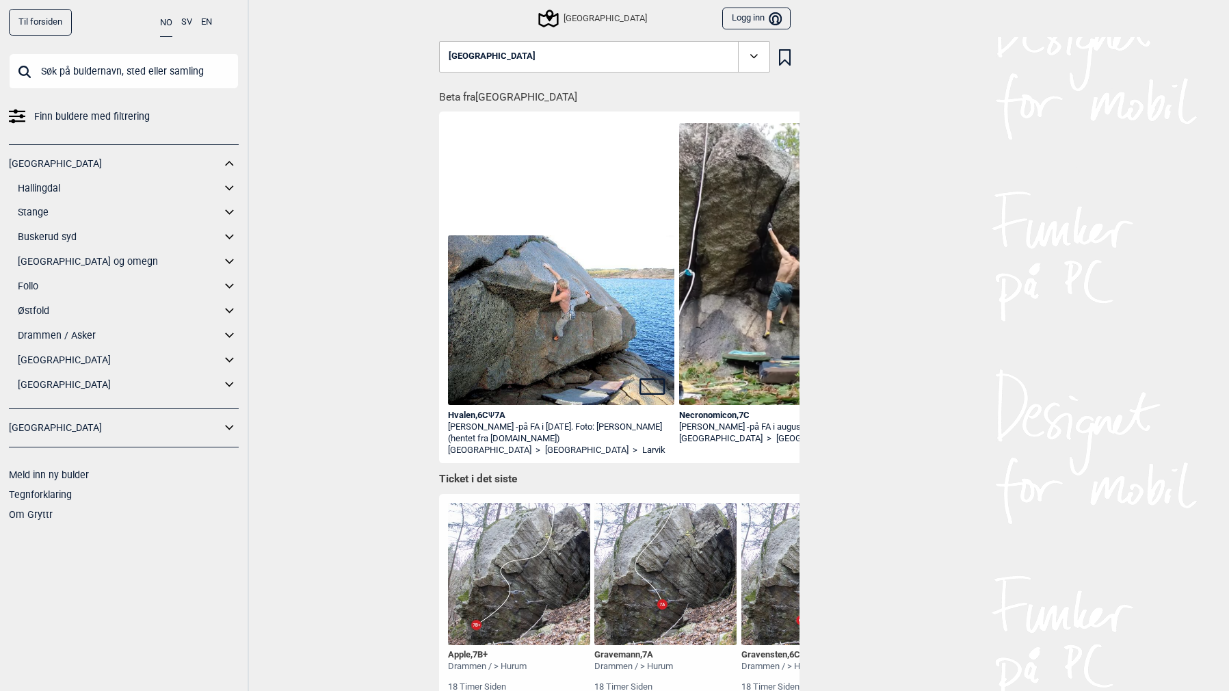
click at [233, 359] on icon at bounding box center [230, 360] width 18 height 20
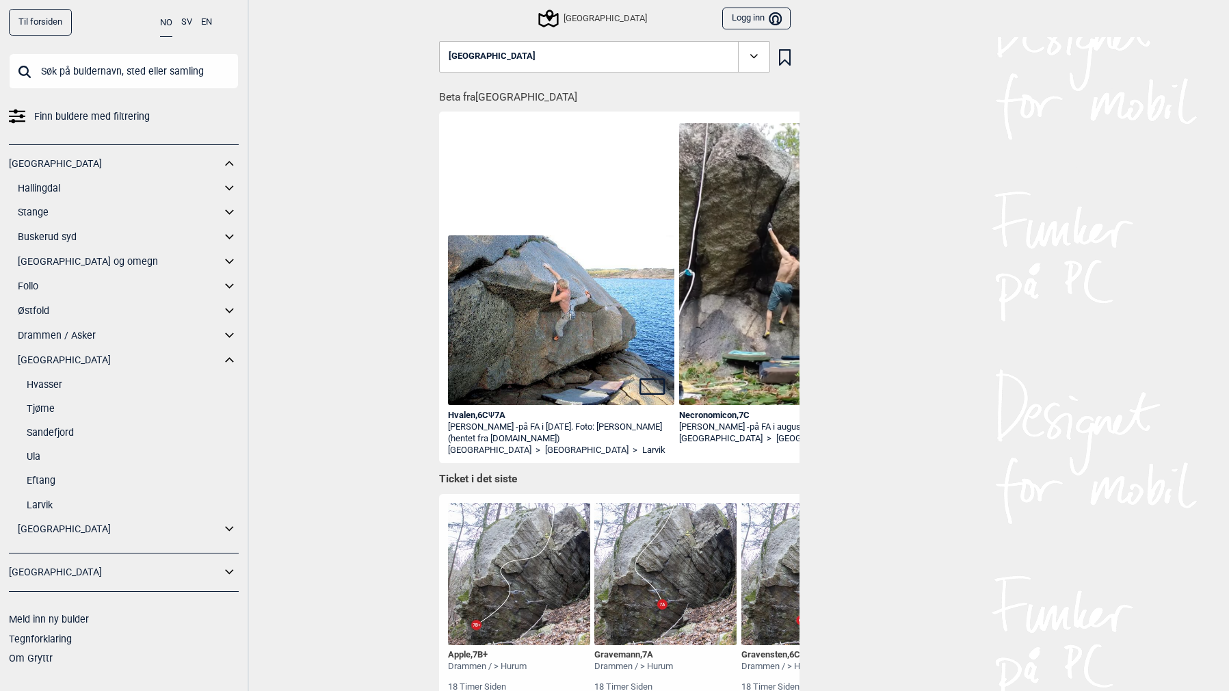
click at [38, 458] on link "Ula" at bounding box center [133, 457] width 212 height 20
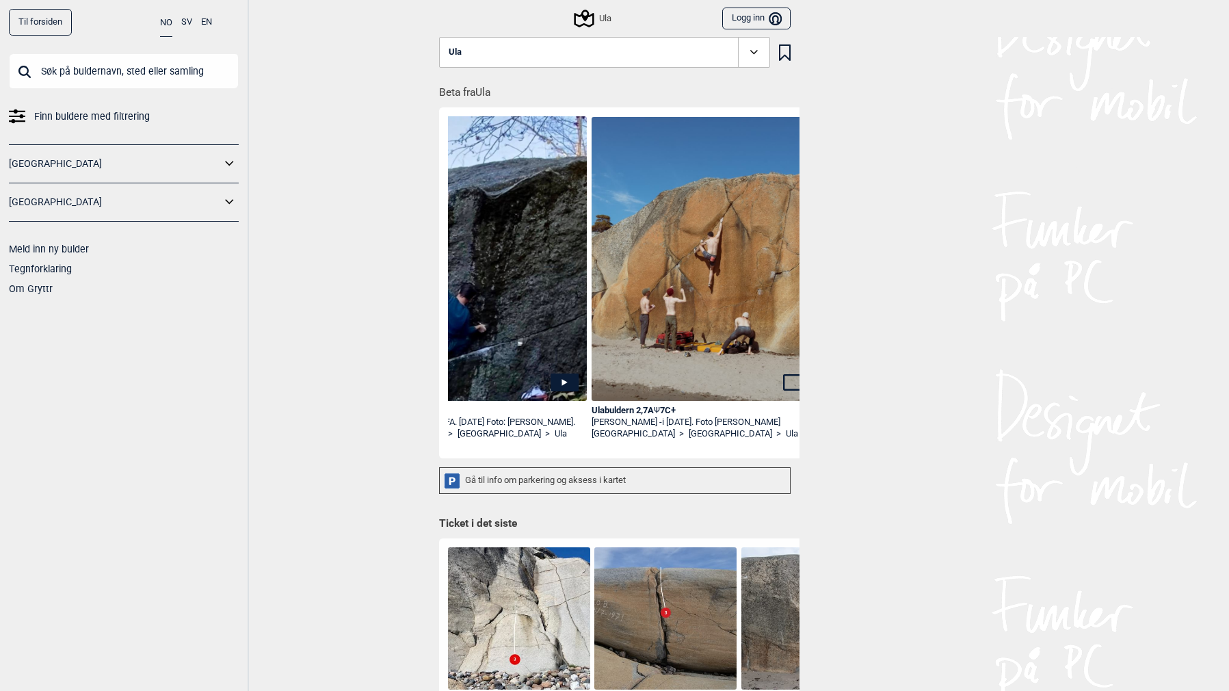
click at [641, 306] on img at bounding box center [705, 258] width 227 height 283
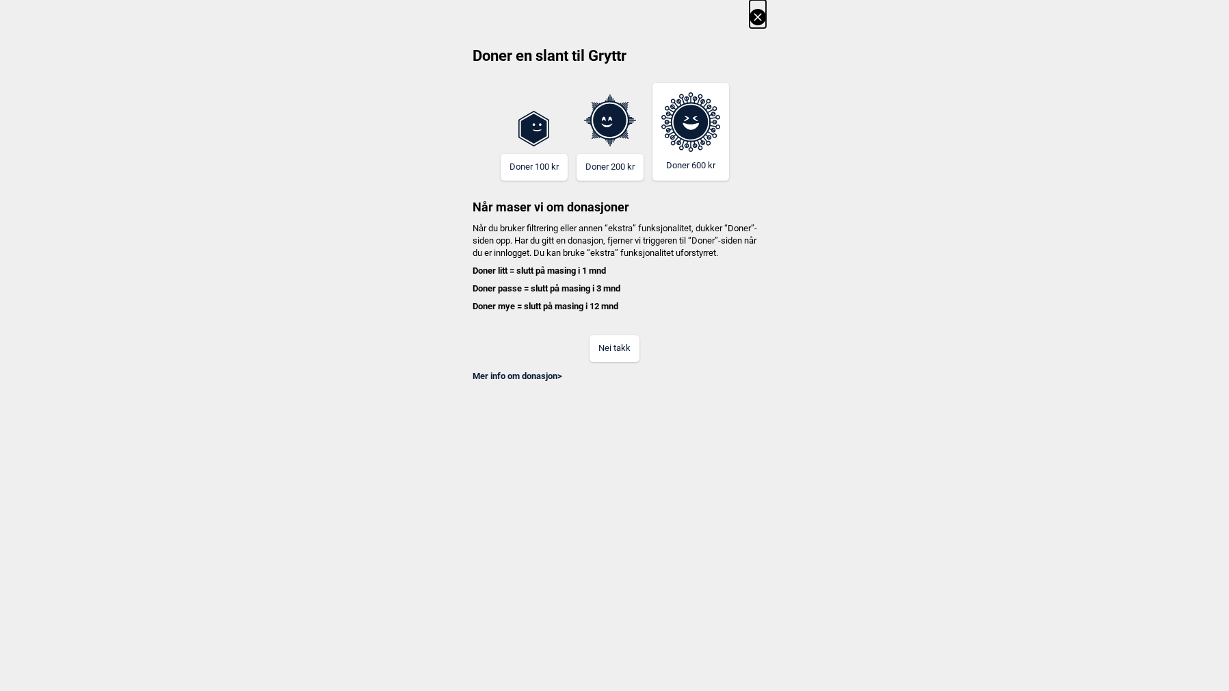
click at [614, 350] on button "Nei takk" at bounding box center [615, 348] width 50 height 27
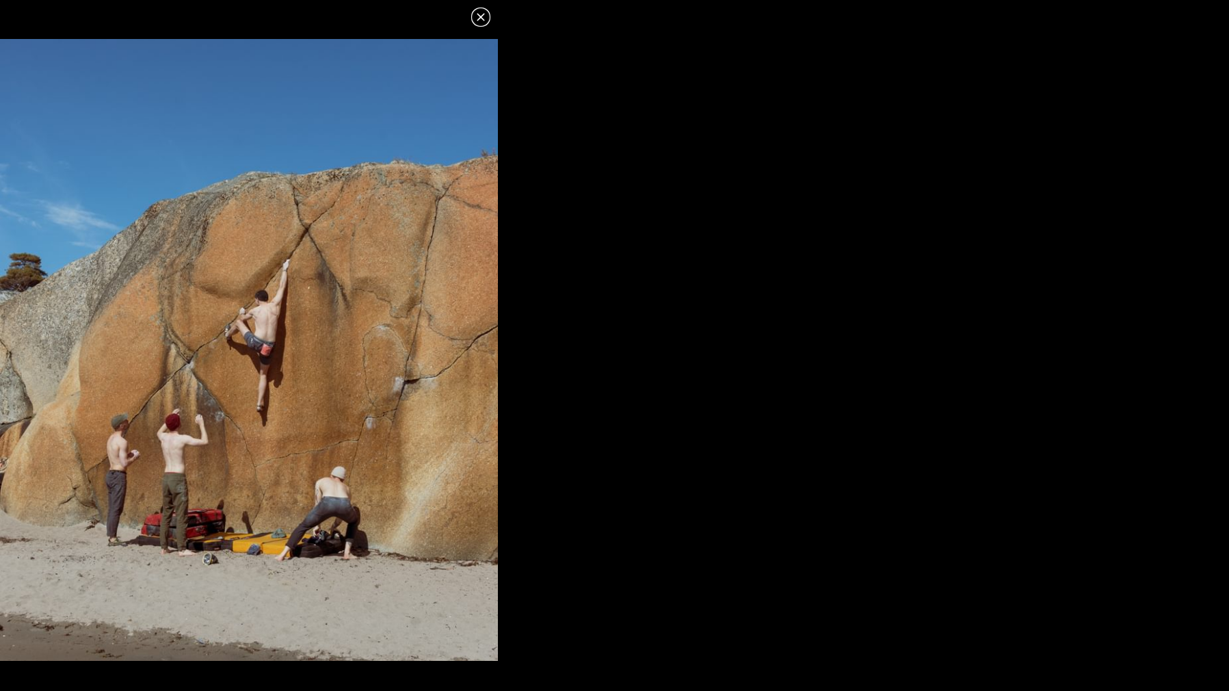
click at [479, 13] on icon at bounding box center [481, 17] width 16 height 16
